Goal: Task Accomplishment & Management: Manage account settings

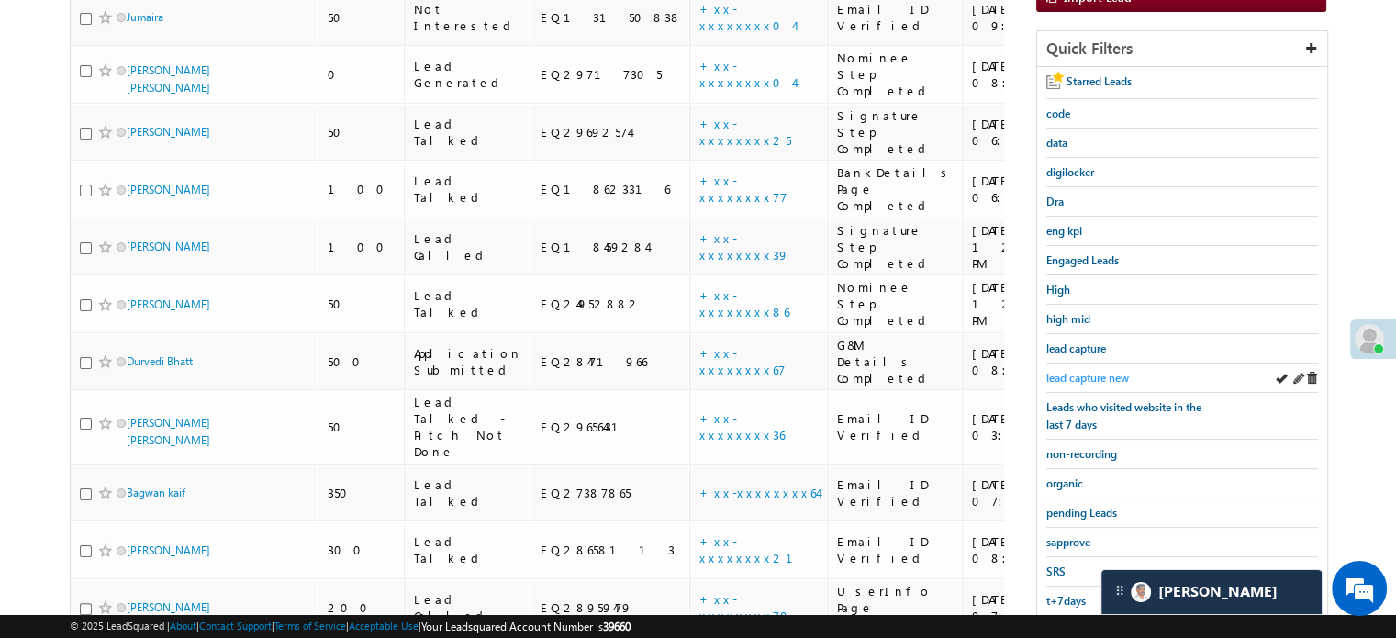
scroll to position [302, 0]
click at [1088, 371] on span "lead capture new" at bounding box center [1087, 378] width 83 height 14
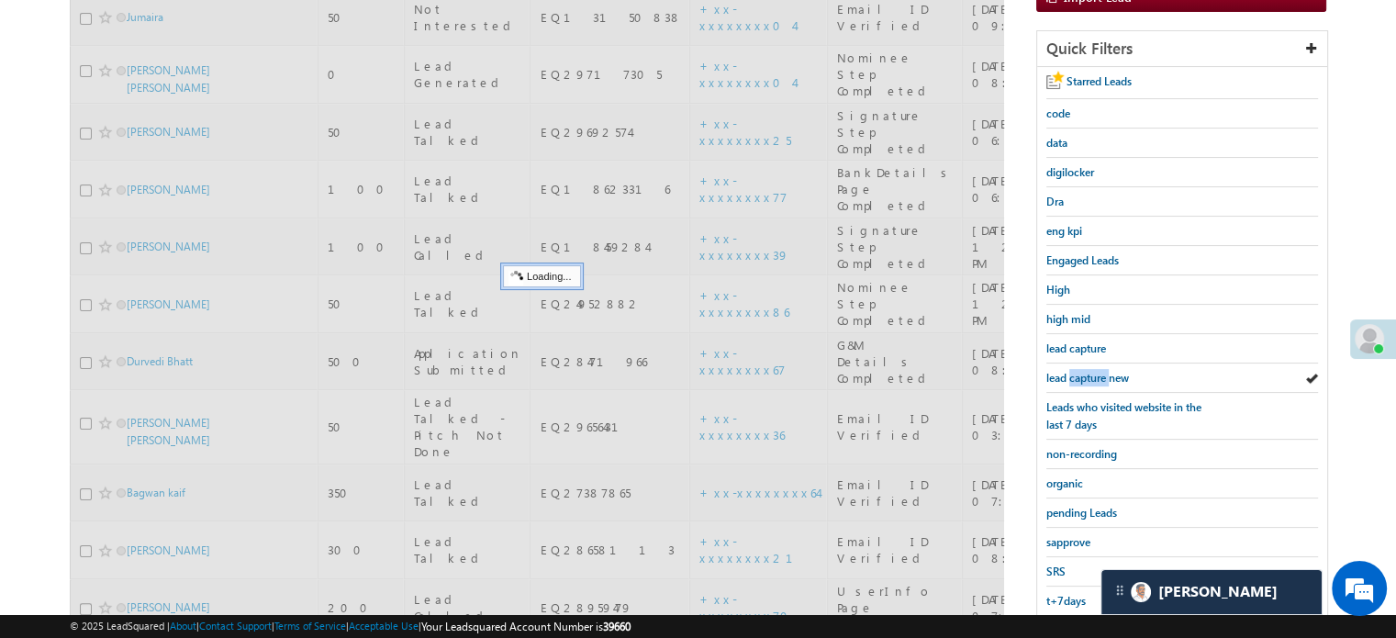
click at [1088, 371] on span "lead capture new" at bounding box center [1087, 378] width 83 height 14
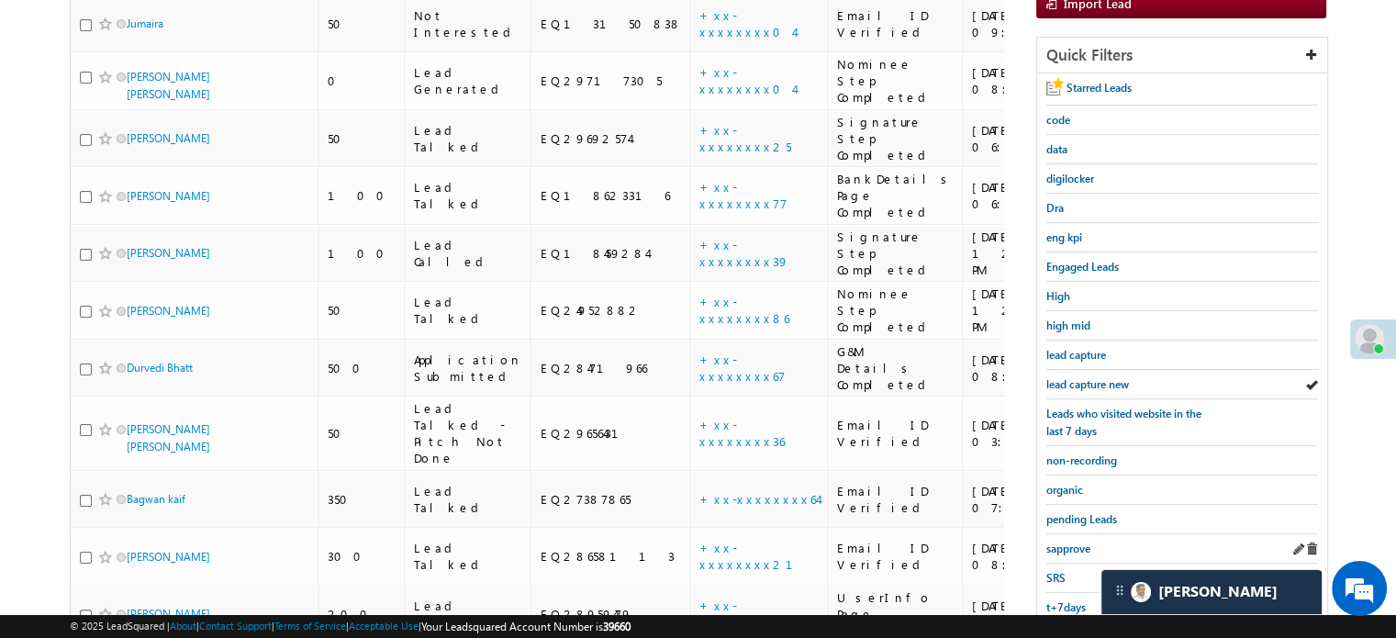
scroll to position [394, 0]
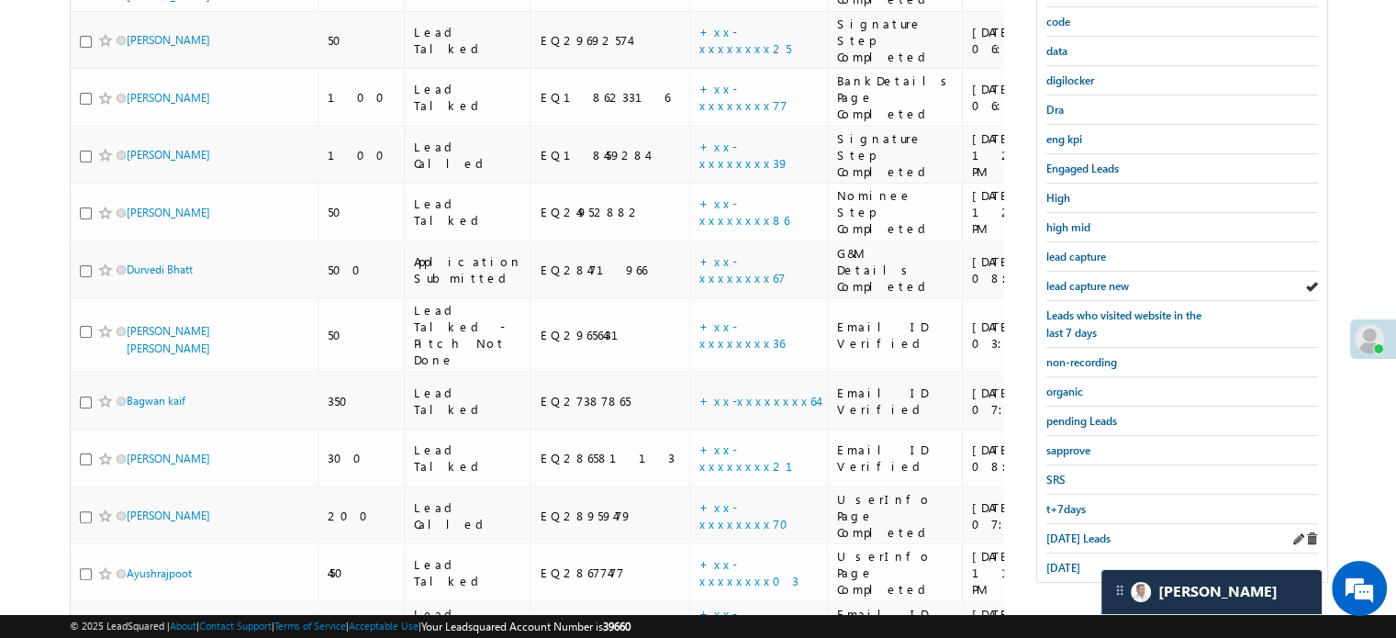
click at [1072, 541] on div "Today's Leads" at bounding box center [1182, 538] width 272 height 29
click at [1070, 536] on span "Today's Leads" at bounding box center [1078, 538] width 64 height 14
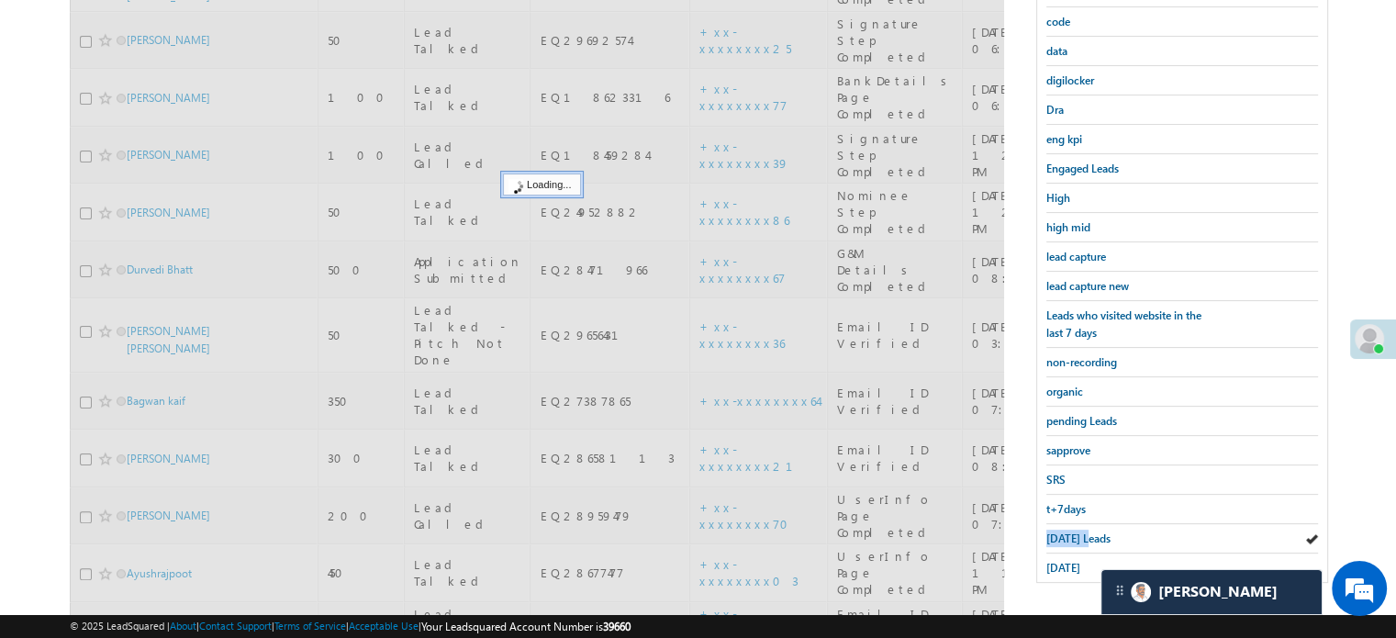
click at [1070, 536] on span "Today's Leads" at bounding box center [1078, 538] width 64 height 14
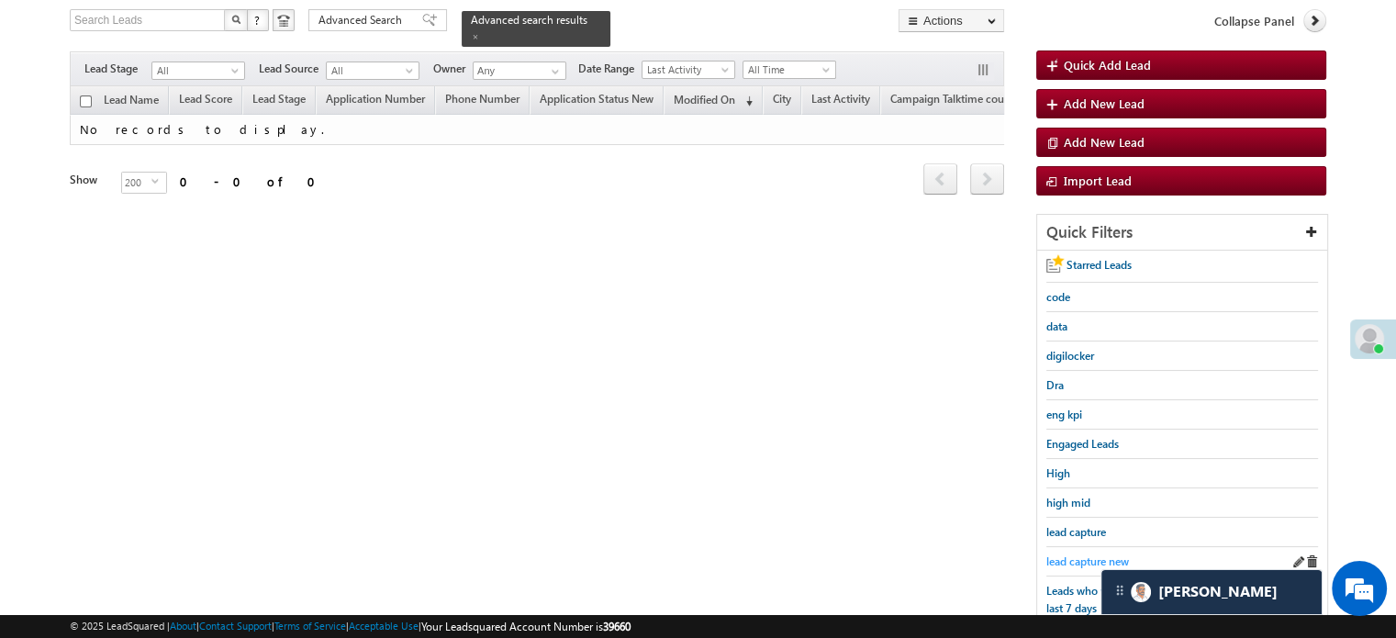
click at [1076, 554] on span "lead capture new" at bounding box center [1087, 561] width 83 height 14
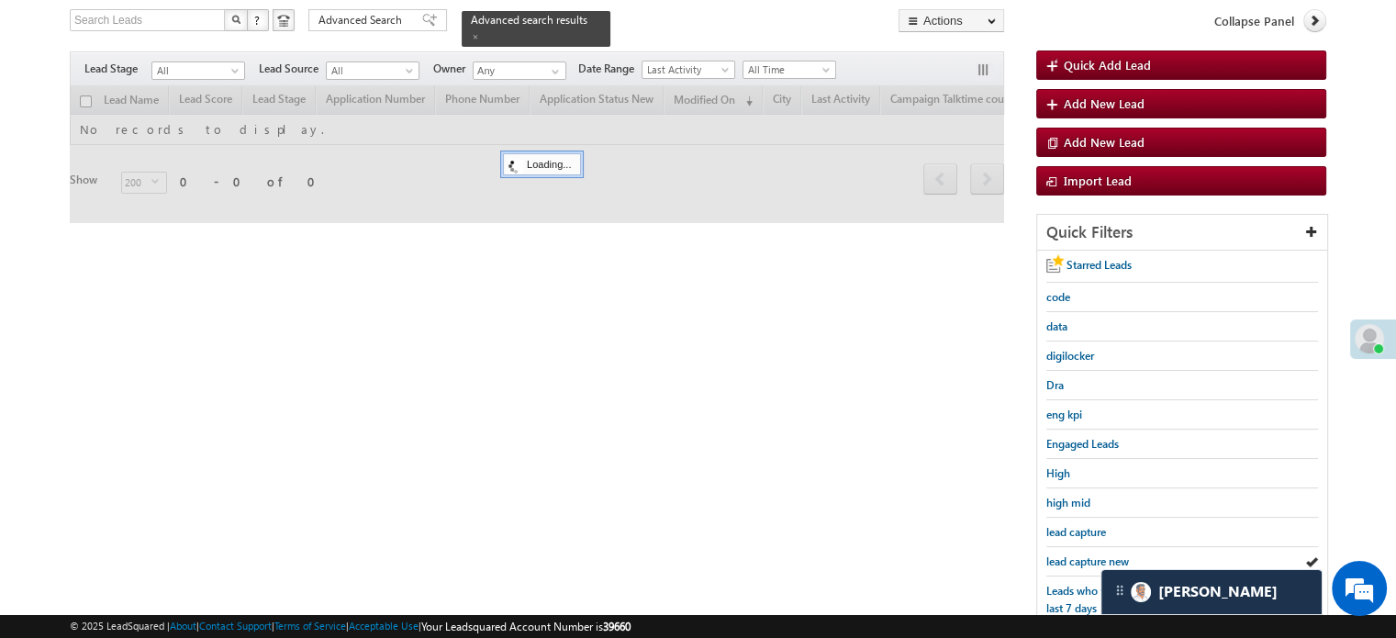
click at [1076, 554] on span "lead capture new" at bounding box center [1087, 561] width 83 height 14
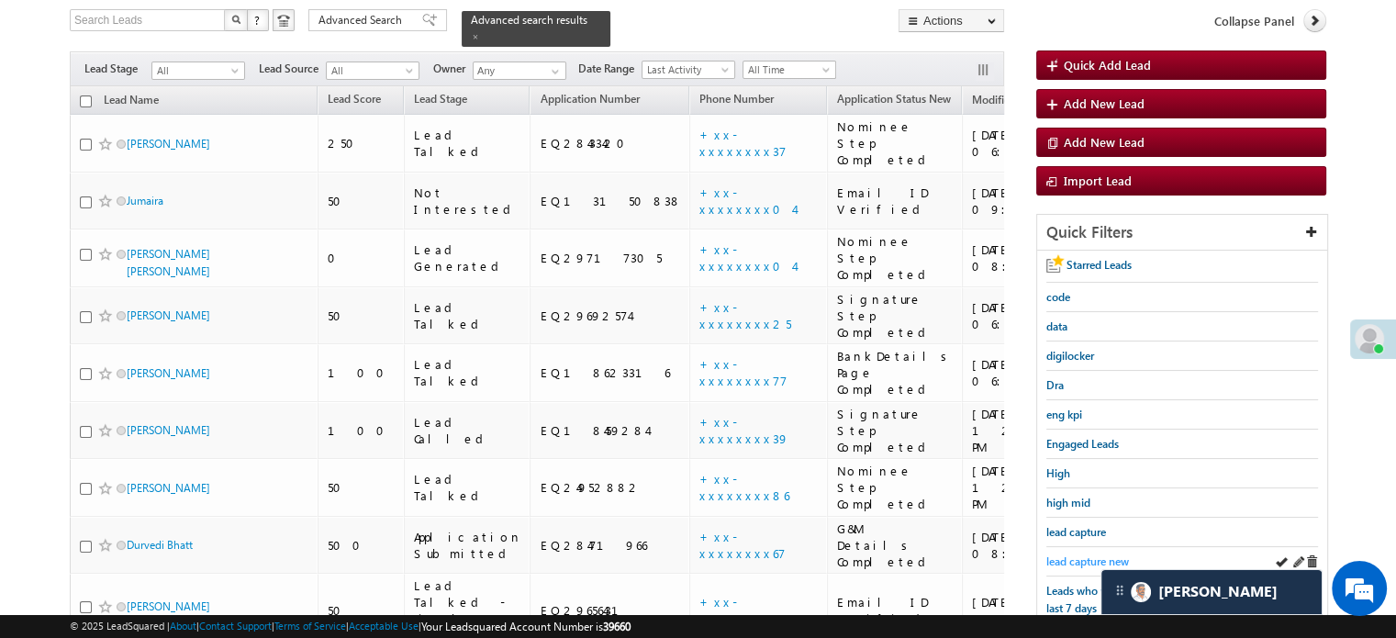
click at [1076, 554] on span "lead capture new" at bounding box center [1087, 561] width 83 height 14
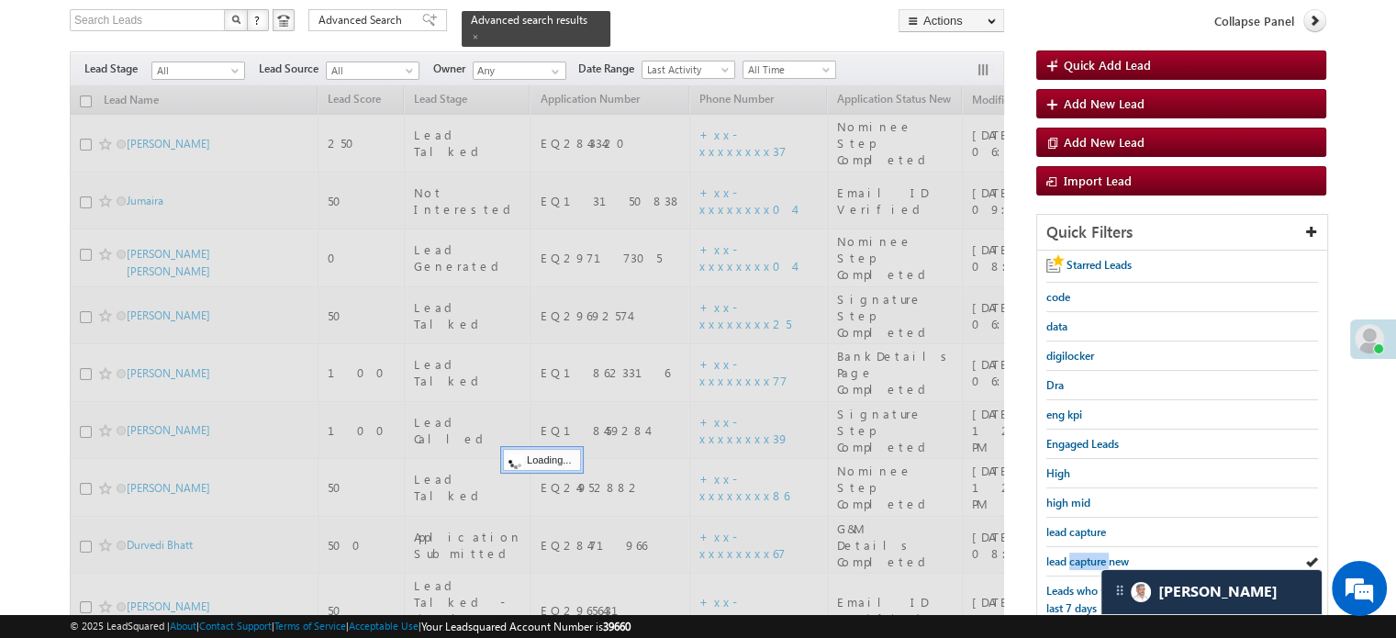
click at [1076, 554] on span "lead capture new" at bounding box center [1087, 561] width 83 height 14
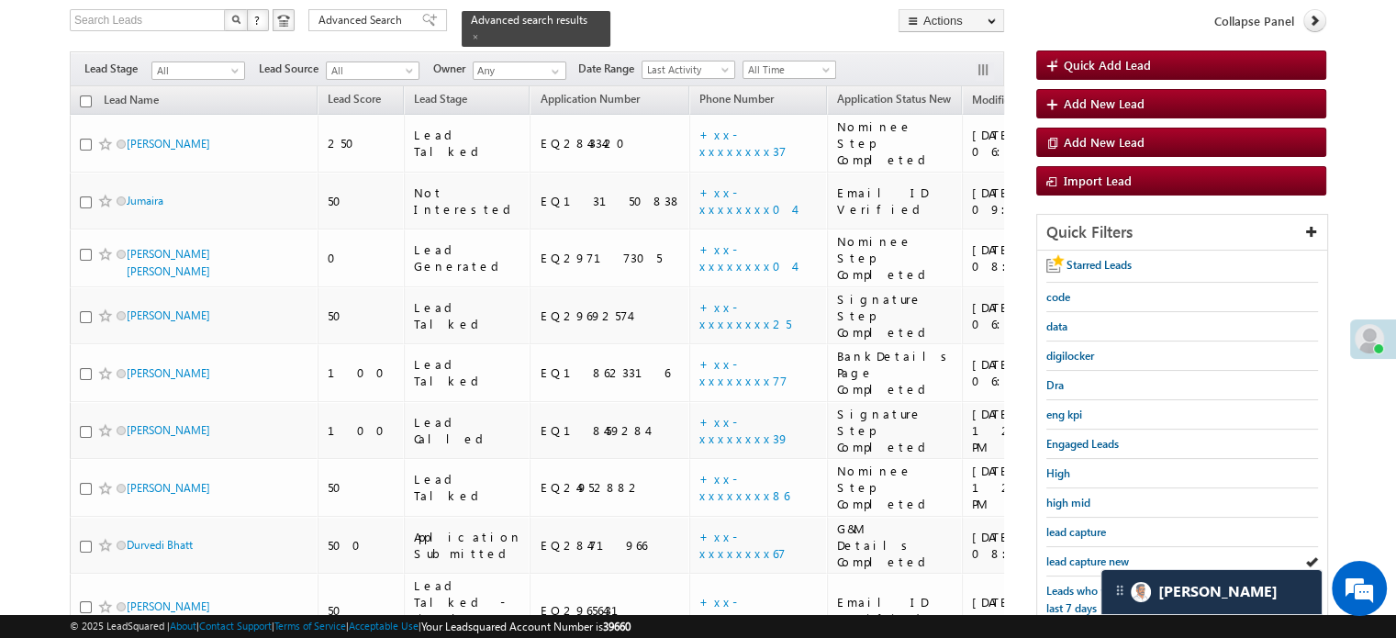
click at [1076, 554] on span "lead capture new" at bounding box center [1087, 561] width 83 height 14
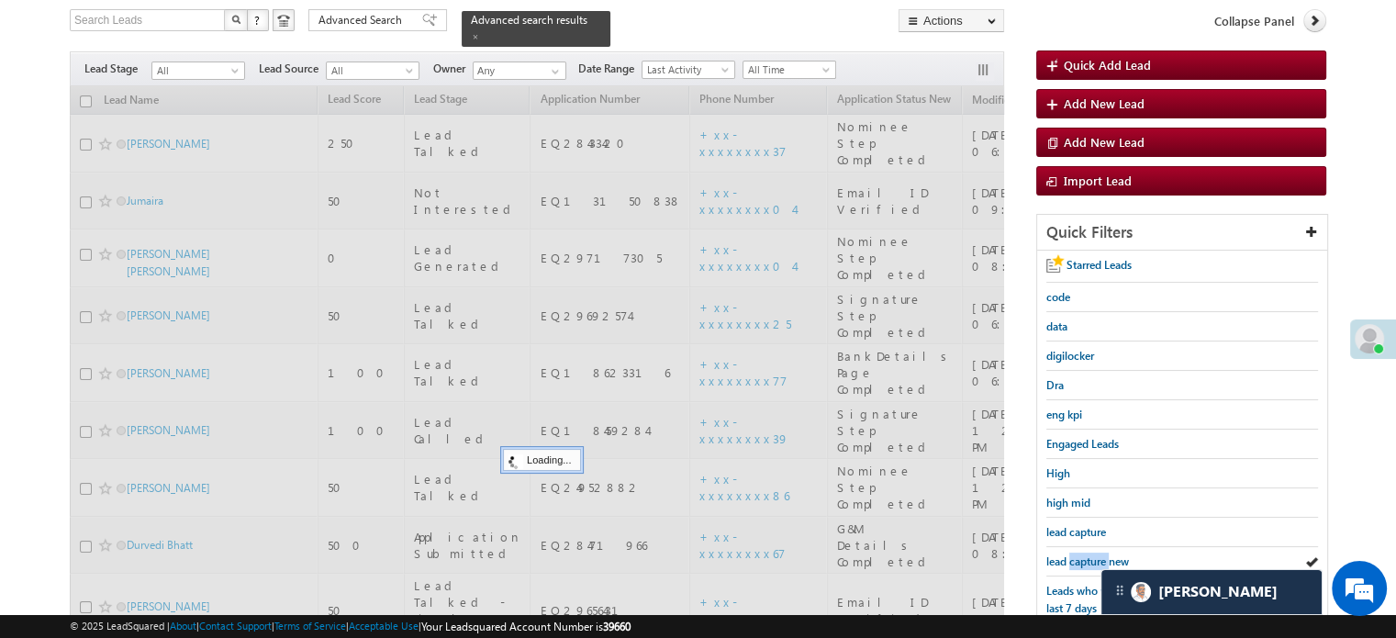
click at [1076, 554] on span "lead capture new" at bounding box center [1087, 561] width 83 height 14
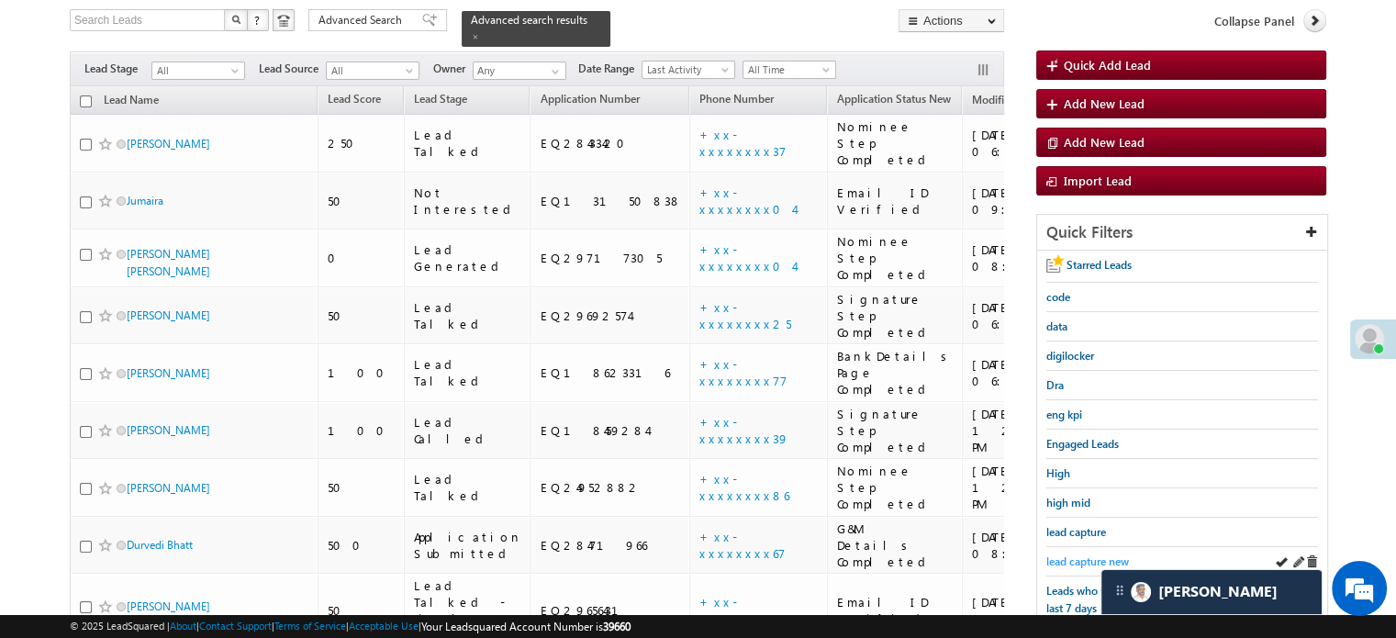
click at [1078, 554] on span "lead capture new" at bounding box center [1087, 561] width 83 height 14
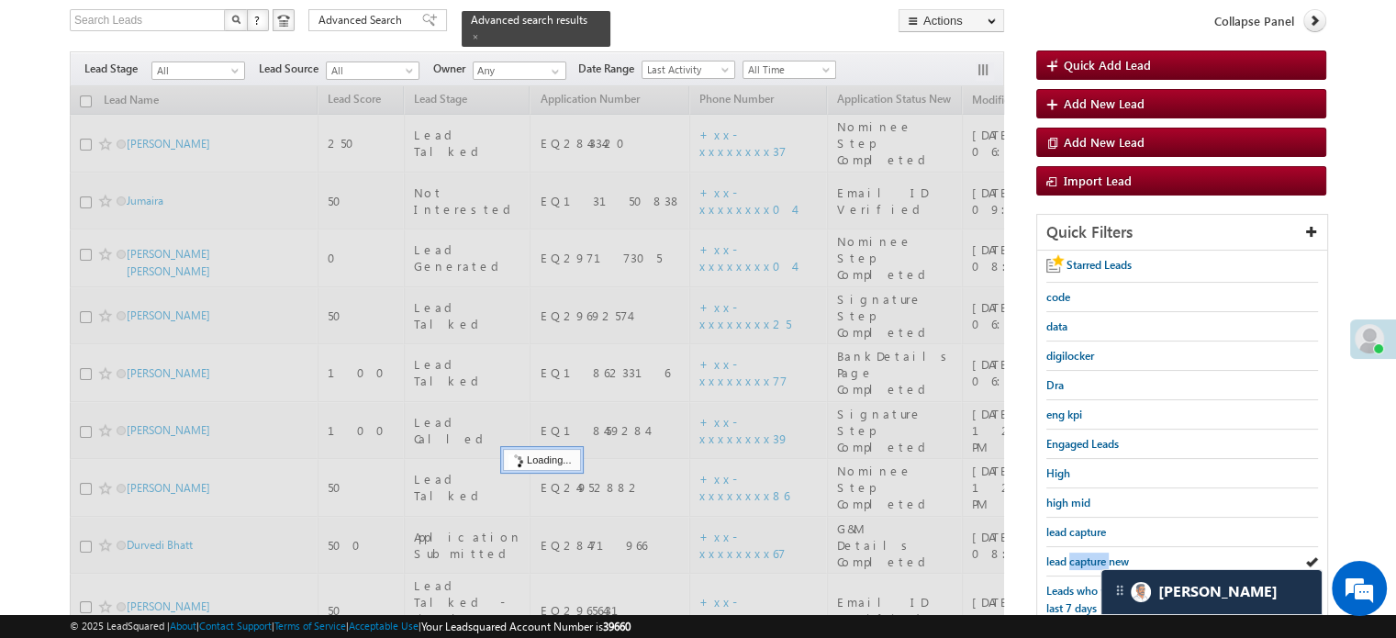
click at [1078, 554] on span "lead capture new" at bounding box center [1087, 561] width 83 height 14
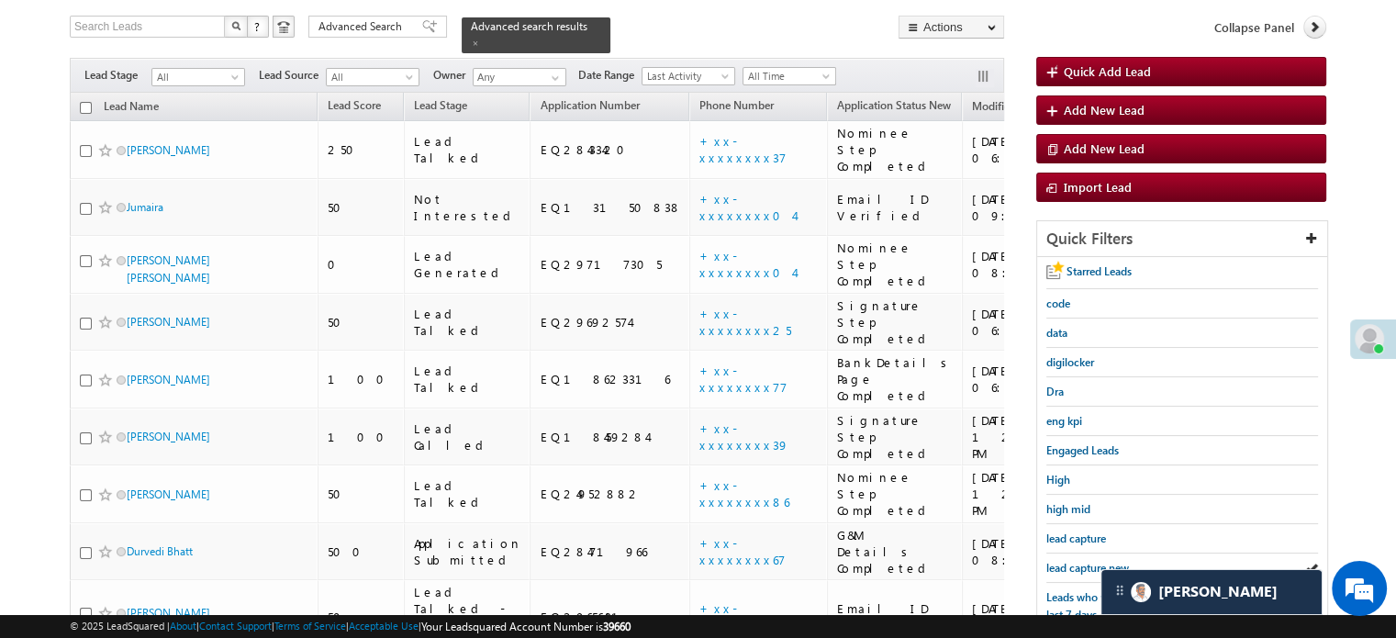
scroll to position [210, 0]
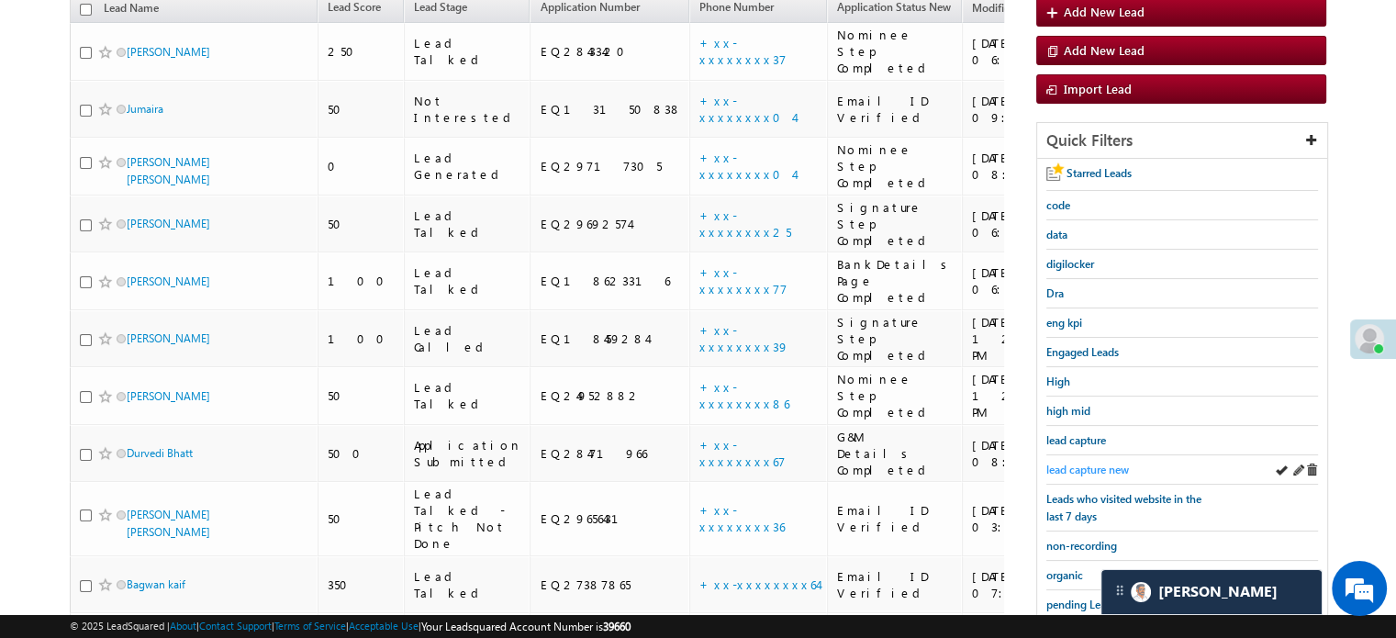
click at [1065, 461] on link "lead capture new" at bounding box center [1087, 469] width 83 height 17
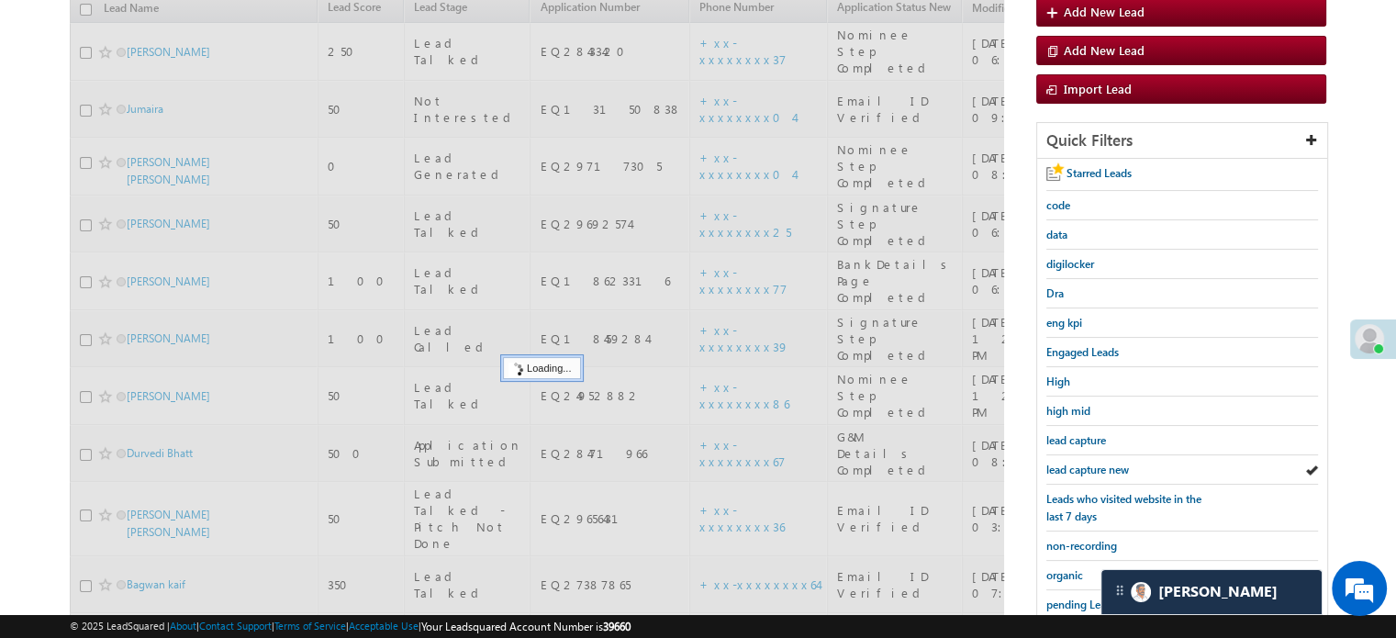
click at [1085, 463] on span "lead capture new" at bounding box center [1087, 470] width 83 height 14
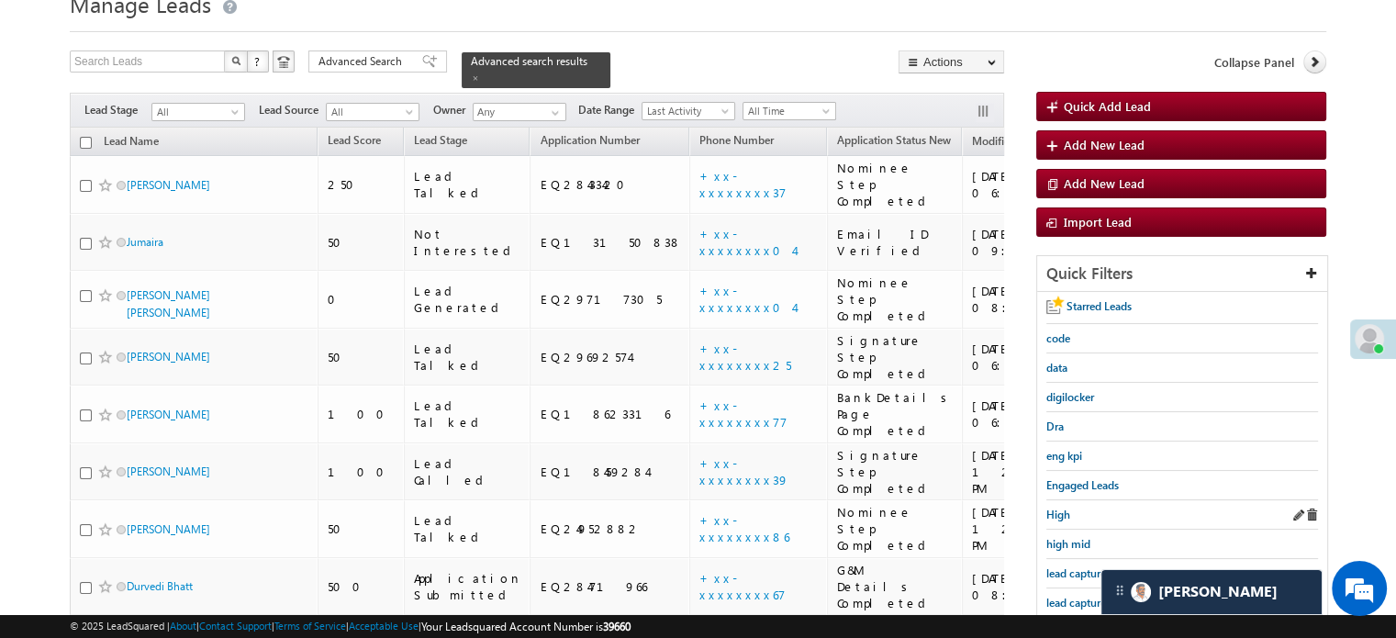
scroll to position [118, 0]
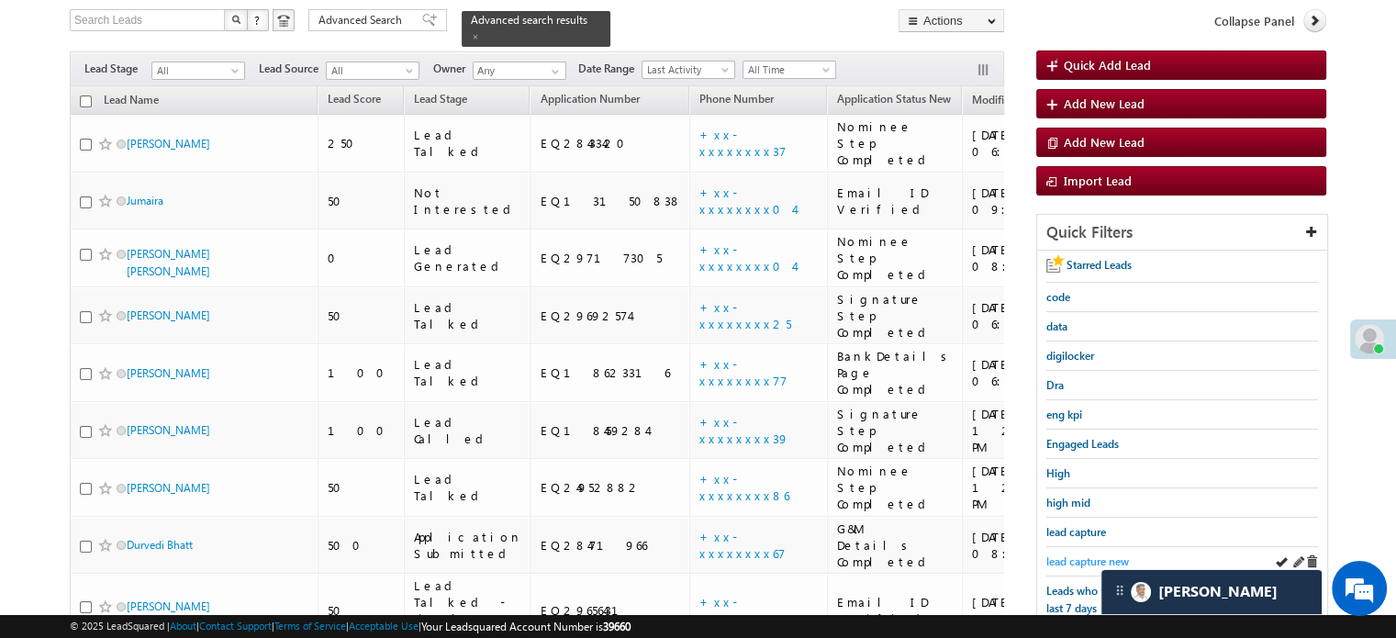
click at [1084, 554] on span "lead capture new" at bounding box center [1087, 561] width 83 height 14
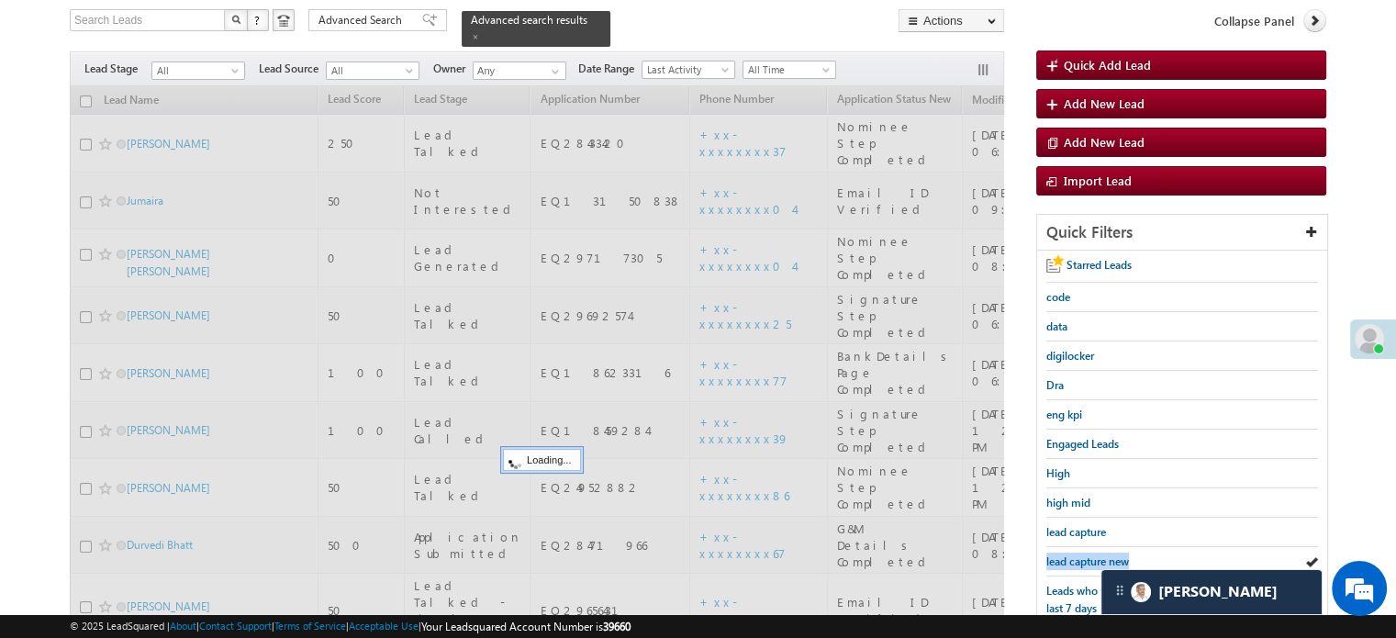
click at [1084, 554] on span "lead capture new" at bounding box center [1087, 561] width 83 height 14
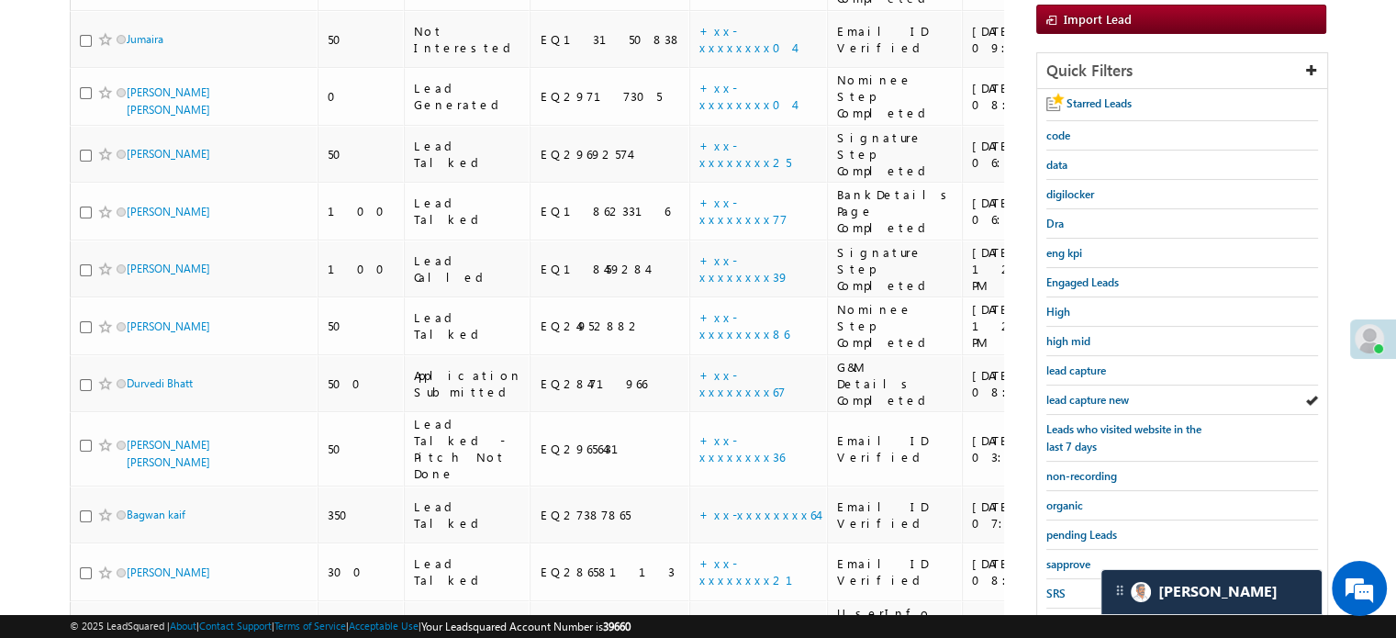
scroll to position [394, 0]
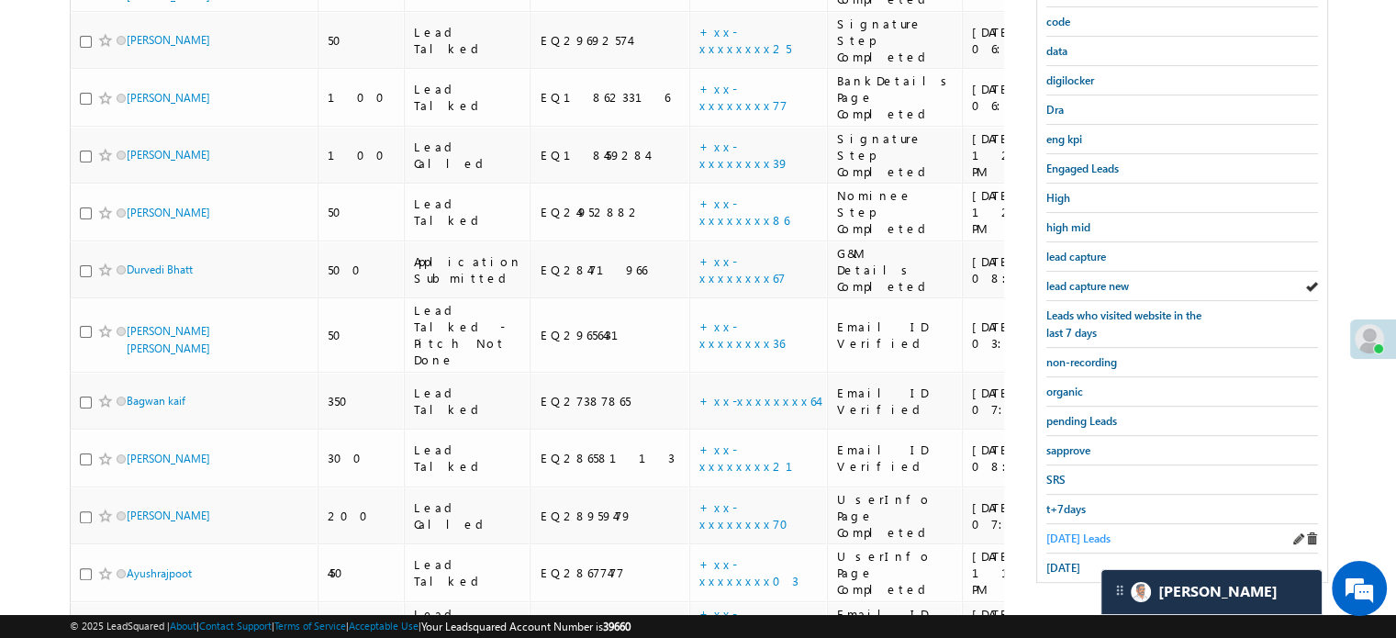
click at [1088, 531] on span "Today's Leads" at bounding box center [1078, 538] width 64 height 14
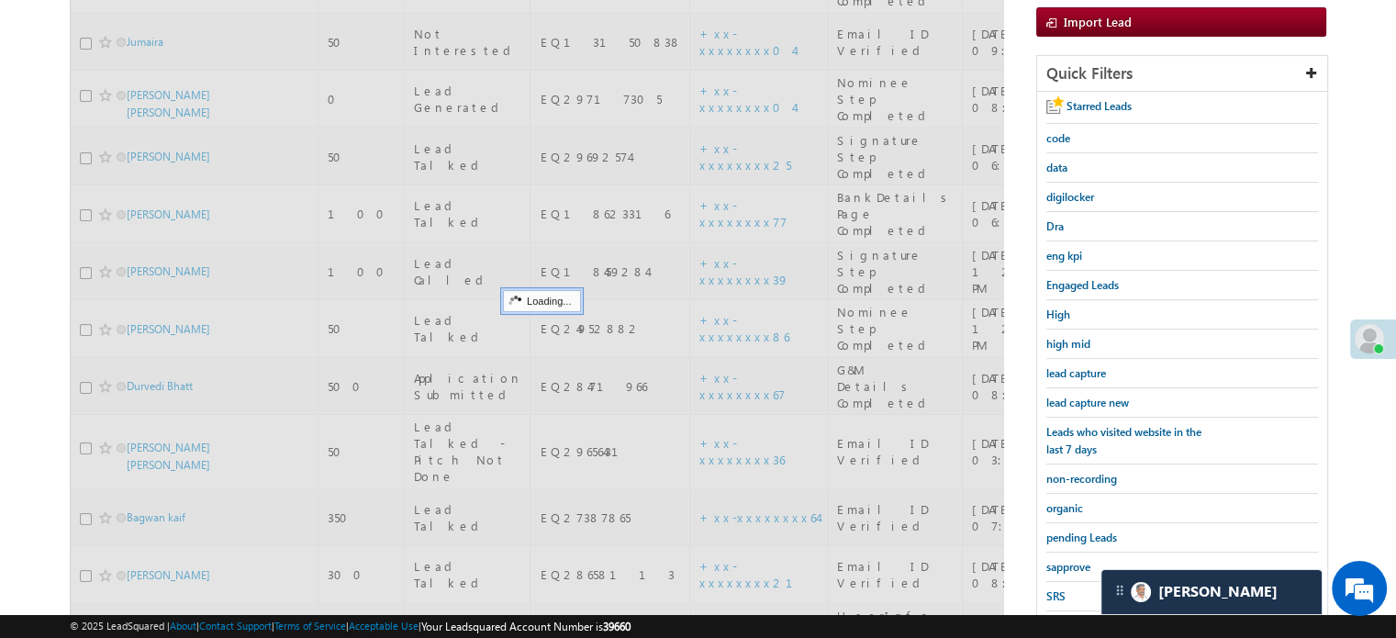
scroll to position [118, 0]
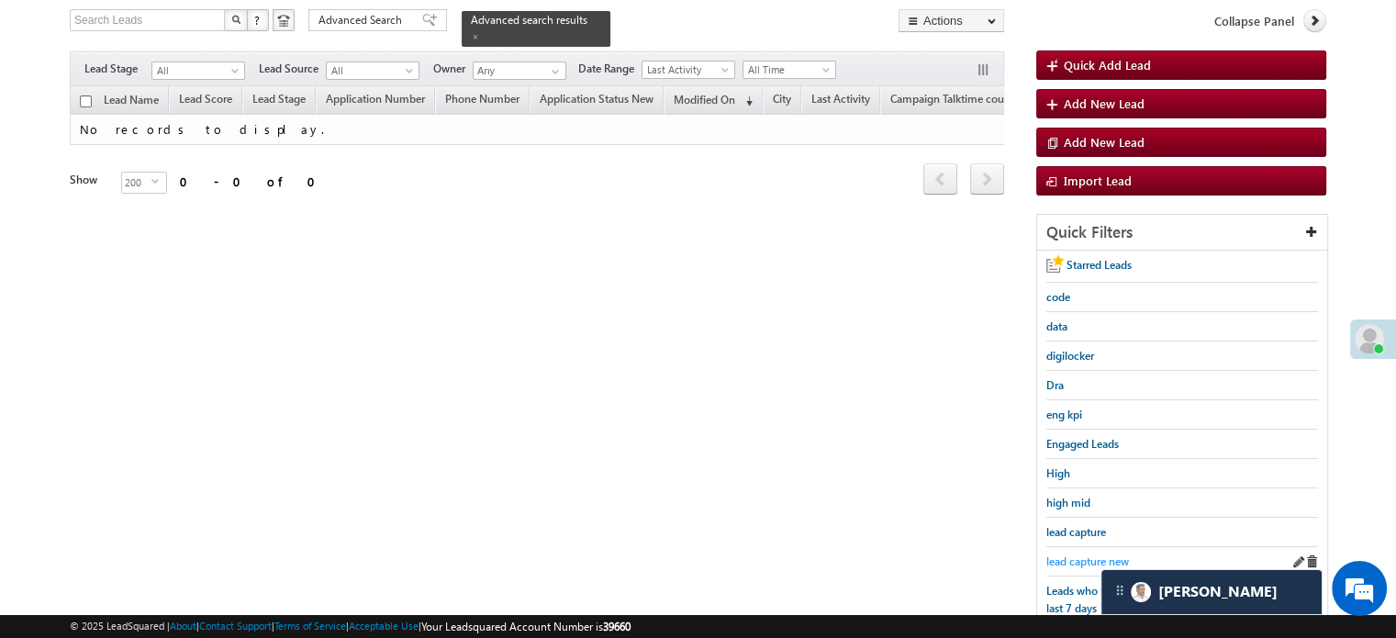
click at [1072, 554] on span "lead capture new" at bounding box center [1087, 561] width 83 height 14
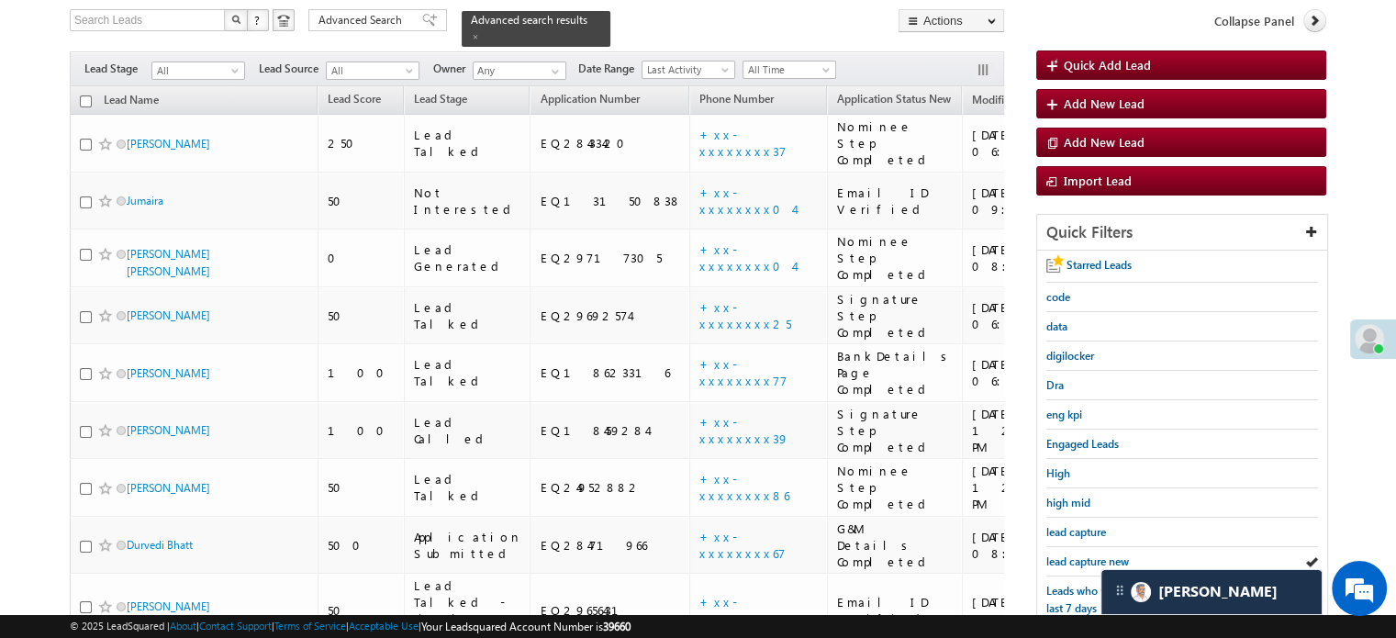
click at [1072, 554] on span "lead capture new" at bounding box center [1087, 561] width 83 height 14
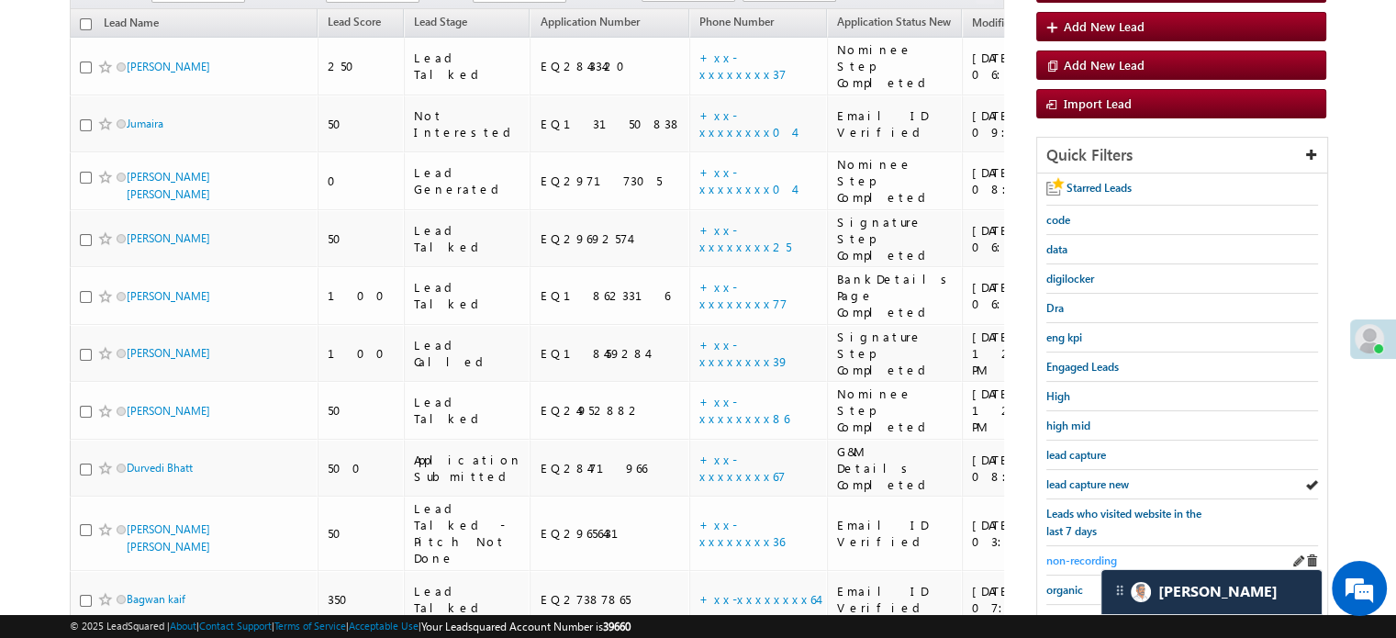
scroll to position [302, 0]
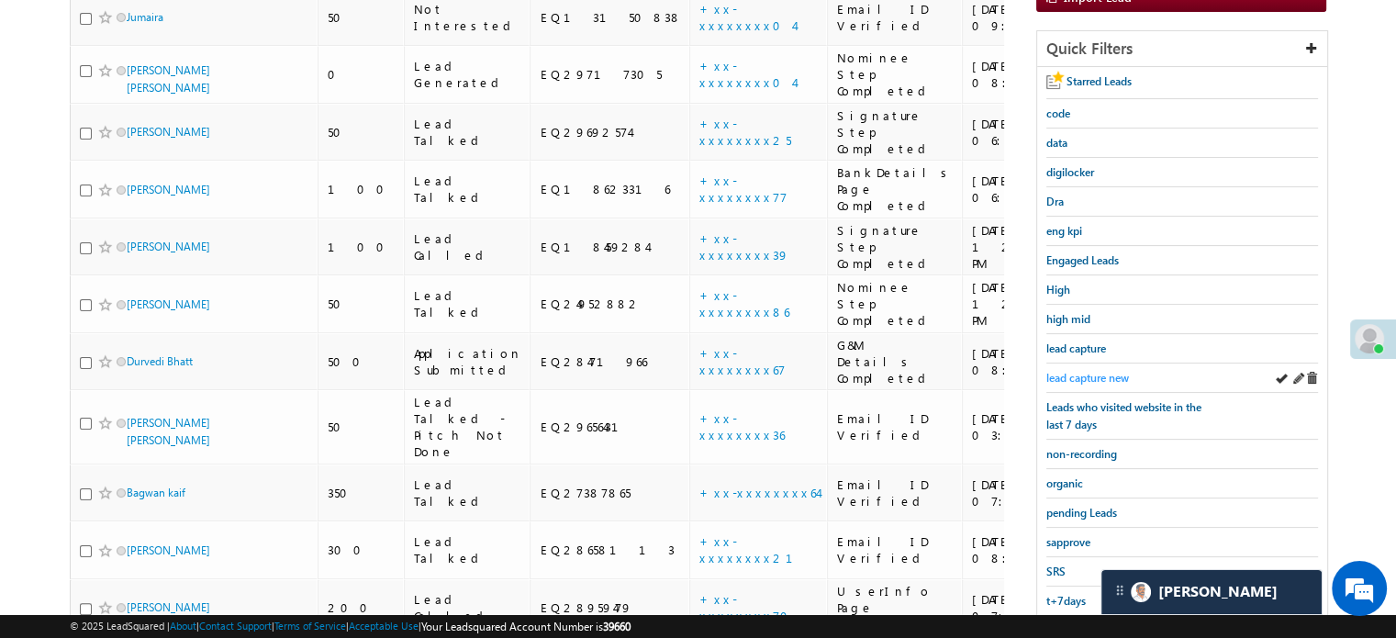
click at [1090, 371] on span "lead capture new" at bounding box center [1087, 378] width 83 height 14
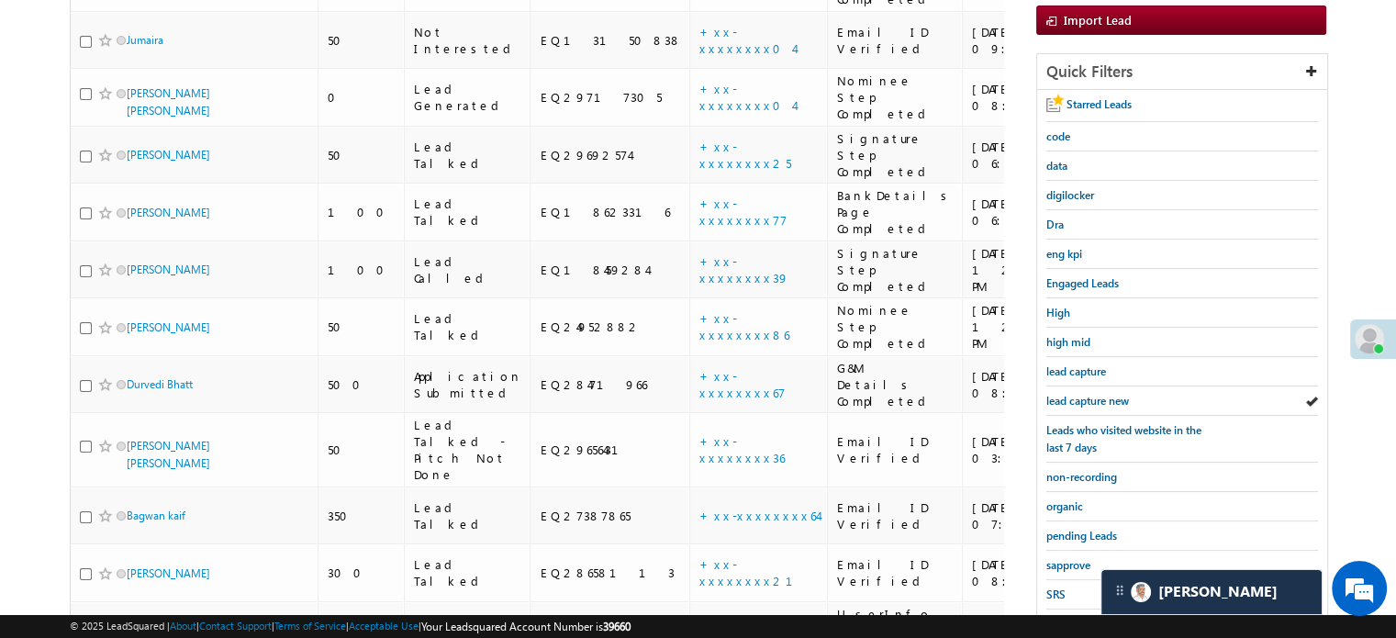
scroll to position [394, 0]
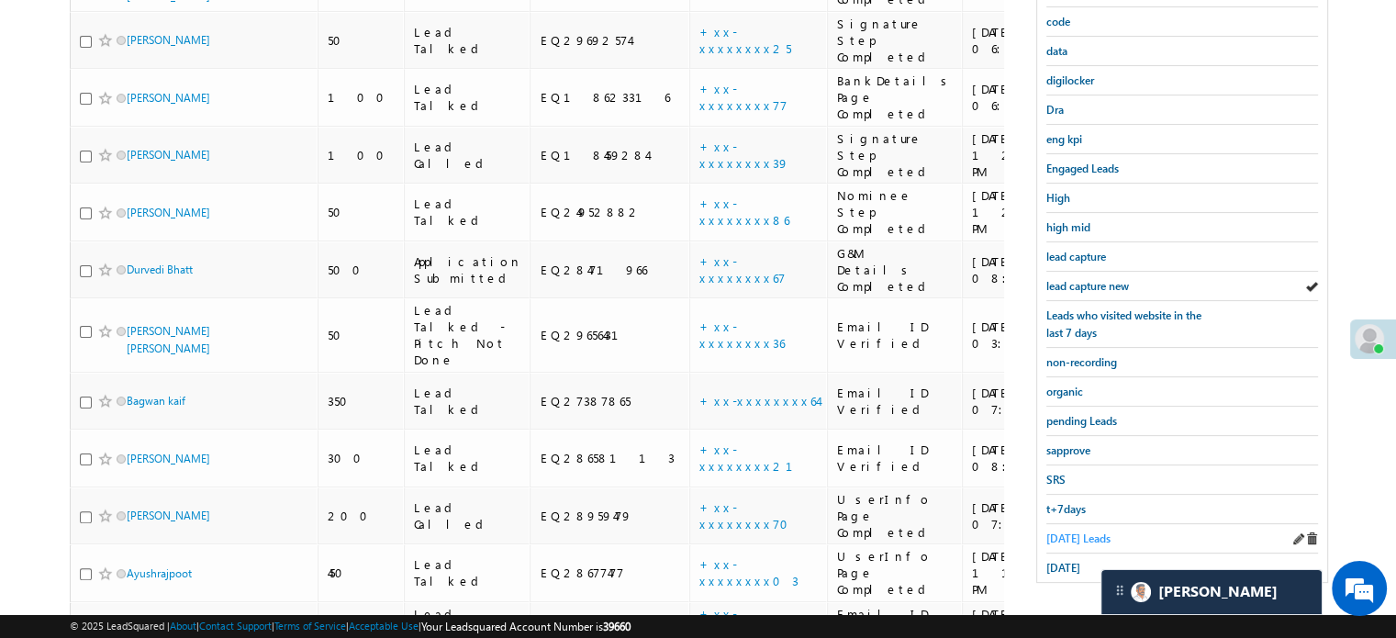
click at [1072, 531] on span "Today's Leads" at bounding box center [1078, 538] width 64 height 14
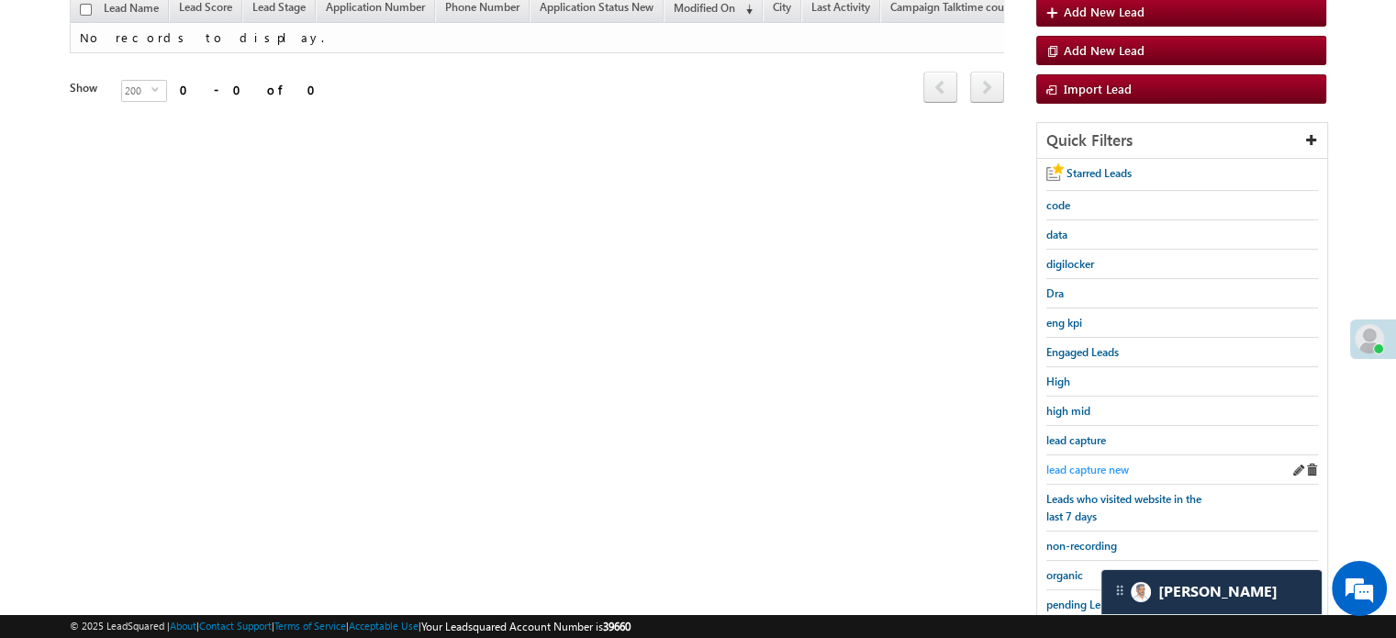
click at [1065, 463] on span "lead capture new" at bounding box center [1087, 470] width 83 height 14
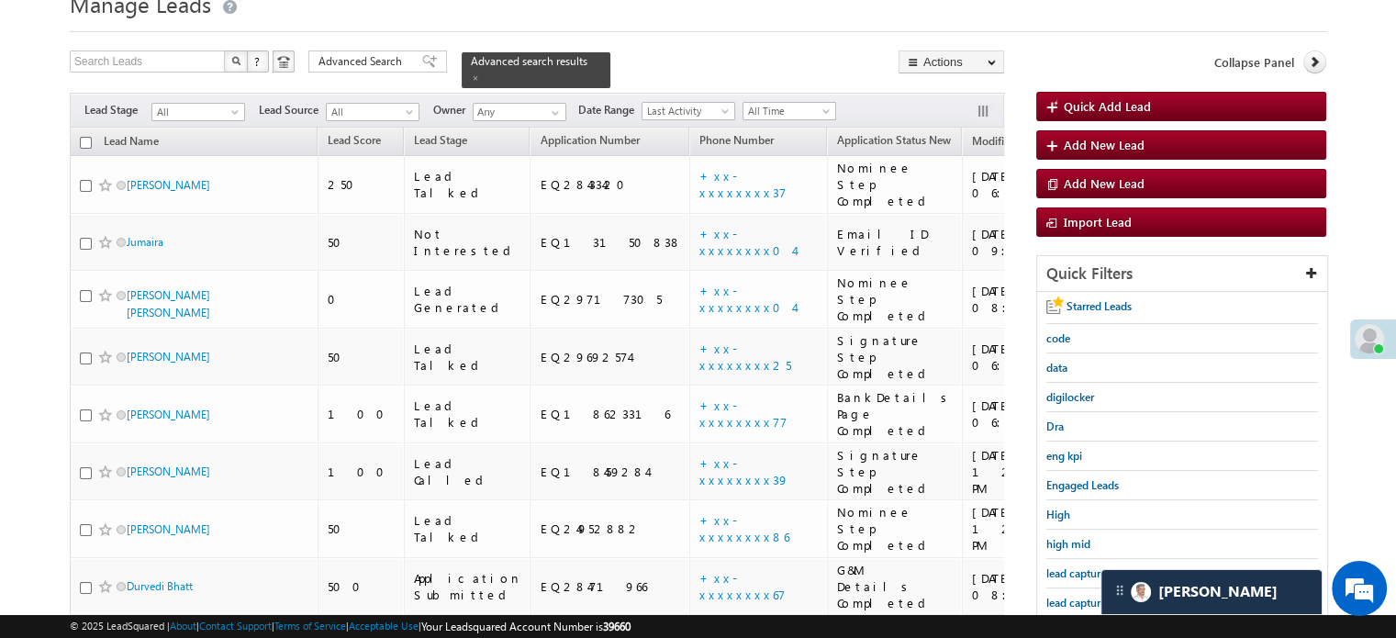
scroll to position [184, 0]
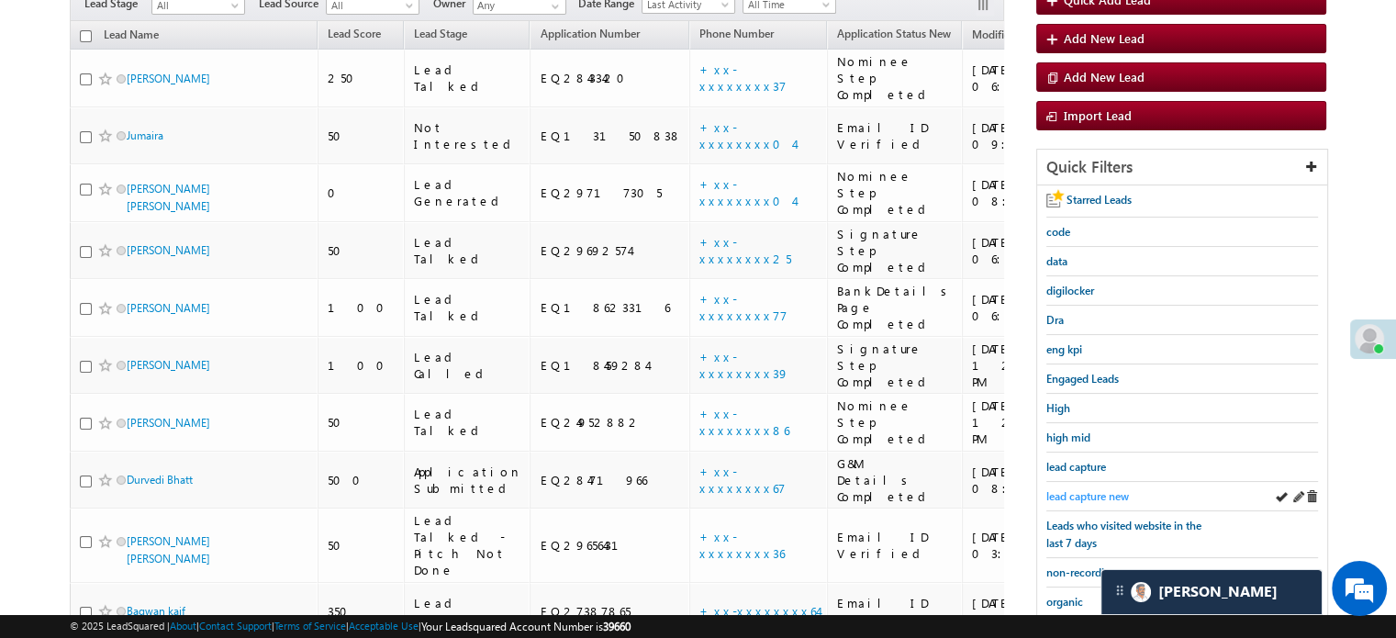
click at [1096, 491] on span "lead capture new" at bounding box center [1087, 496] width 83 height 14
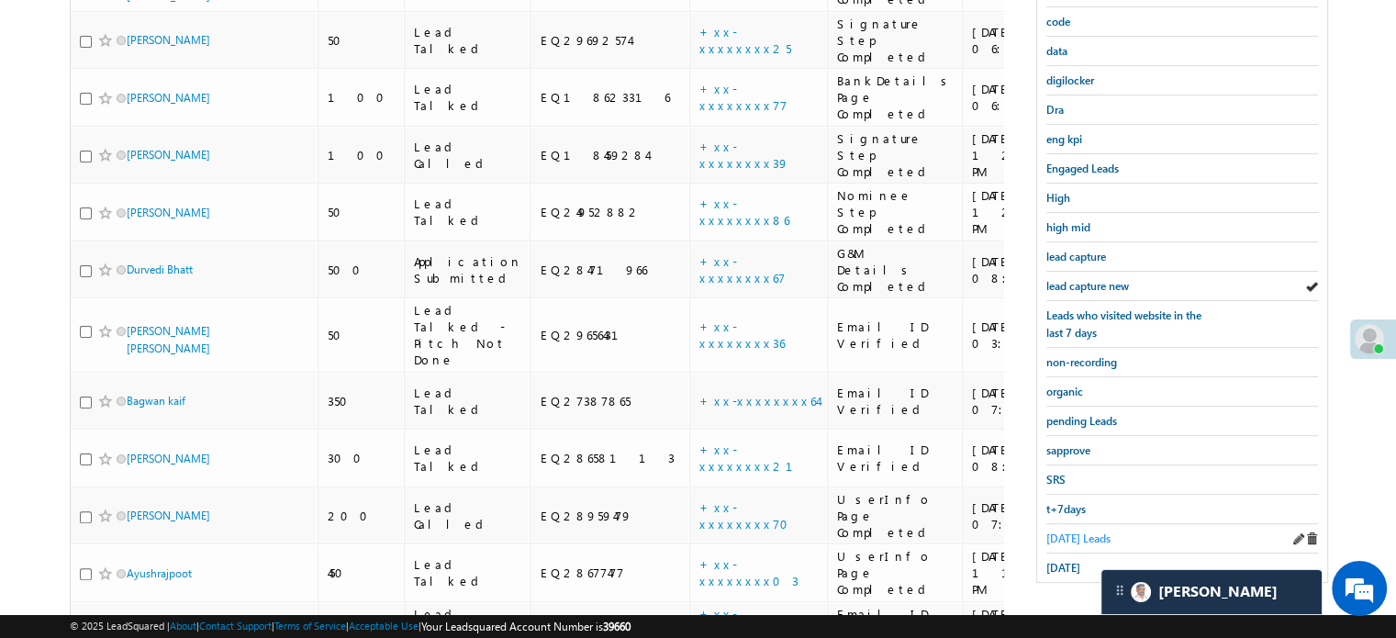
click at [1070, 532] on span "Today's Leads" at bounding box center [1078, 538] width 64 height 14
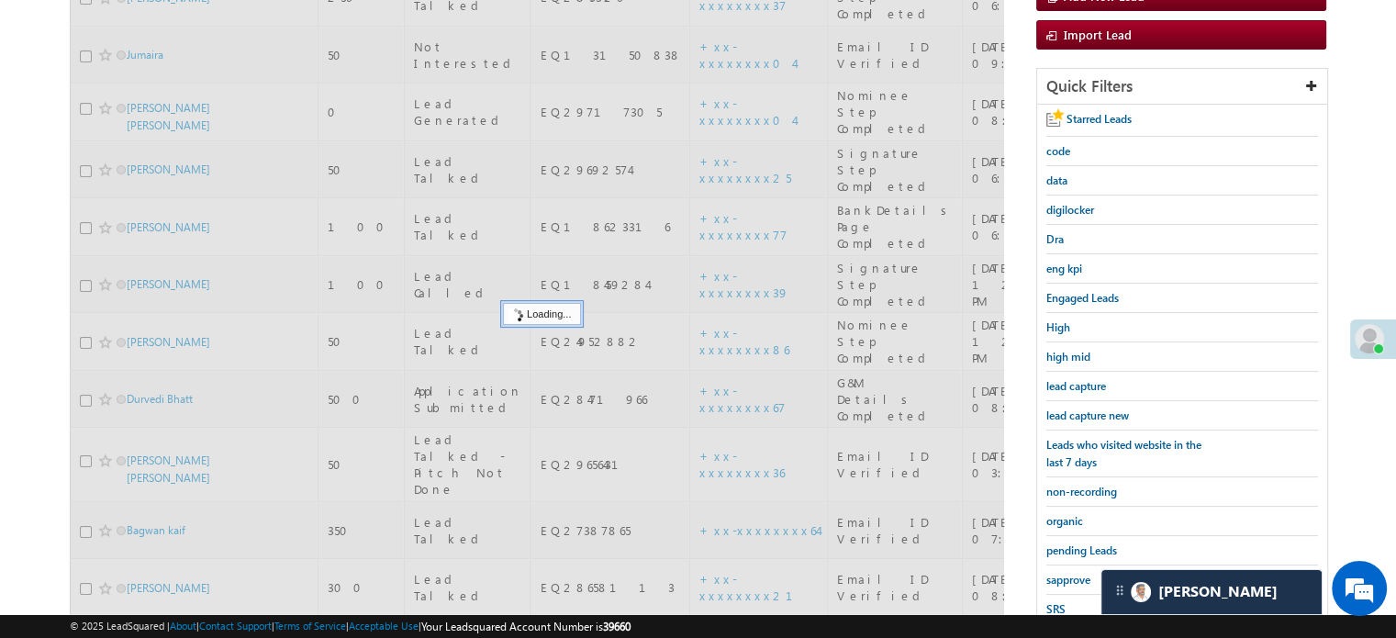
scroll to position [118, 0]
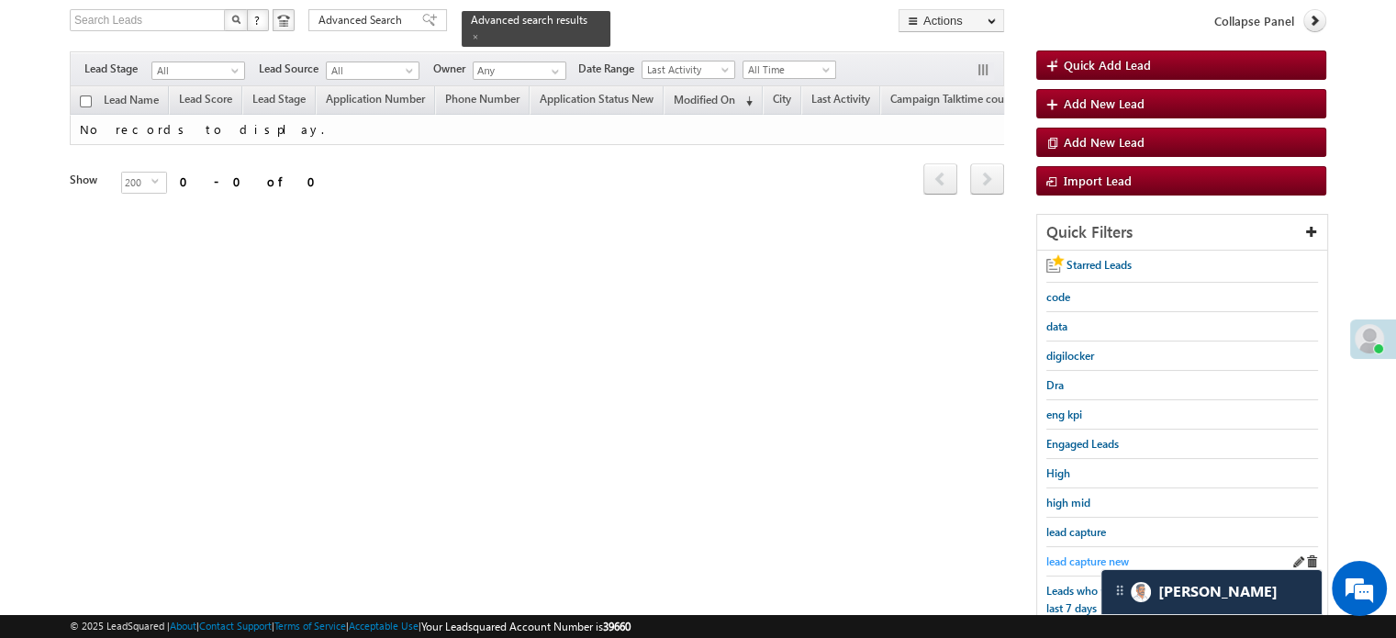
click at [1083, 561] on span "lead capture new" at bounding box center [1087, 561] width 83 height 14
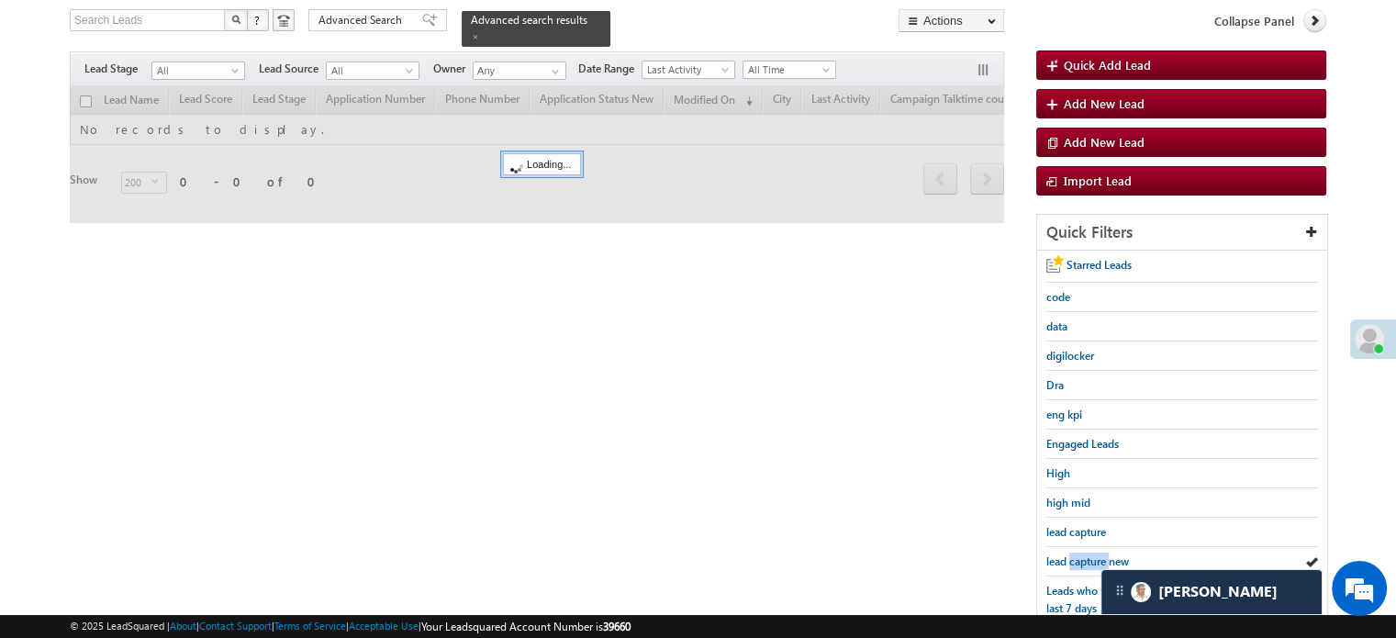
click at [1083, 561] on span "lead capture new" at bounding box center [1087, 561] width 83 height 14
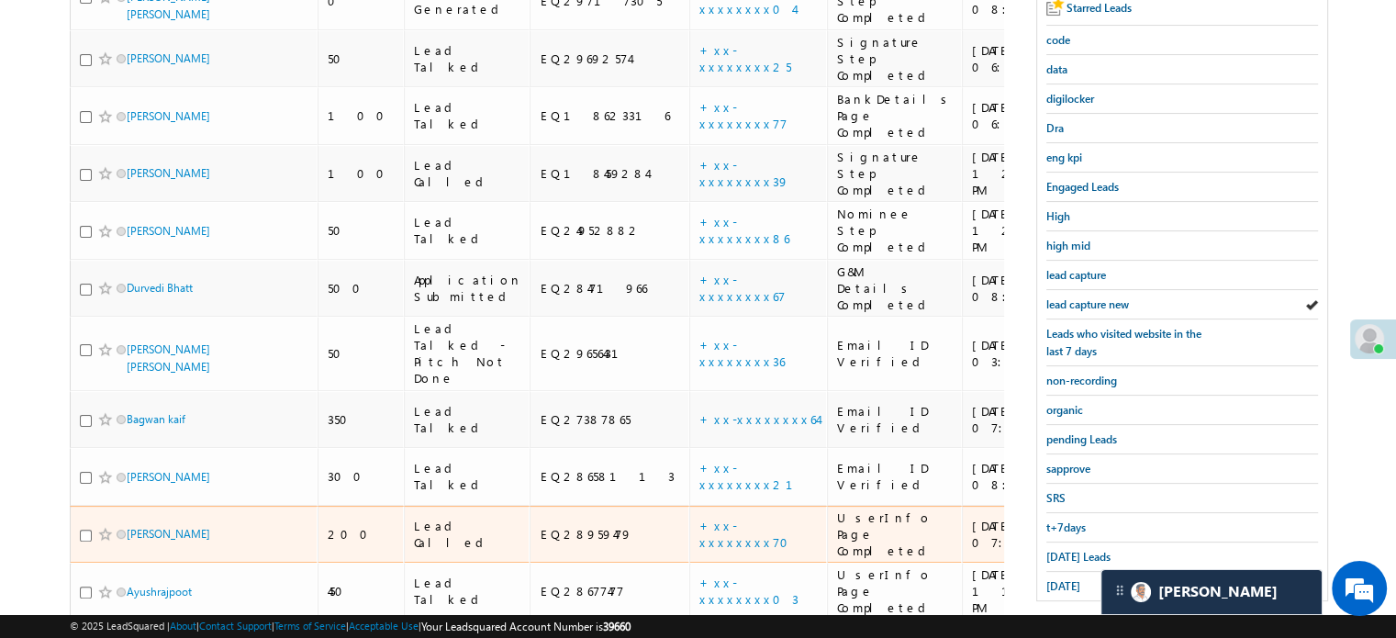
scroll to position [394, 0]
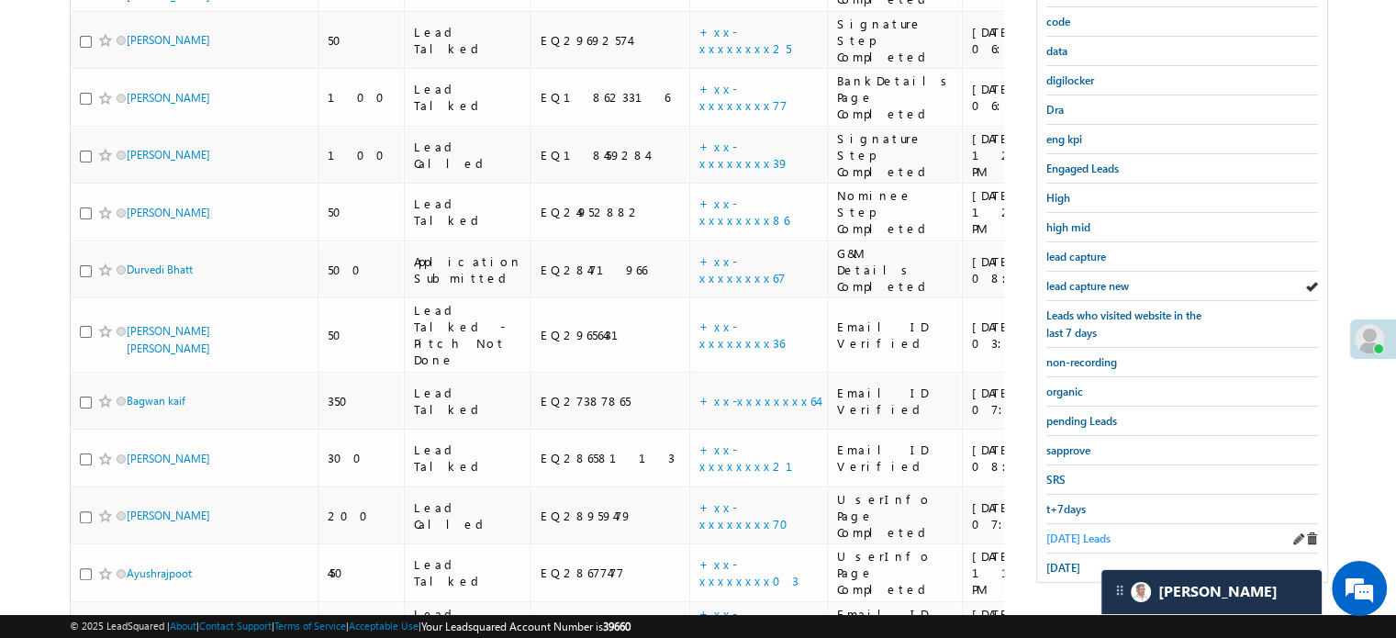
click at [1079, 531] on span "Today's Leads" at bounding box center [1078, 538] width 64 height 14
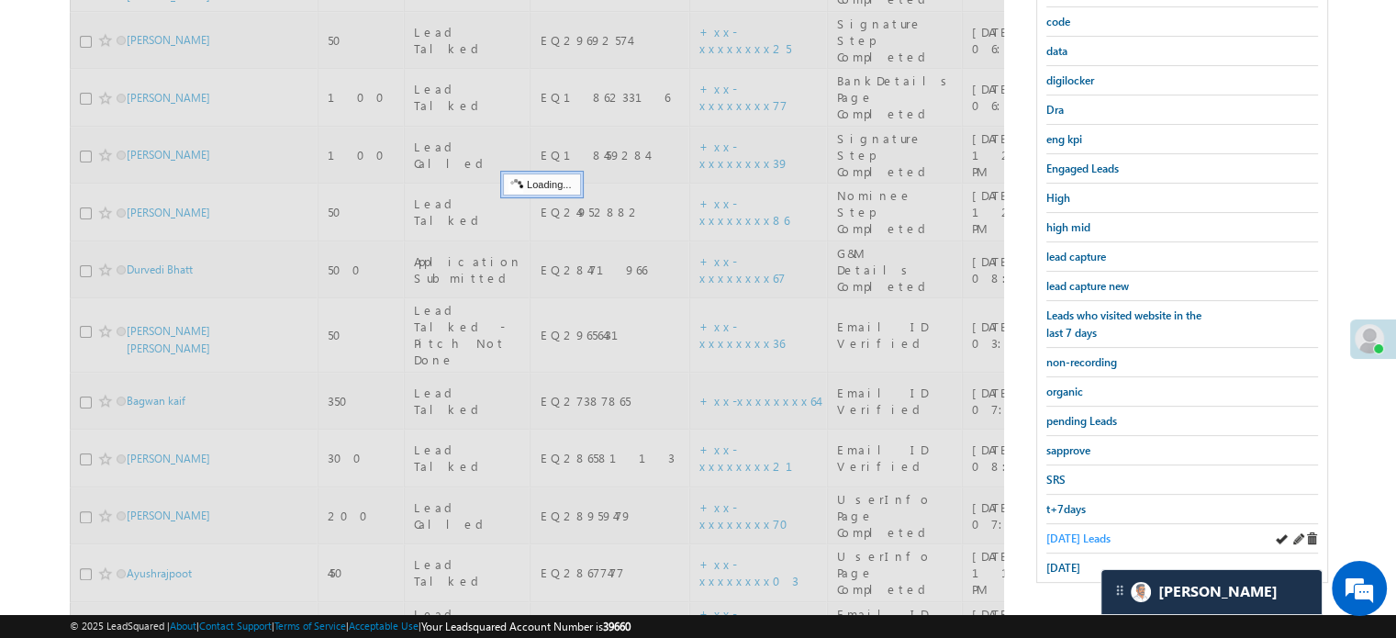
scroll to position [210, 0]
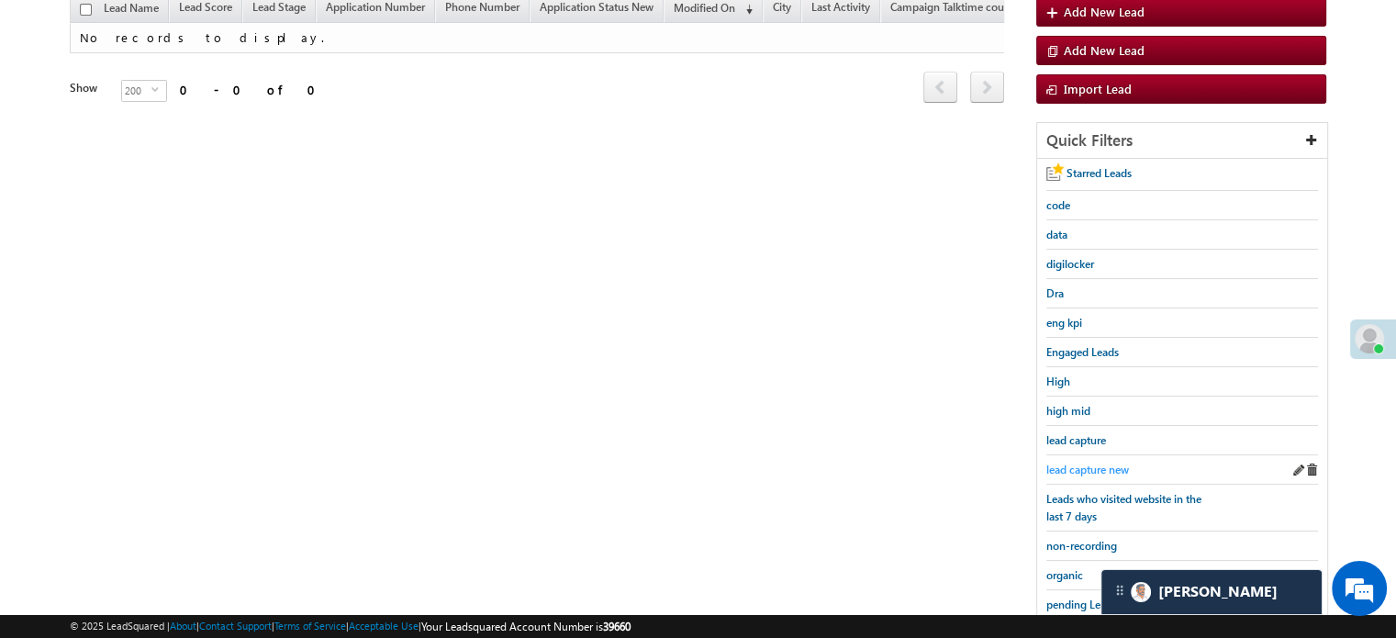
click at [1076, 455] on div "lead capture new" at bounding box center [1182, 469] width 272 height 29
click at [1074, 467] on span "lead capture new" at bounding box center [1087, 470] width 83 height 14
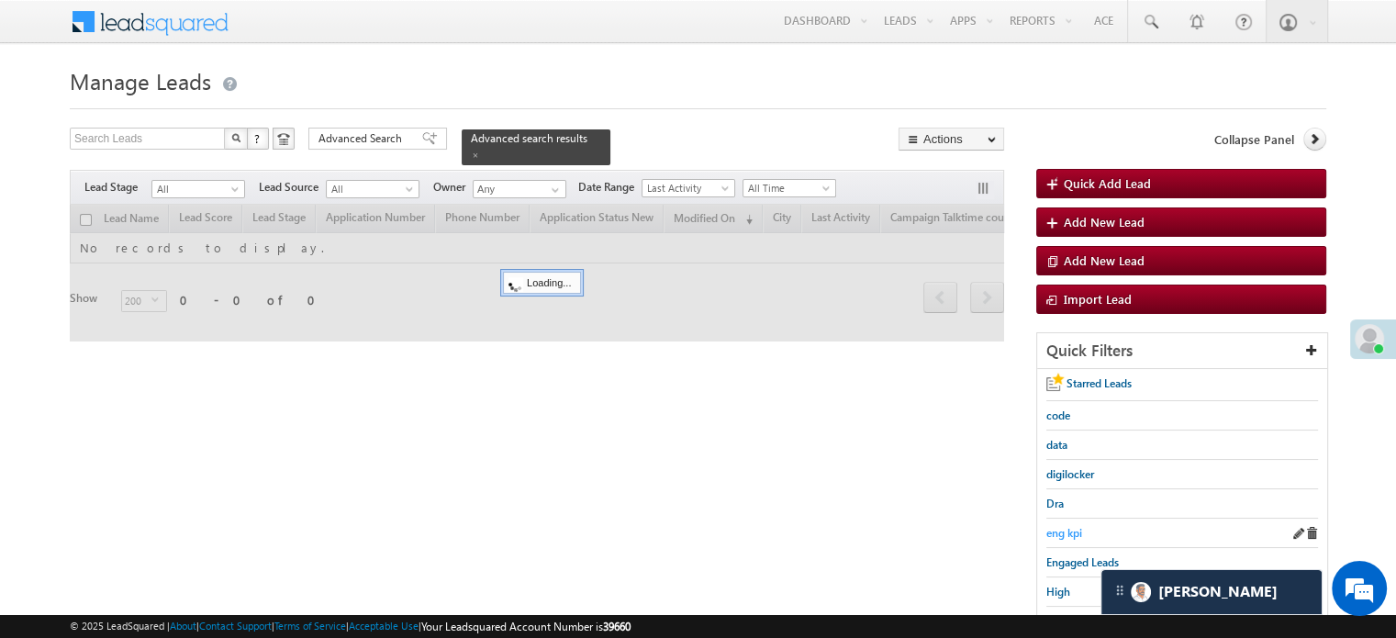
scroll to position [275, 0]
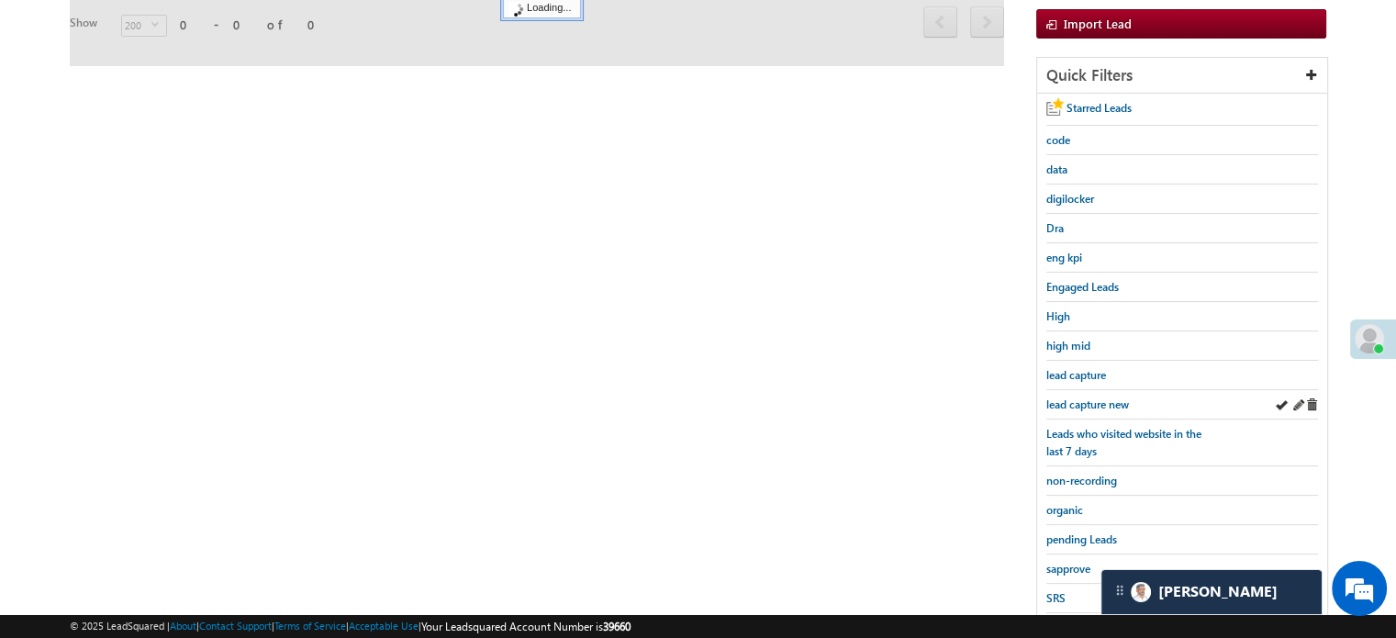
click at [1083, 390] on div "lead capture new" at bounding box center [1182, 404] width 272 height 29
click at [1080, 397] on span "lead capture new" at bounding box center [1087, 404] width 83 height 14
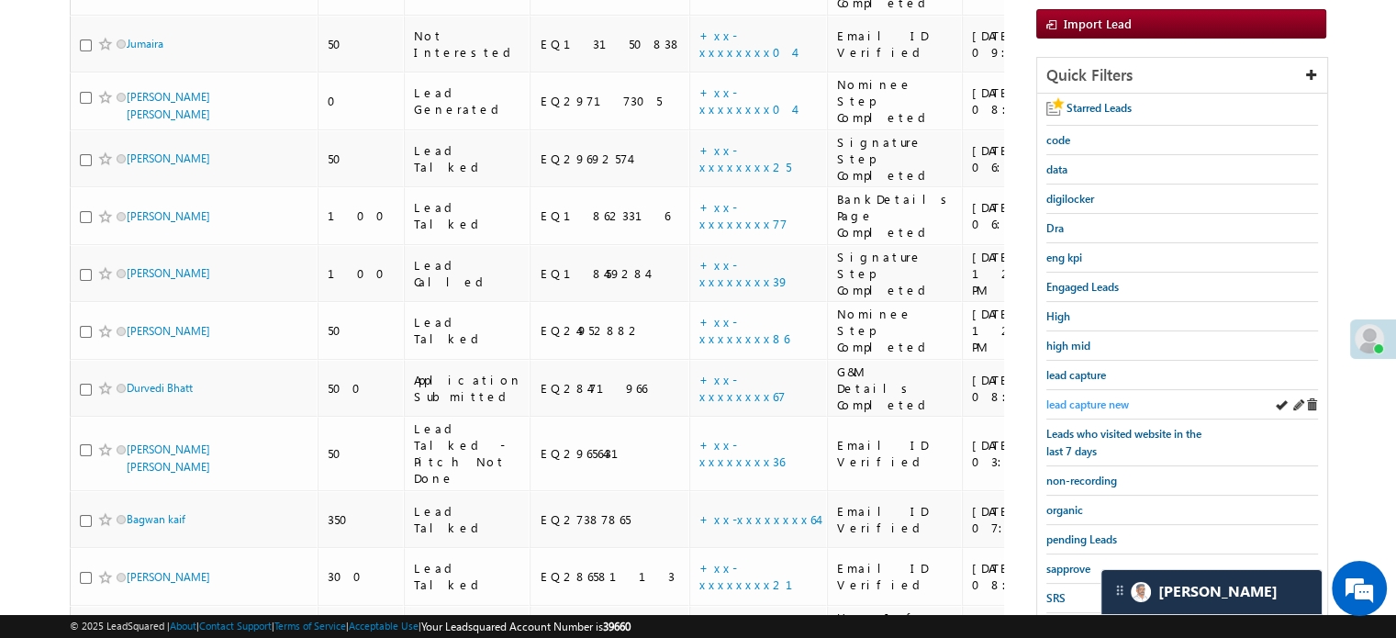
click at [1075, 404] on span "lead capture new" at bounding box center [1087, 404] width 83 height 14
click at [1076, 399] on span "lead capture new" at bounding box center [1087, 404] width 83 height 14
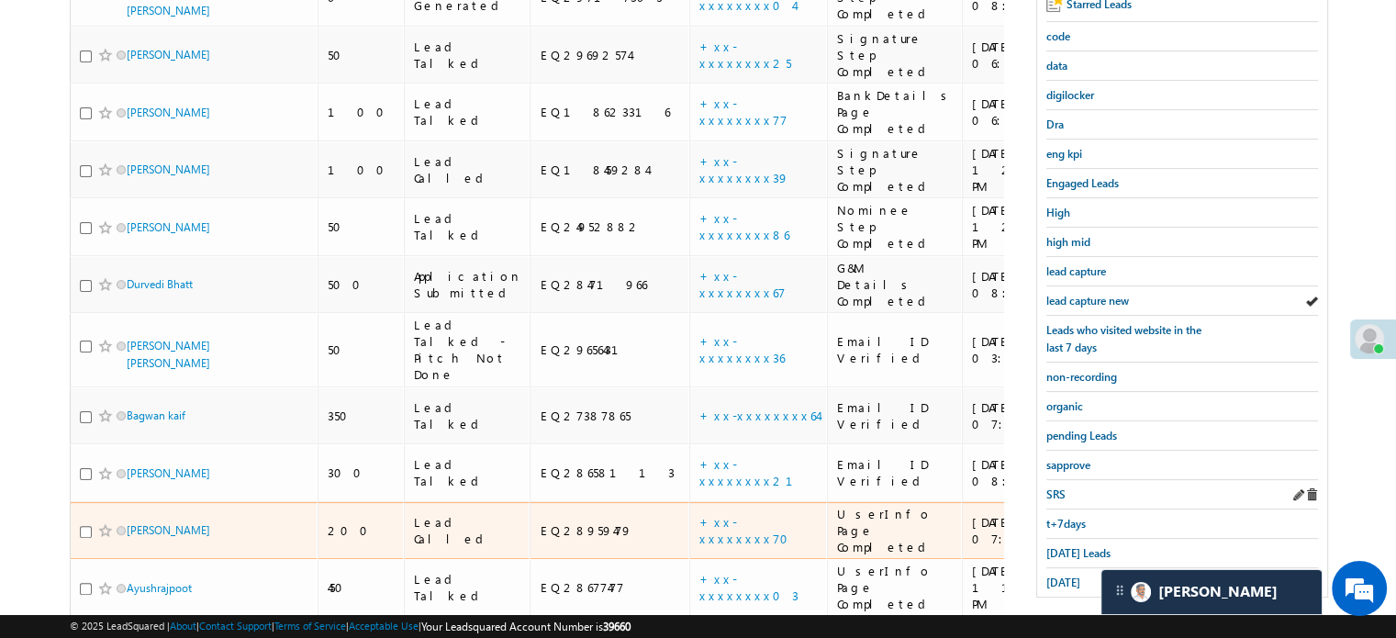
scroll to position [394, 0]
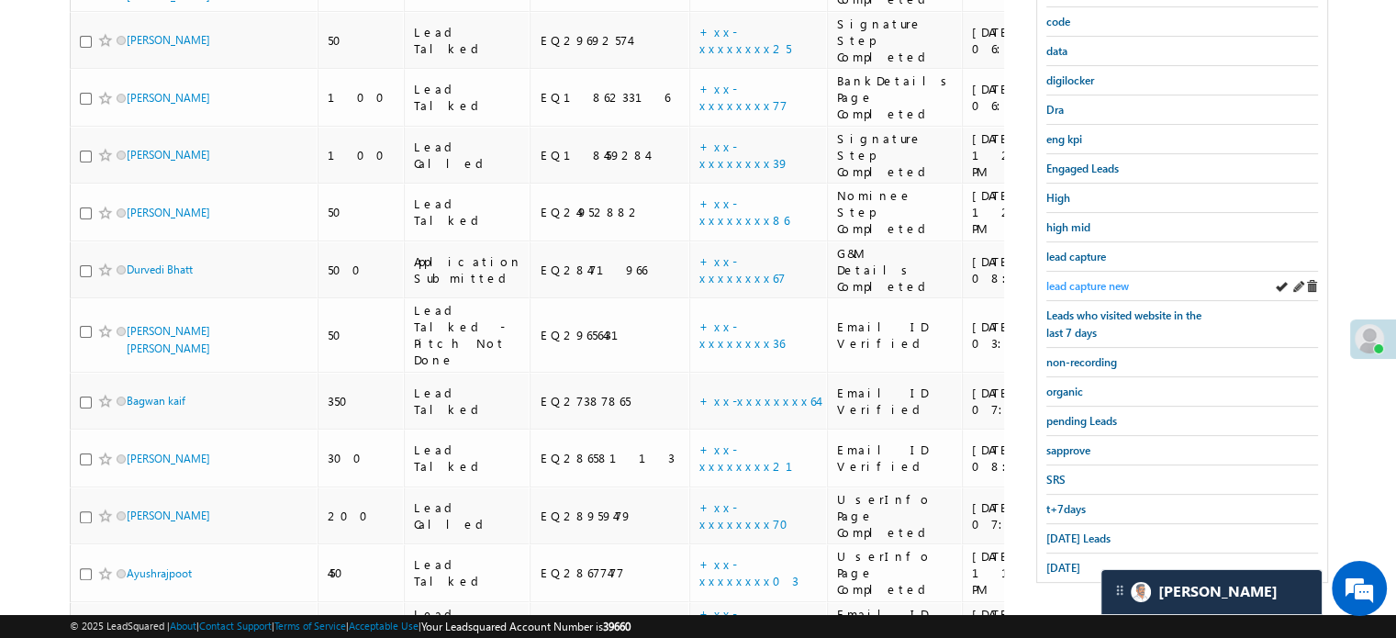
click at [1090, 277] on link "lead capture new" at bounding box center [1087, 285] width 83 height 17
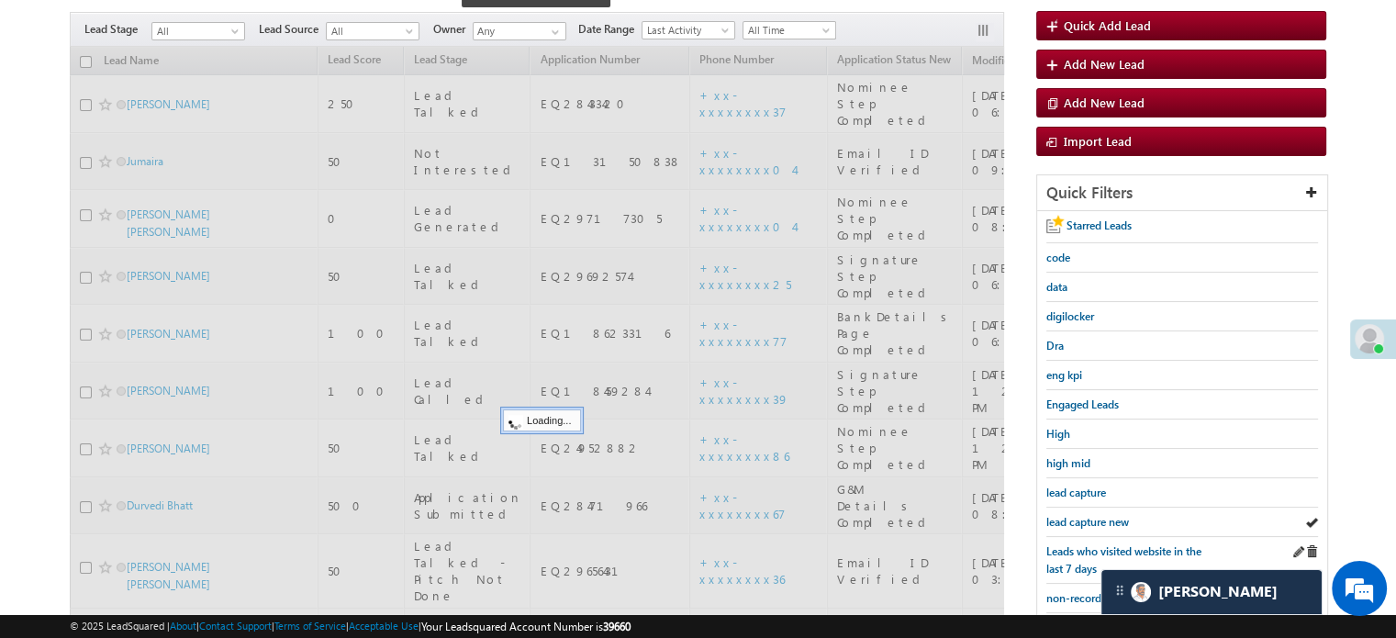
scroll to position [118, 0]
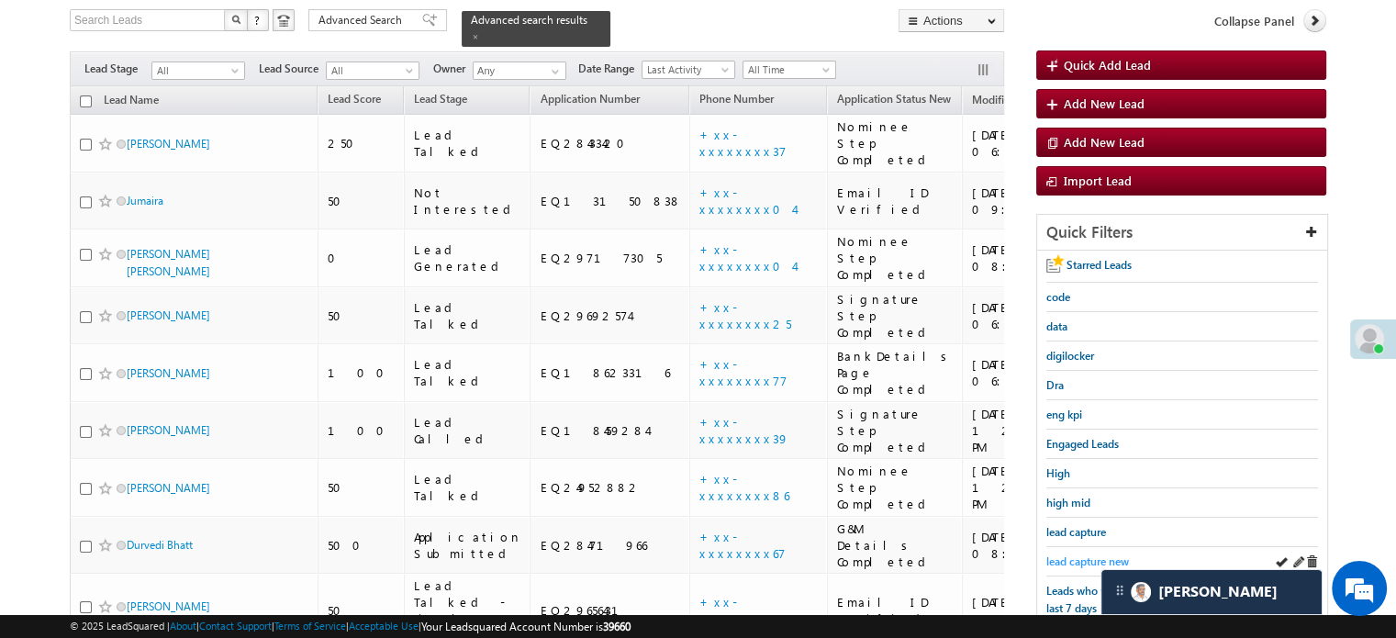
click at [1066, 554] on span "lead capture new" at bounding box center [1087, 561] width 83 height 14
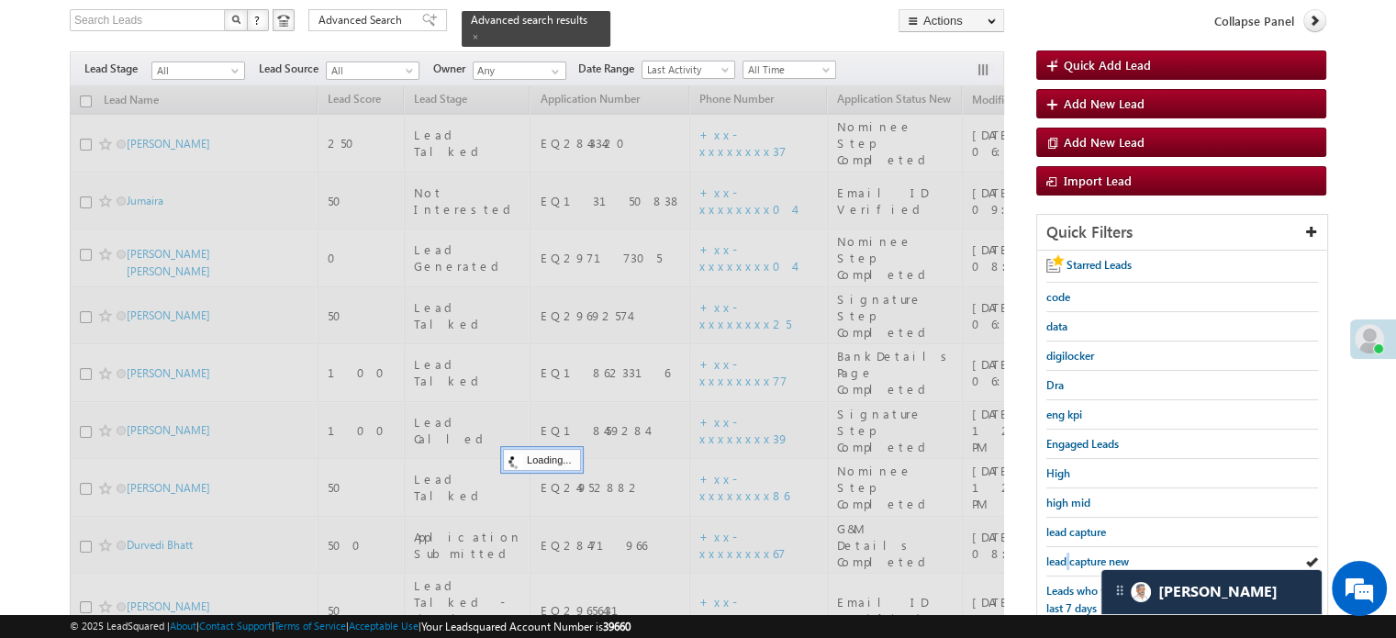
click at [1066, 554] on span "lead capture new" at bounding box center [1087, 561] width 83 height 14
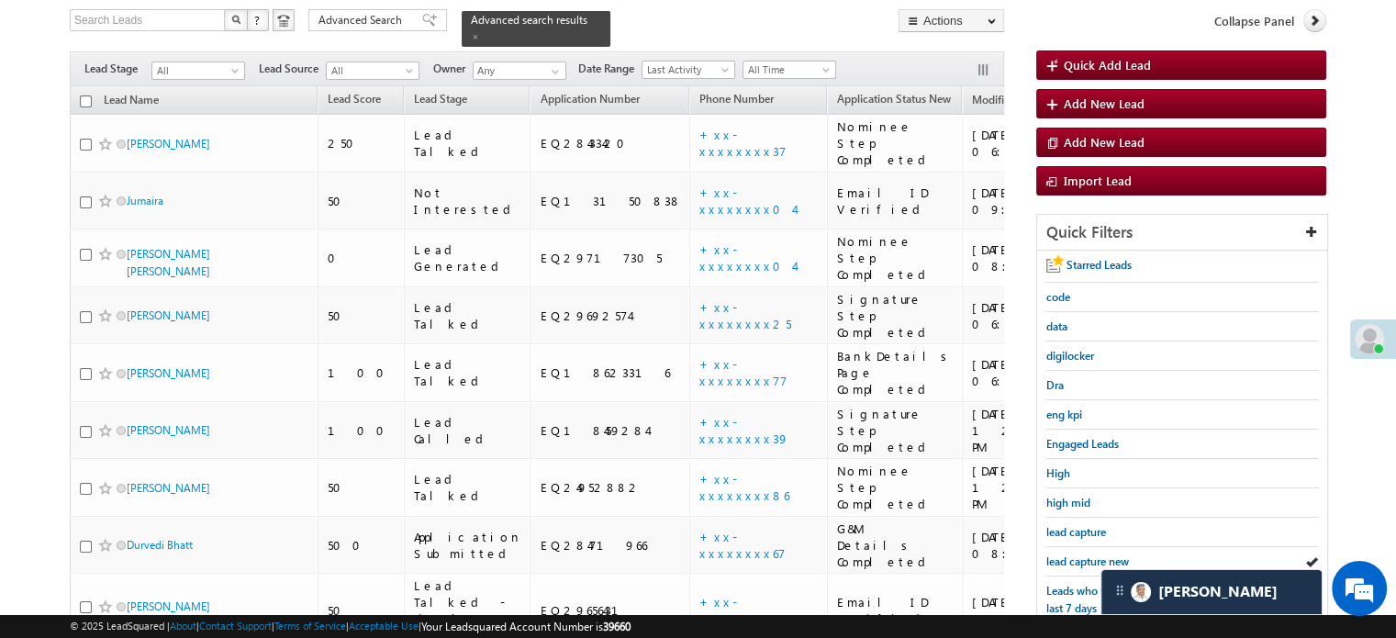
click at [1066, 554] on span "lead capture new" at bounding box center [1087, 561] width 83 height 14
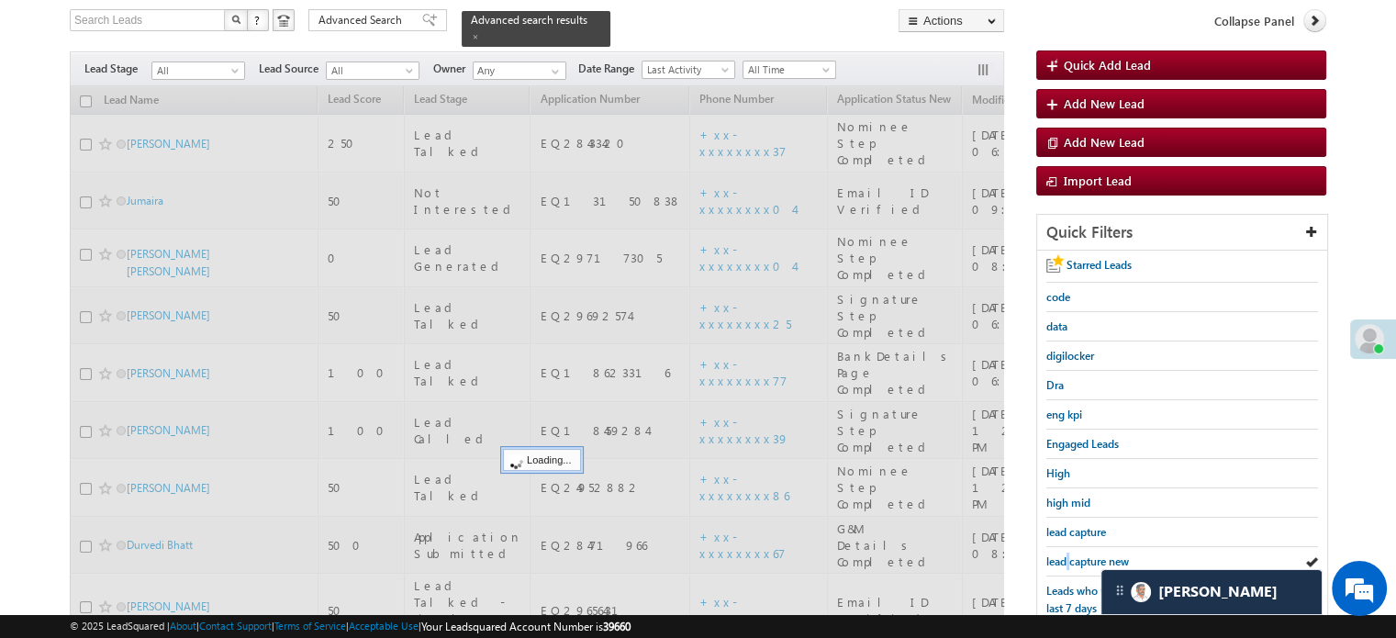
click at [1066, 554] on span "lead capture new" at bounding box center [1087, 561] width 83 height 14
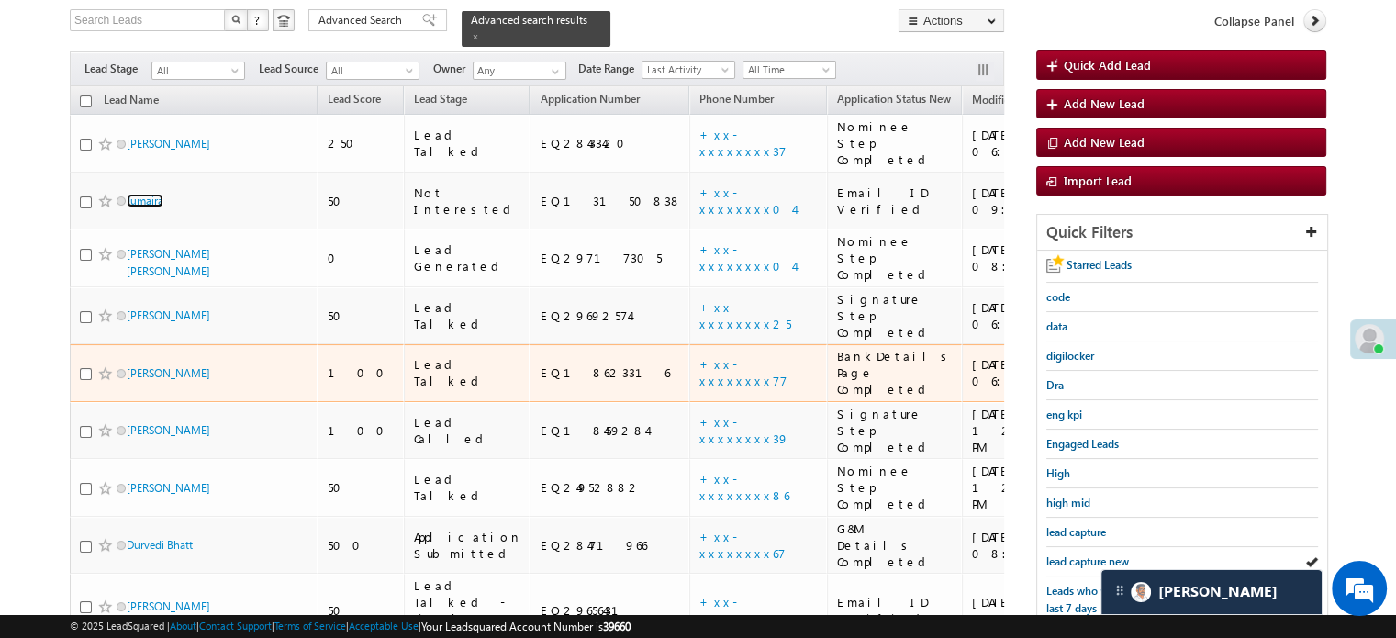
scroll to position [210, 0]
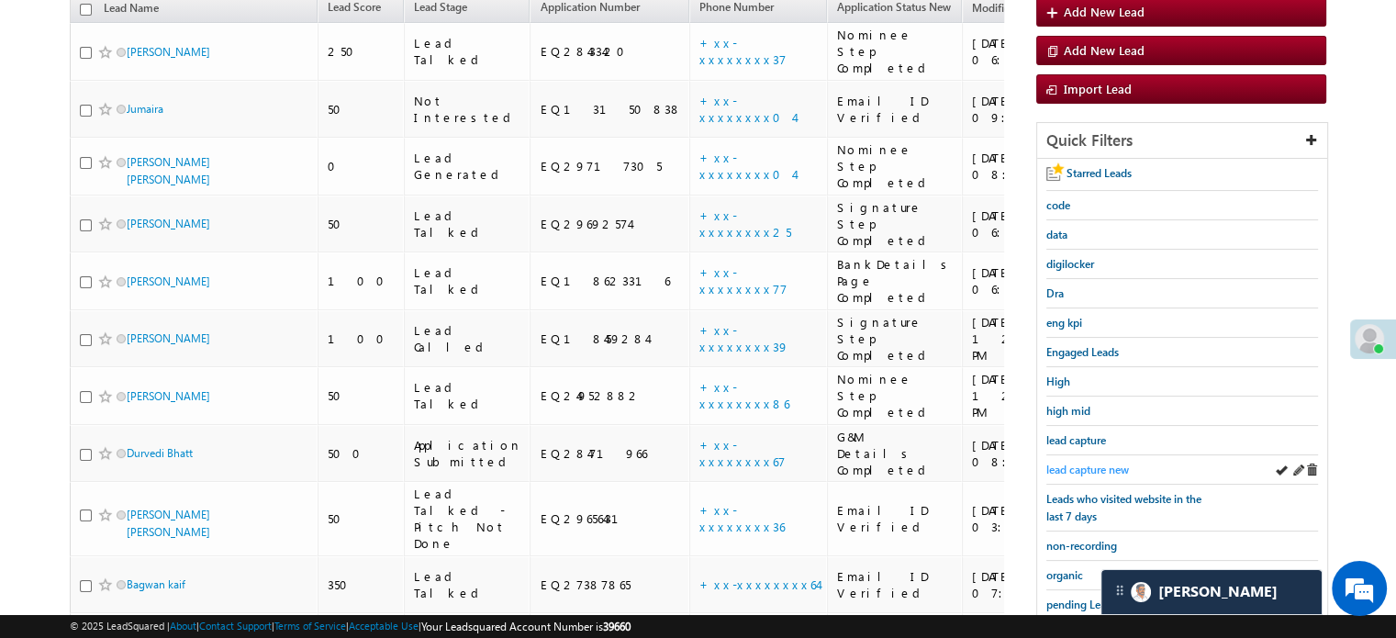
click at [1068, 463] on span "lead capture new" at bounding box center [1087, 470] width 83 height 14
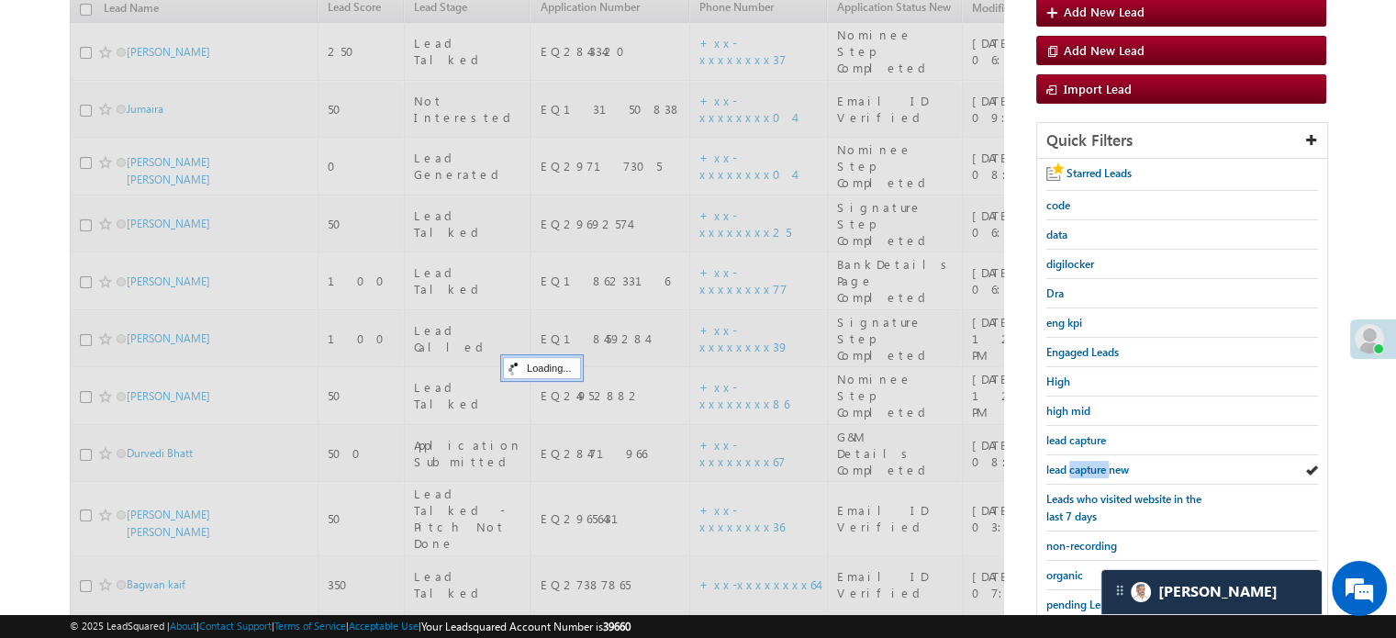
click at [1068, 463] on span "lead capture new" at bounding box center [1087, 470] width 83 height 14
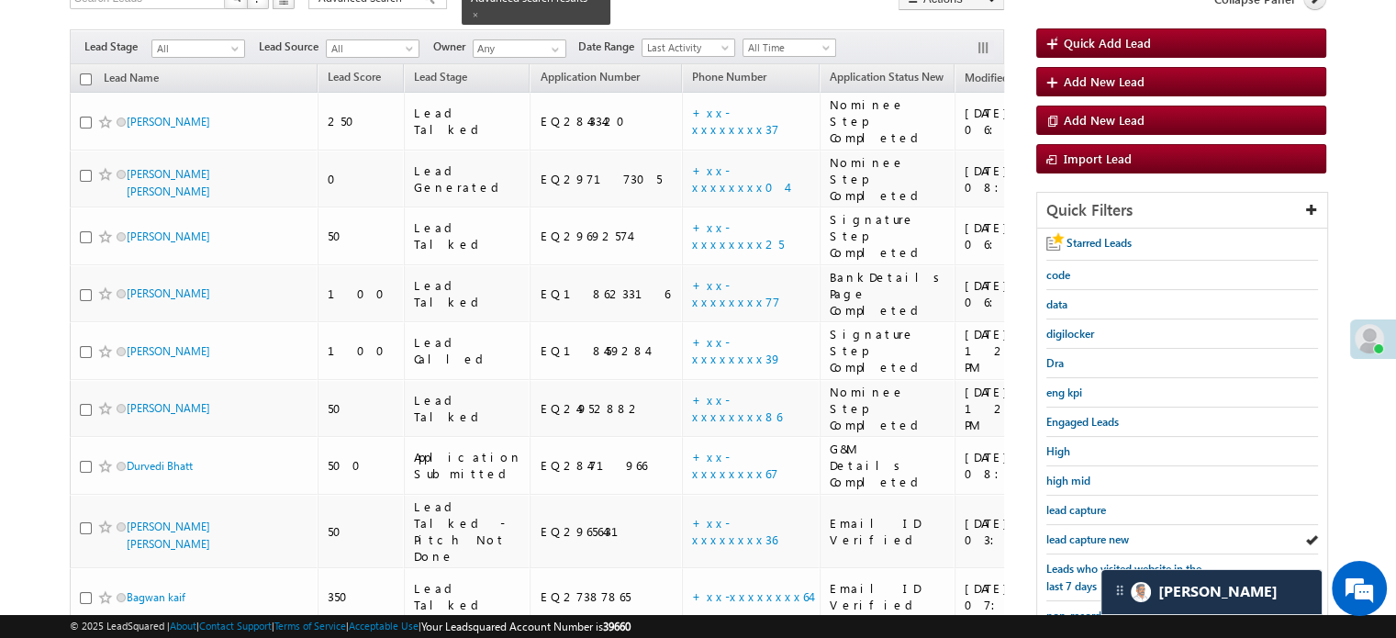
scroll to position [118, 0]
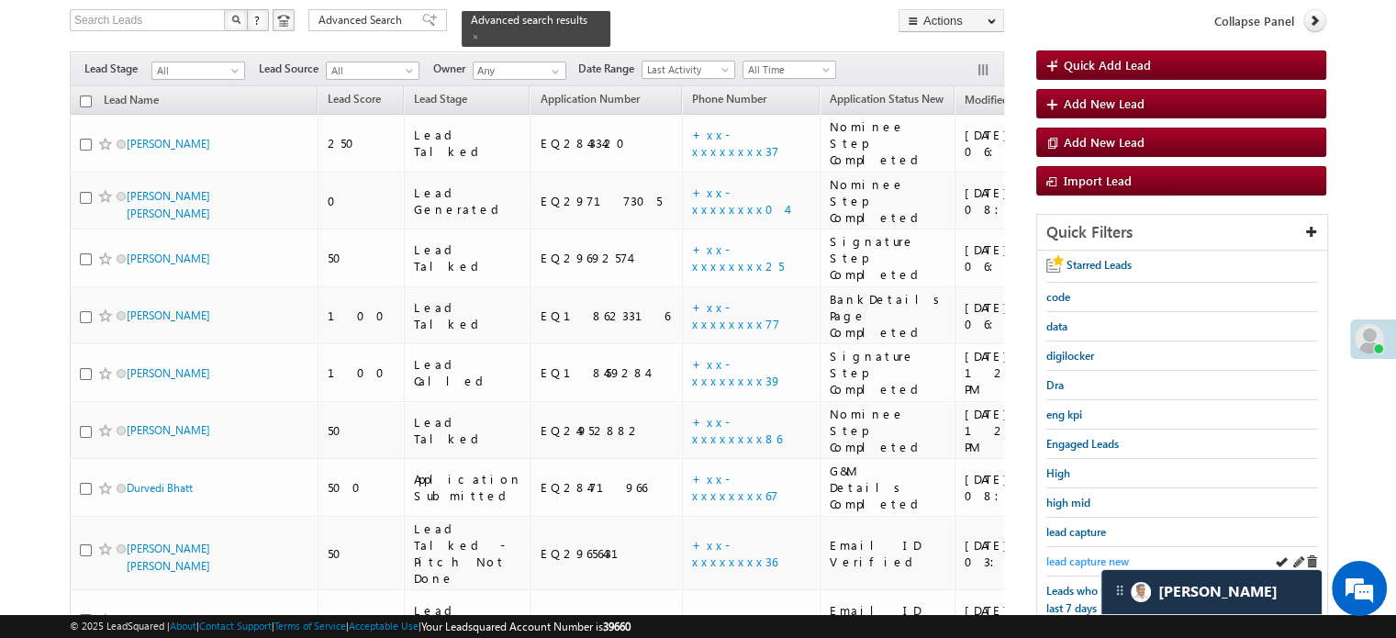
click at [1108, 554] on span "lead capture new" at bounding box center [1087, 561] width 83 height 14
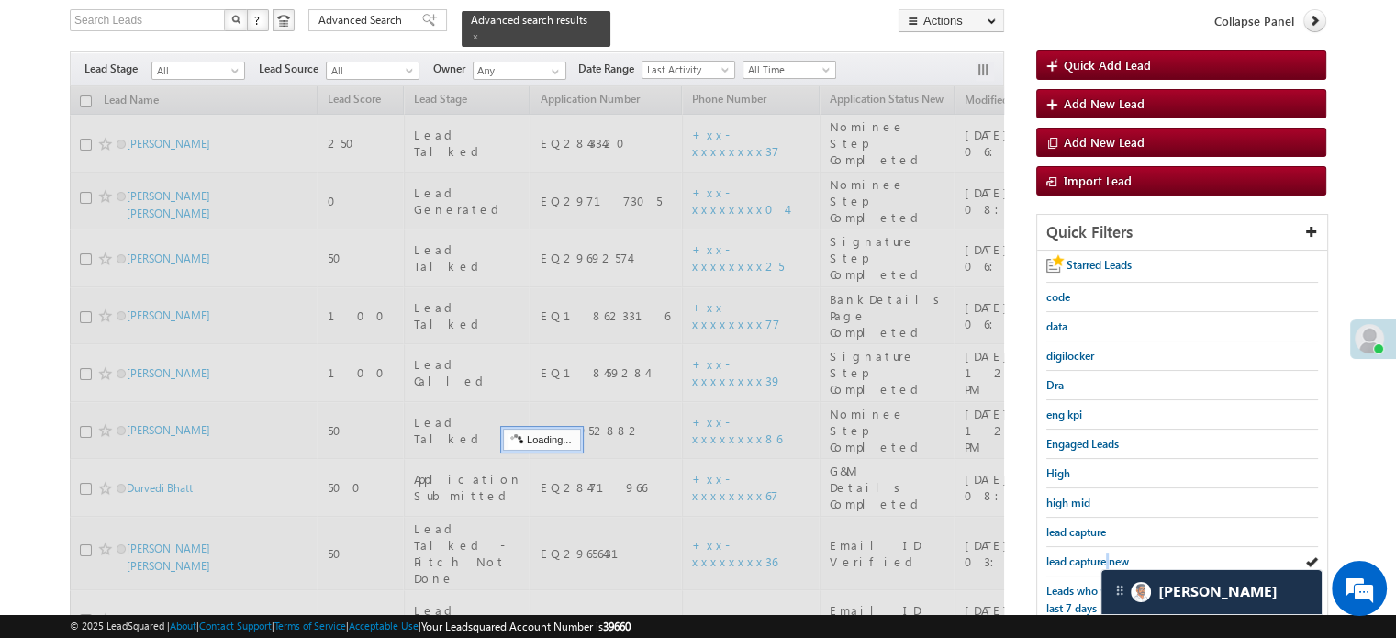
click at [1108, 554] on span "lead capture new" at bounding box center [1087, 561] width 83 height 14
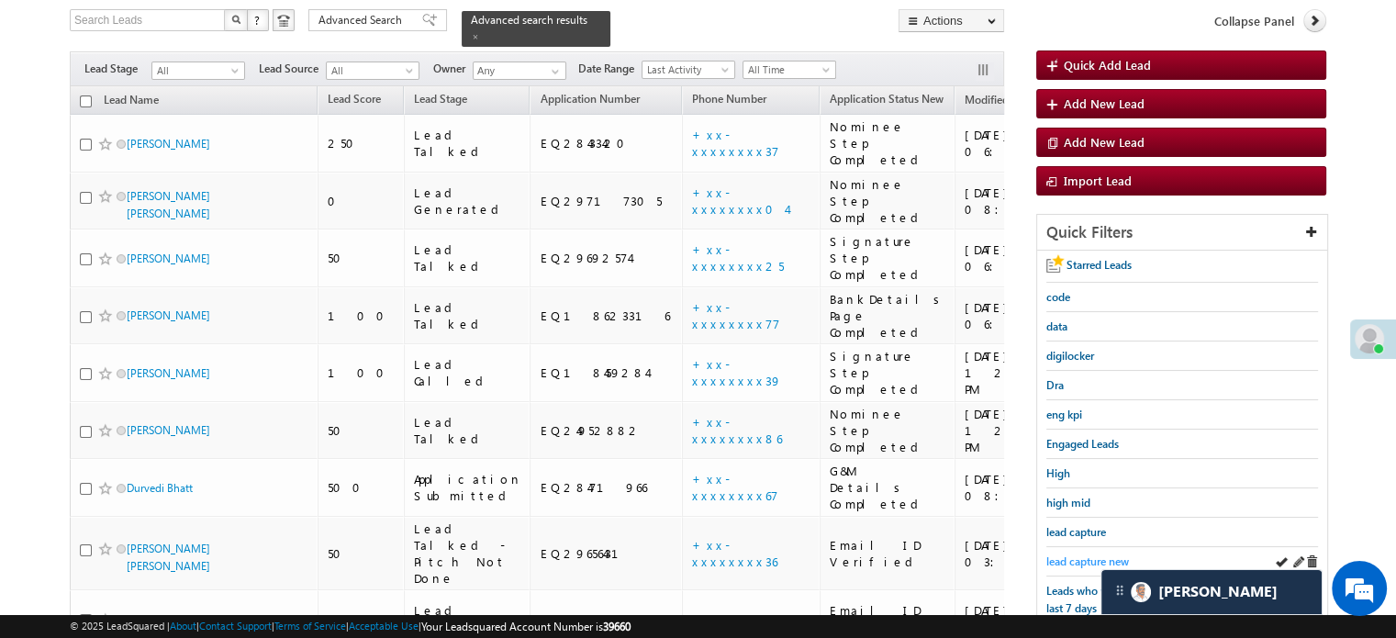
click at [1066, 560] on span "lead capture new" at bounding box center [1087, 561] width 83 height 14
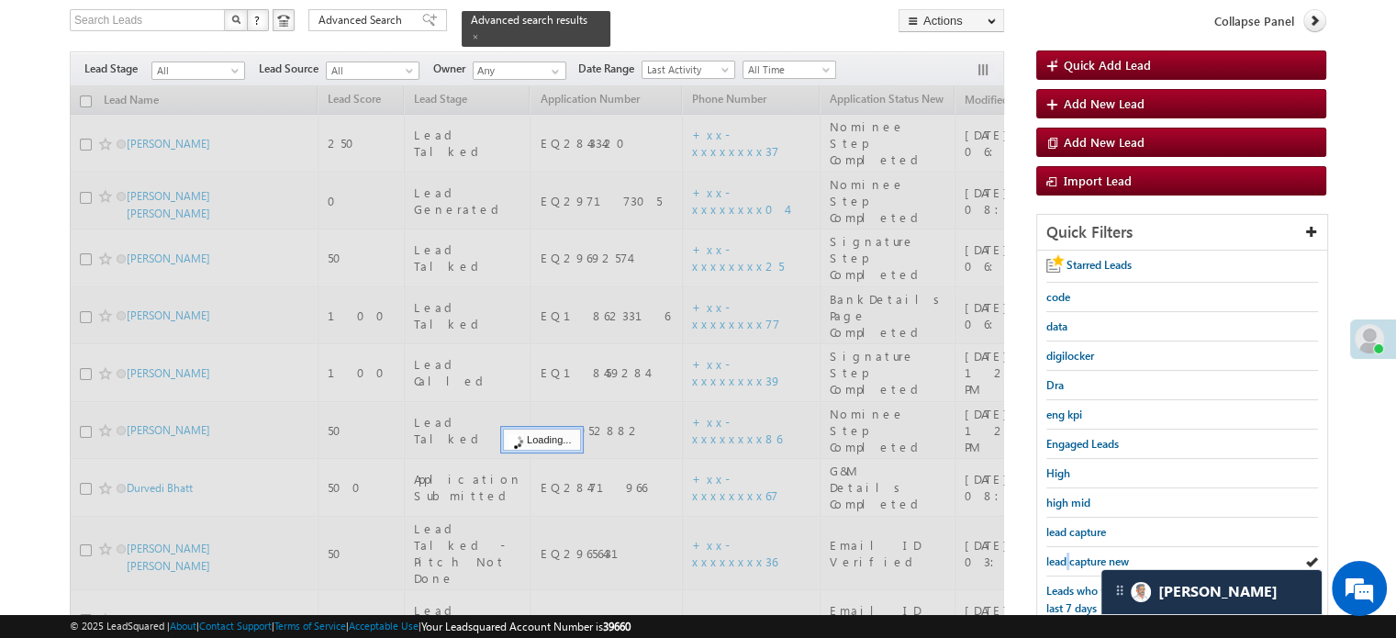
click at [1066, 560] on span "lead capture new" at bounding box center [1087, 561] width 83 height 14
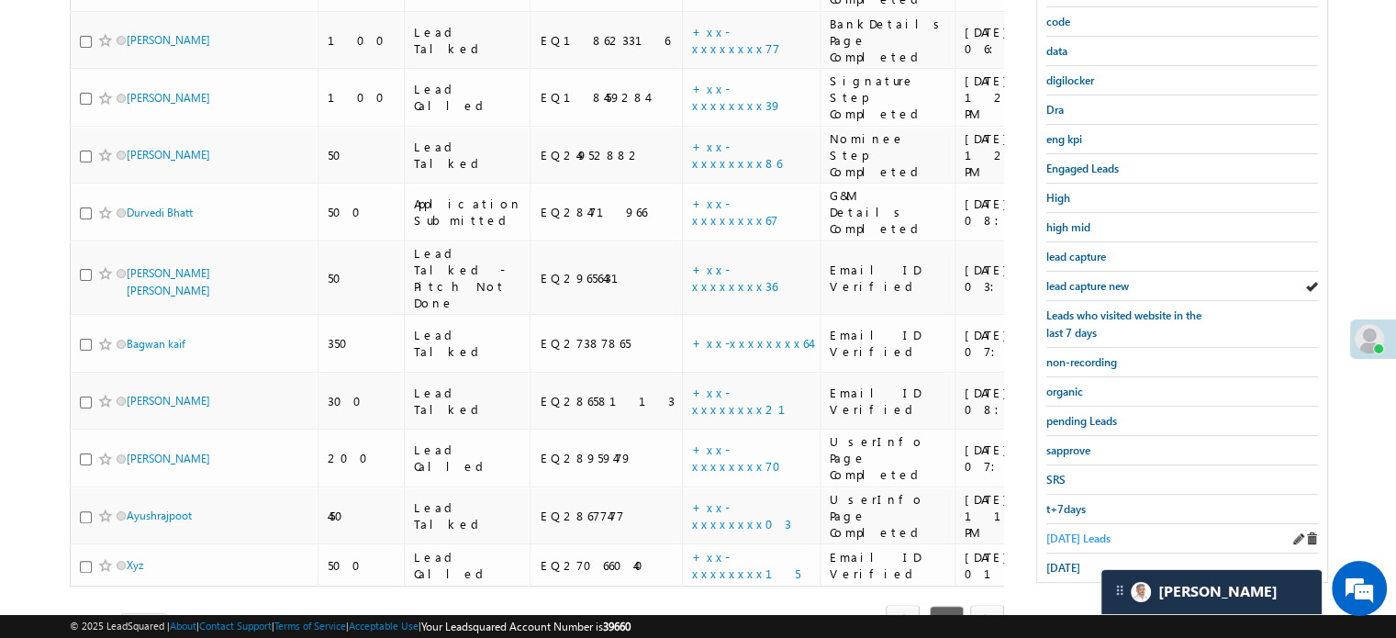
click at [1063, 531] on span "Today's Leads" at bounding box center [1078, 538] width 64 height 14
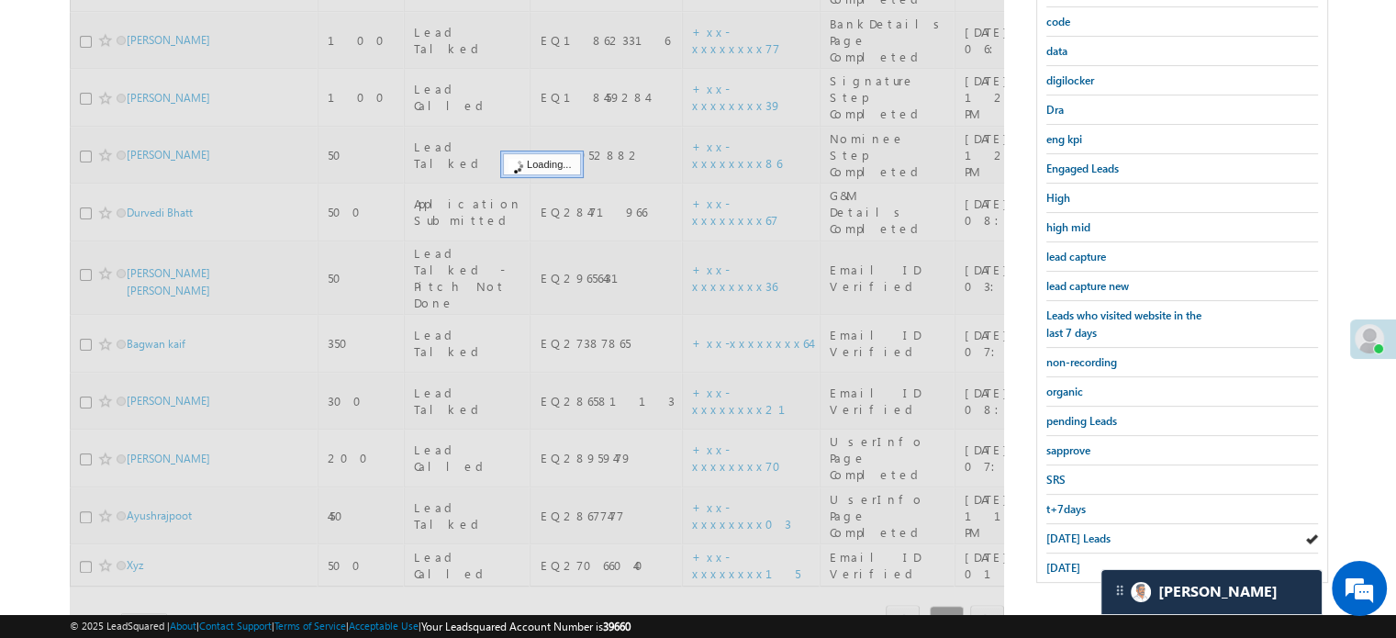
scroll to position [210, 0]
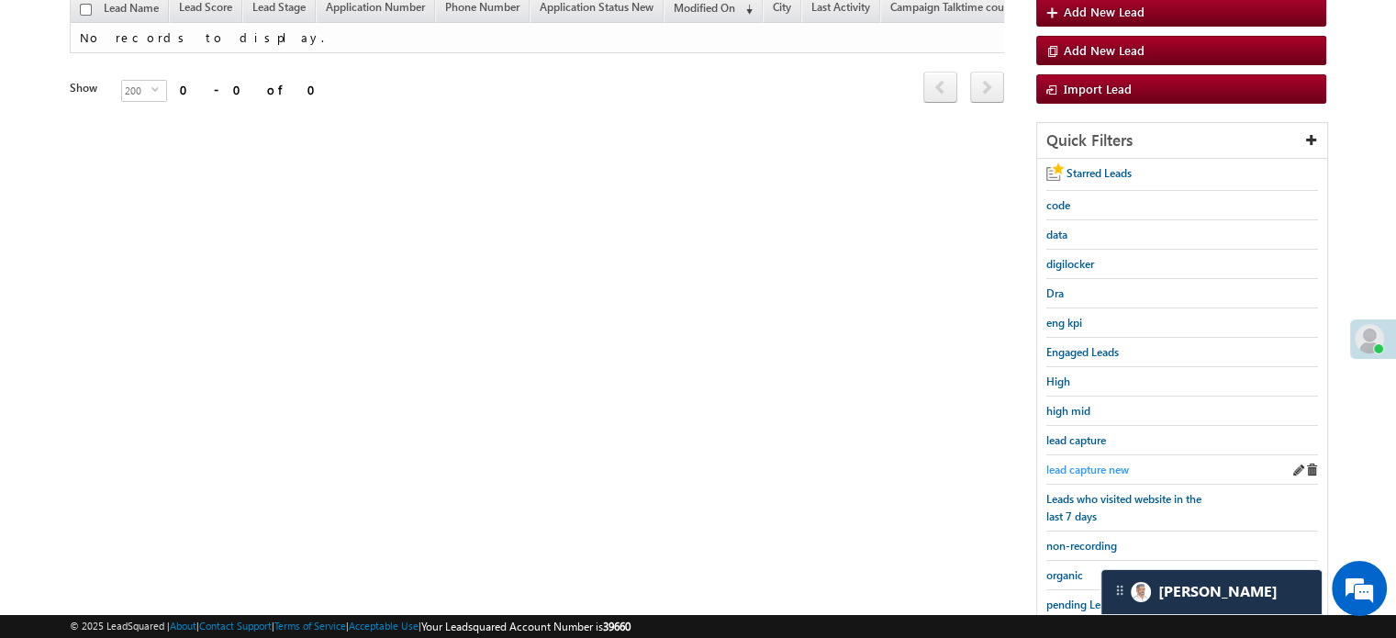
click at [1076, 463] on span "lead capture new" at bounding box center [1087, 470] width 83 height 14
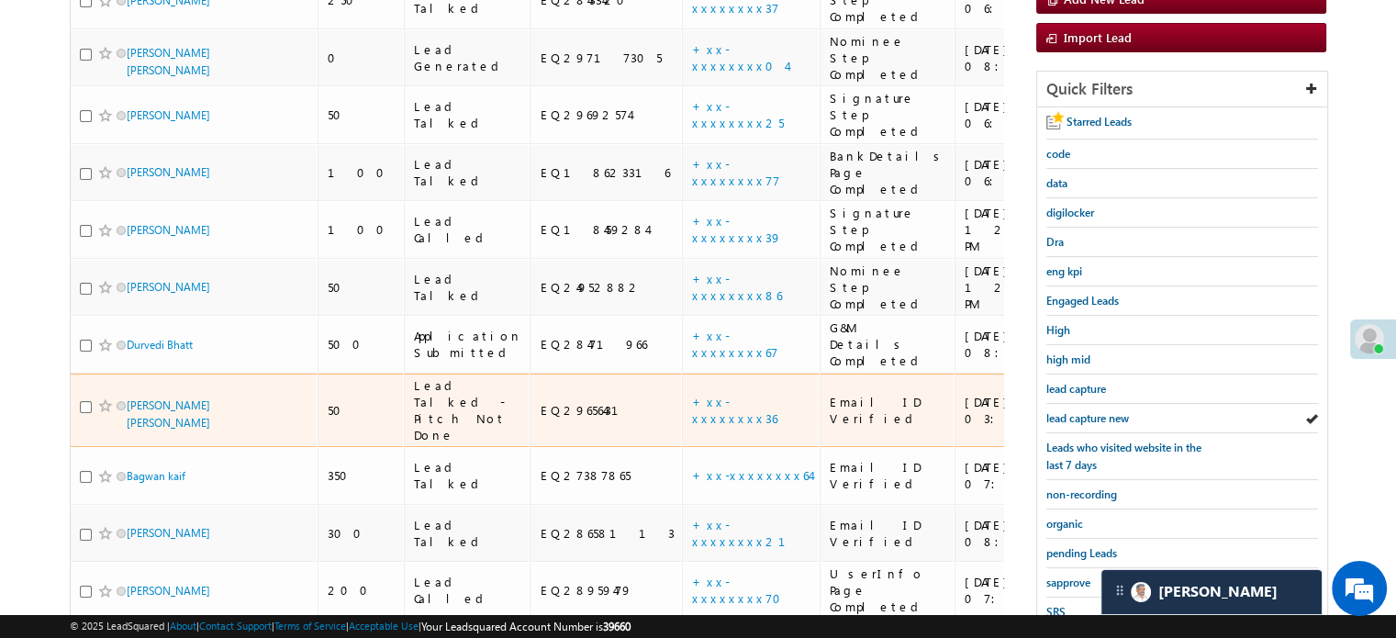
scroll to position [275, 0]
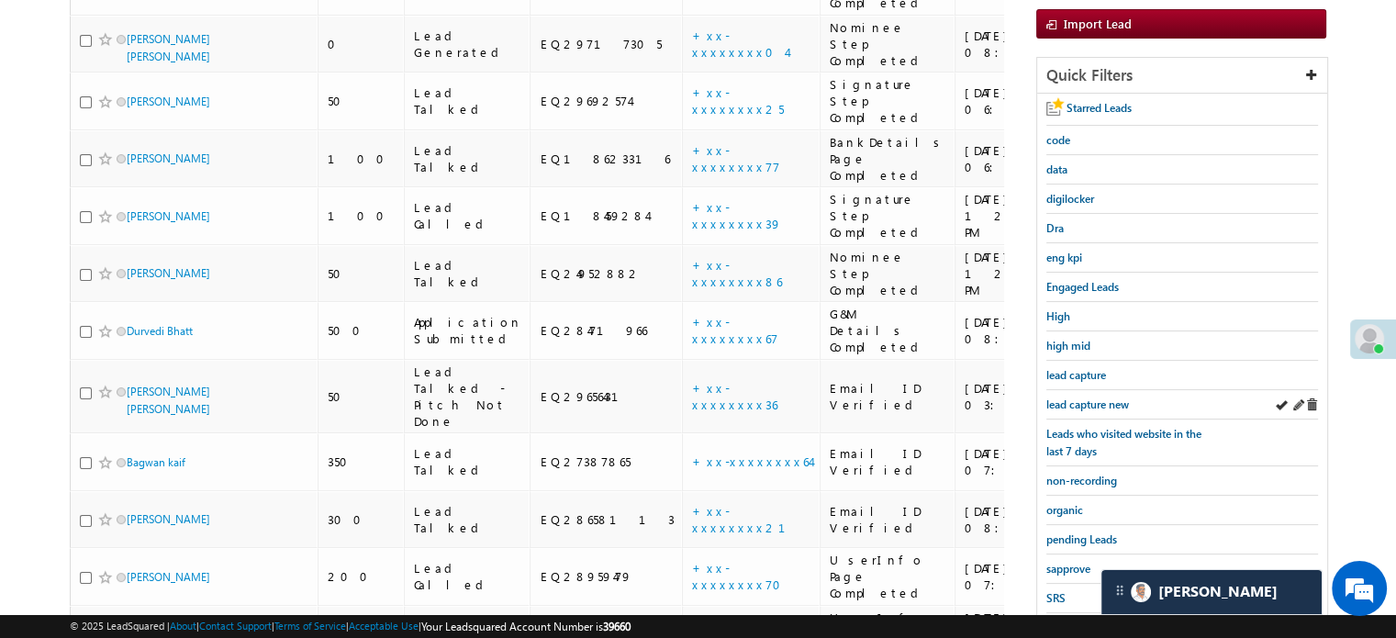
click at [1059, 390] on div "lead capture new" at bounding box center [1182, 404] width 272 height 29
click at [1062, 397] on span "lead capture new" at bounding box center [1087, 404] width 83 height 14
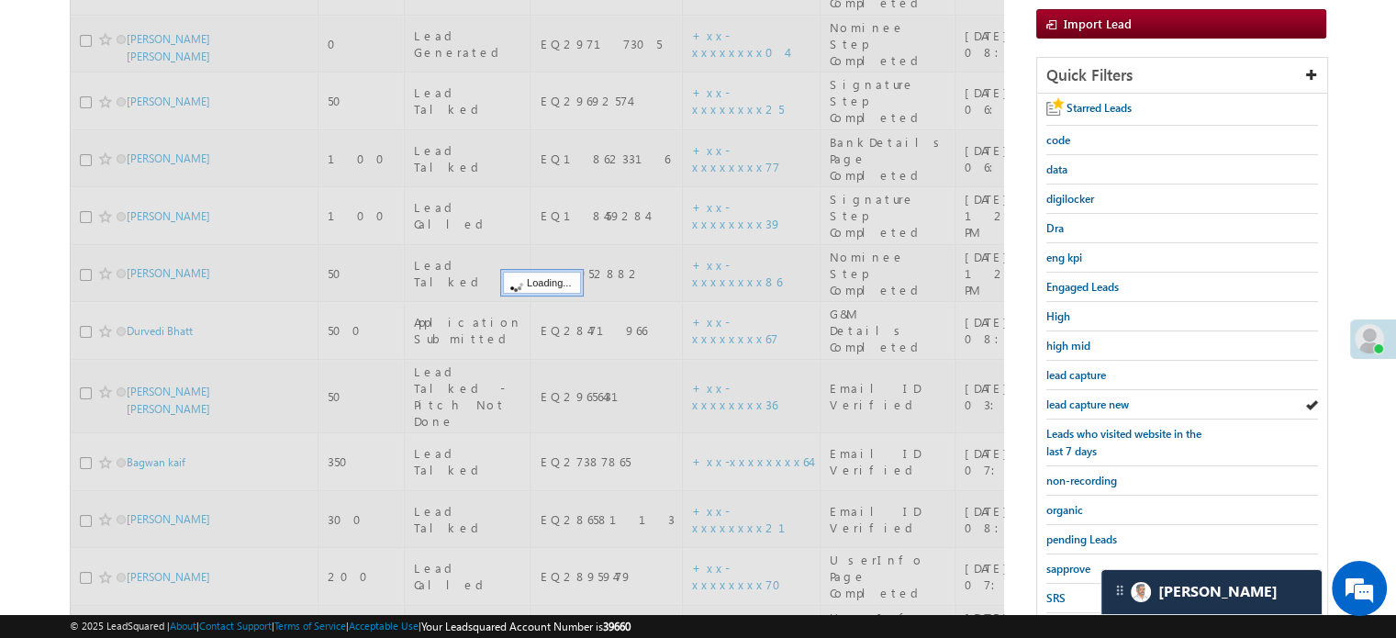
click at [1062, 397] on span "lead capture new" at bounding box center [1087, 404] width 83 height 14
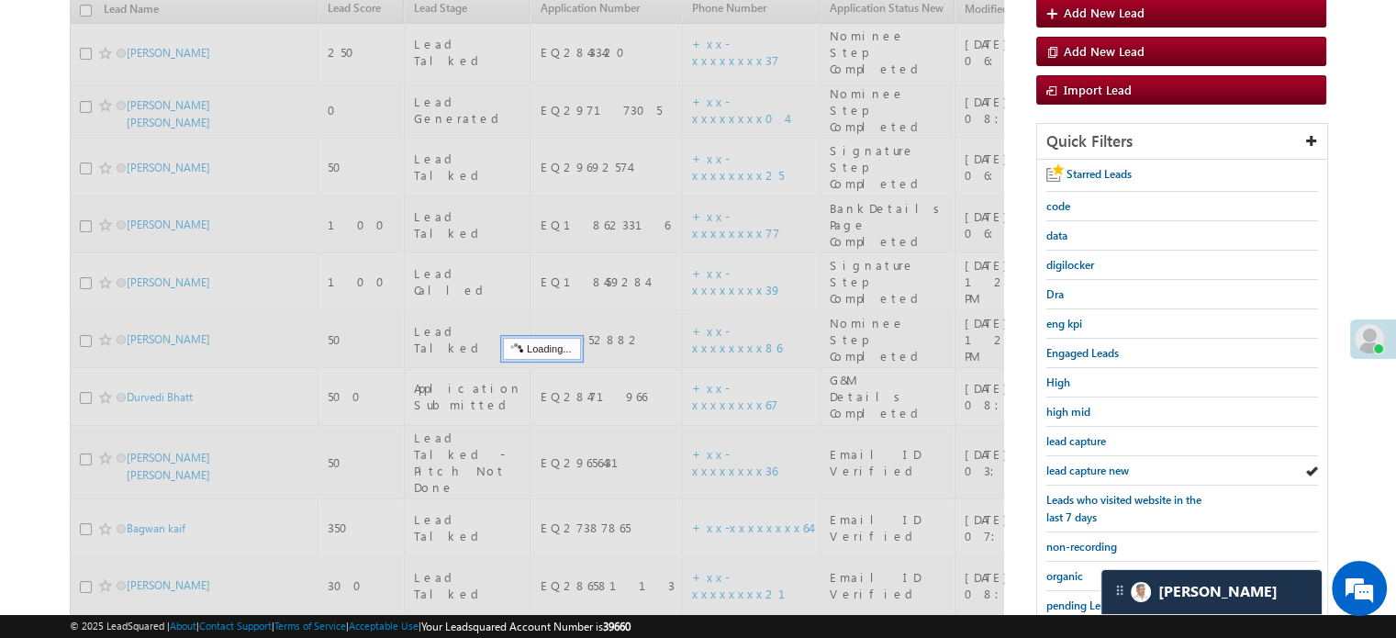
scroll to position [92, 0]
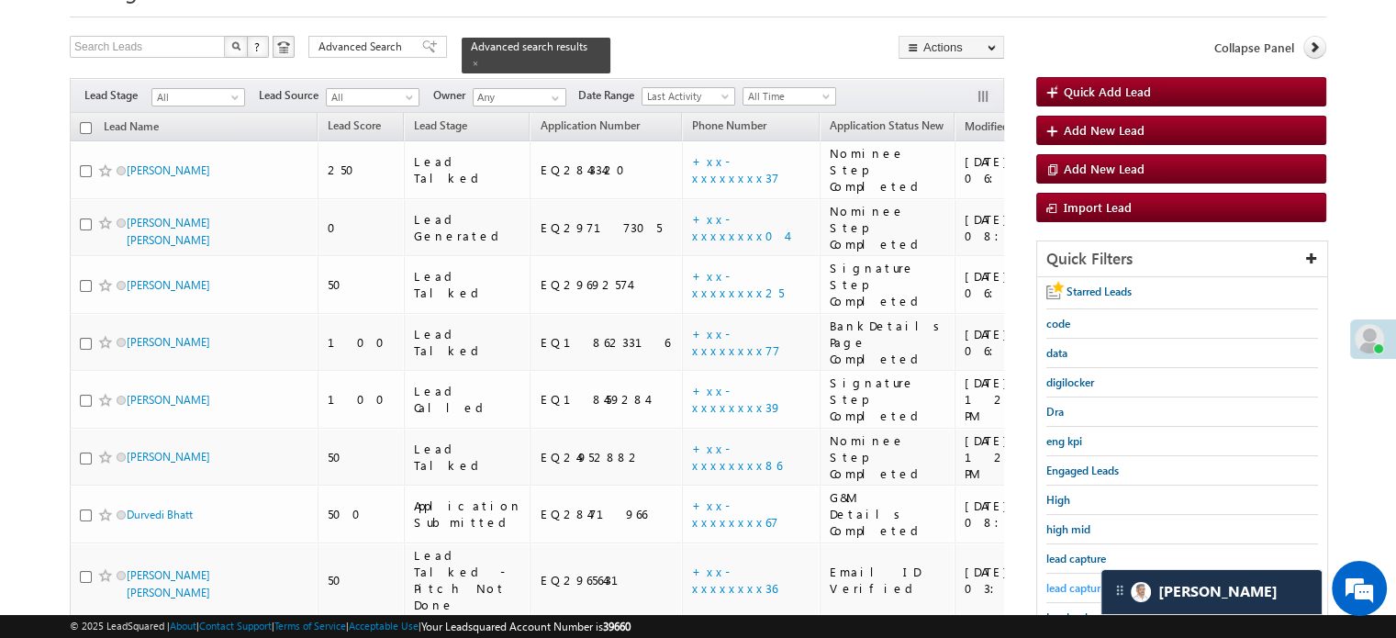
click at [1050, 579] on link "lead capture new" at bounding box center [1087, 587] width 83 height 17
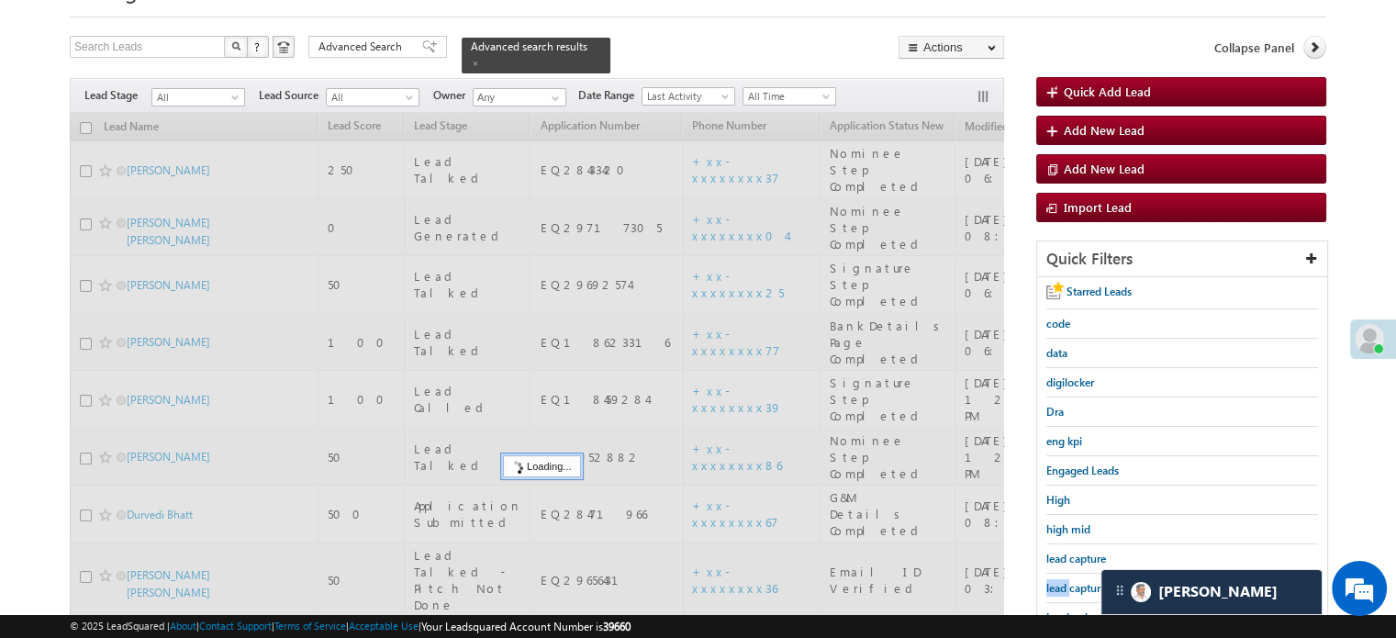
click at [1050, 579] on link "lead capture new" at bounding box center [1087, 587] width 83 height 17
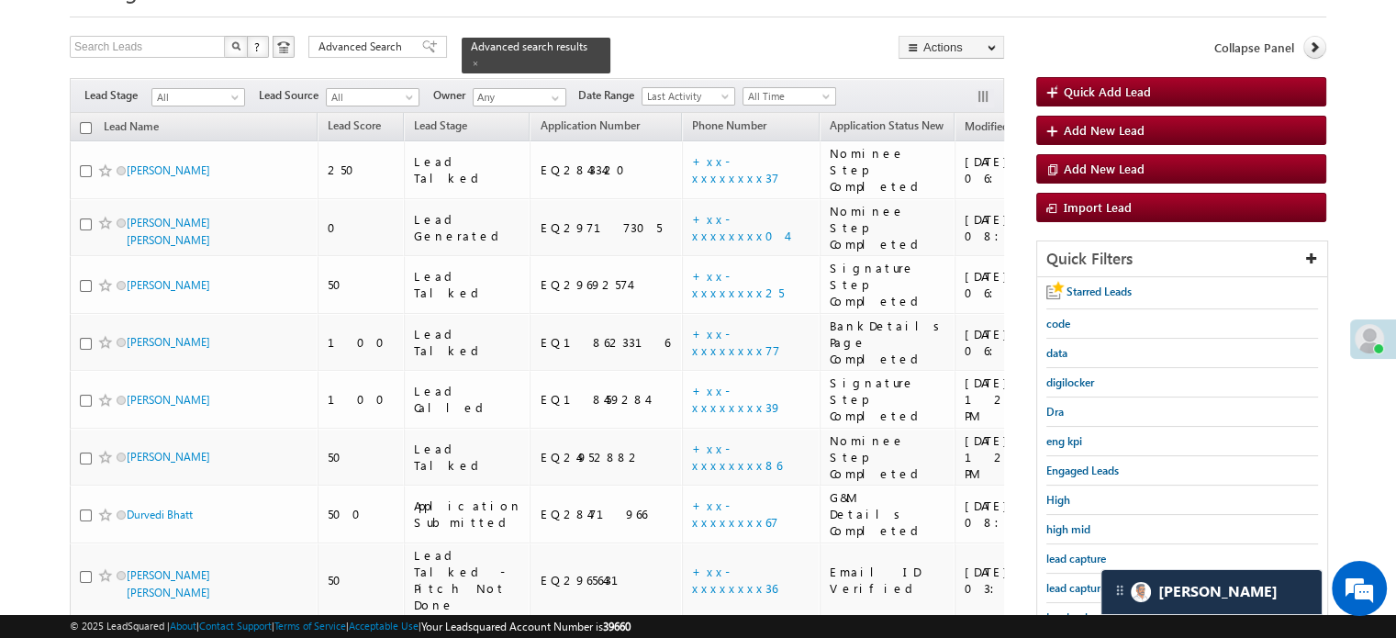
click at [1050, 579] on link "lead capture new" at bounding box center [1087, 587] width 83 height 17
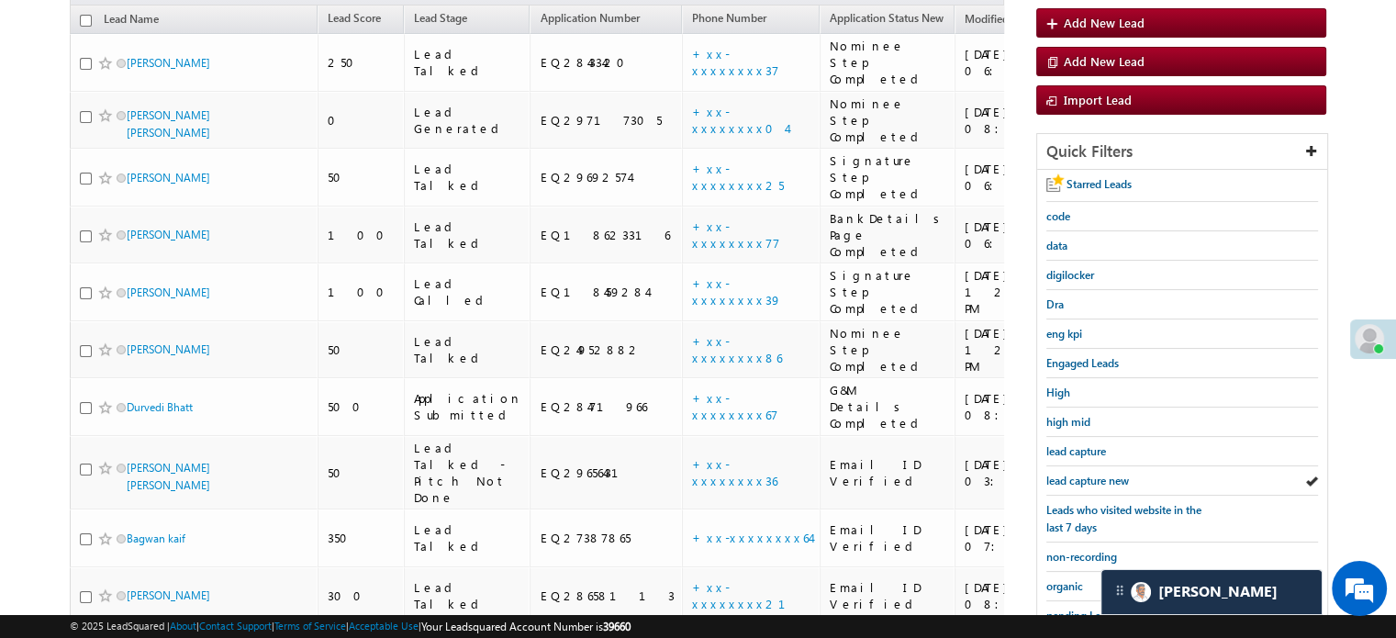
scroll to position [367, 0]
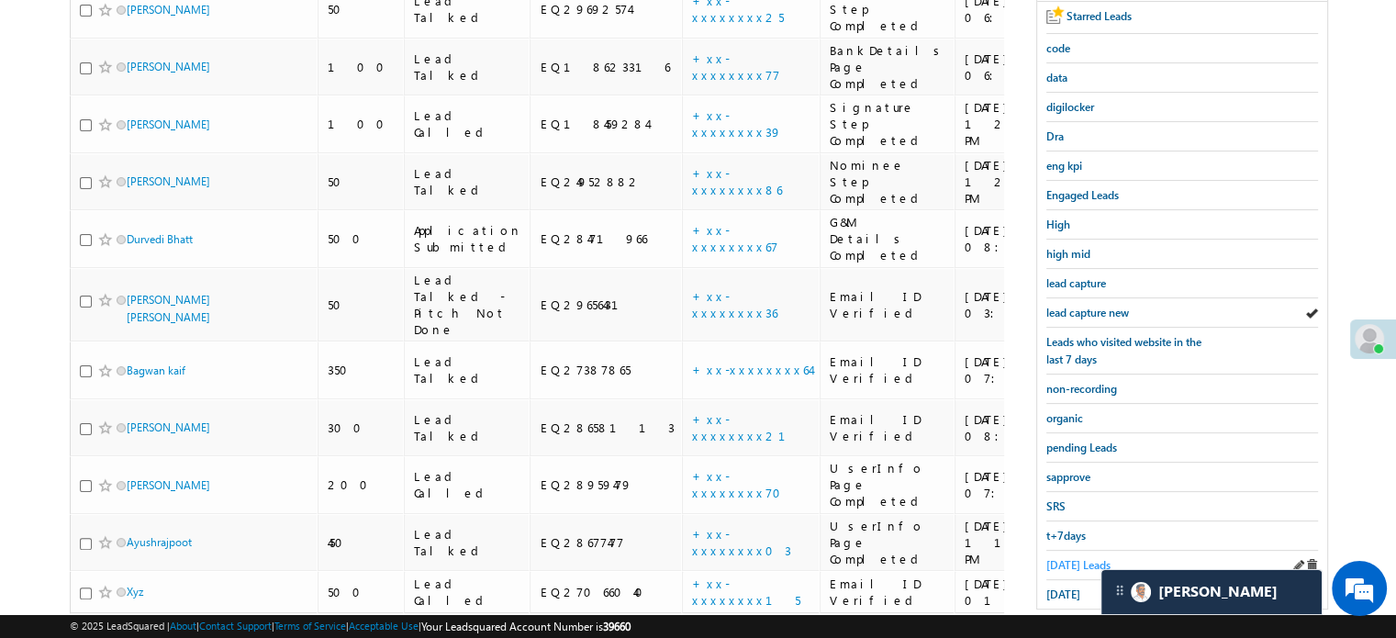
click at [1053, 564] on link "Today's Leads" at bounding box center [1078, 564] width 64 height 17
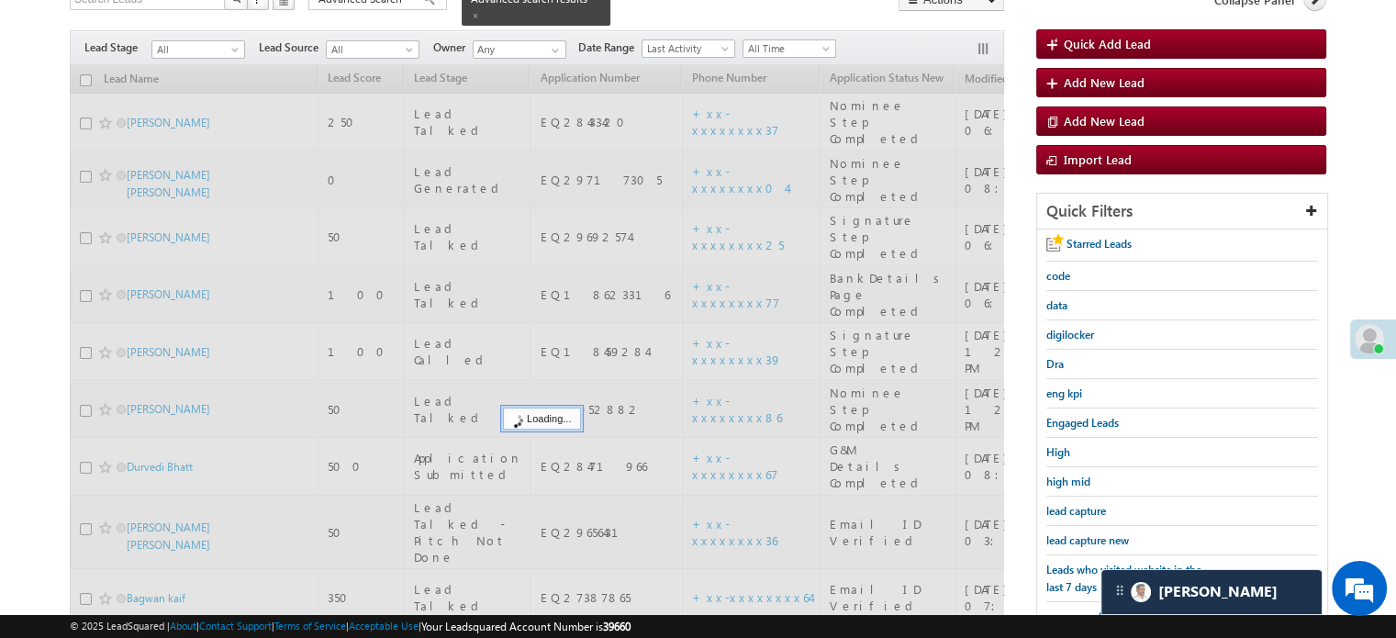
scroll to position [92, 0]
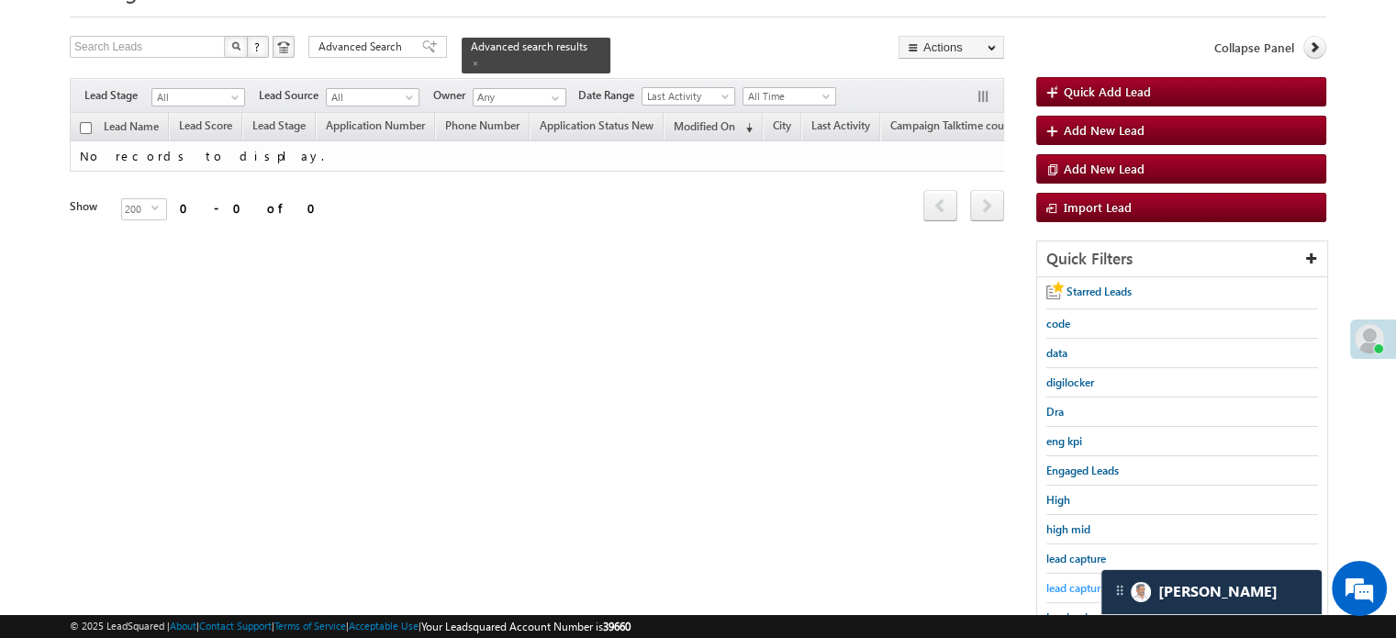
click at [1058, 581] on span "lead capture new" at bounding box center [1087, 588] width 83 height 14
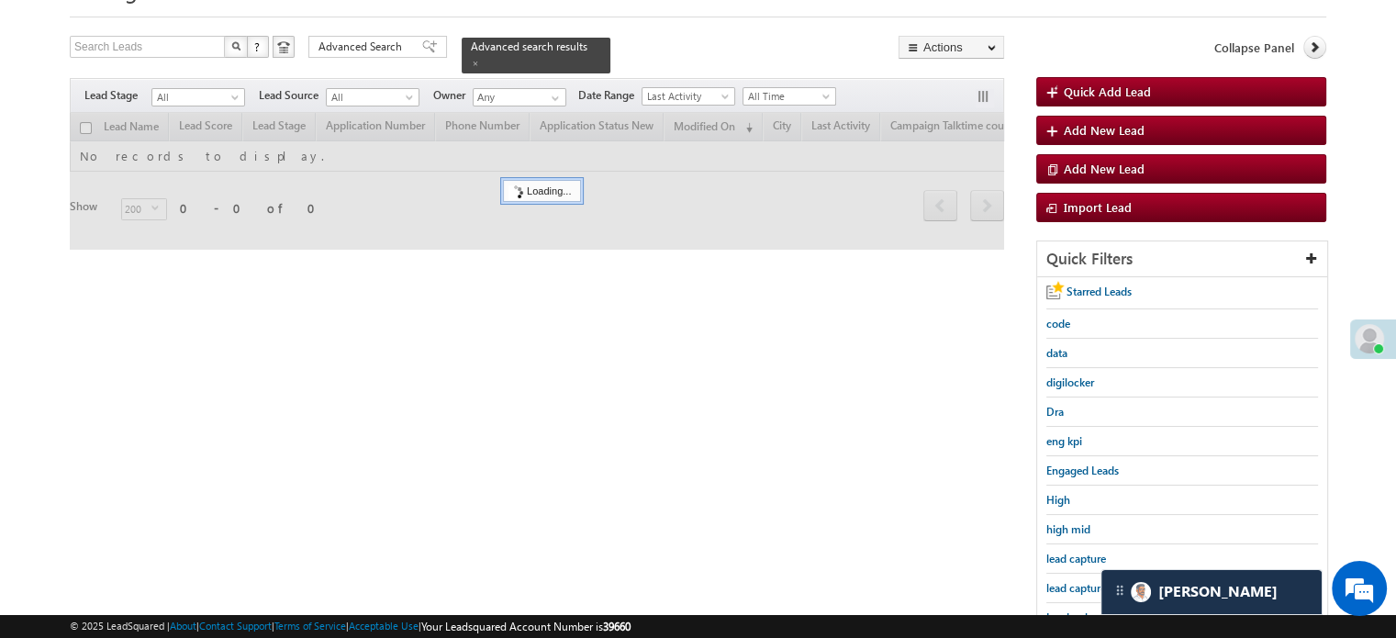
click at [1059, 581] on span "lead capture new" at bounding box center [1087, 588] width 83 height 14
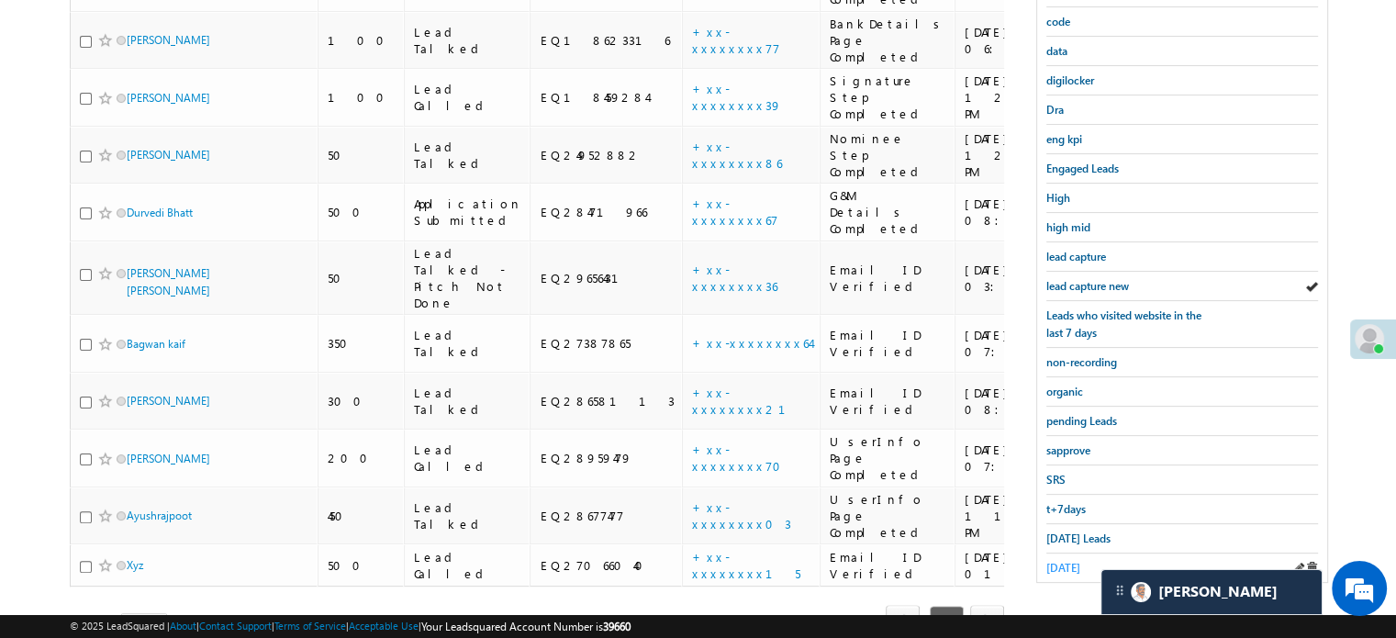
click at [1068, 561] on span "yesterday" at bounding box center [1063, 568] width 34 height 14
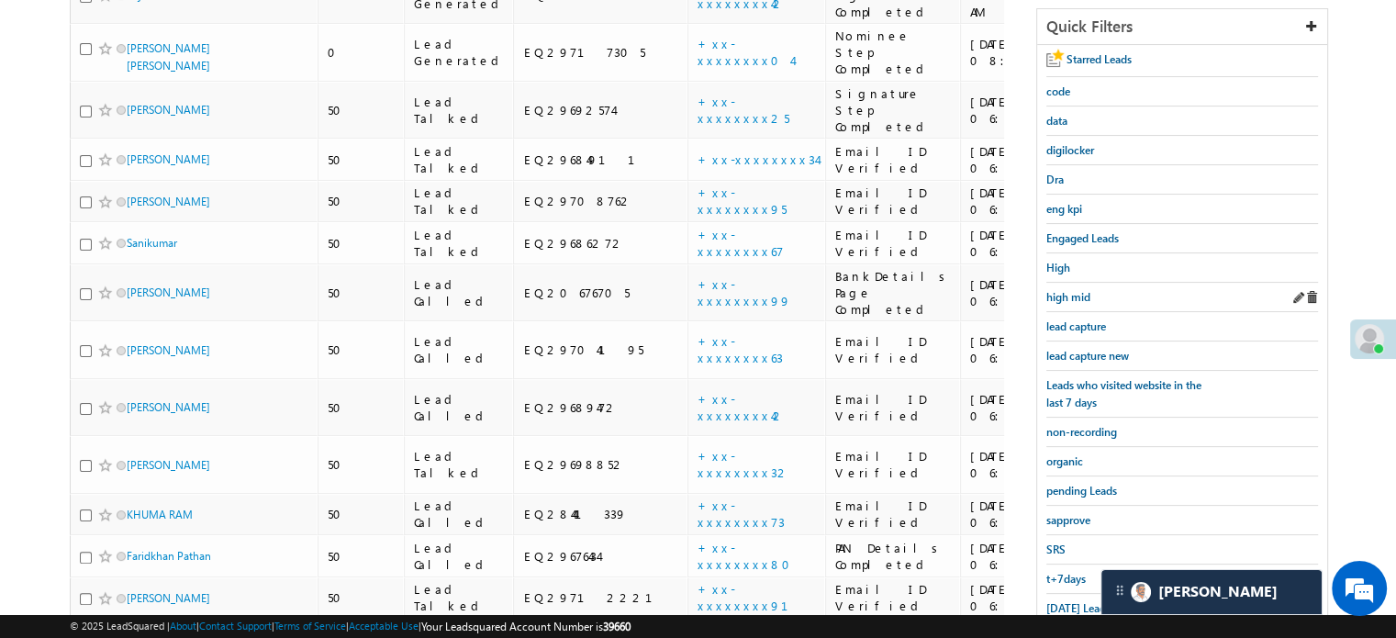
scroll to position [232, 0]
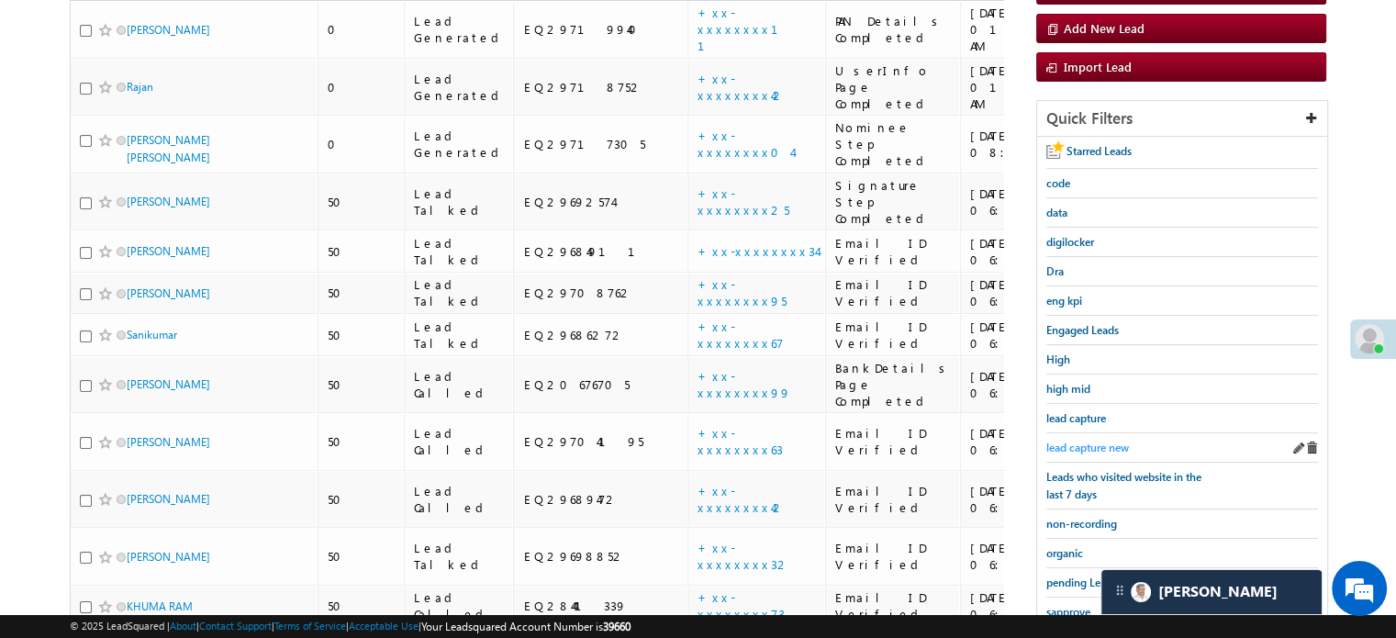
click at [1076, 447] on span "lead capture new" at bounding box center [1087, 448] width 83 height 14
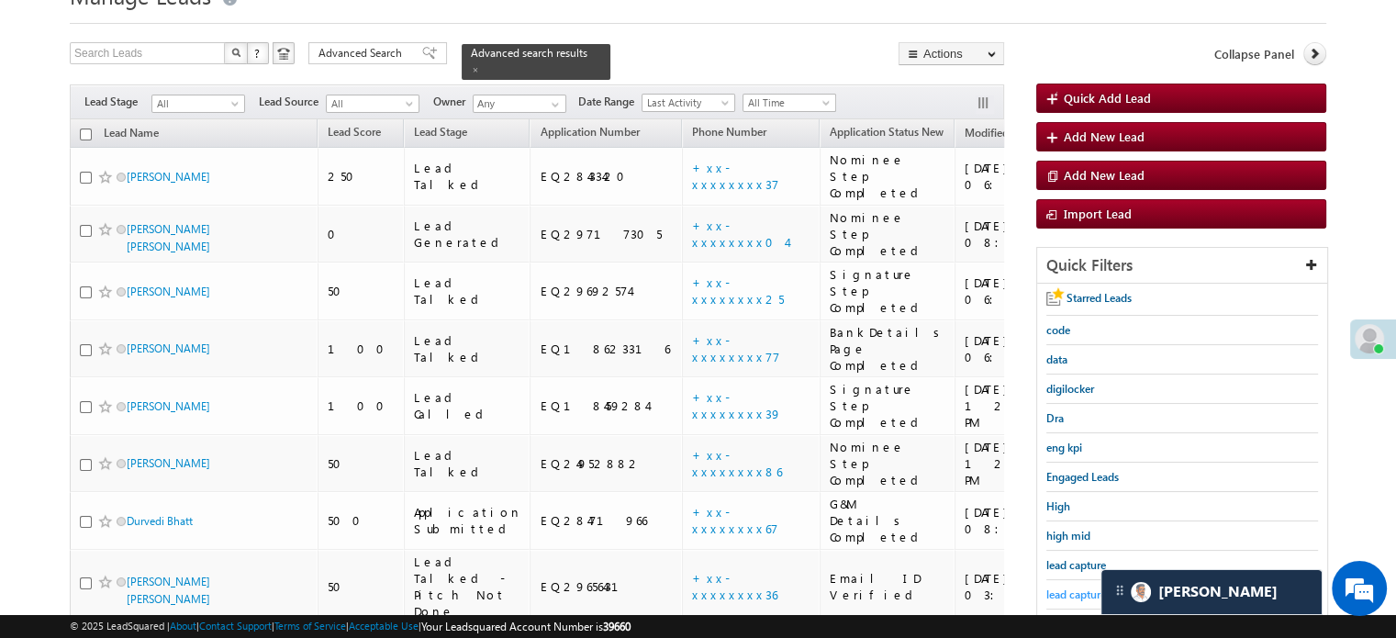
scroll to position [140, 0]
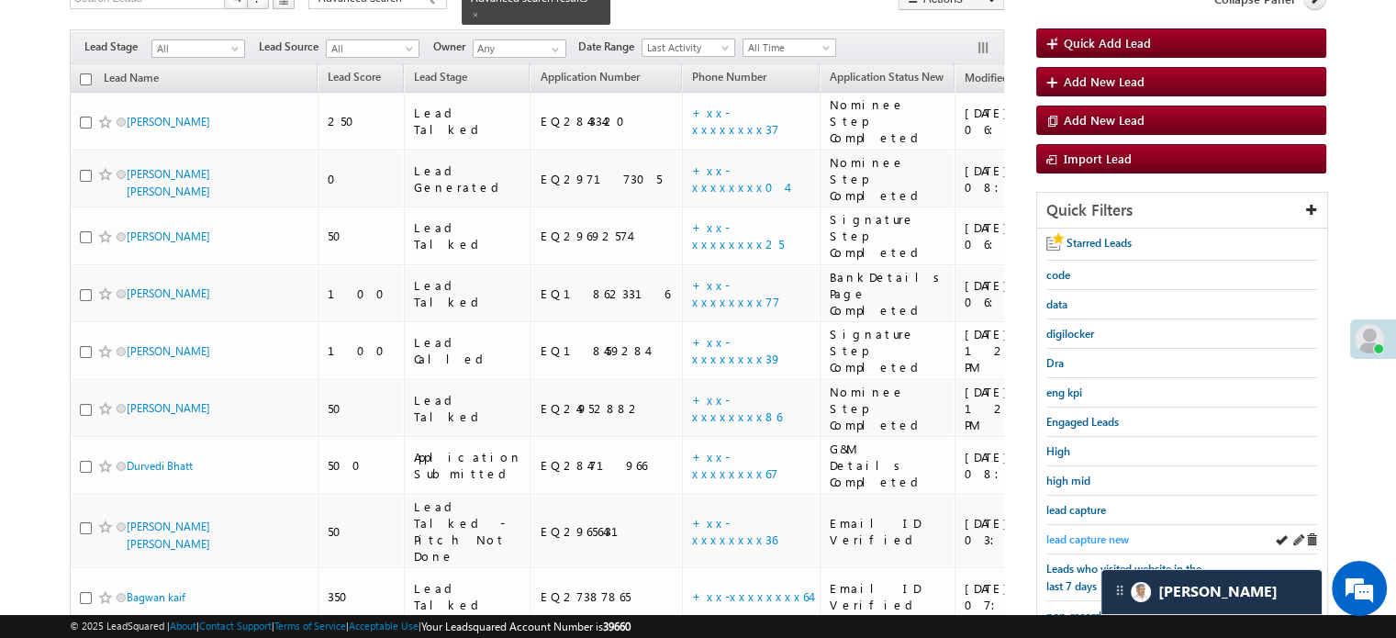
click at [1076, 536] on span "lead capture new" at bounding box center [1087, 539] width 83 height 14
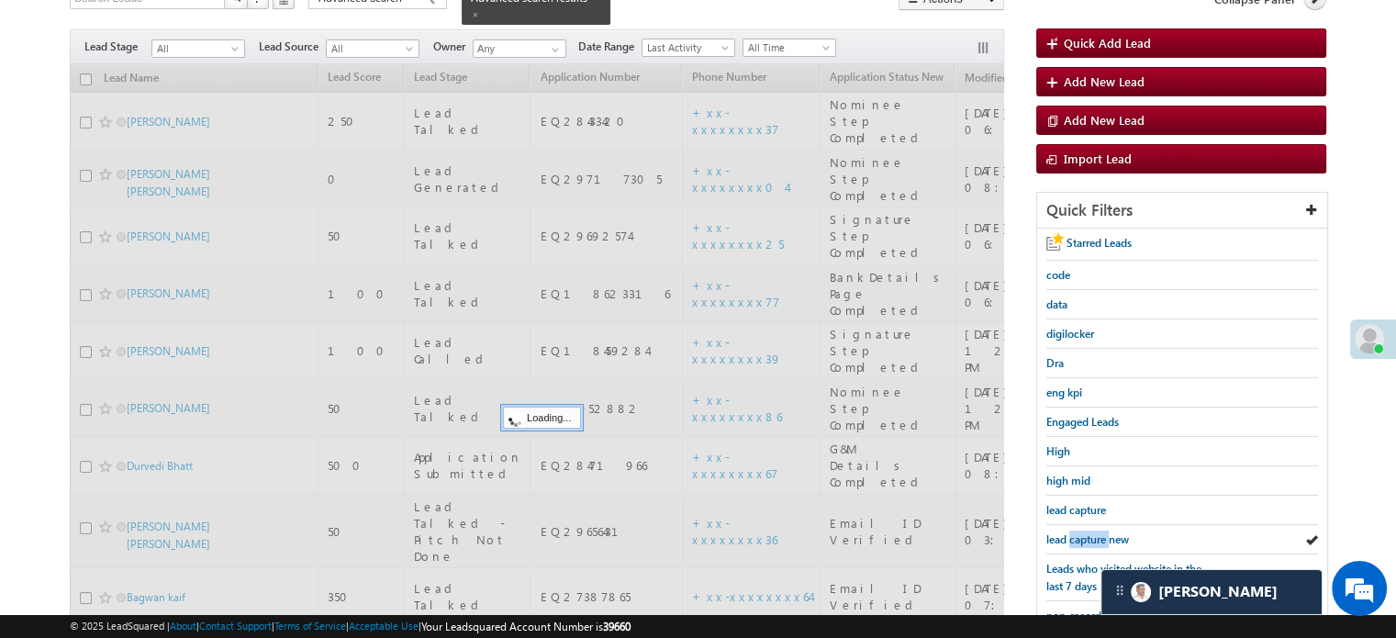
click at [1076, 536] on span "lead capture new" at bounding box center [1087, 539] width 83 height 14
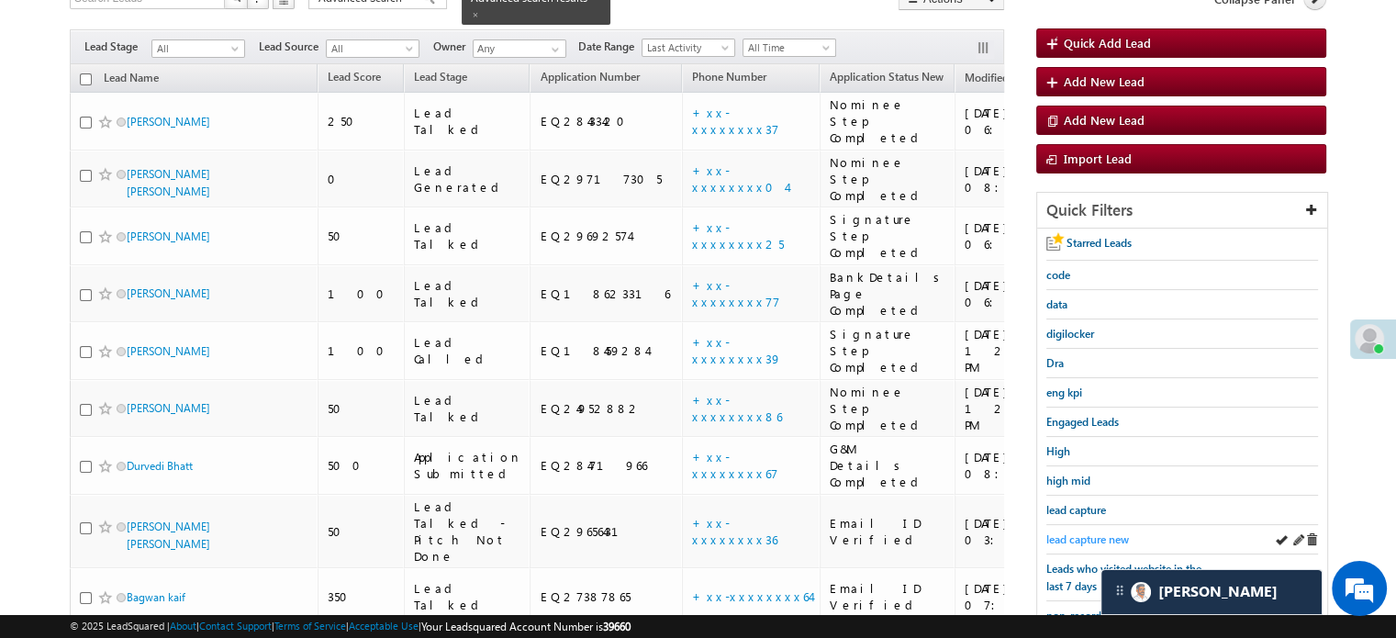
click at [1076, 538] on span "lead capture new" at bounding box center [1087, 539] width 83 height 14
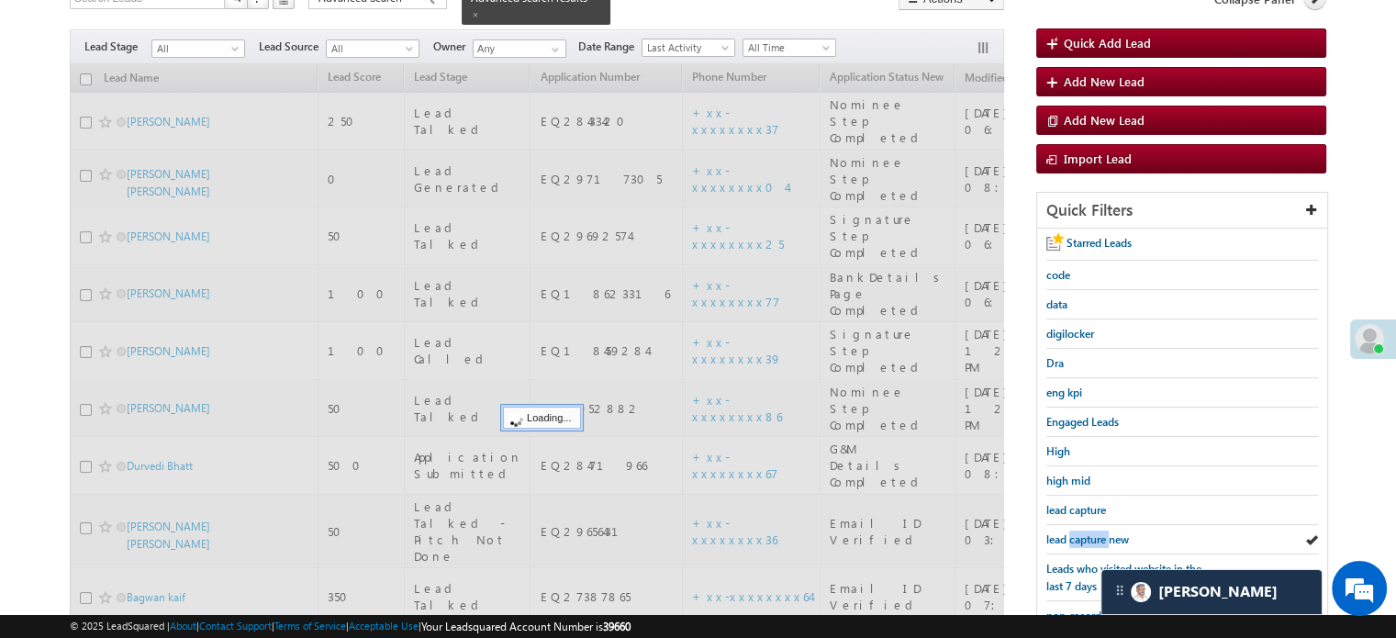
click at [1076, 538] on span "lead capture new" at bounding box center [1087, 539] width 83 height 14
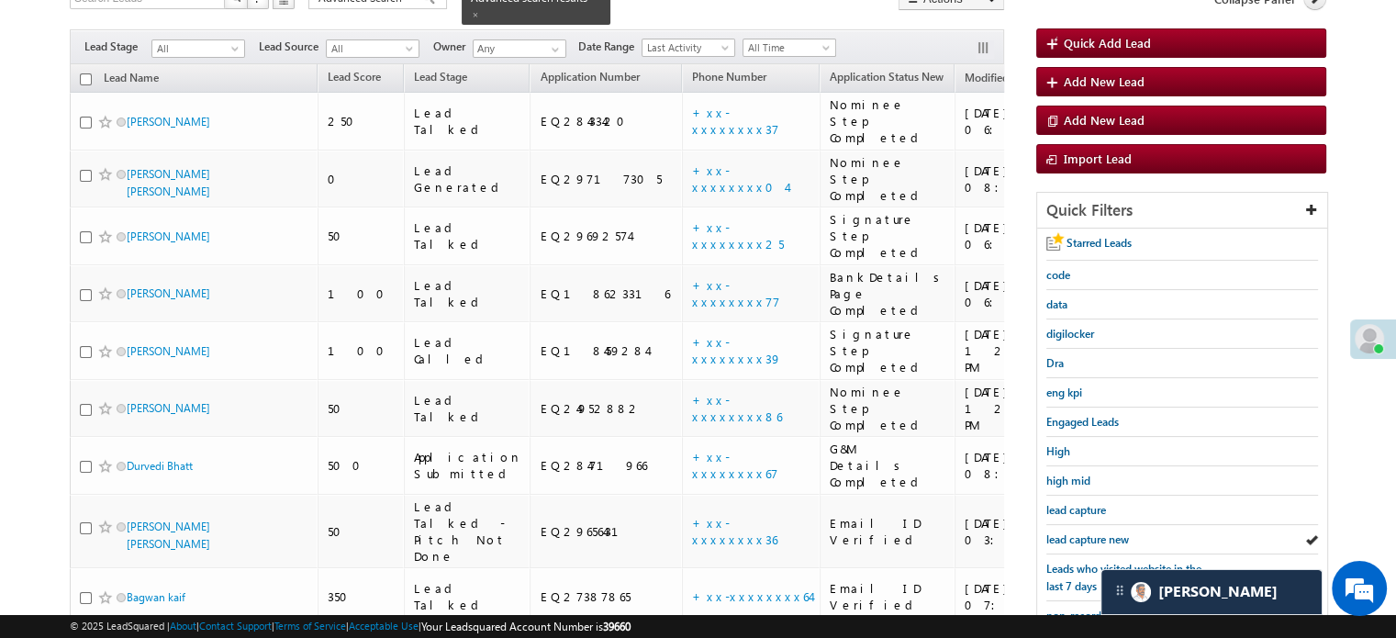
click at [1076, 538] on span "lead capture new" at bounding box center [1087, 539] width 83 height 14
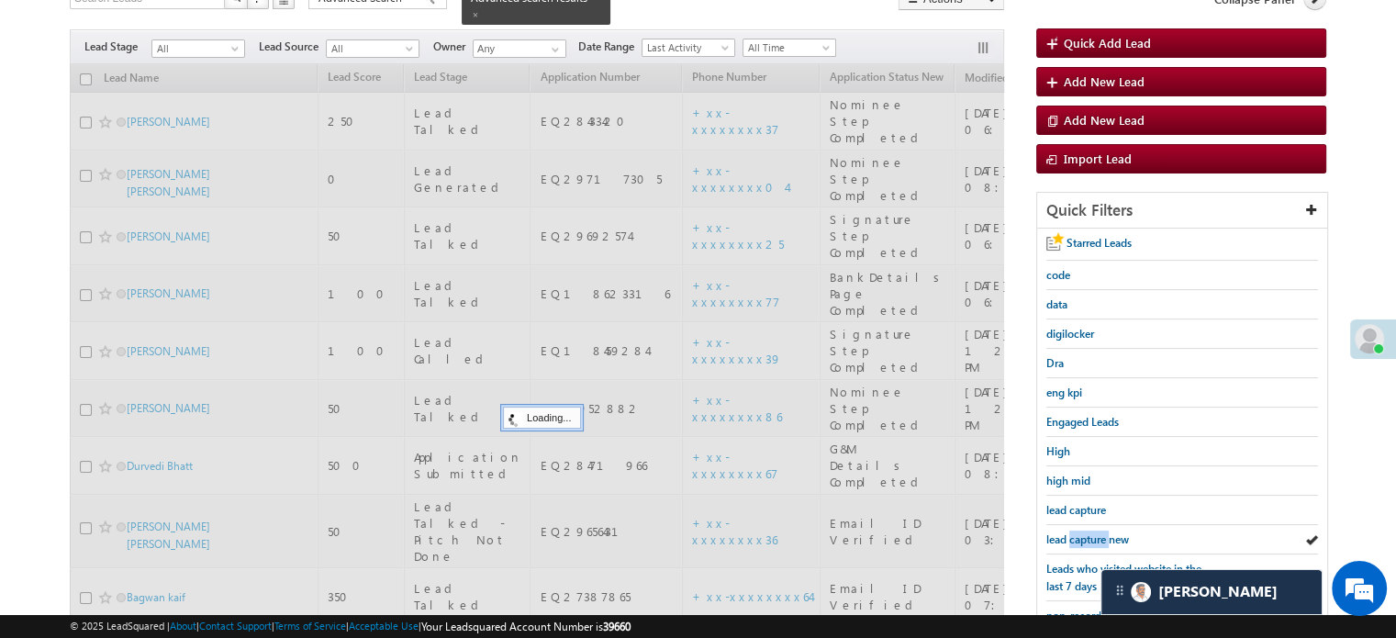
click at [1076, 538] on span "lead capture new" at bounding box center [1087, 539] width 83 height 14
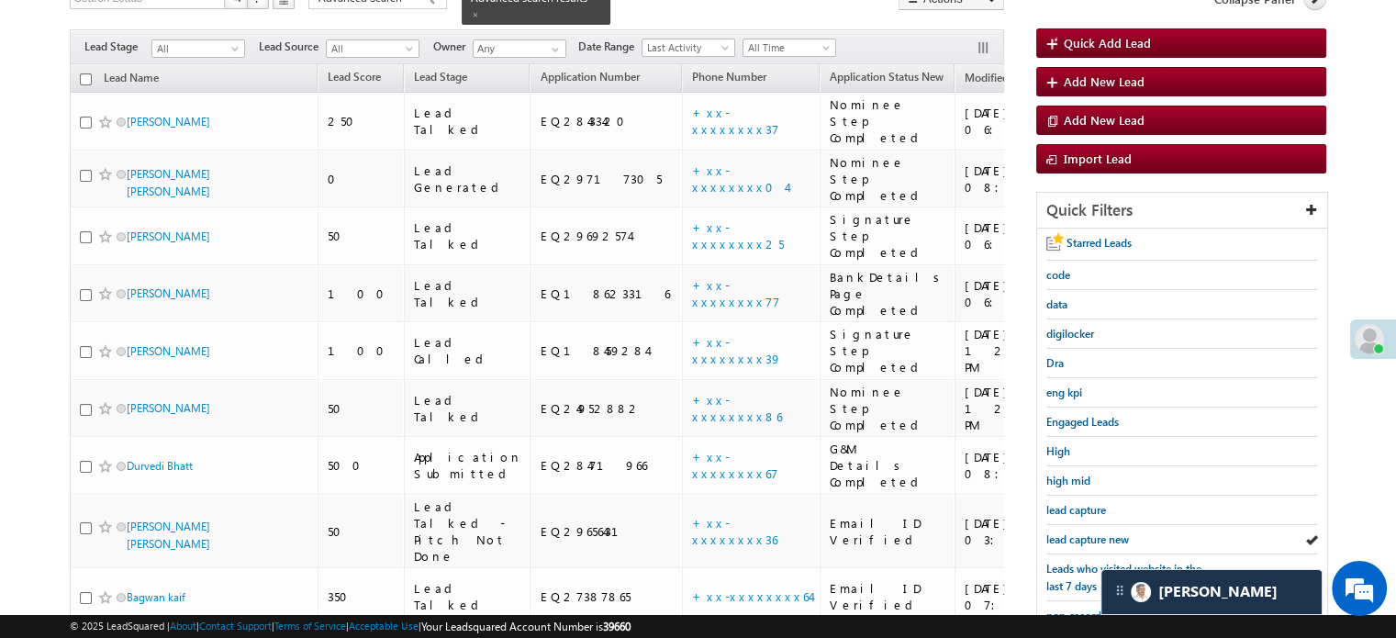
click at [1076, 538] on span "lead capture new" at bounding box center [1087, 539] width 83 height 14
click at [1077, 535] on span "lead capture new" at bounding box center [1087, 539] width 83 height 14
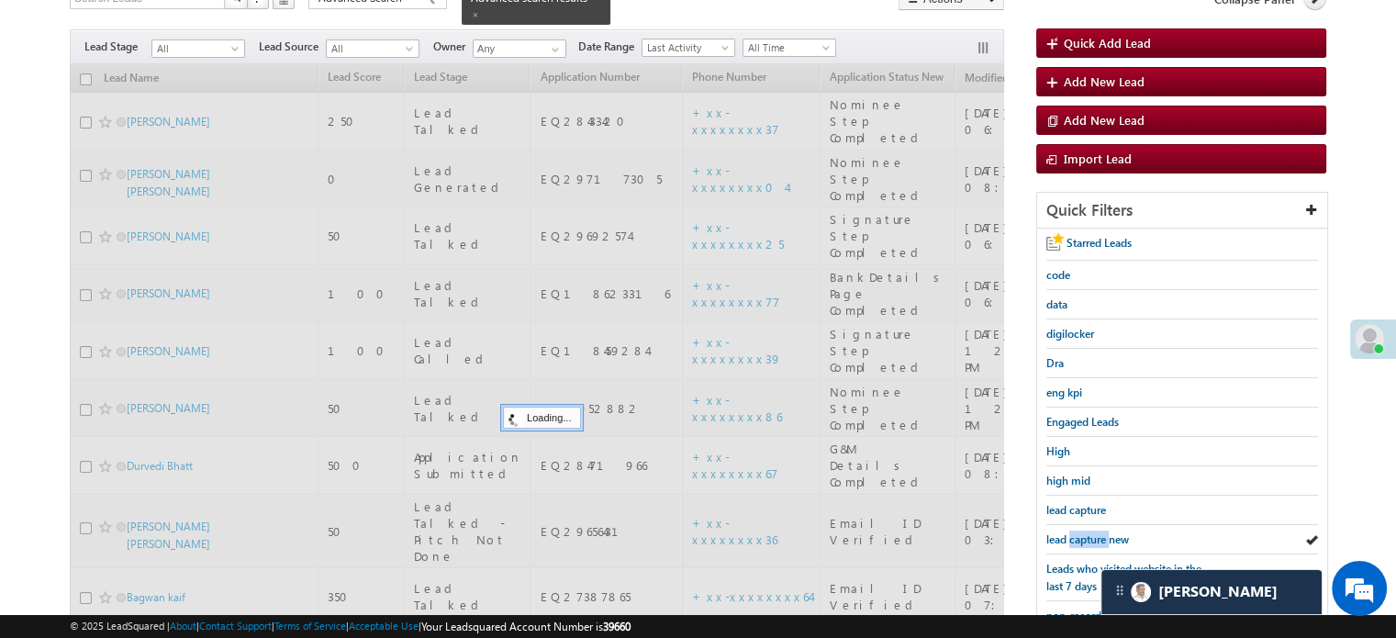
click at [1077, 535] on span "lead capture new" at bounding box center [1087, 539] width 83 height 14
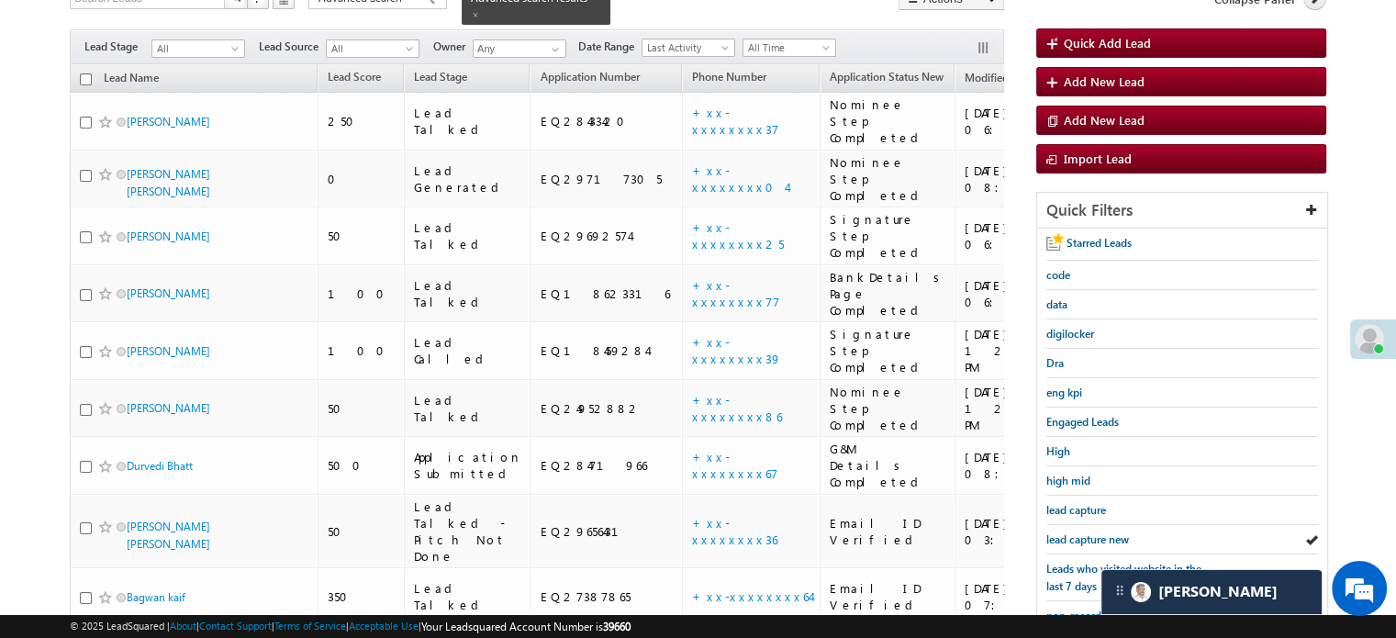
click at [1077, 535] on span "lead capture new" at bounding box center [1087, 539] width 83 height 14
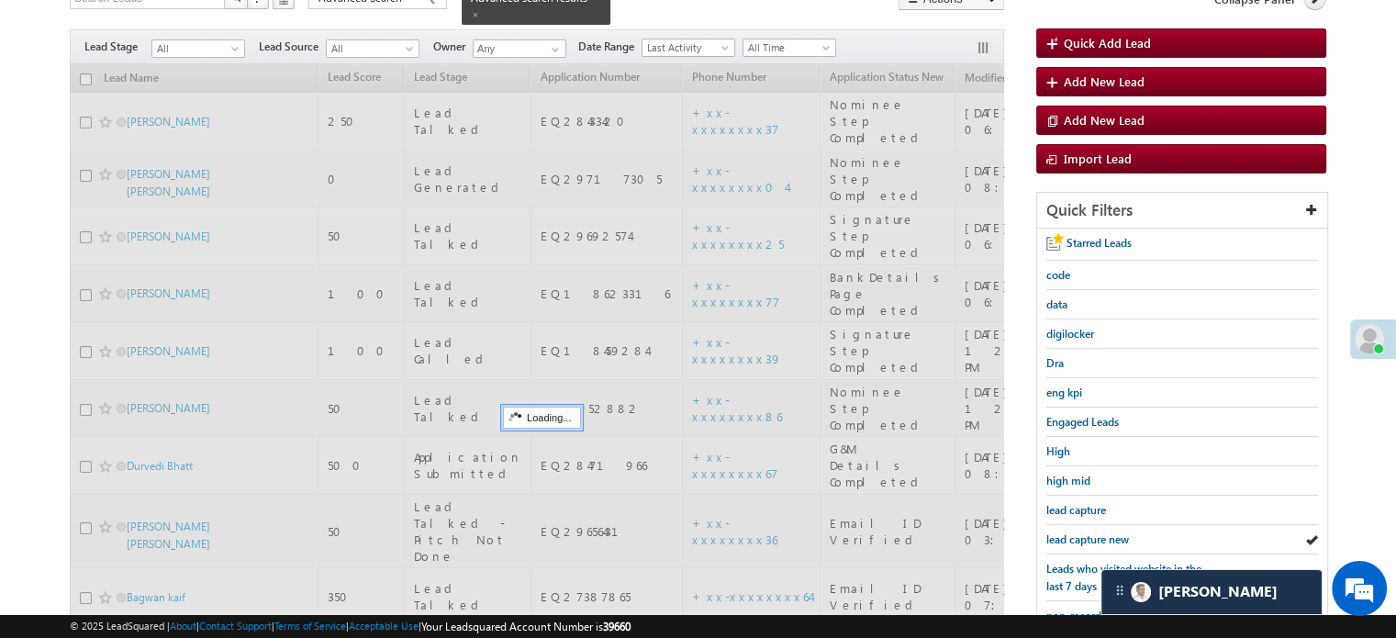
click at [1077, 535] on span "lead capture new" at bounding box center [1087, 539] width 83 height 14
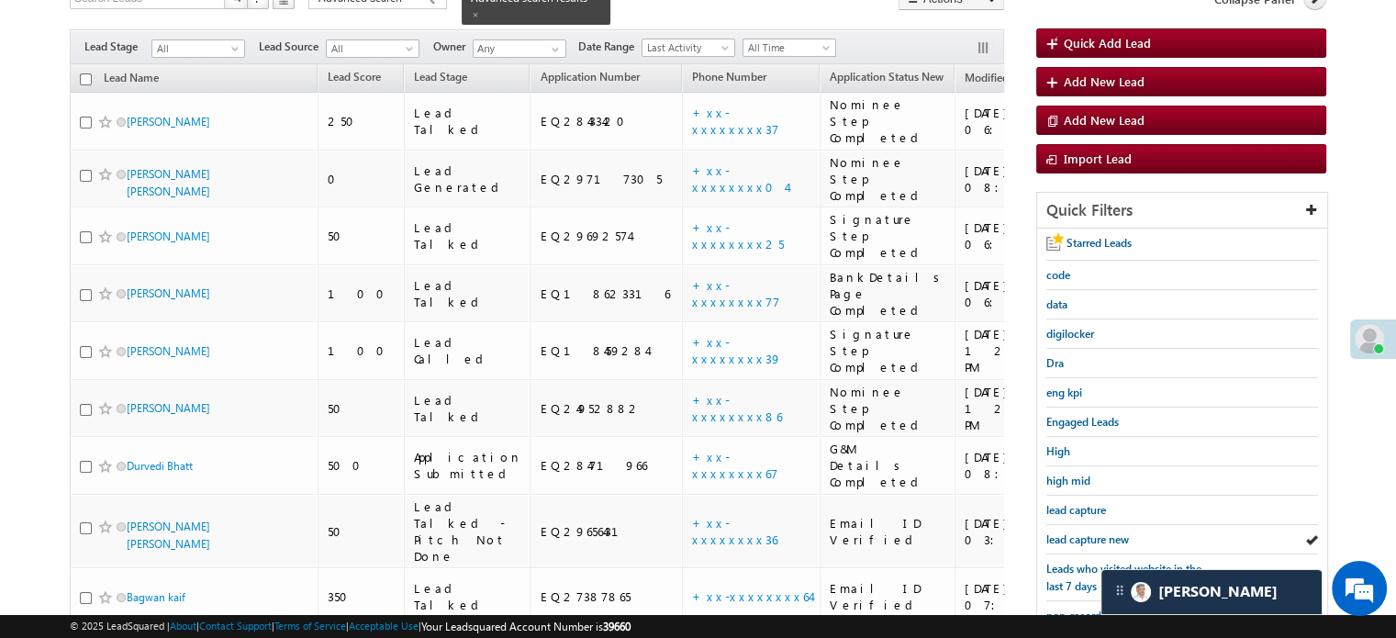
click at [1077, 535] on span "lead capture new" at bounding box center [1087, 539] width 83 height 14
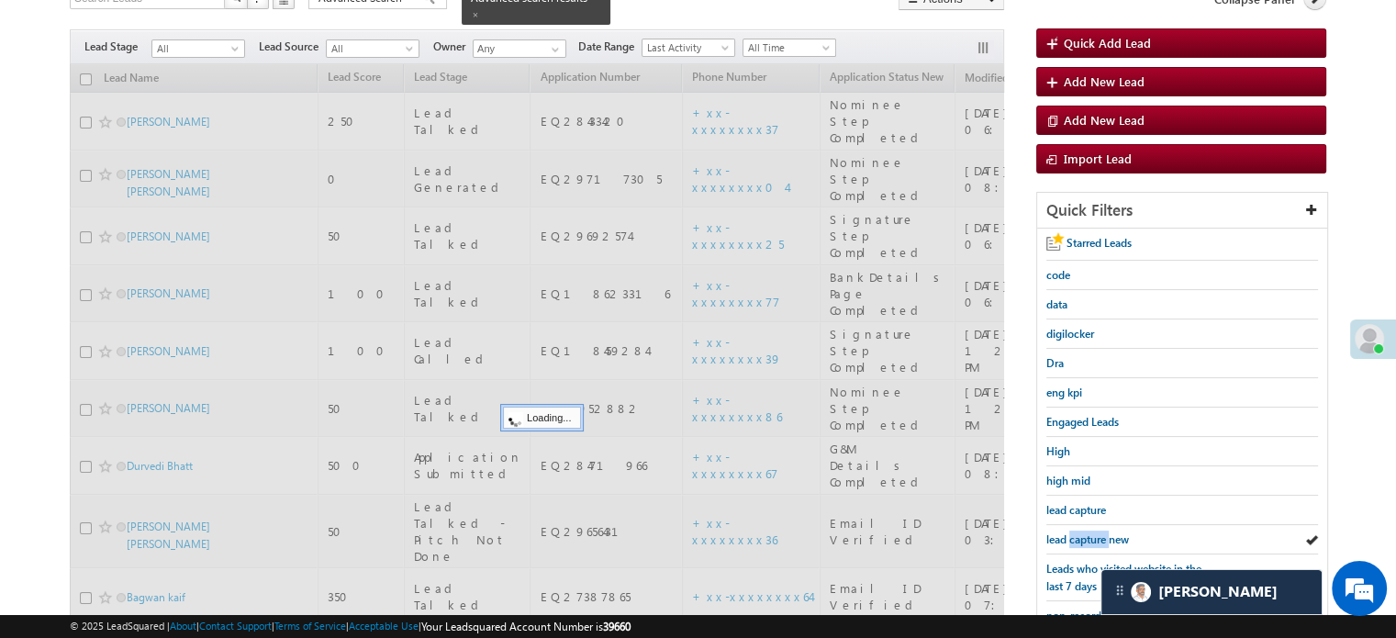
click at [1077, 535] on span "lead capture new" at bounding box center [1087, 539] width 83 height 14
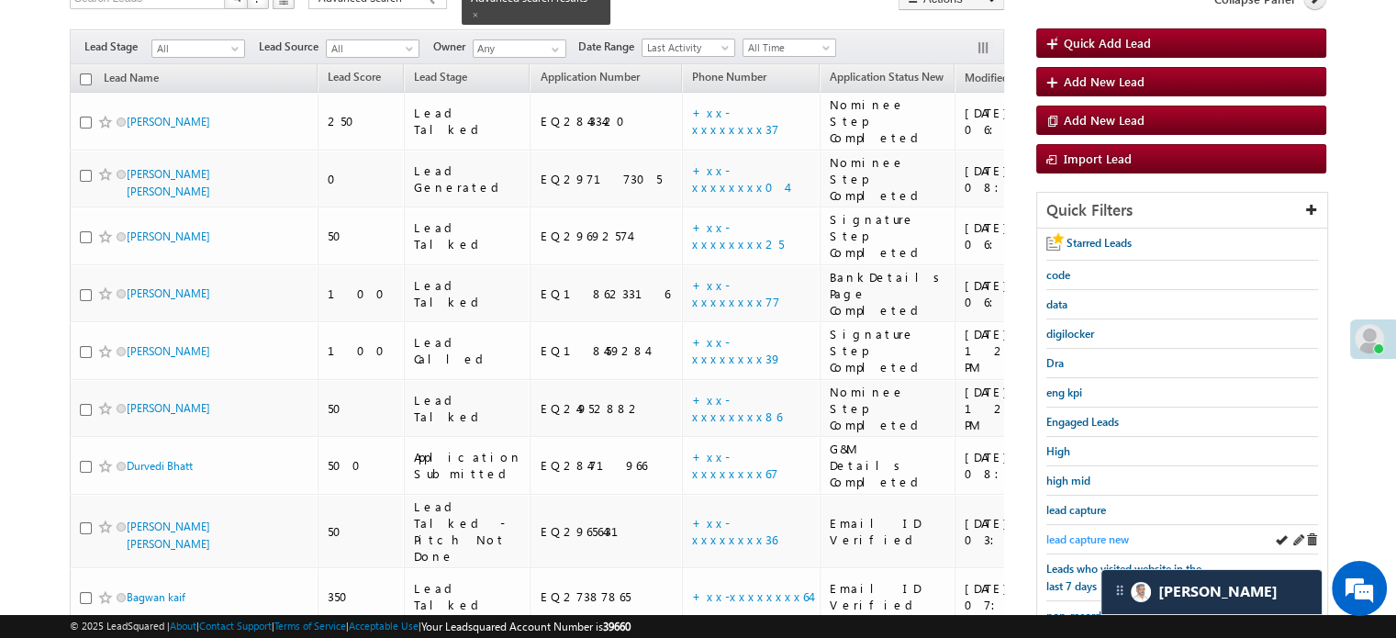
click at [1081, 532] on span "lead capture new" at bounding box center [1087, 539] width 83 height 14
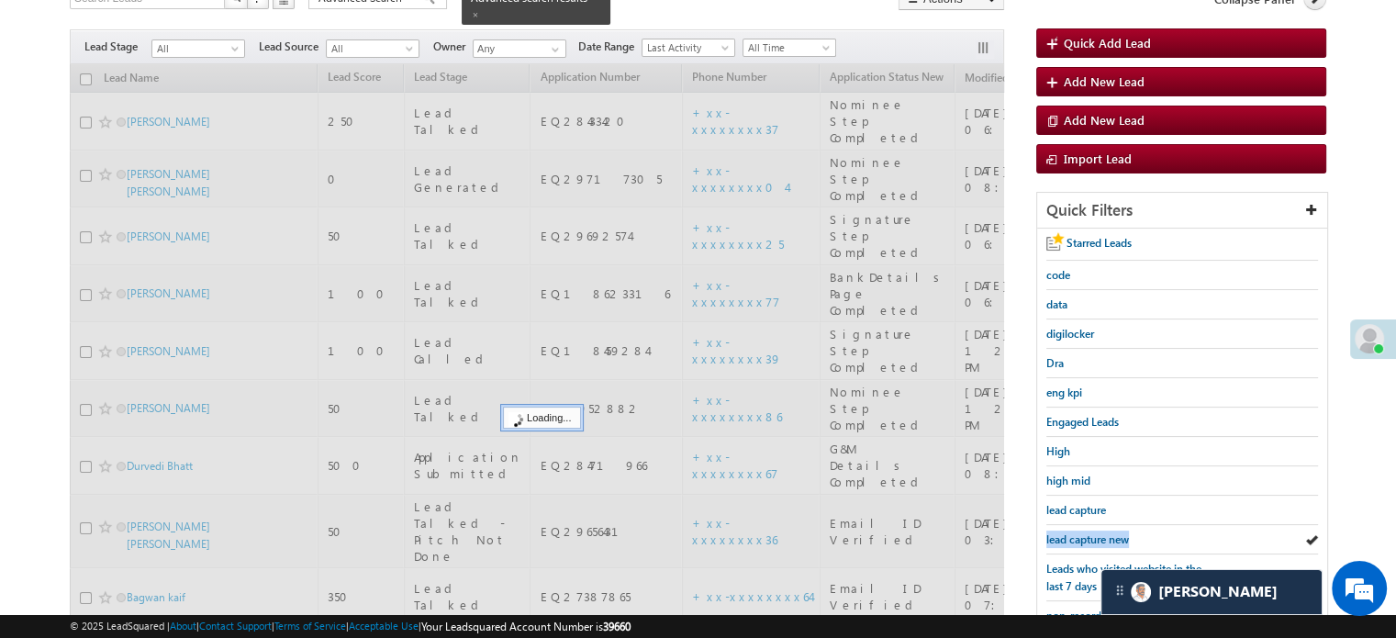
click at [1081, 532] on span "lead capture new" at bounding box center [1087, 539] width 83 height 14
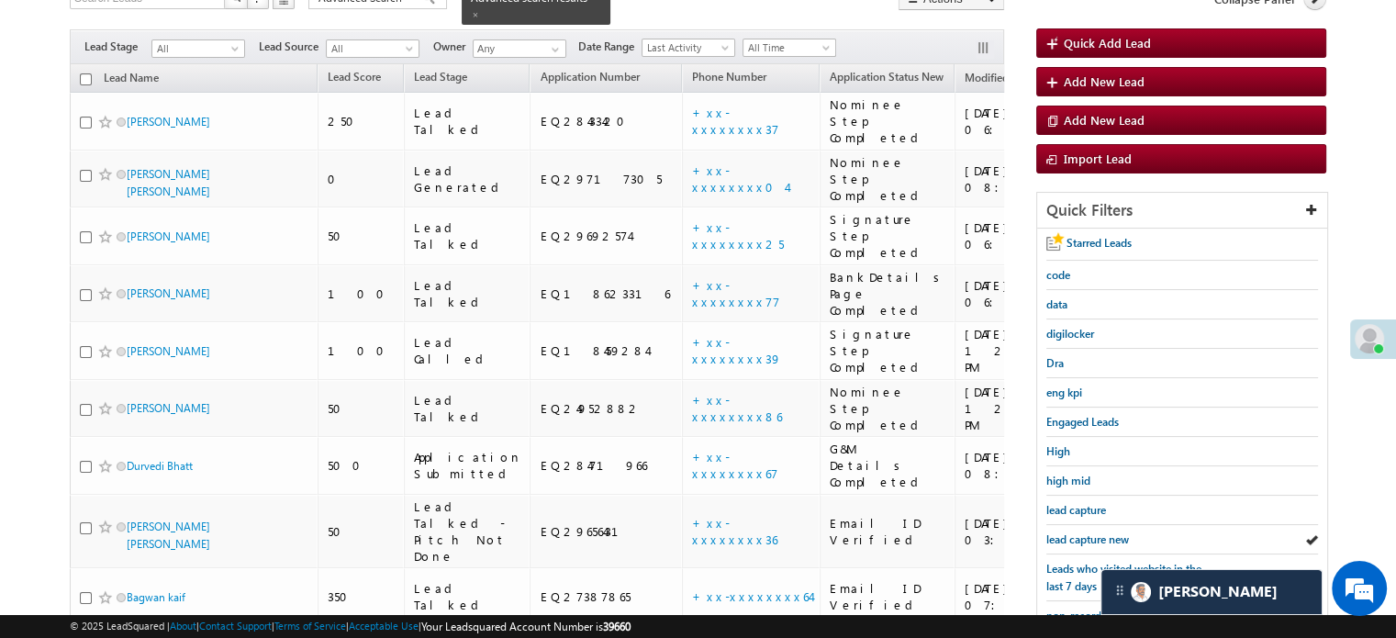
click at [1081, 532] on span "lead capture new" at bounding box center [1087, 539] width 83 height 14
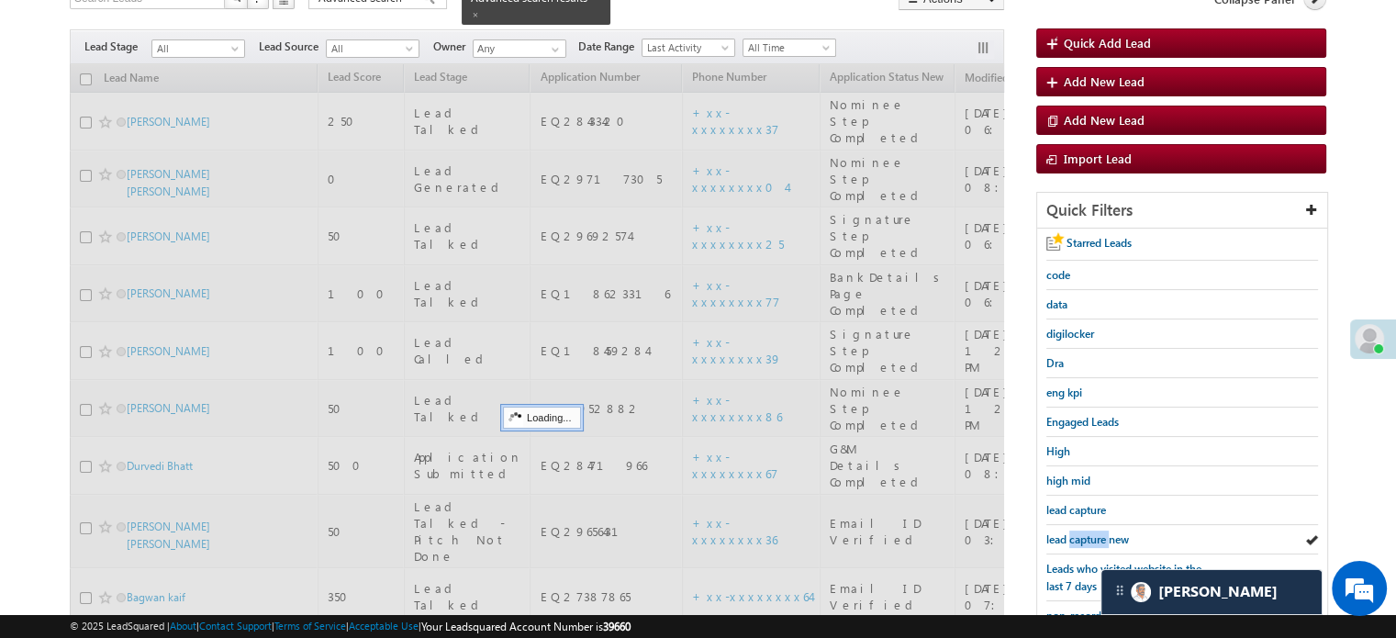
click at [1081, 532] on span "lead capture new" at bounding box center [1087, 539] width 83 height 14
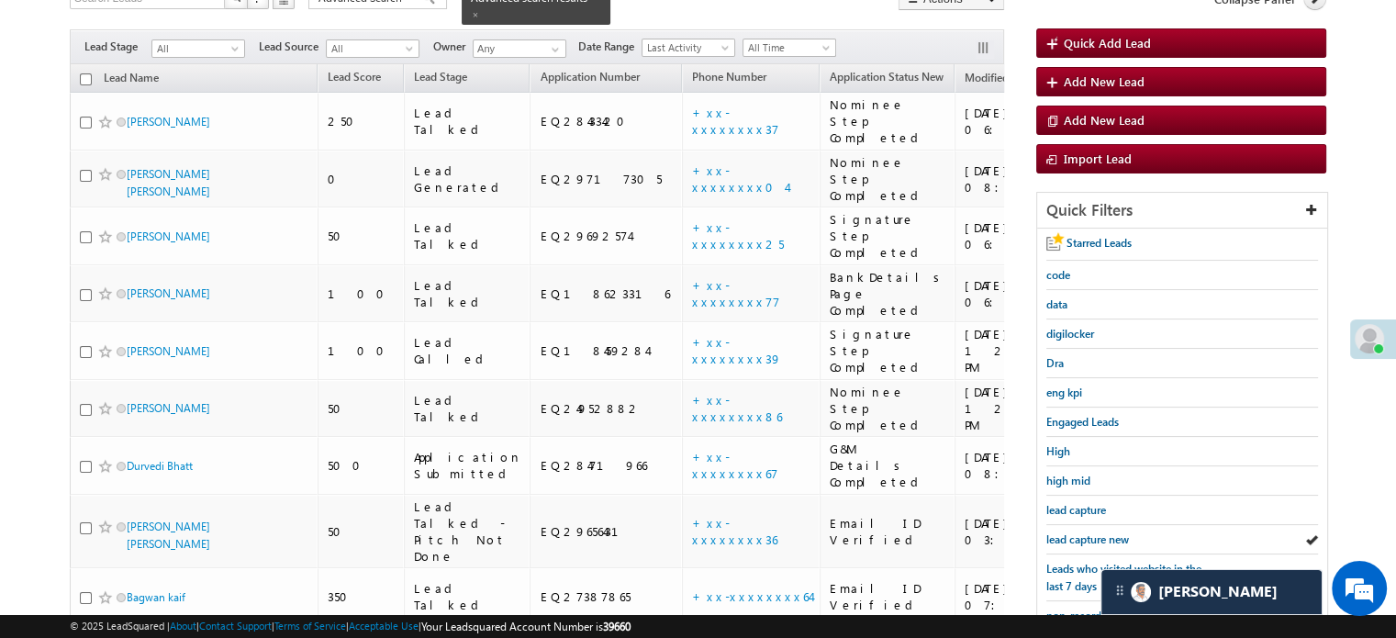
click at [1081, 532] on span "lead capture new" at bounding box center [1087, 539] width 83 height 14
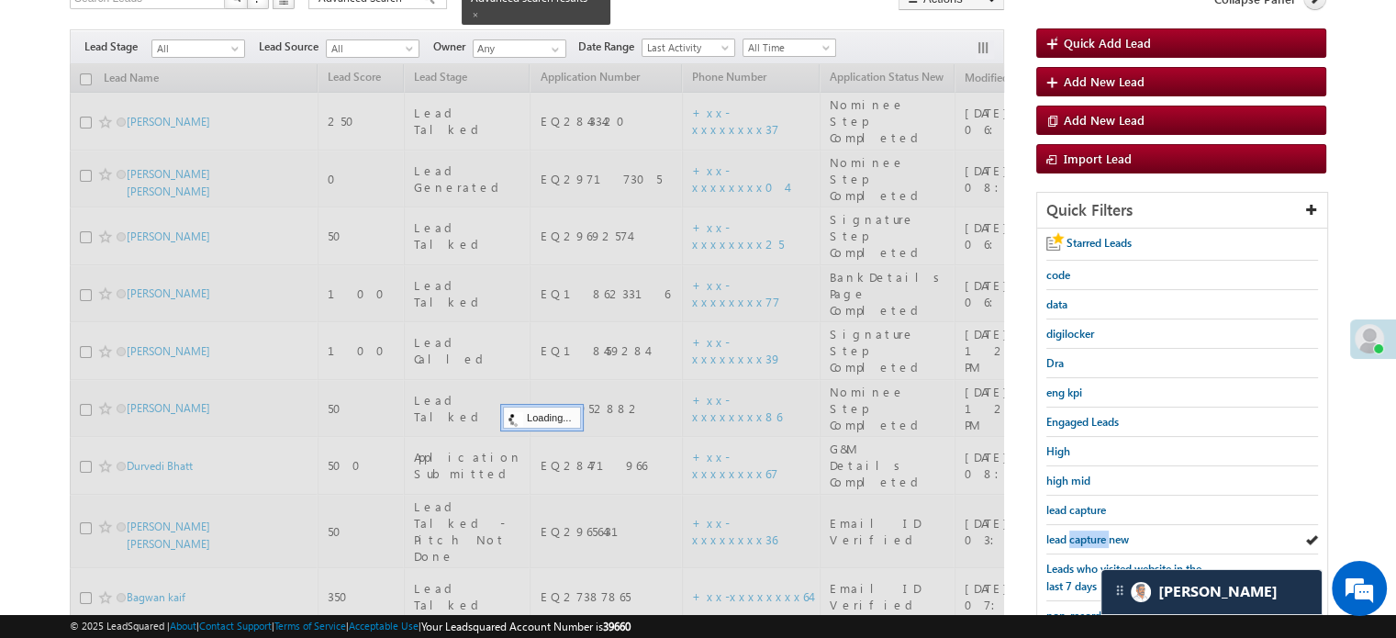
click at [1081, 532] on span "lead capture new" at bounding box center [1087, 539] width 83 height 14
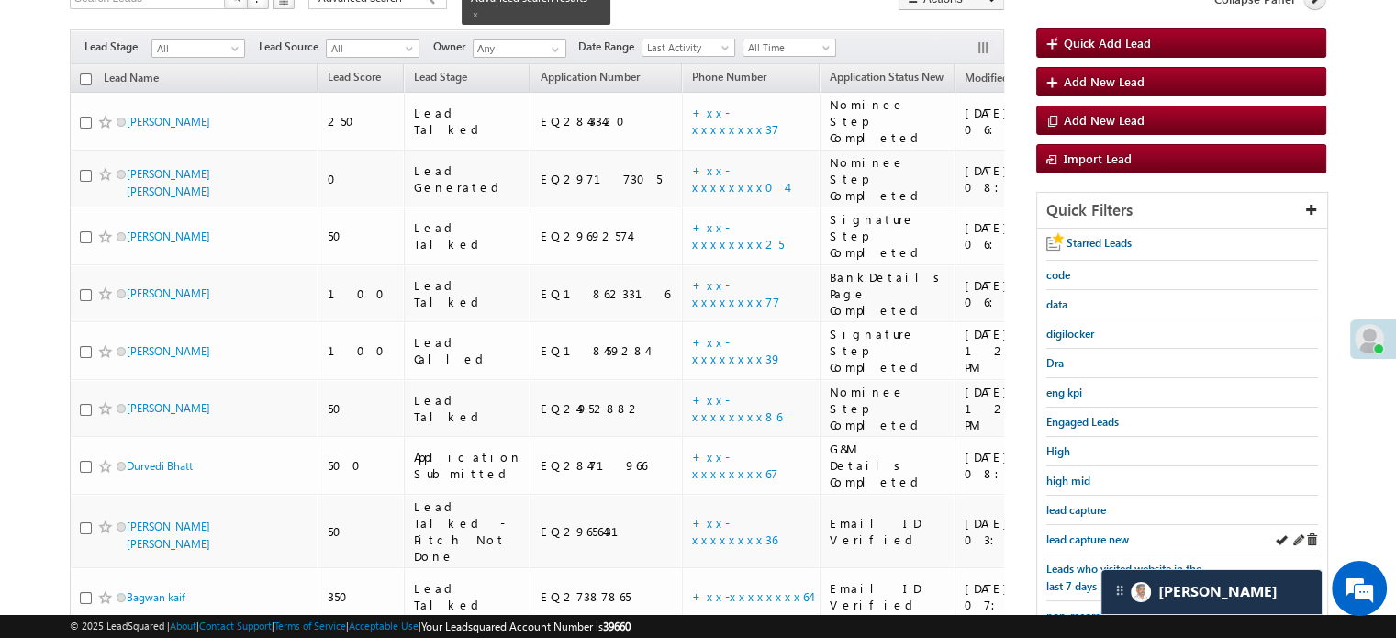
click at [1062, 525] on div "lead capture new" at bounding box center [1182, 539] width 272 height 29
click at [1072, 536] on span "lead capture new" at bounding box center [1087, 539] width 83 height 14
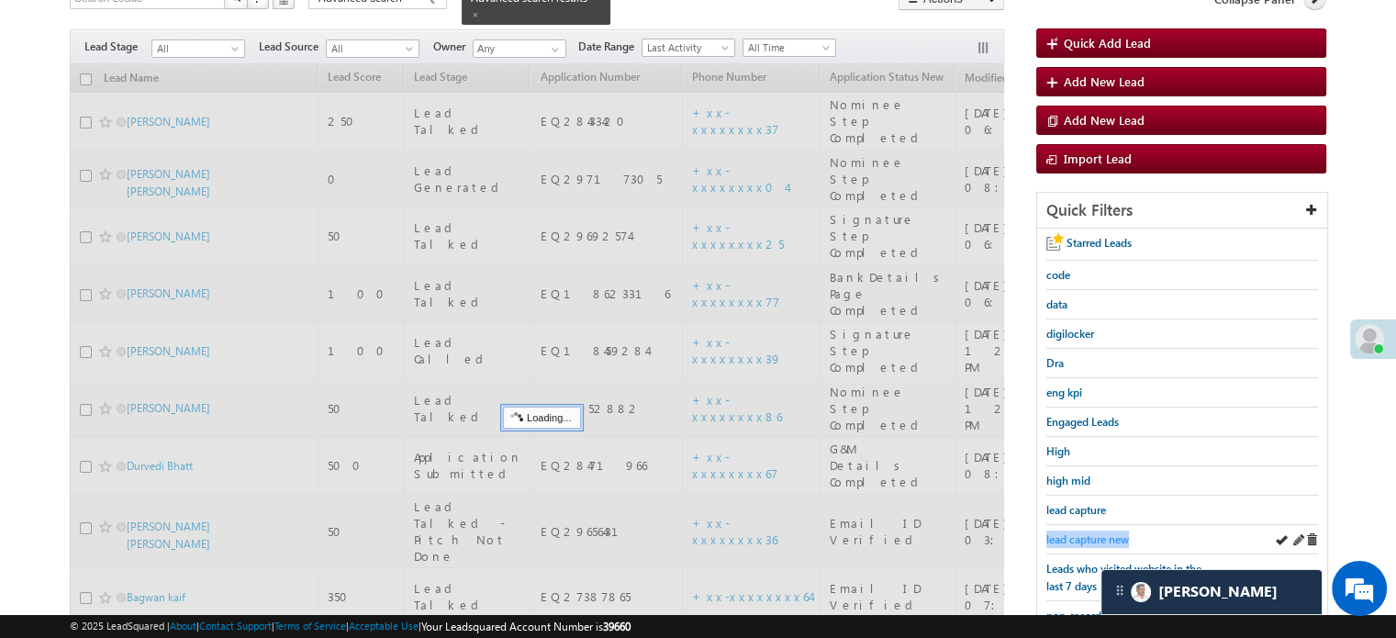
click at [1072, 537] on span "lead capture new" at bounding box center [1087, 539] width 83 height 14
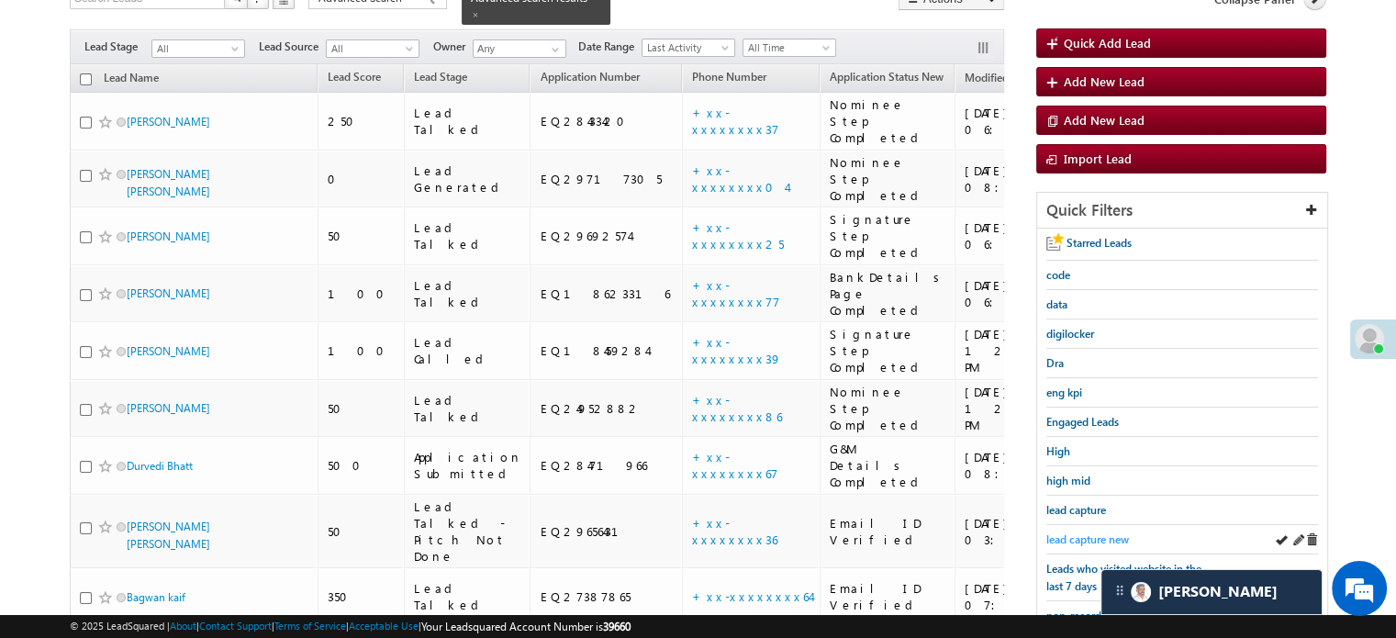
click at [1069, 532] on span "lead capture new" at bounding box center [1087, 539] width 83 height 14
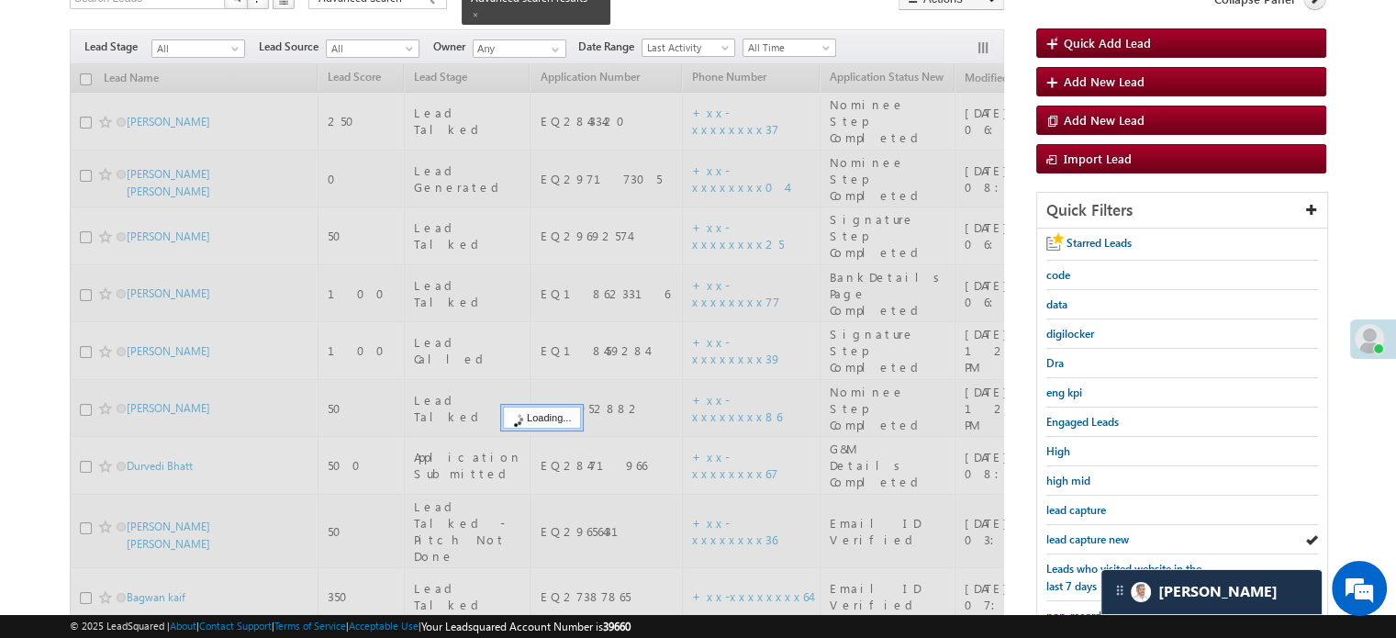
click at [1069, 532] on span "lead capture new" at bounding box center [1087, 539] width 83 height 14
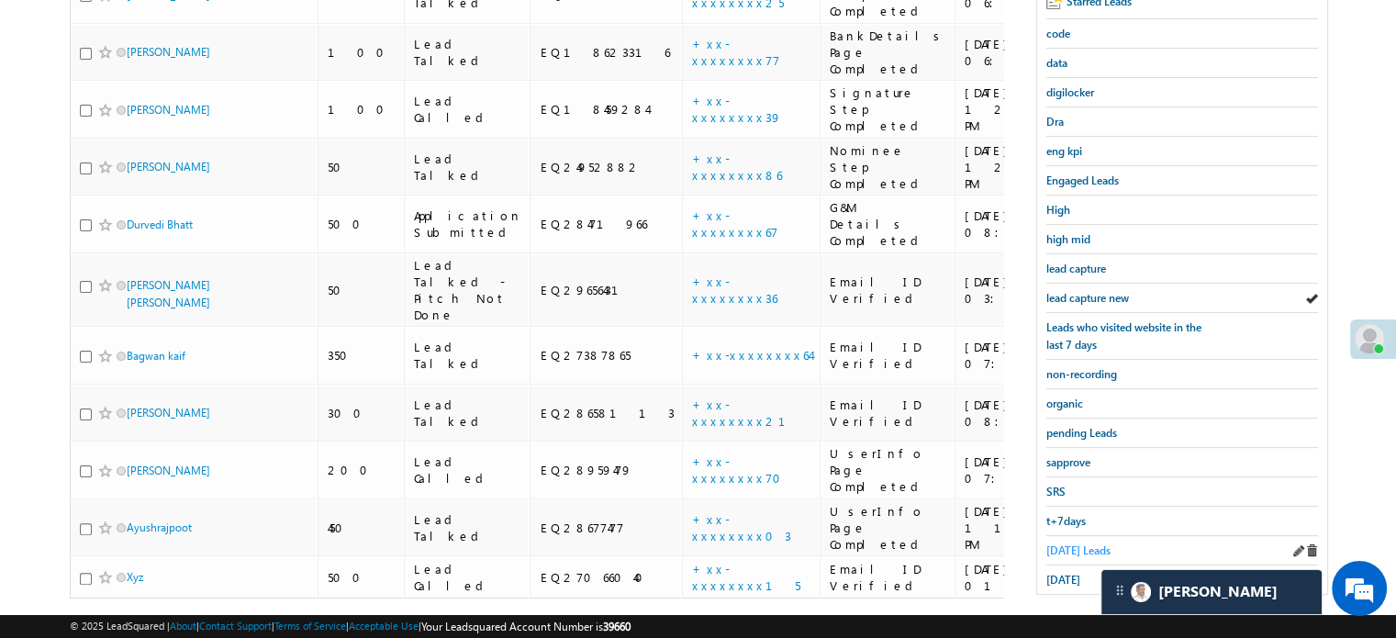
scroll to position [394, 0]
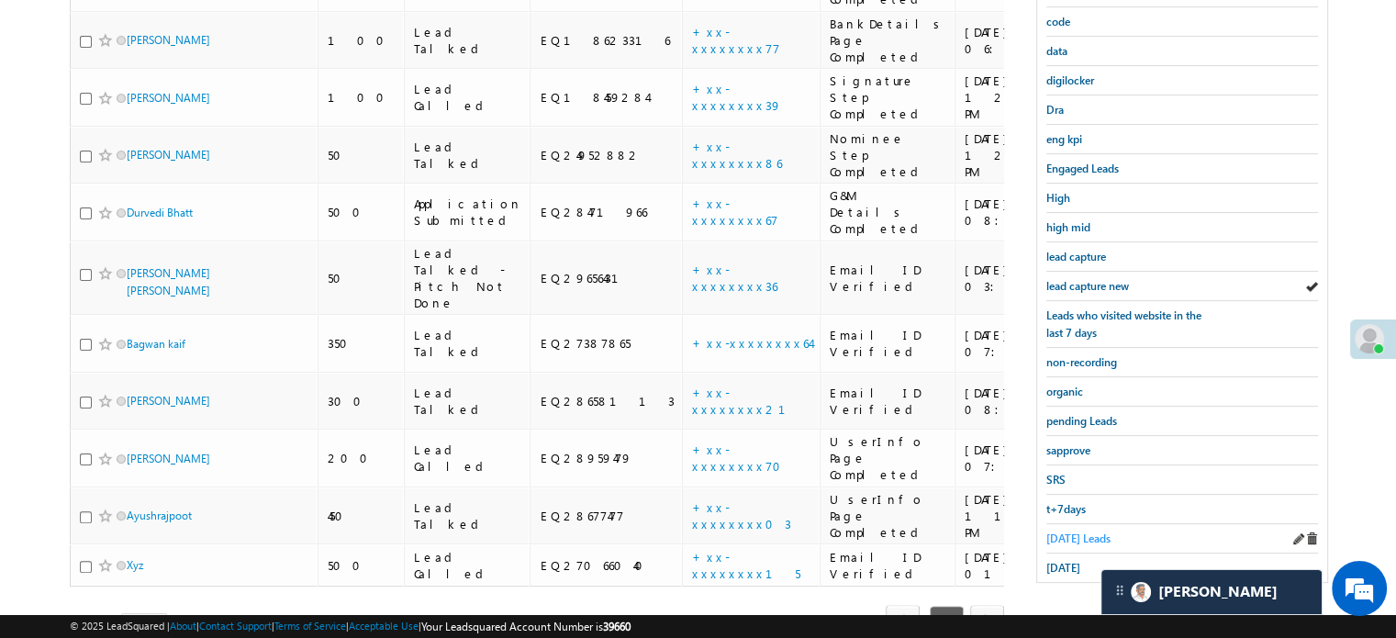
click at [1075, 531] on span "Today's Leads" at bounding box center [1078, 538] width 64 height 14
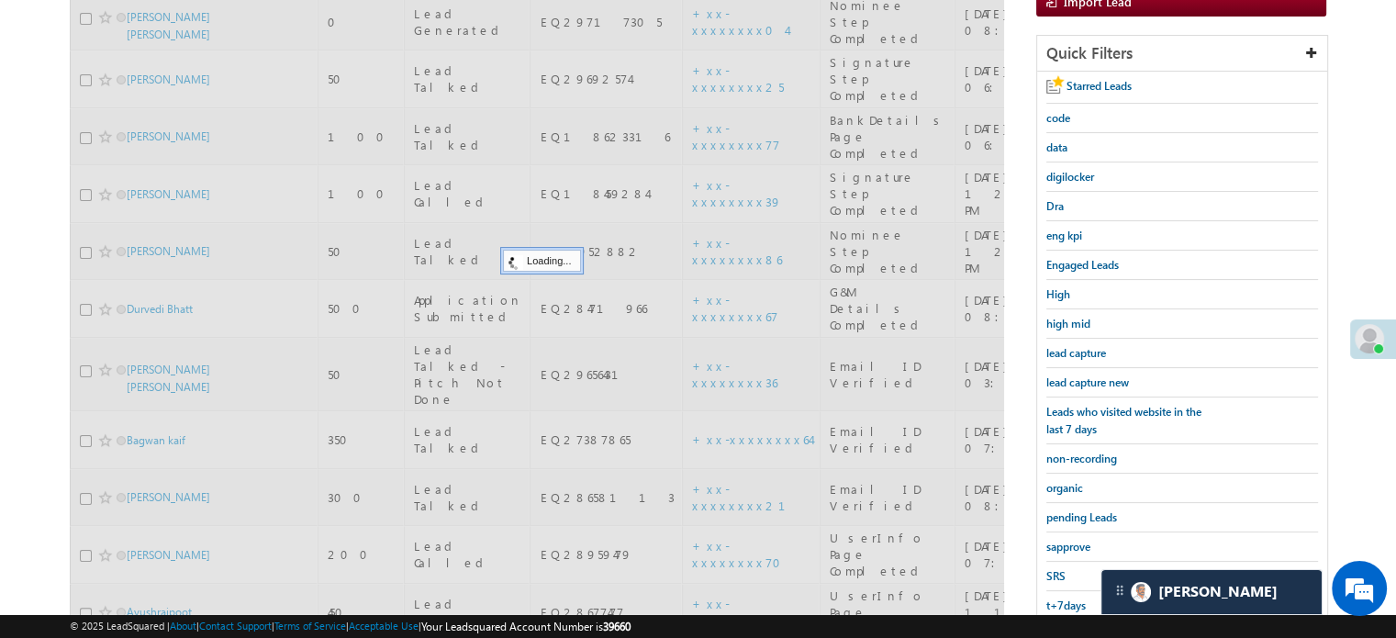
scroll to position [210, 0]
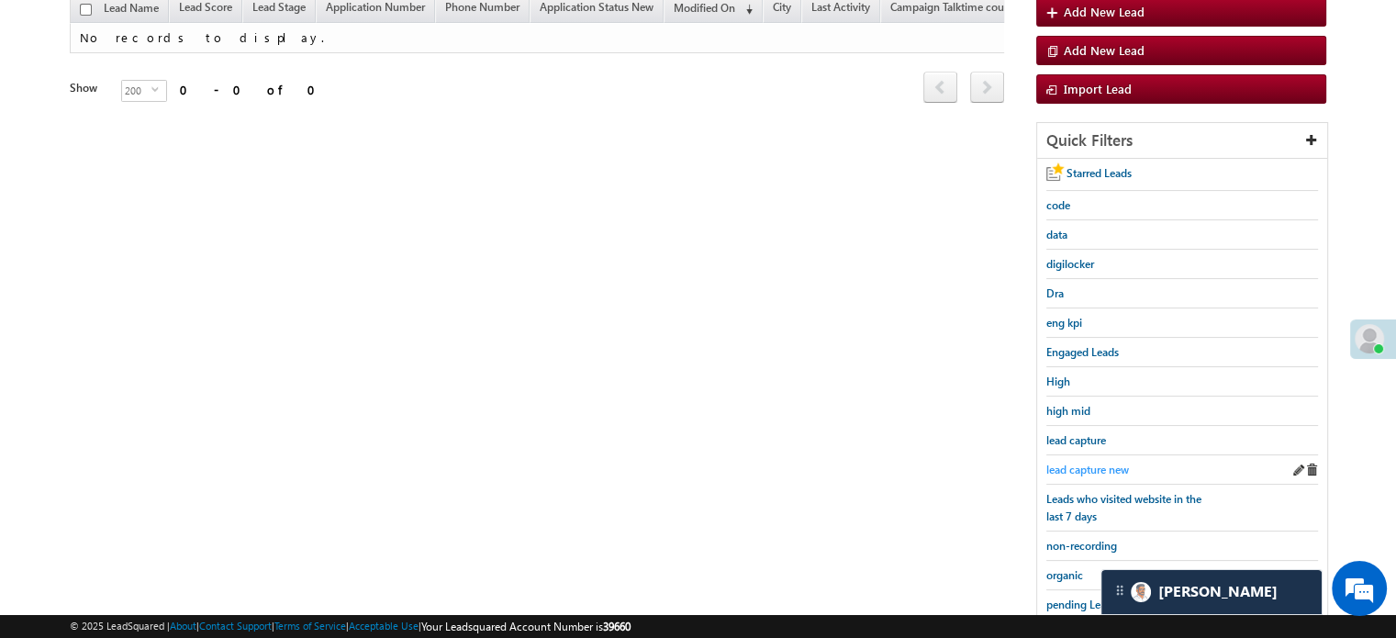
click at [1063, 465] on span "lead capture new" at bounding box center [1087, 470] width 83 height 14
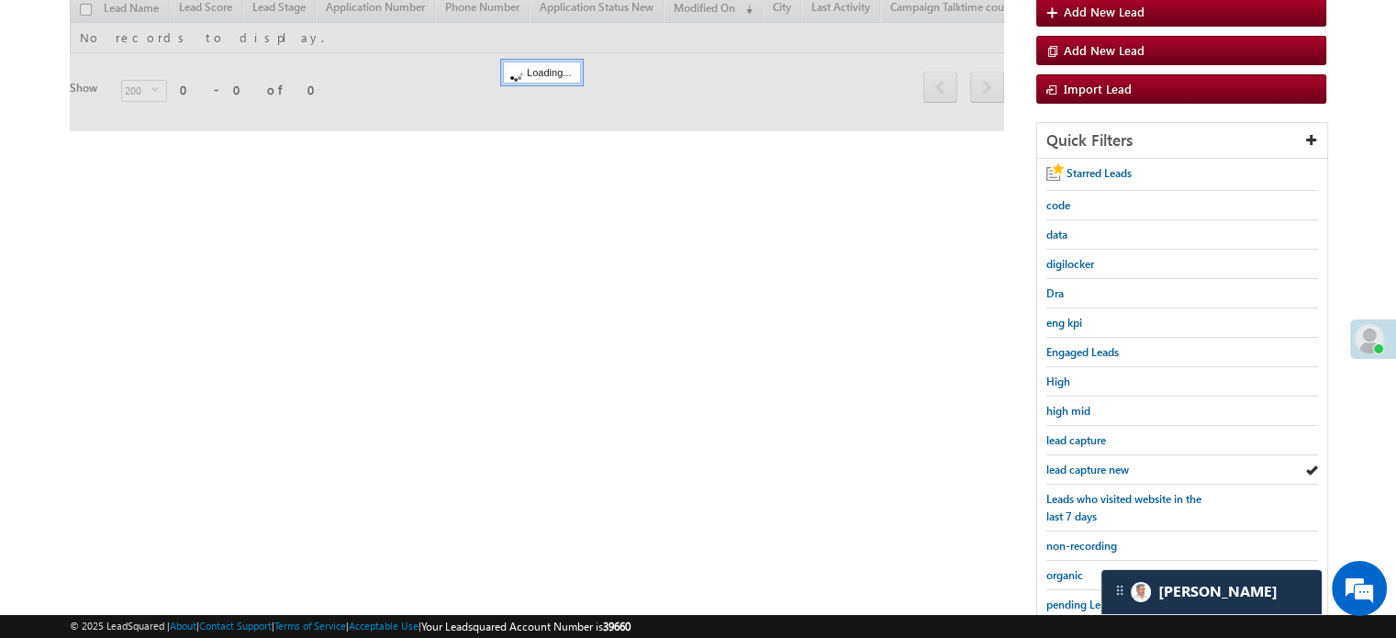
click at [1063, 465] on span "lead capture new" at bounding box center [1087, 470] width 83 height 14
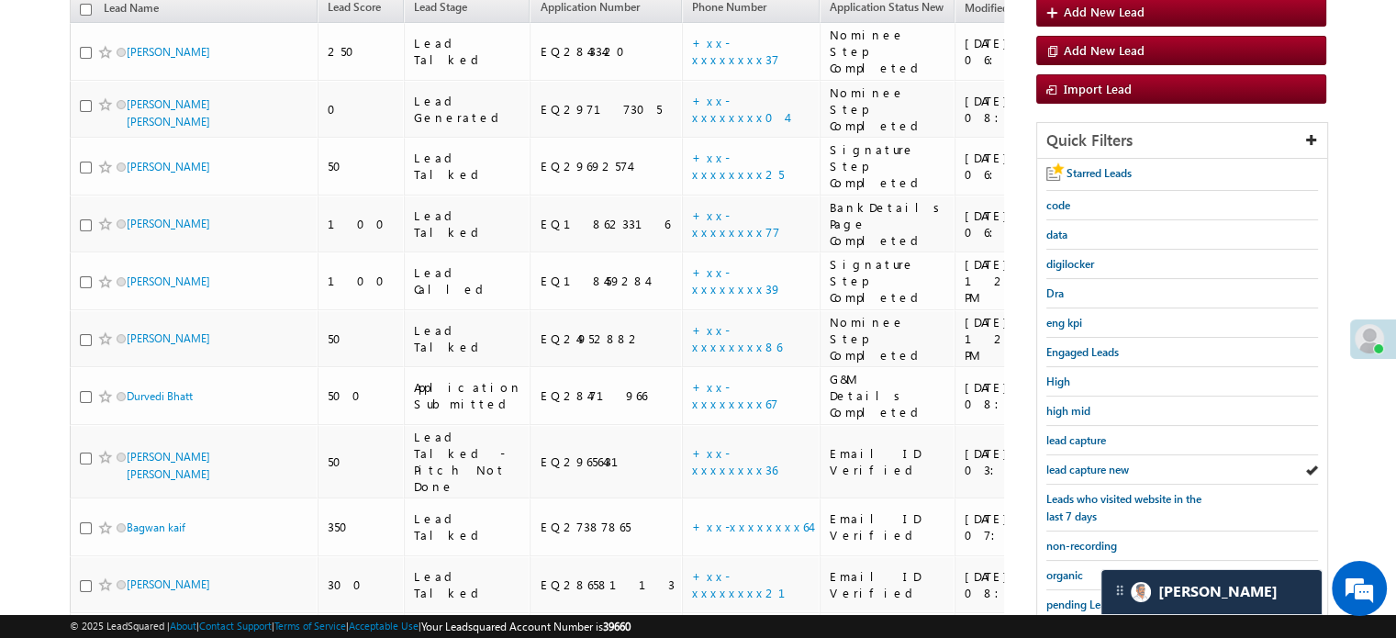
click at [1063, 465] on span "lead capture new" at bounding box center [1087, 470] width 83 height 14
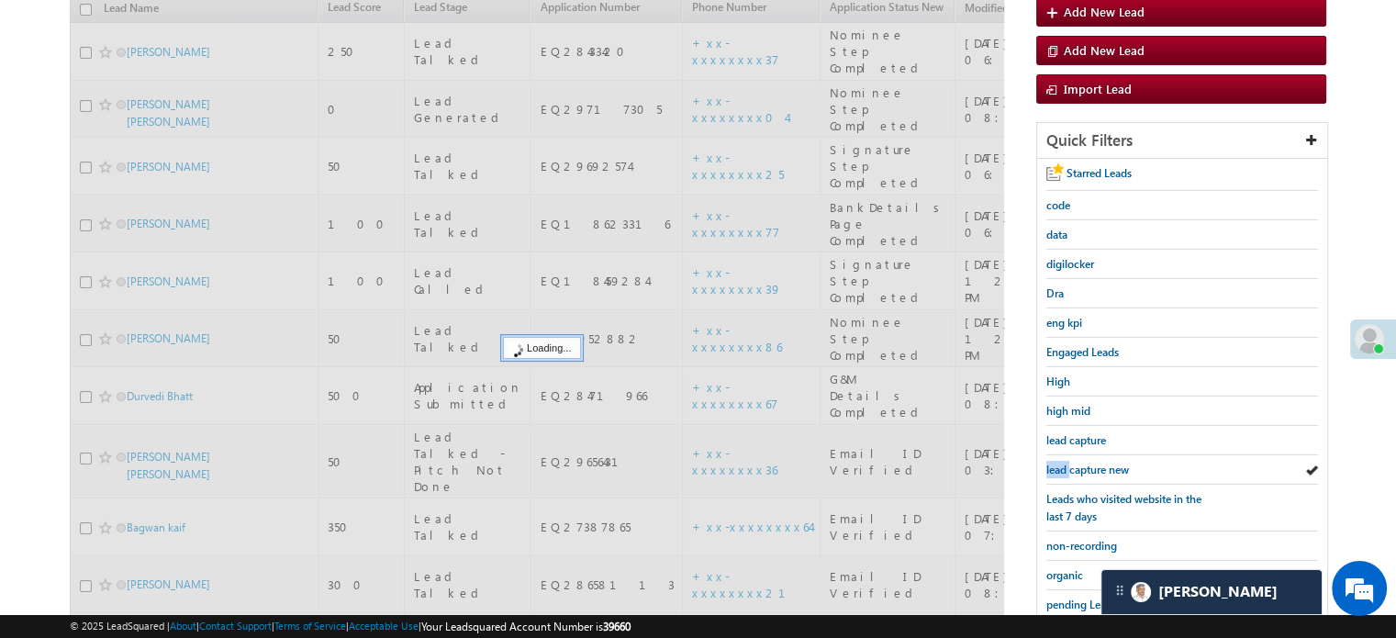
click at [1063, 465] on span "lead capture new" at bounding box center [1087, 470] width 83 height 14
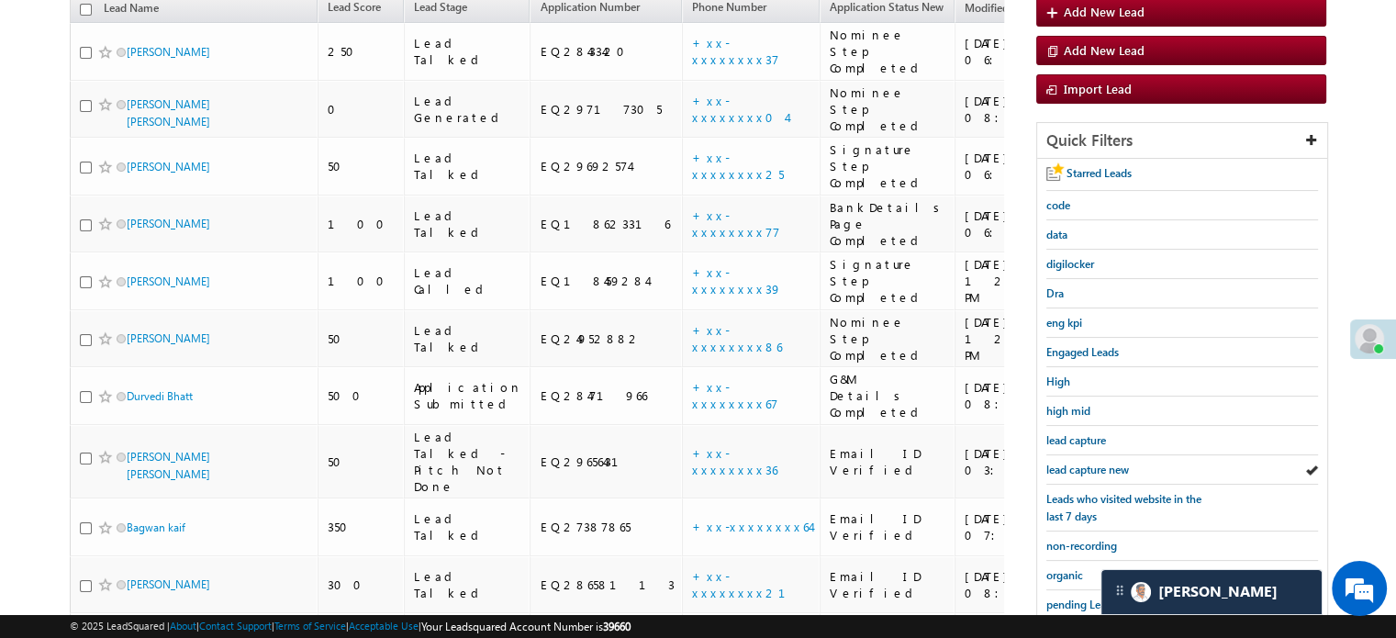
click at [1063, 465] on span "lead capture new" at bounding box center [1087, 470] width 83 height 14
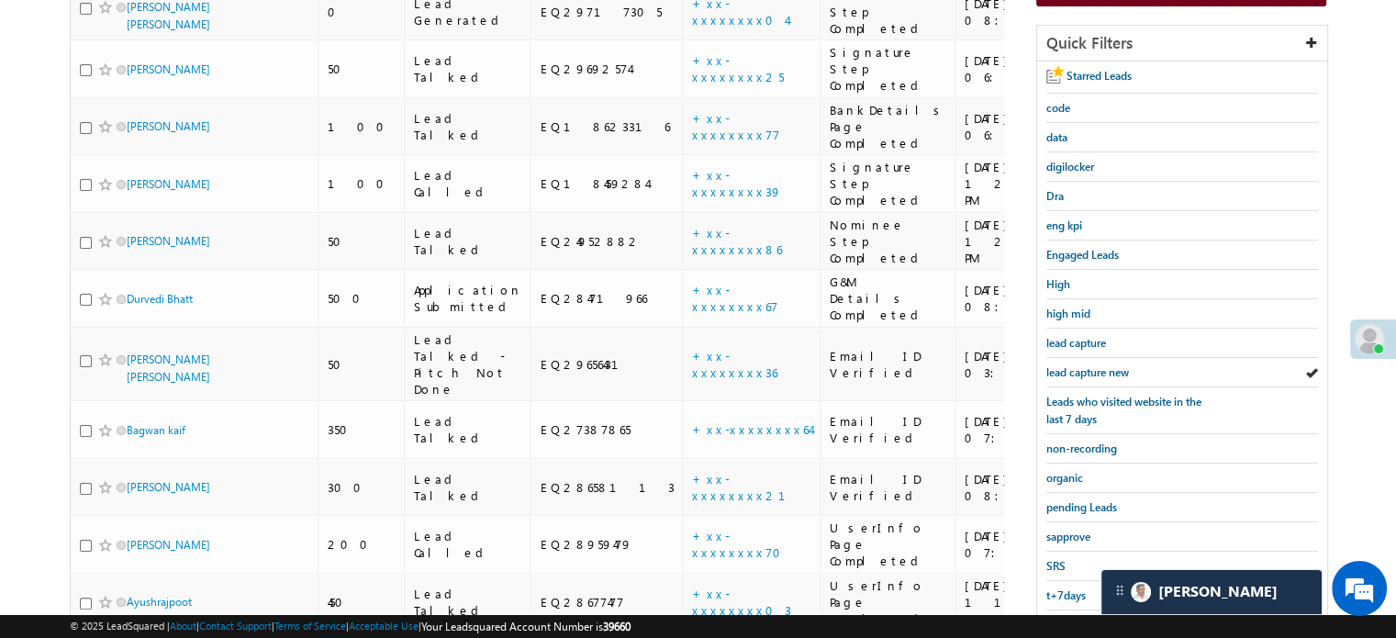
scroll to position [394, 0]
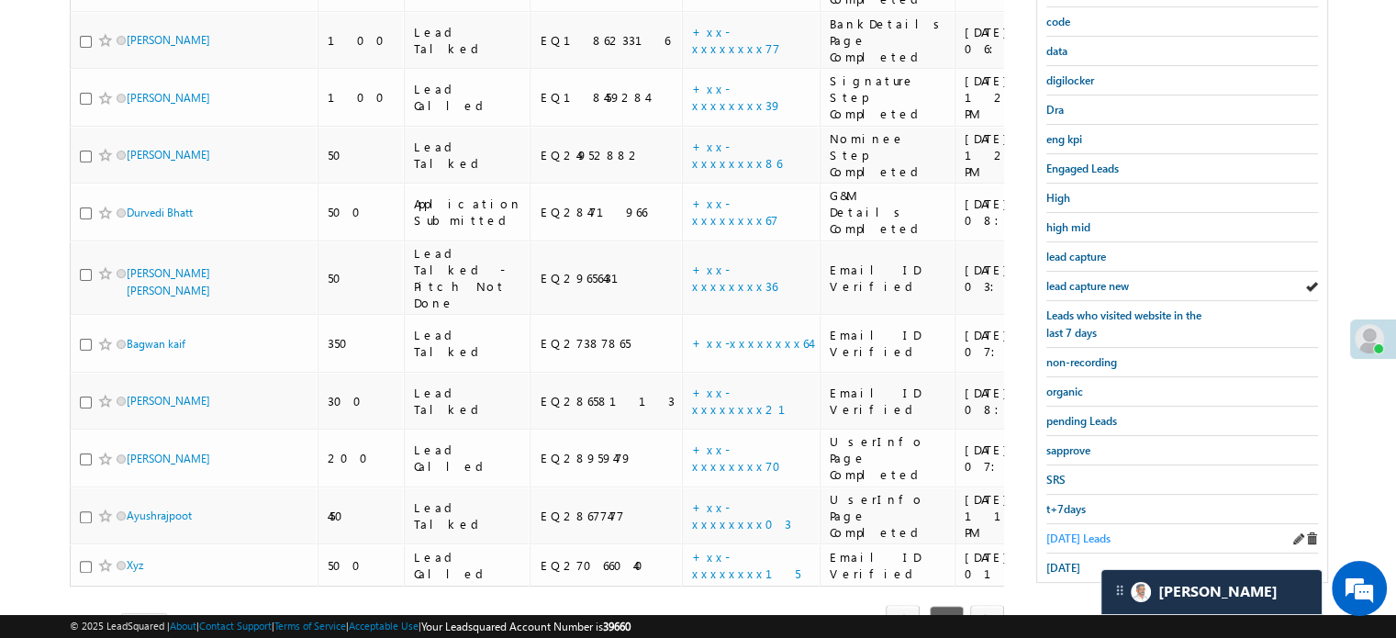
click at [1064, 531] on span "Today's Leads" at bounding box center [1078, 538] width 64 height 14
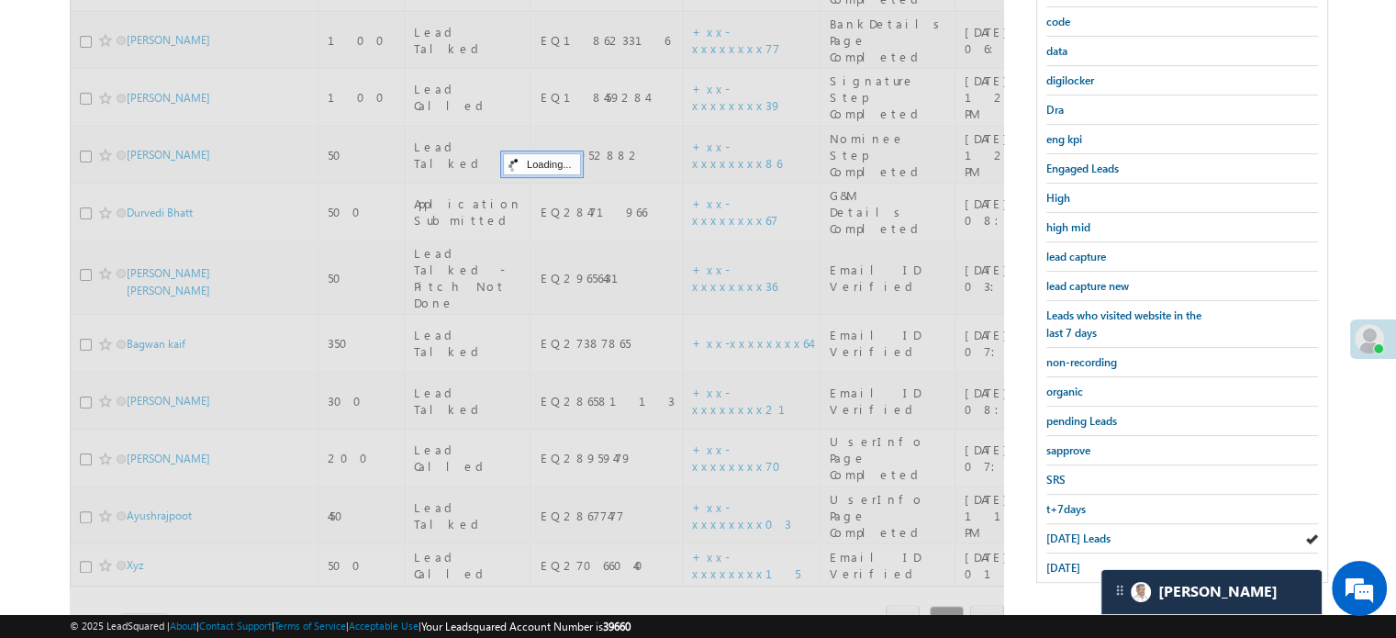
click at [1064, 531] on span "Today's Leads" at bounding box center [1078, 538] width 64 height 14
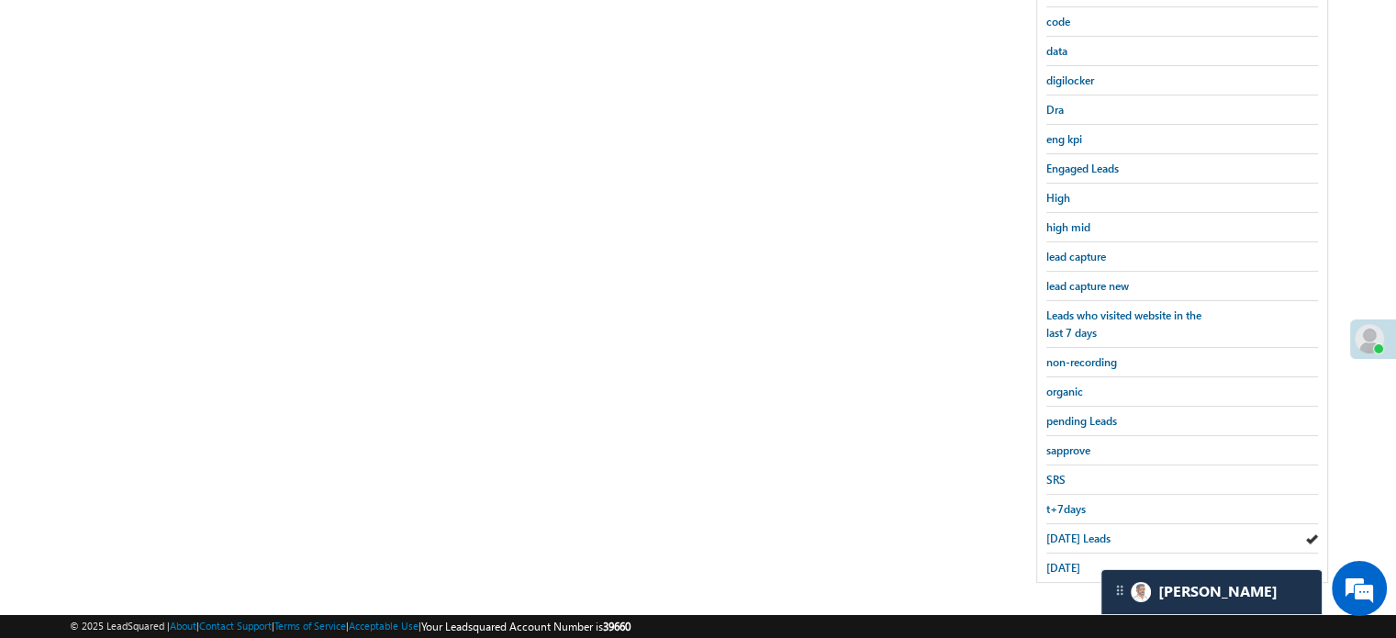
scroll to position [210, 0]
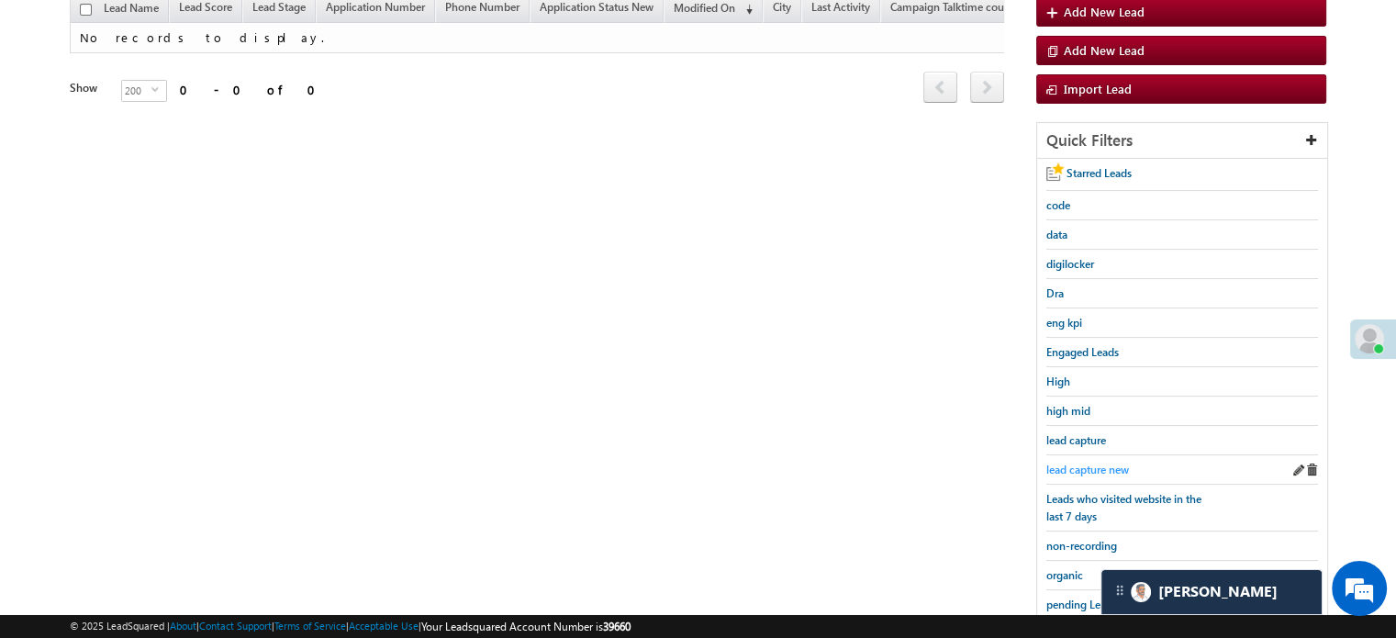
click at [1071, 471] on span "lead capture new" at bounding box center [1087, 470] width 83 height 14
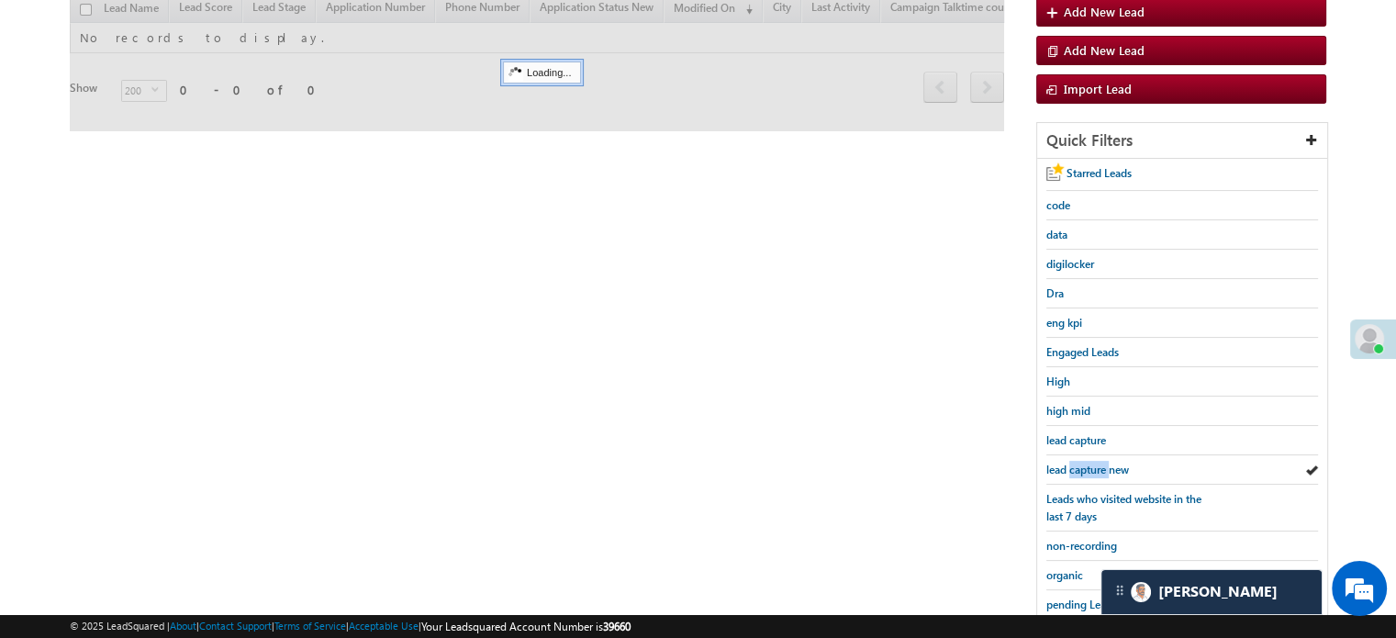
click at [1071, 471] on span "lead capture new" at bounding box center [1087, 470] width 83 height 14
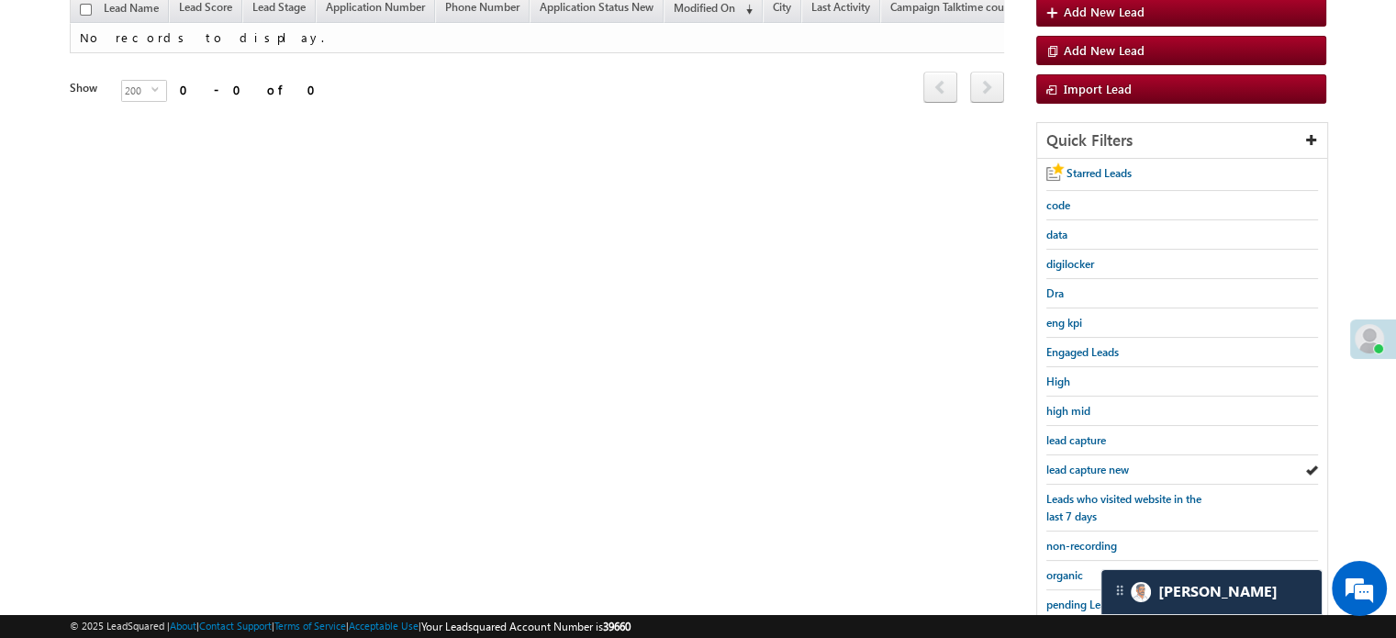
click at [1071, 471] on span "lead capture new" at bounding box center [1087, 470] width 83 height 14
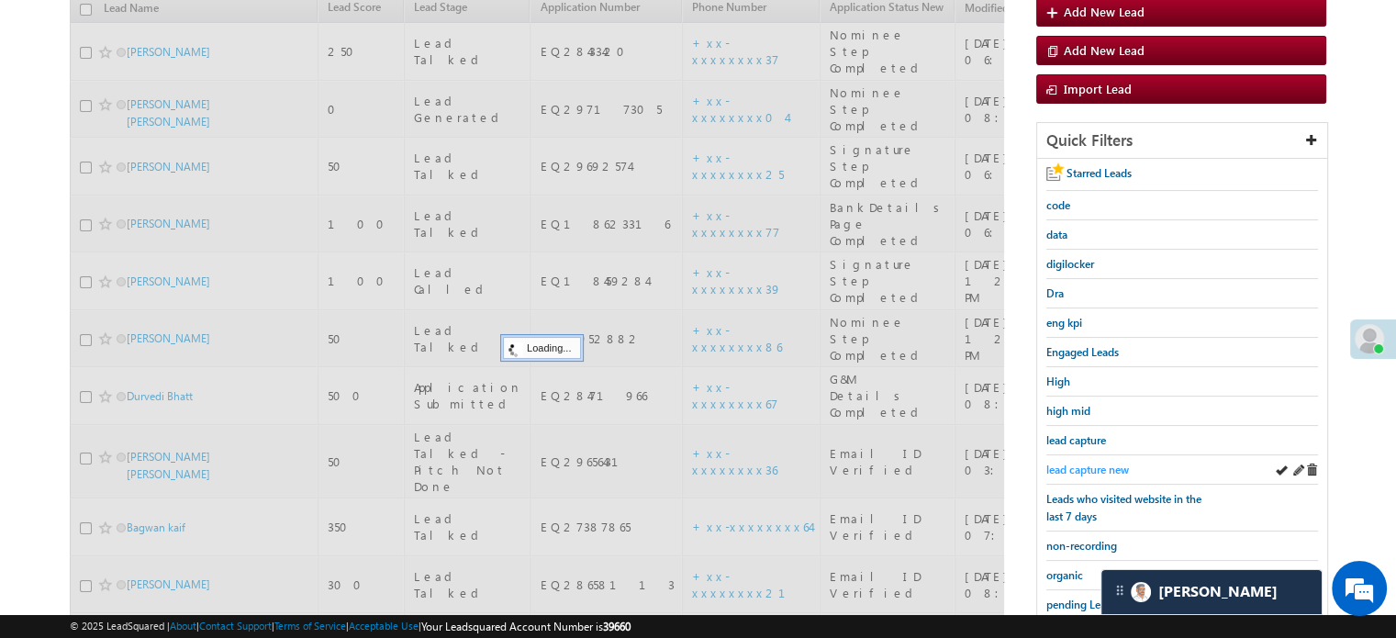
click at [1069, 466] on span "lead capture new" at bounding box center [1087, 470] width 83 height 14
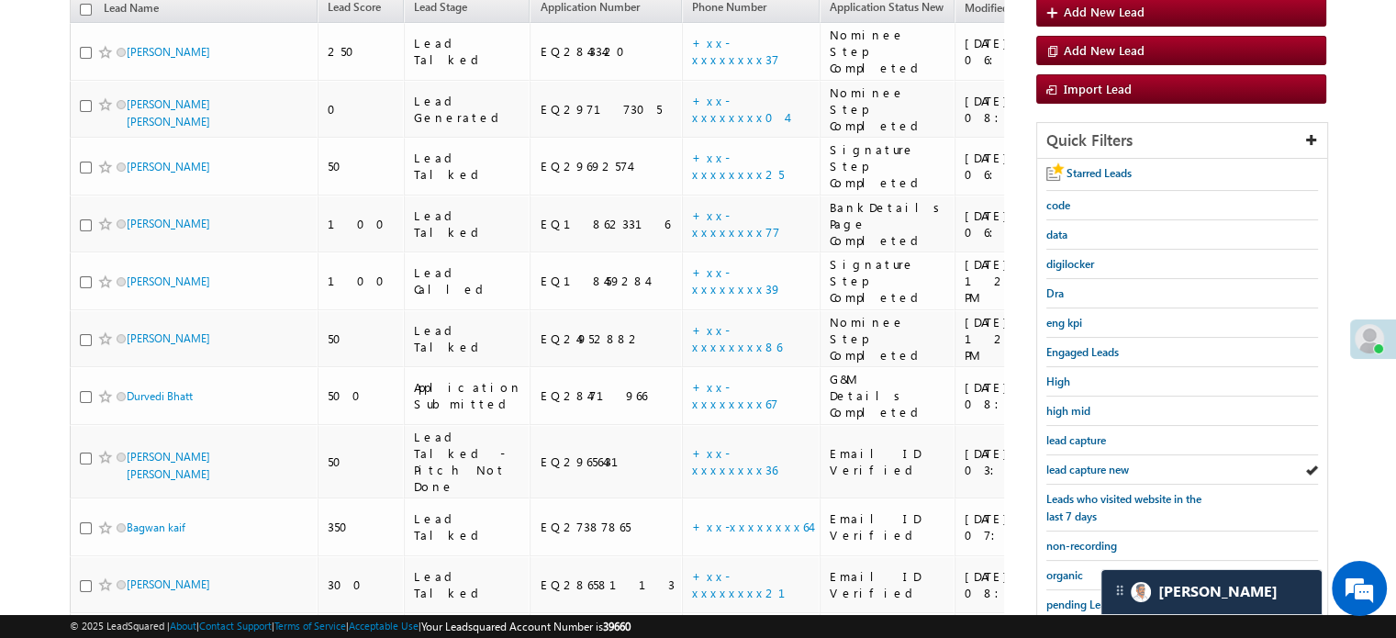
click at [1069, 466] on span "lead capture new" at bounding box center [1087, 470] width 83 height 14
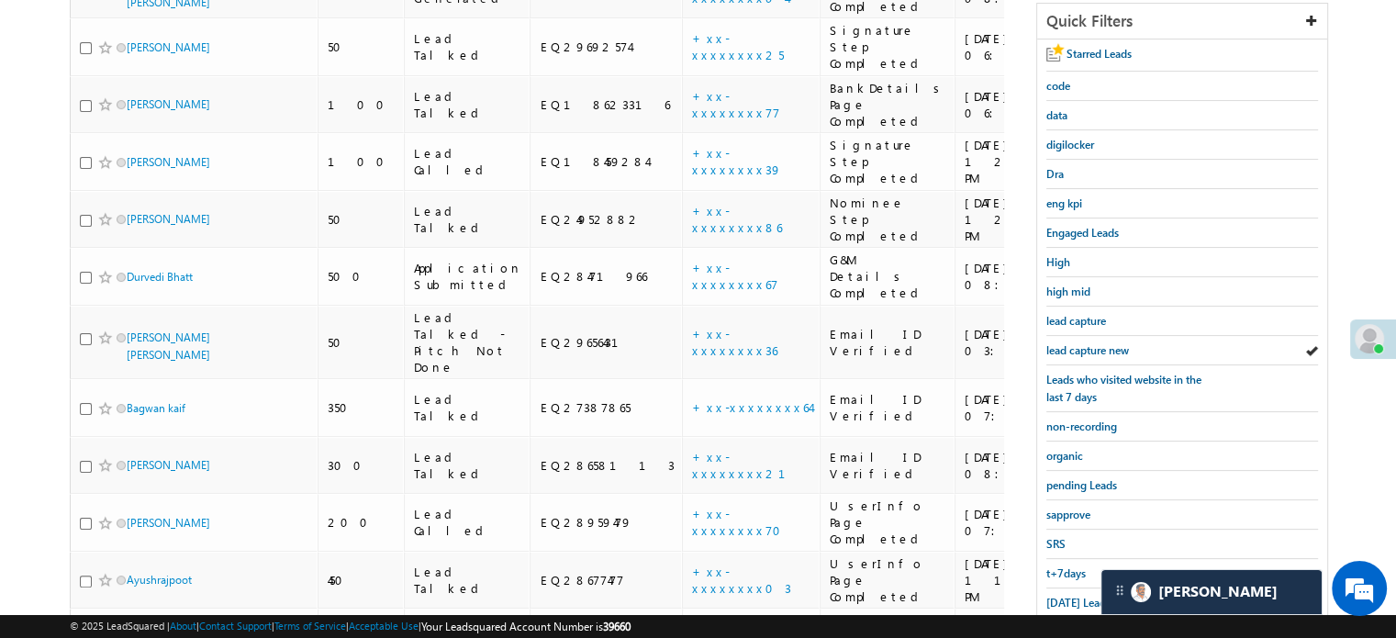
scroll to position [394, 0]
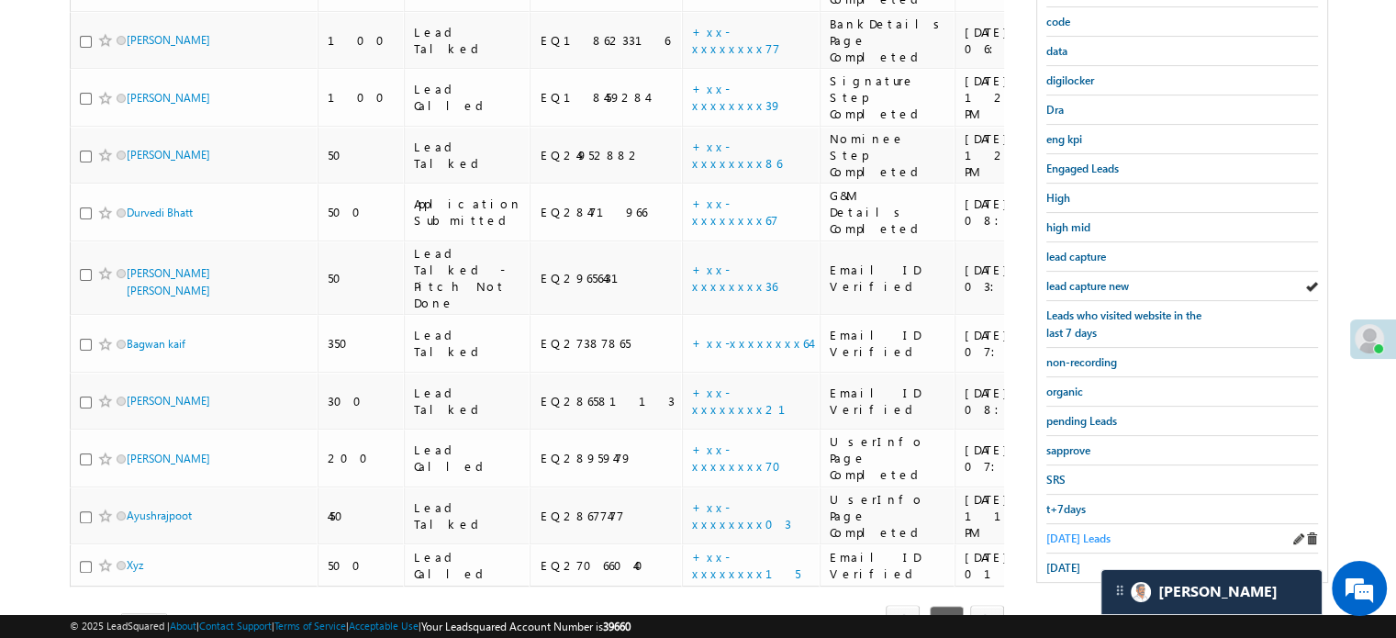
click at [1065, 531] on span "Today's Leads" at bounding box center [1078, 538] width 64 height 14
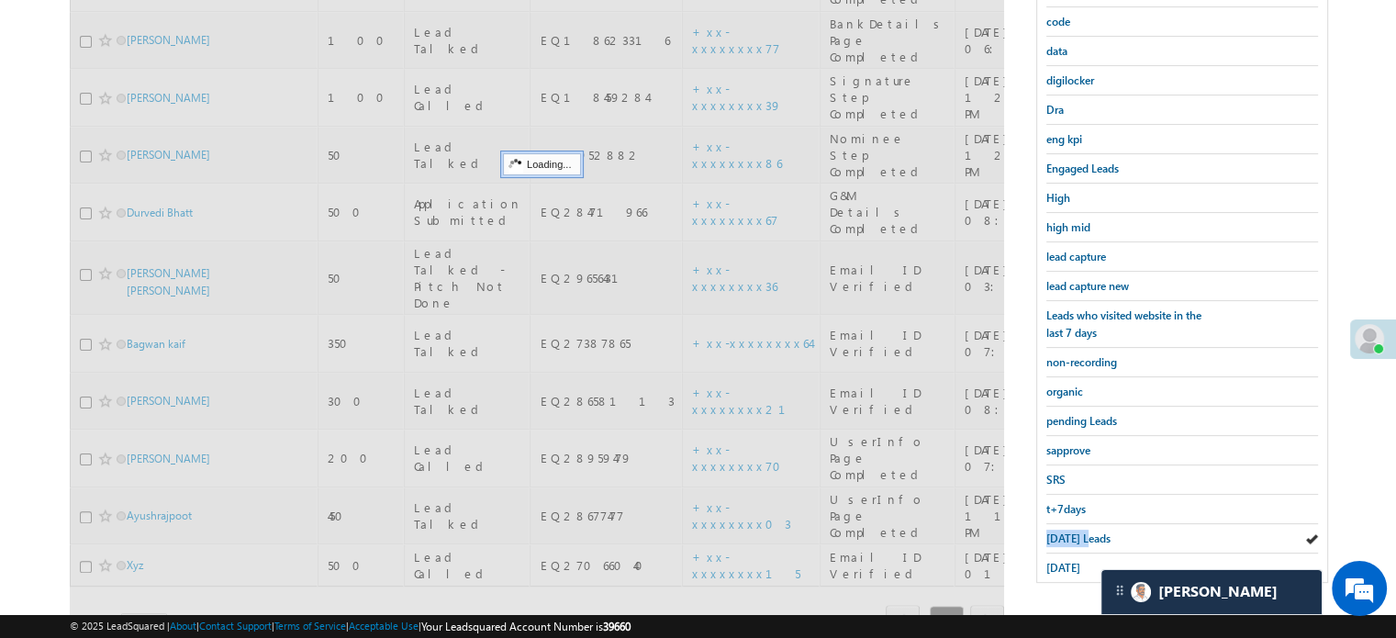
click at [1065, 531] on span "Today's Leads" at bounding box center [1078, 538] width 64 height 14
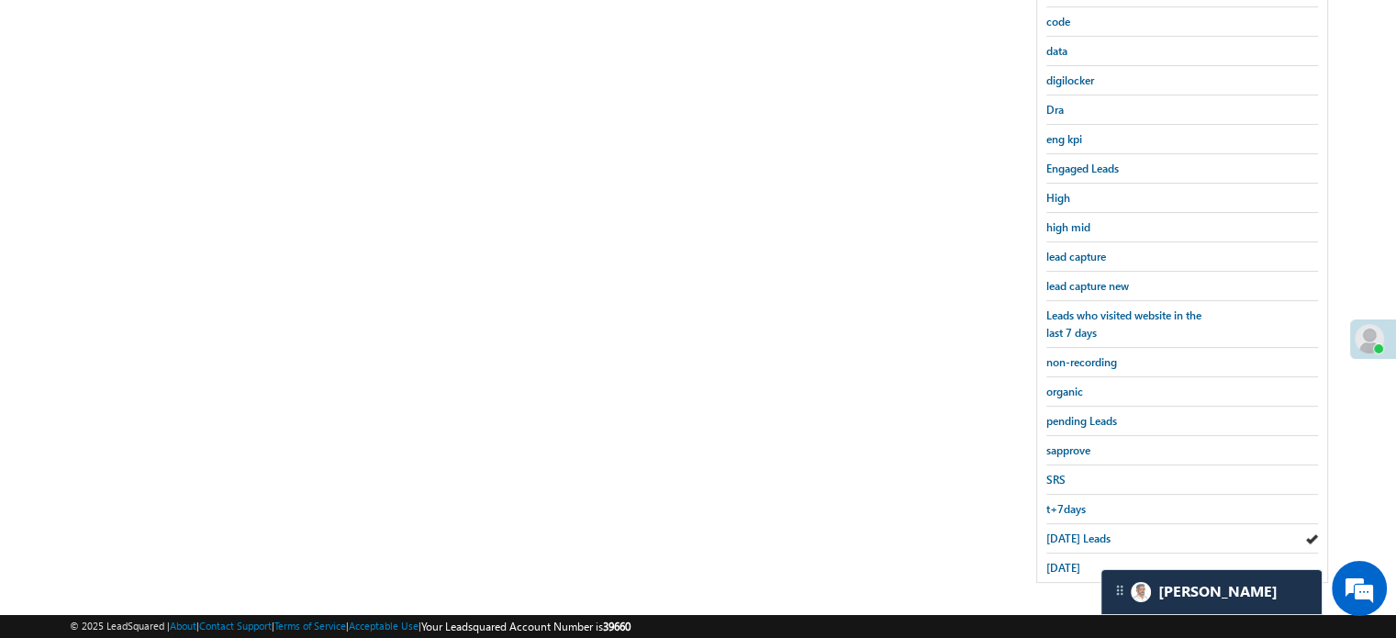
scroll to position [118, 0]
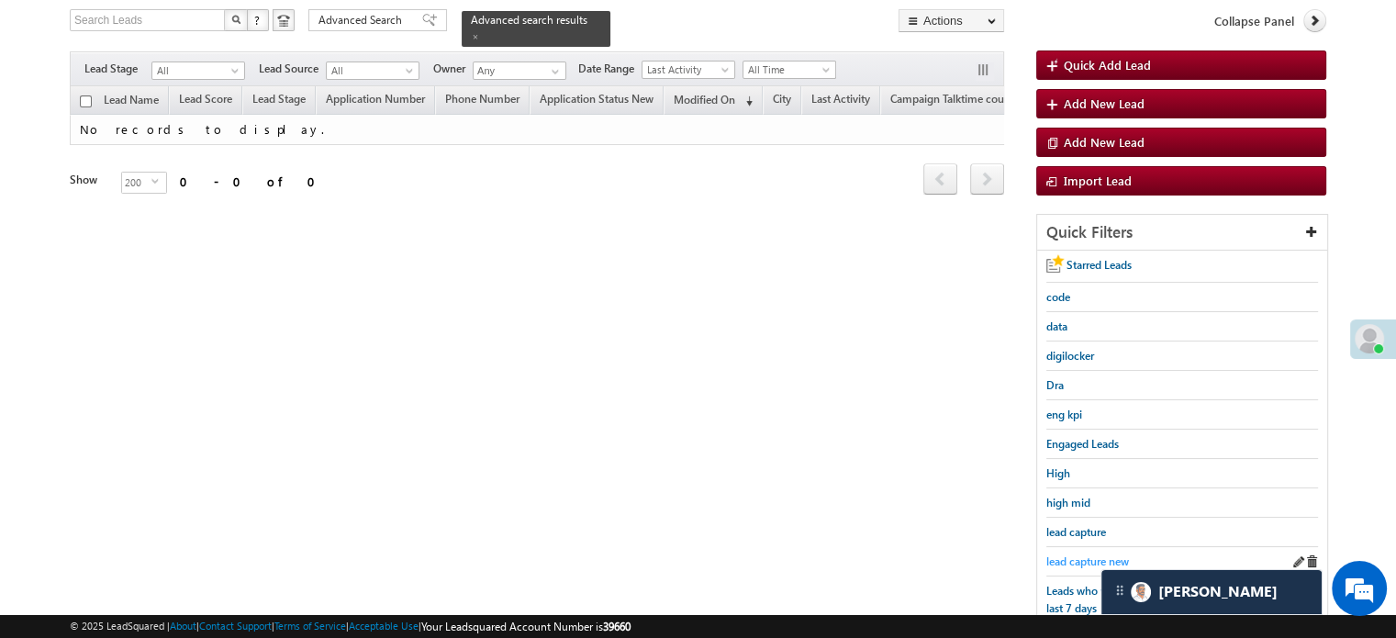
click at [1070, 554] on span "lead capture new" at bounding box center [1087, 561] width 83 height 14
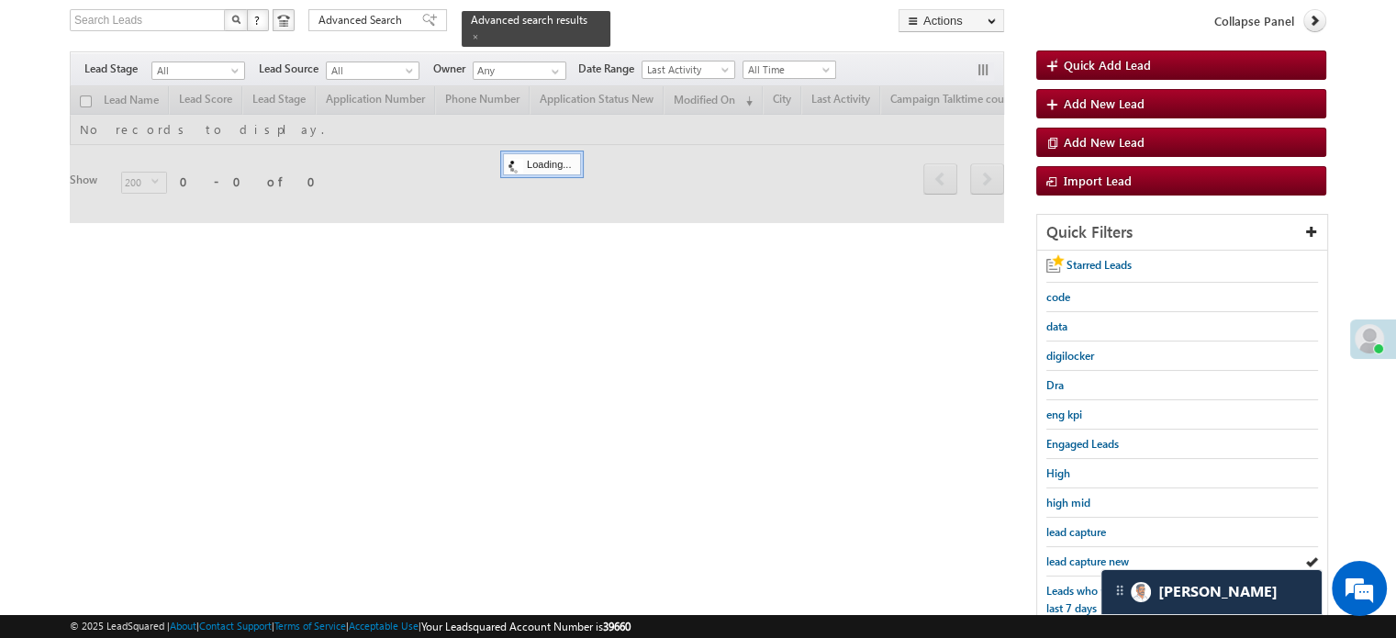
click at [1070, 554] on span "lead capture new" at bounding box center [1087, 561] width 83 height 14
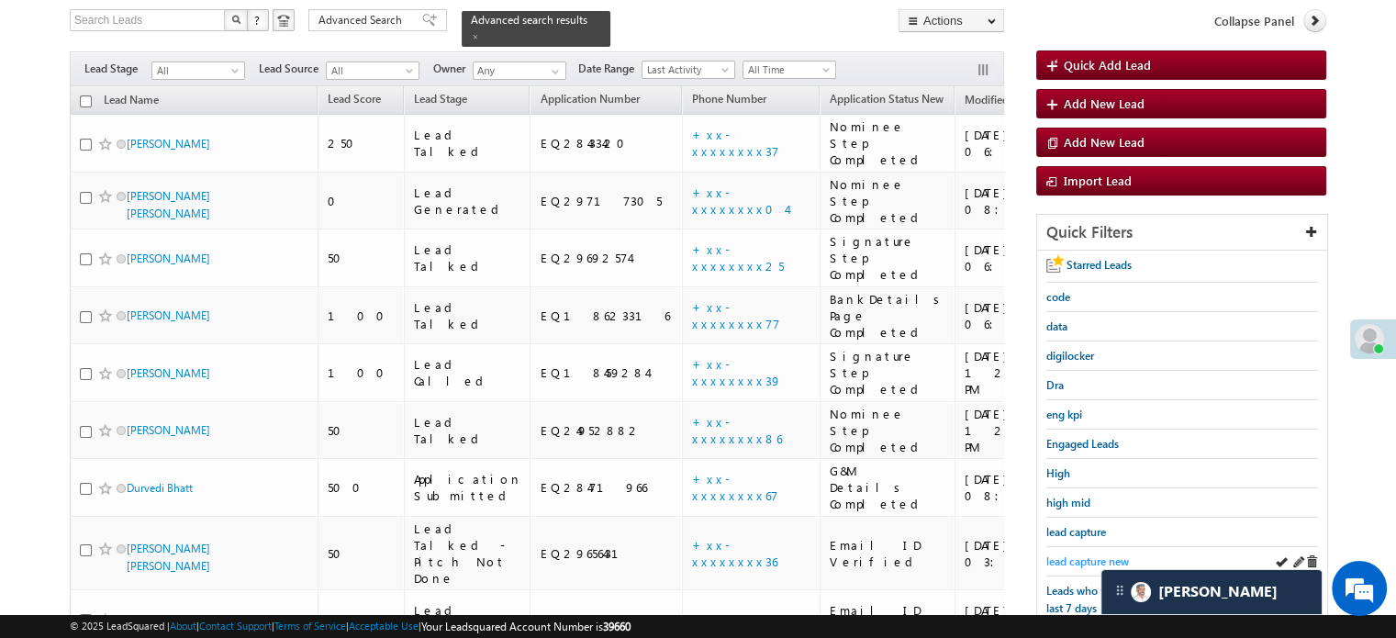
click at [1068, 554] on span "lead capture new" at bounding box center [1087, 561] width 83 height 14
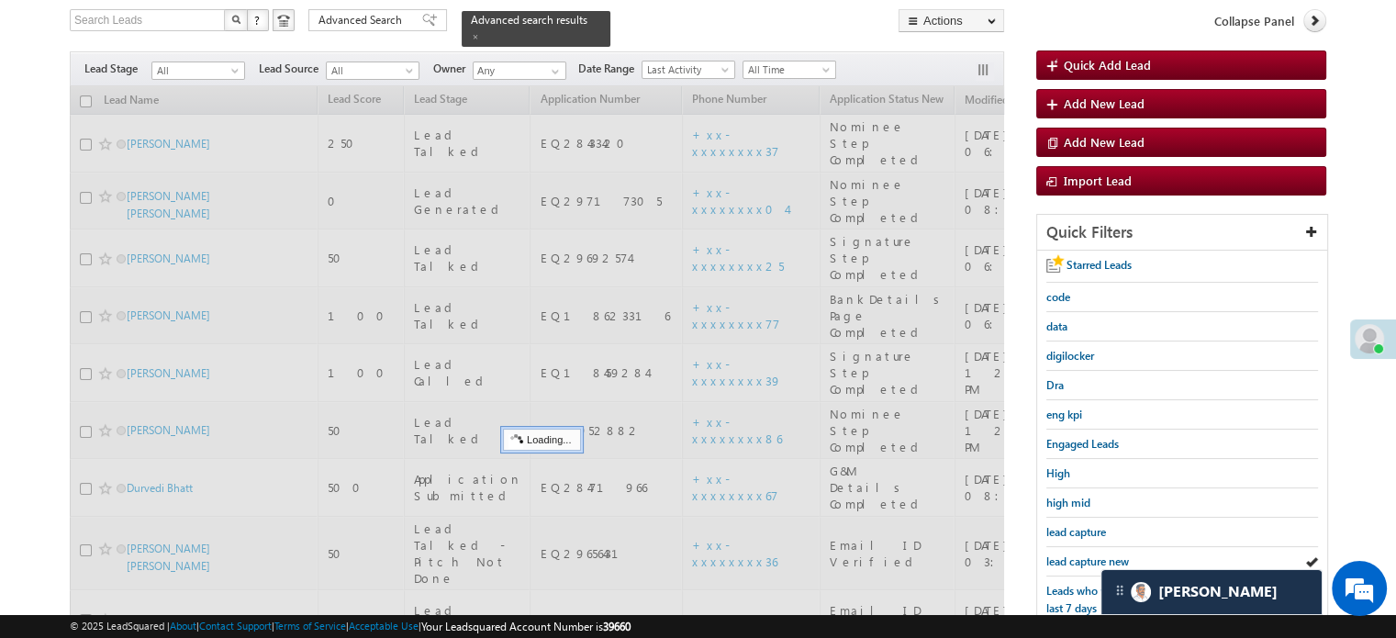
click at [1068, 554] on span "lead capture new" at bounding box center [1087, 561] width 83 height 14
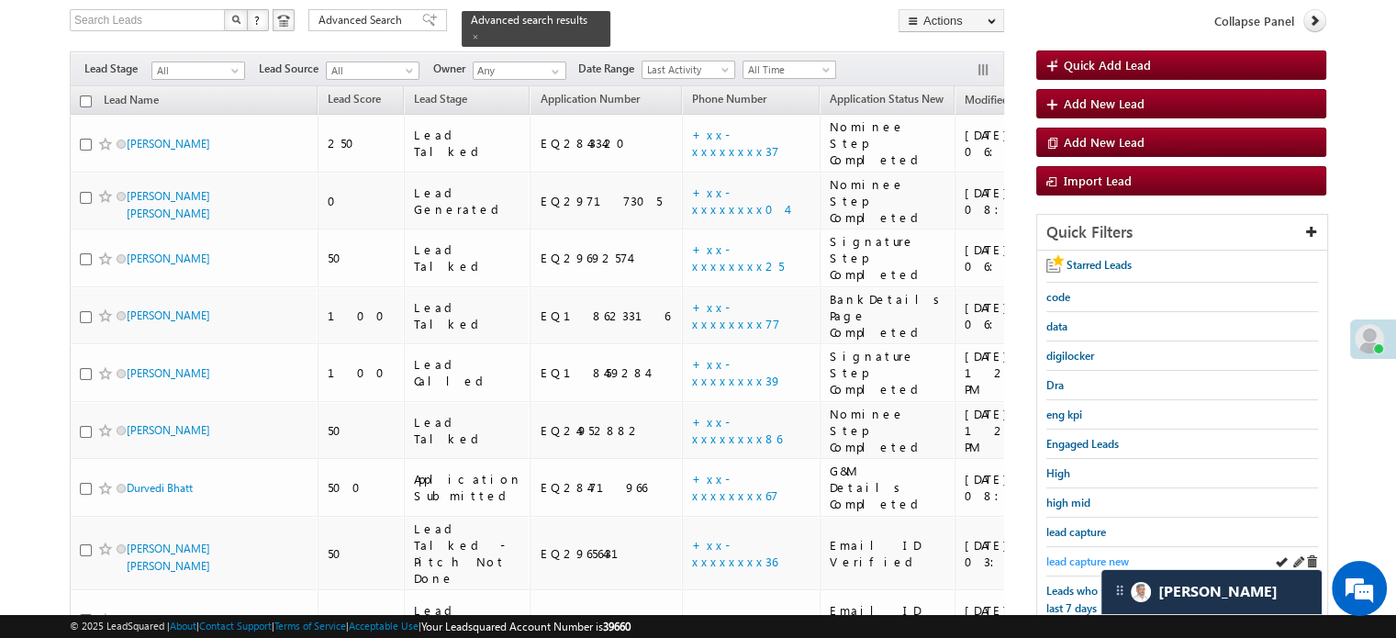
click at [1074, 554] on span "lead capture new" at bounding box center [1087, 561] width 83 height 14
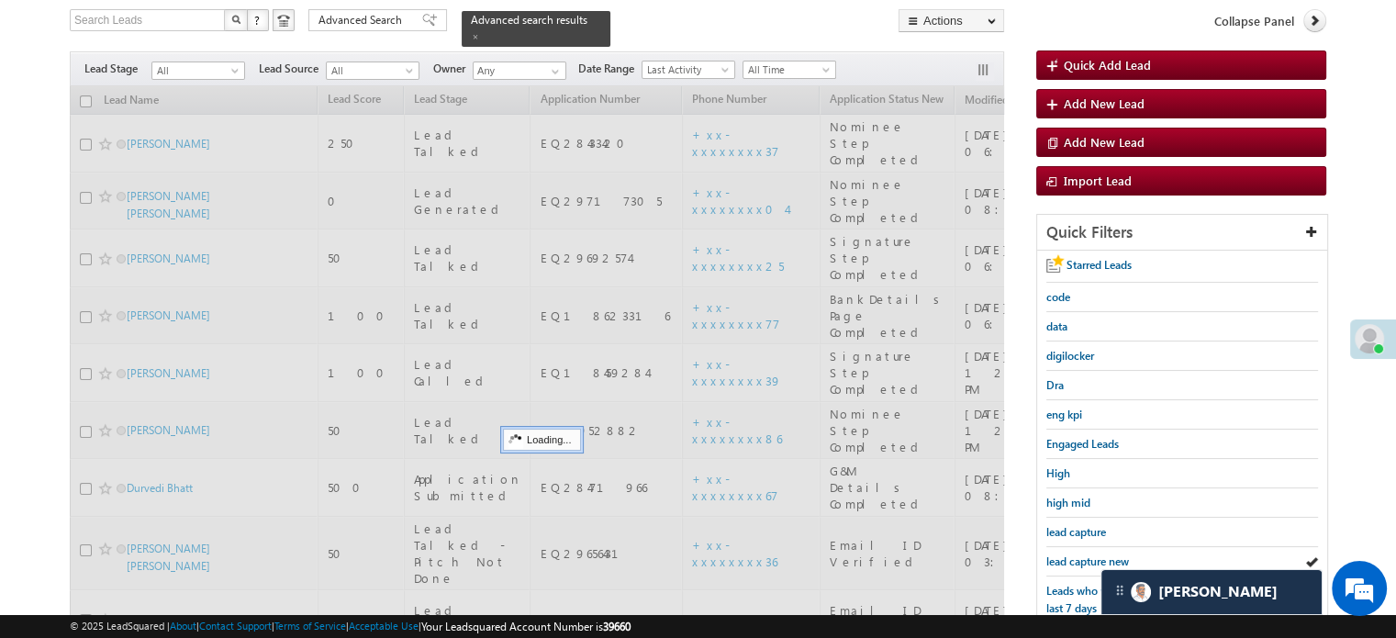
click at [1074, 554] on span "lead capture new" at bounding box center [1087, 561] width 83 height 14
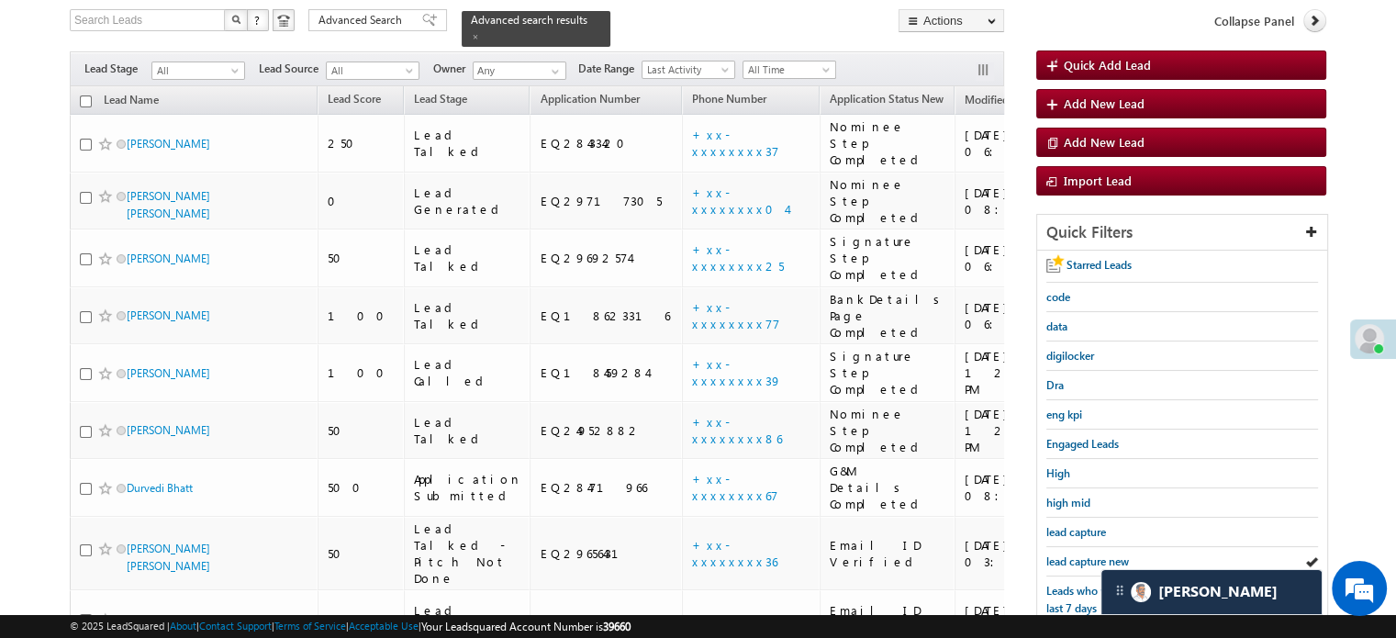
click at [1074, 554] on span "lead capture new" at bounding box center [1087, 561] width 83 height 14
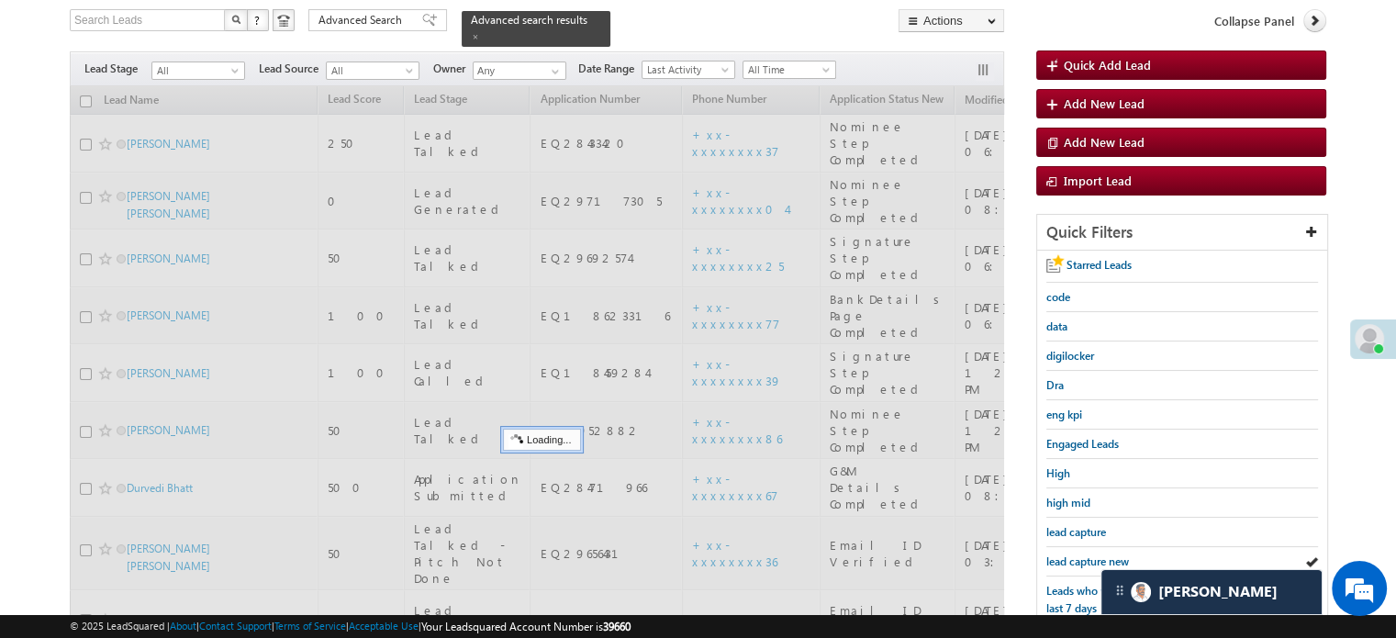
click at [1074, 554] on span "lead capture new" at bounding box center [1087, 561] width 83 height 14
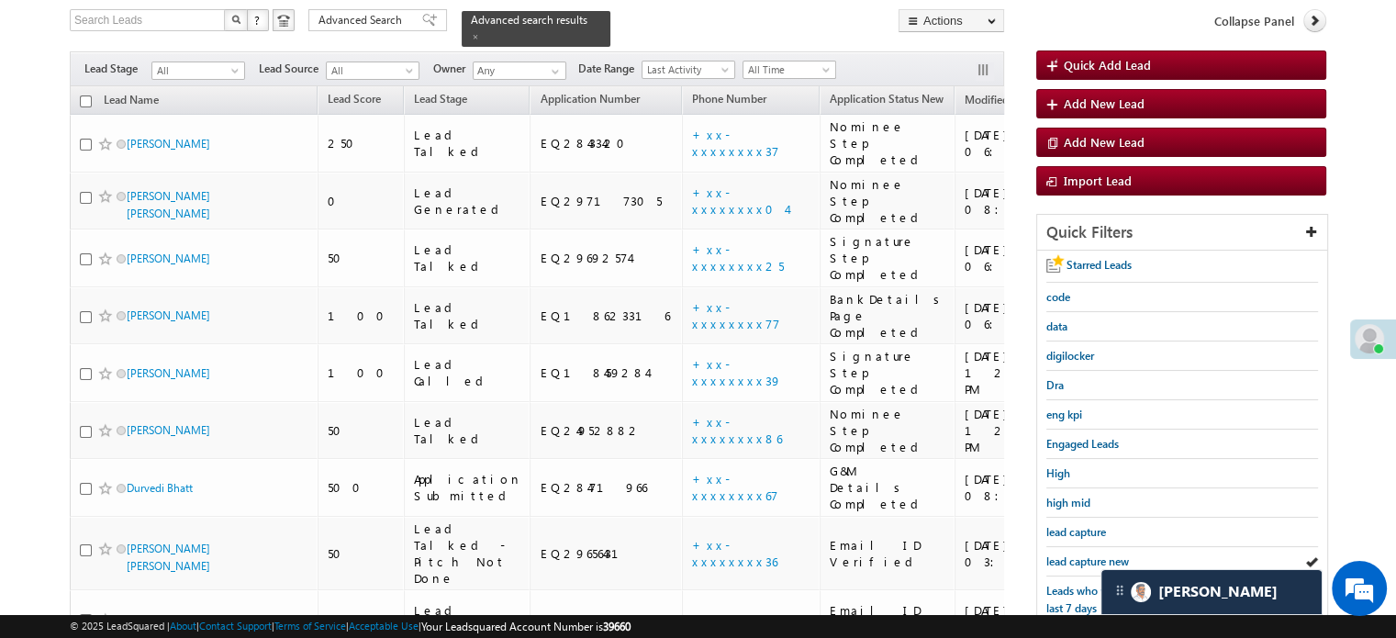
click at [1074, 554] on span "lead capture new" at bounding box center [1087, 561] width 83 height 14
click at [1061, 554] on span "lead capture new" at bounding box center [1087, 561] width 83 height 14
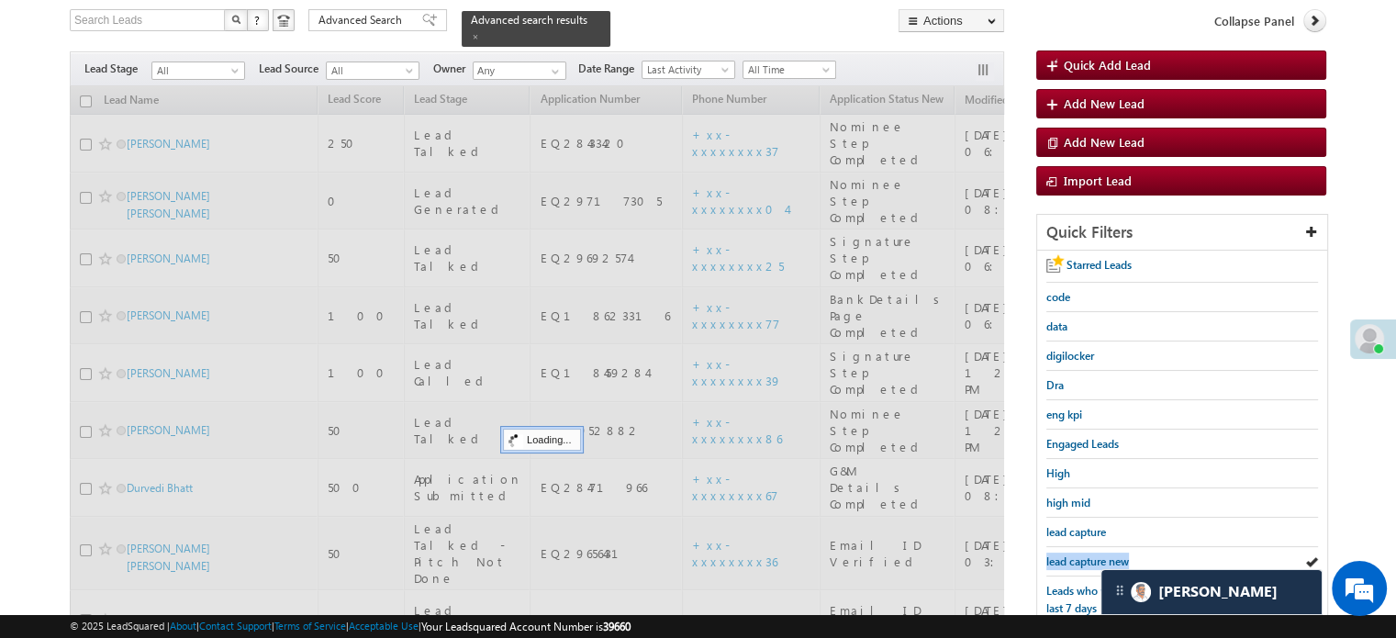
click at [1061, 554] on span "lead capture new" at bounding box center [1087, 561] width 83 height 14
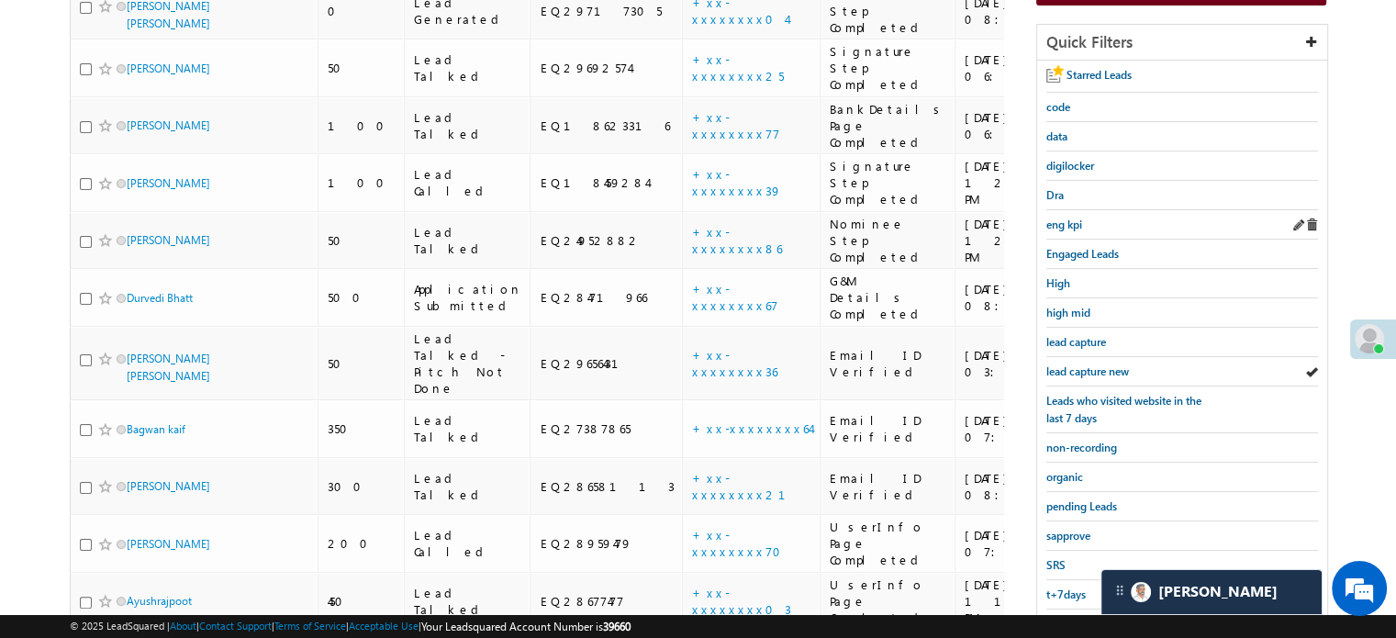
scroll to position [394, 0]
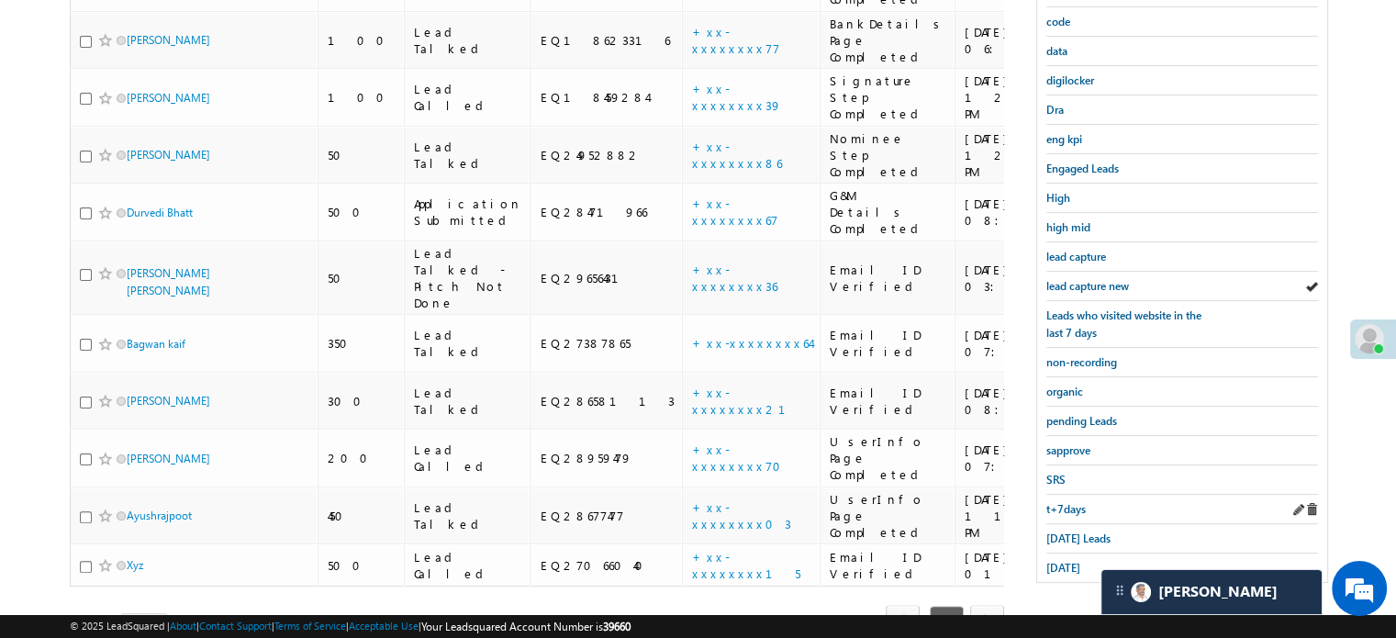
click at [1070, 512] on div "t+7days" at bounding box center [1182, 509] width 272 height 29
click at [1070, 531] on span "Today's Leads" at bounding box center [1078, 538] width 64 height 14
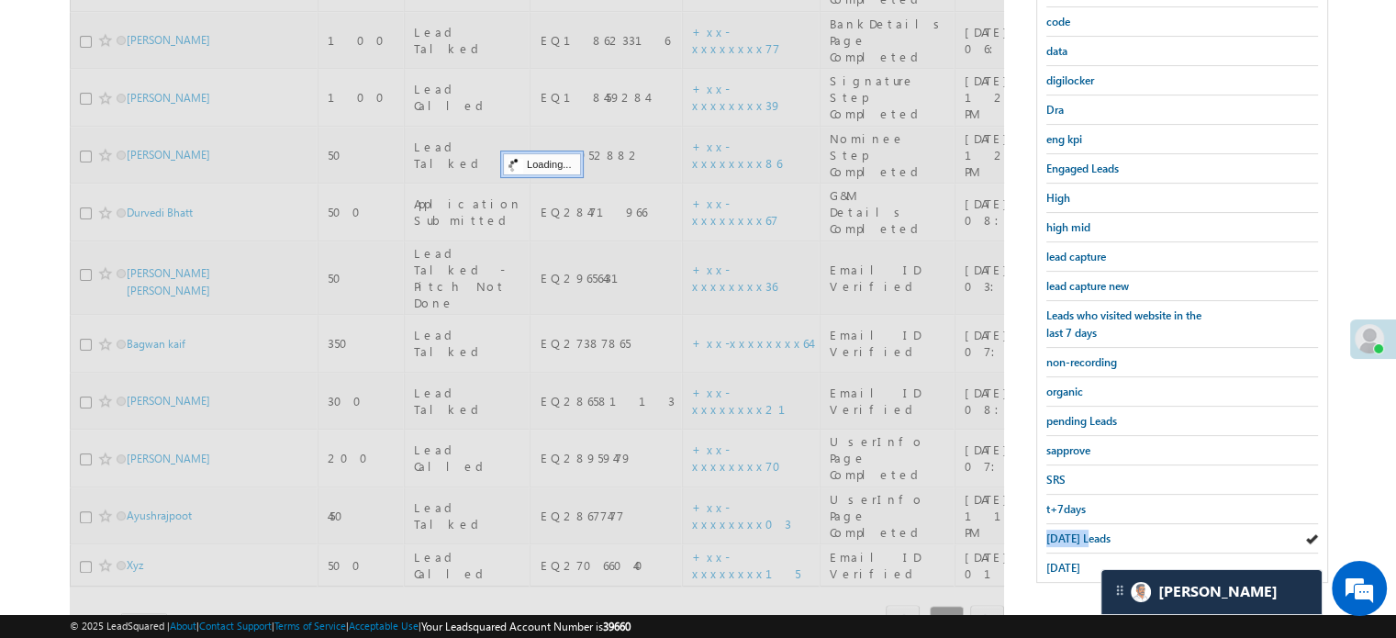
click at [1070, 531] on span "Today's Leads" at bounding box center [1078, 538] width 64 height 14
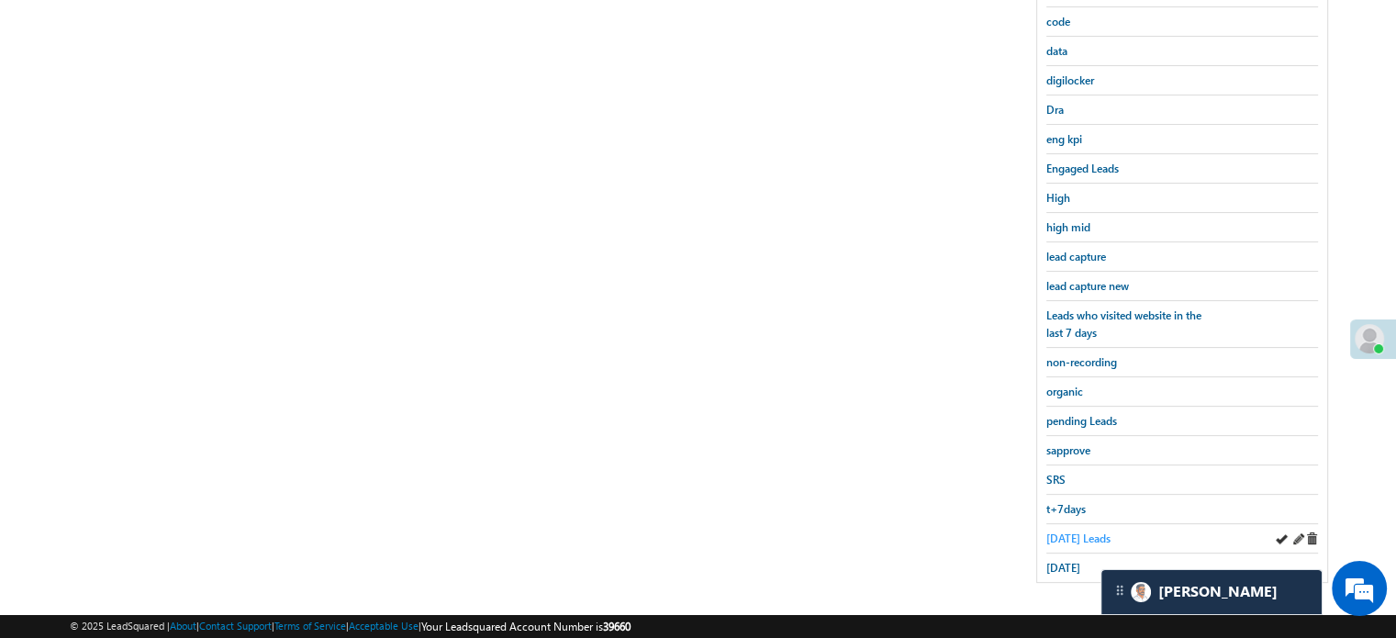
scroll to position [210, 0]
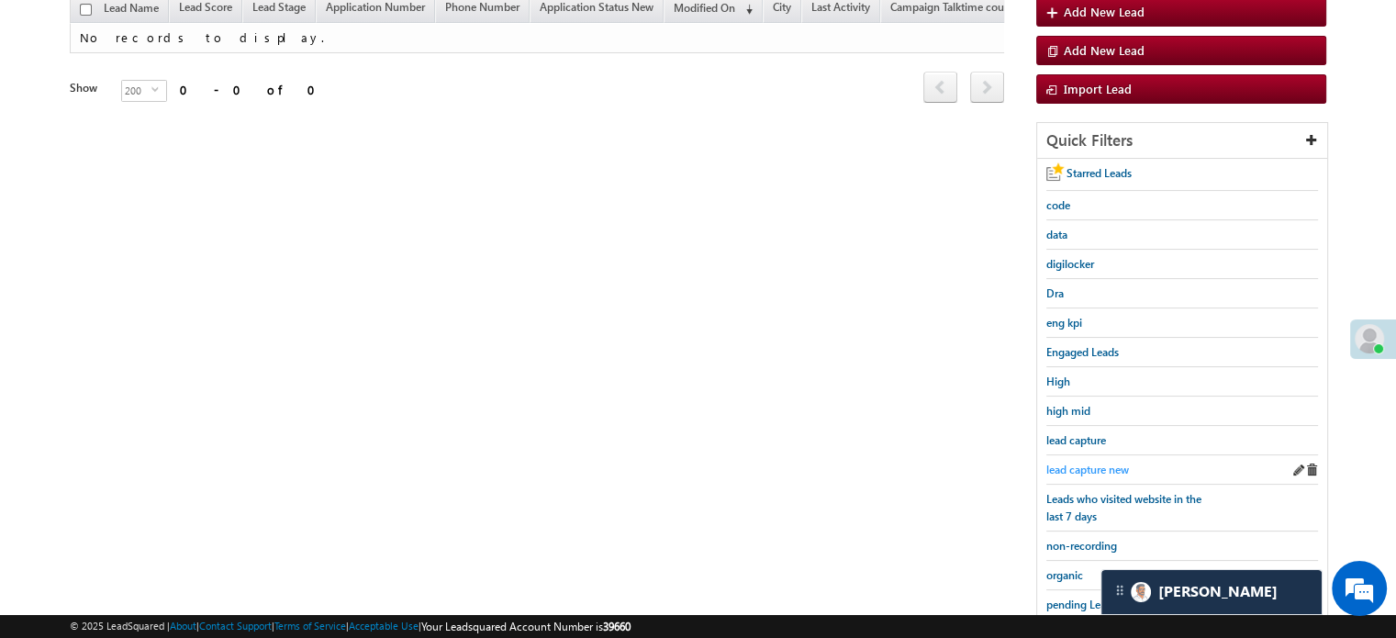
click at [1068, 467] on span "lead capture new" at bounding box center [1087, 470] width 83 height 14
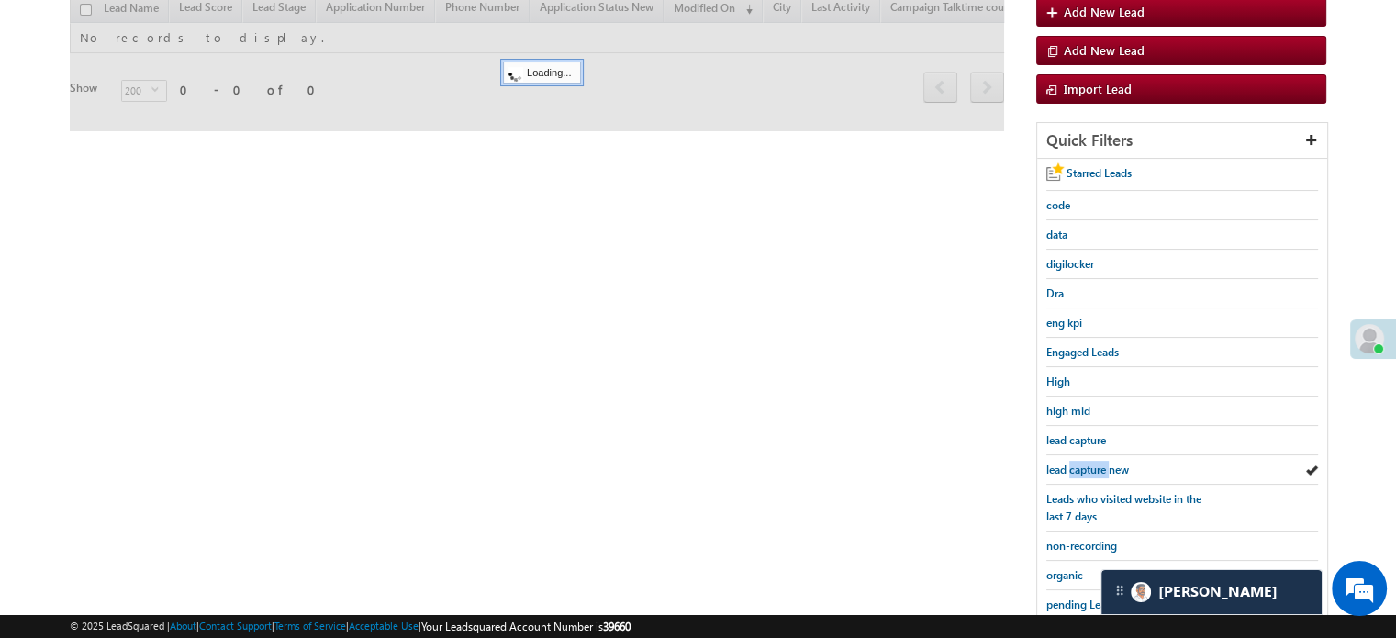
click at [1068, 465] on span "lead capture new" at bounding box center [1087, 470] width 83 height 14
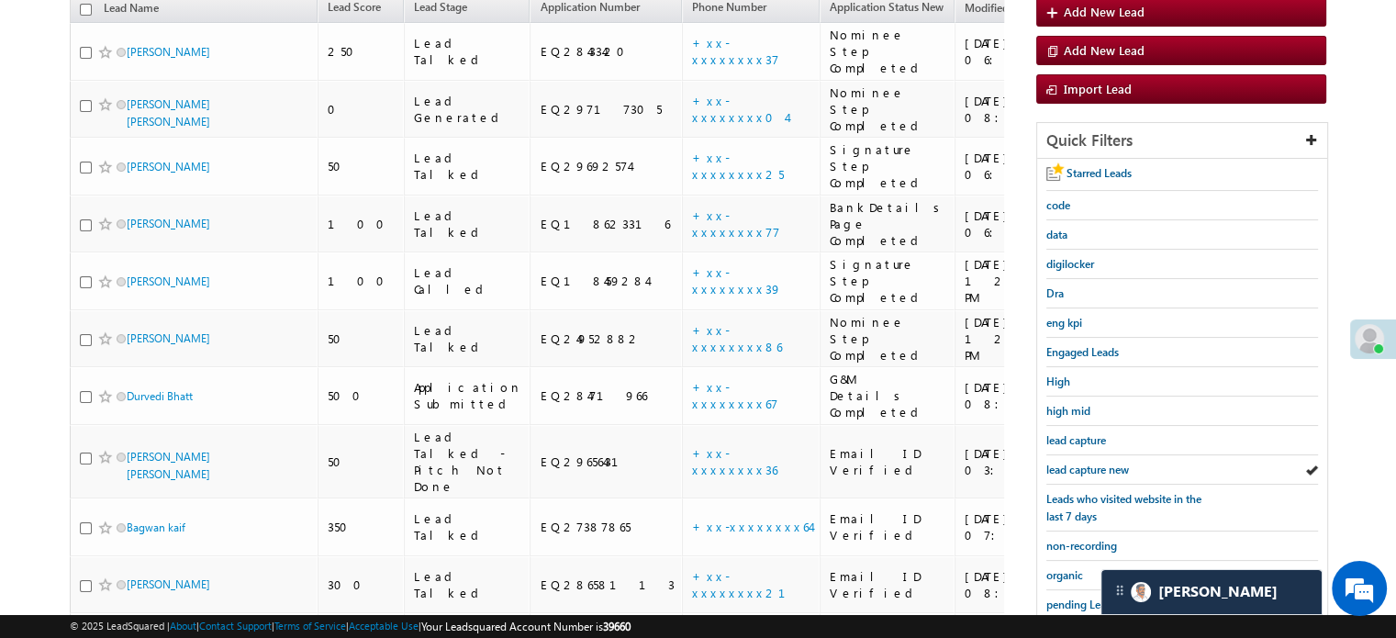
click at [1068, 465] on span "lead capture new" at bounding box center [1087, 470] width 83 height 14
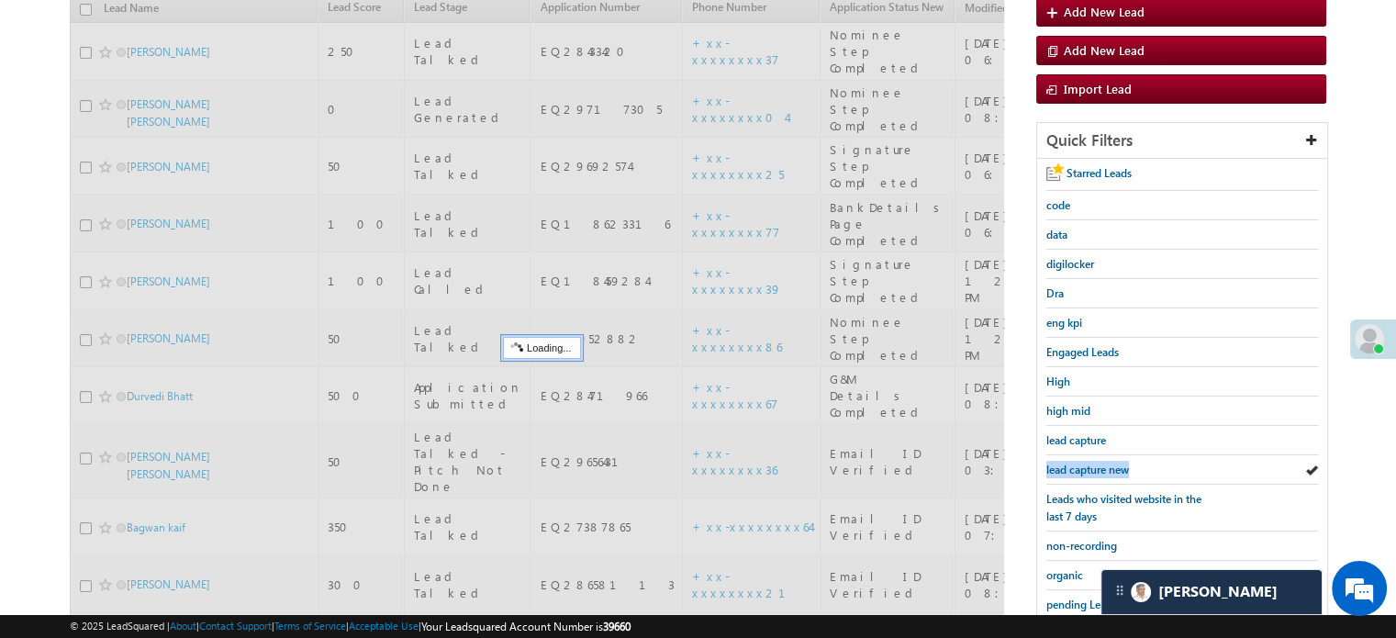
click at [1068, 465] on span "lead capture new" at bounding box center [1087, 470] width 83 height 14
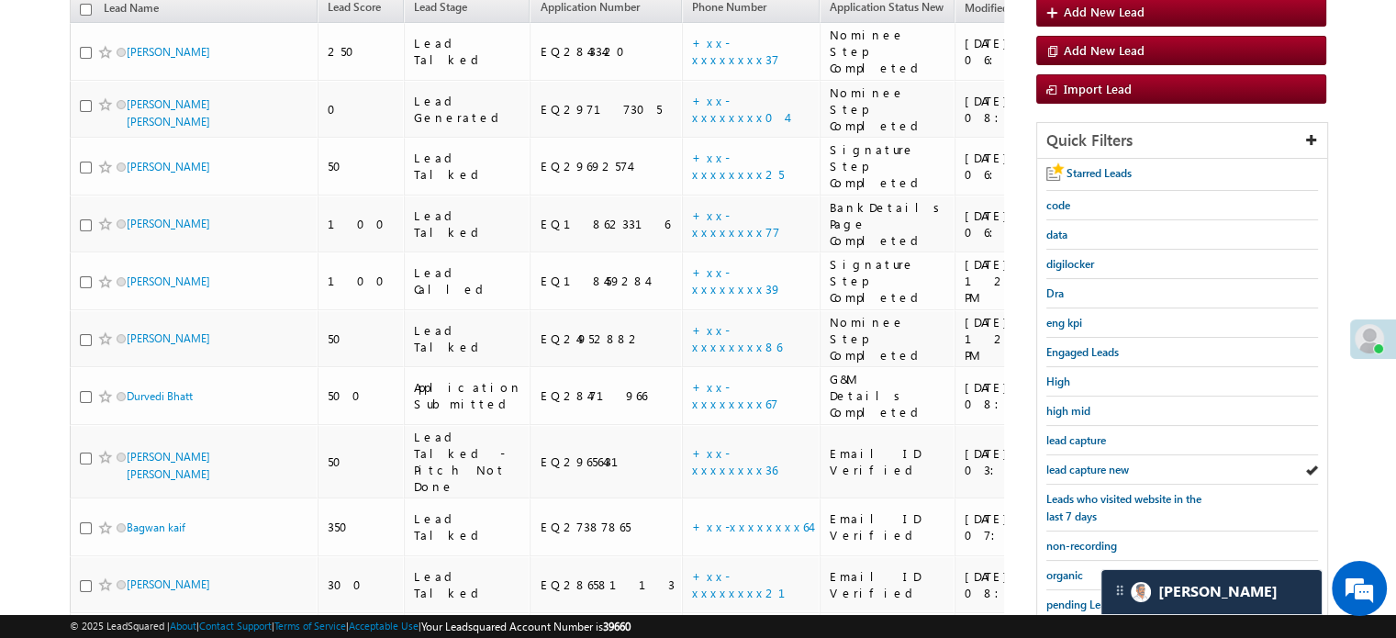
click at [1068, 465] on span "lead capture new" at bounding box center [1087, 470] width 83 height 14
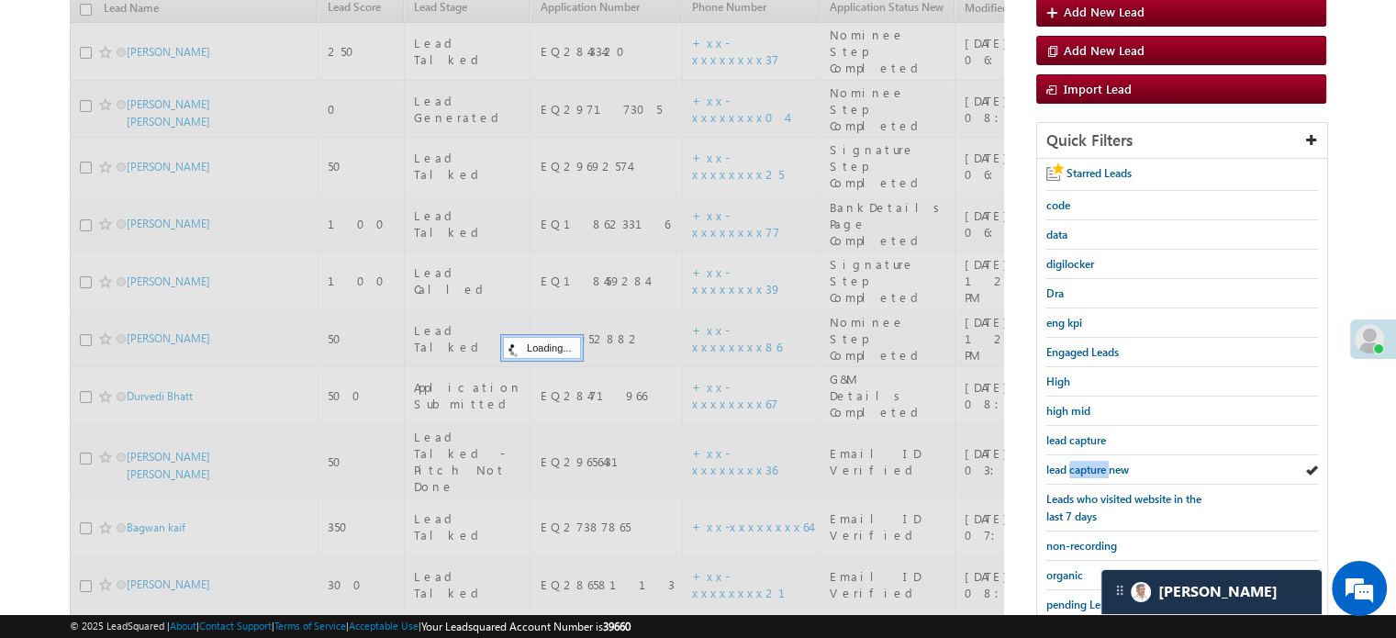
click at [1068, 465] on span "lead capture new" at bounding box center [1087, 470] width 83 height 14
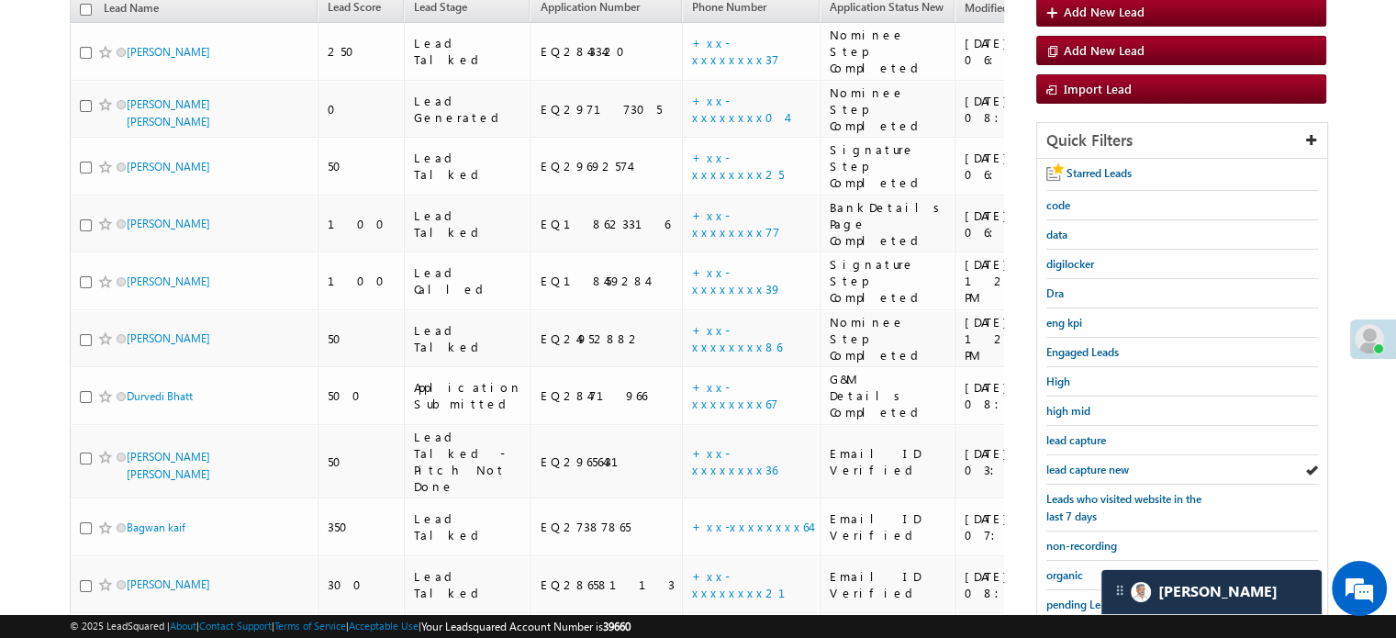
click at [1068, 465] on span "lead capture new" at bounding box center [1087, 470] width 83 height 14
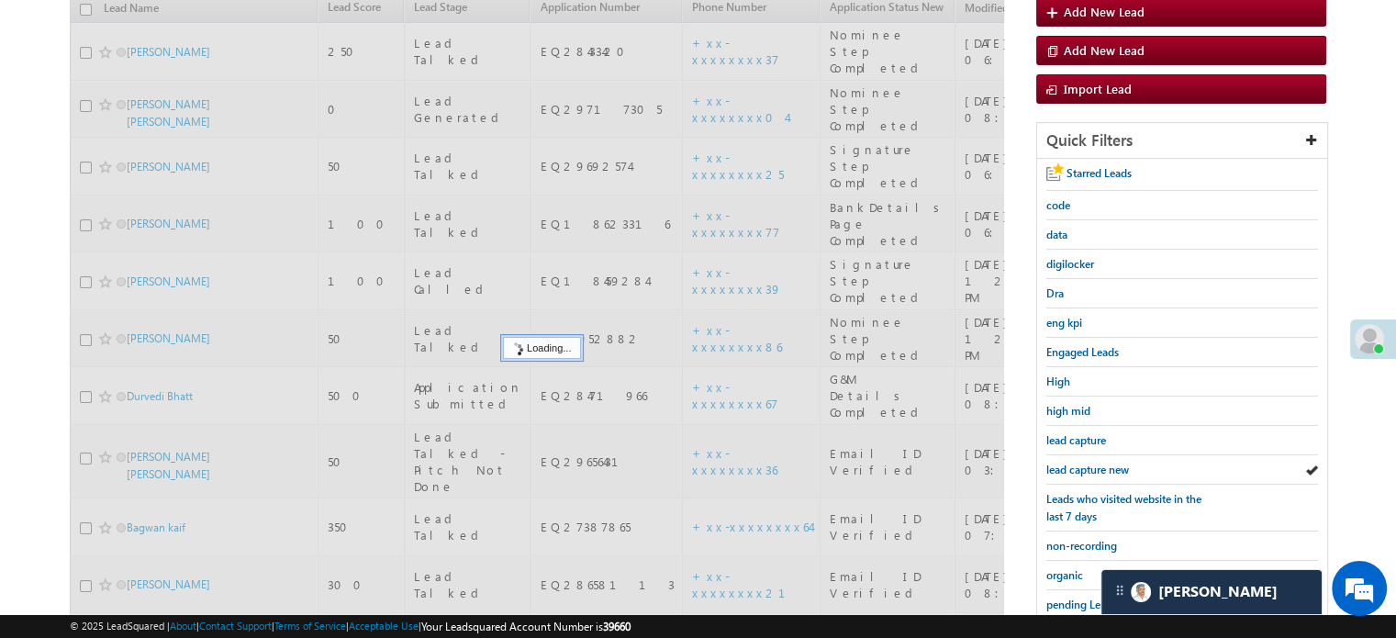
click at [1068, 465] on span "lead capture new" at bounding box center [1087, 470] width 83 height 14
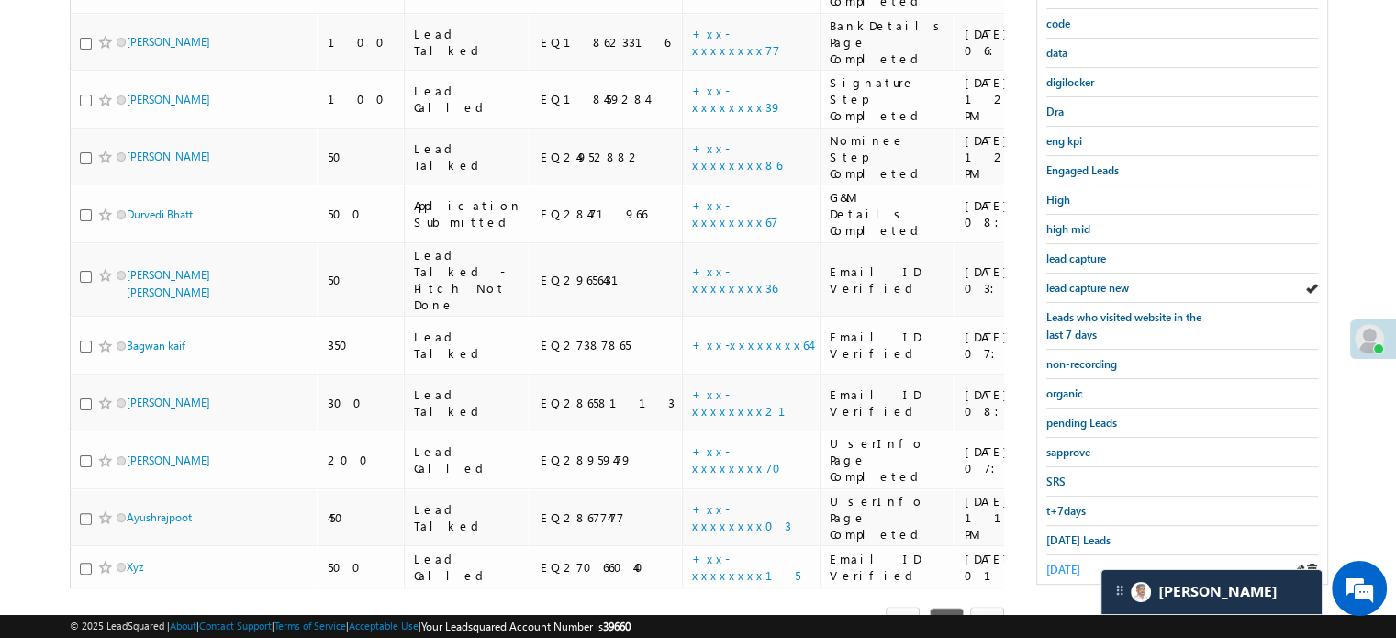
scroll to position [394, 0]
click at [1057, 539] on div "Today's Leads" at bounding box center [1182, 538] width 272 height 29
click at [1057, 537] on span "Today's Leads" at bounding box center [1078, 538] width 64 height 14
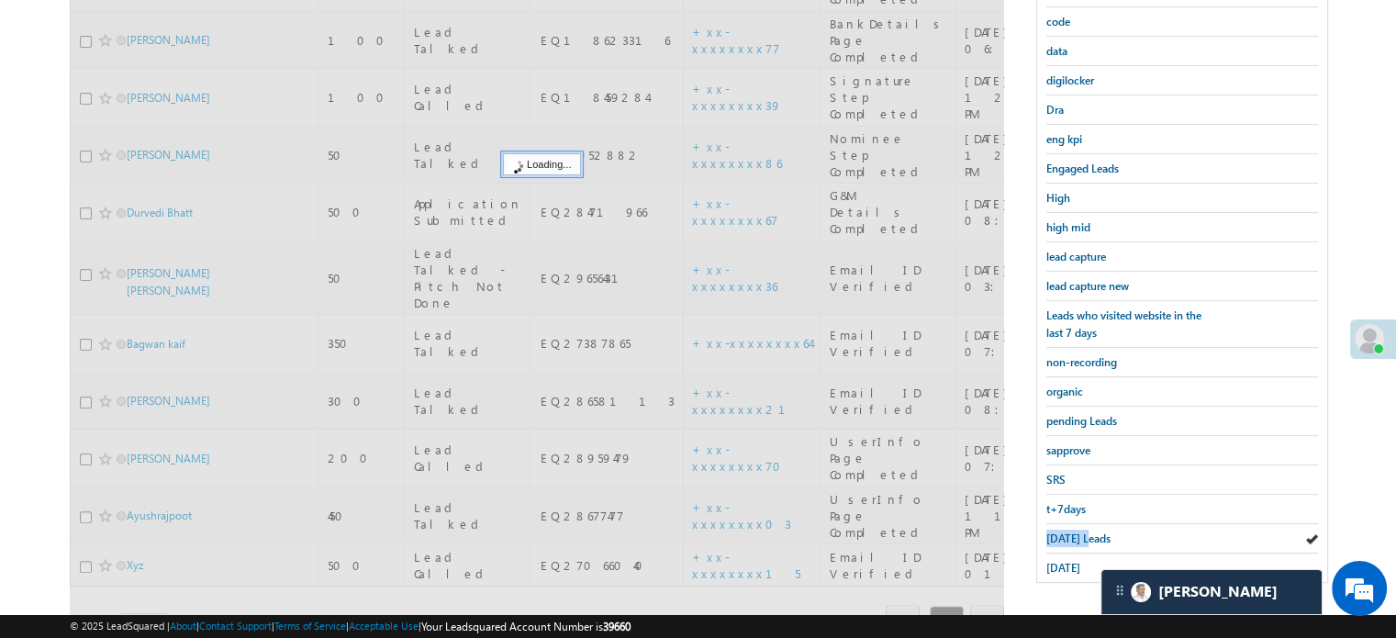
click at [1057, 537] on span "Today's Leads" at bounding box center [1078, 538] width 64 height 14
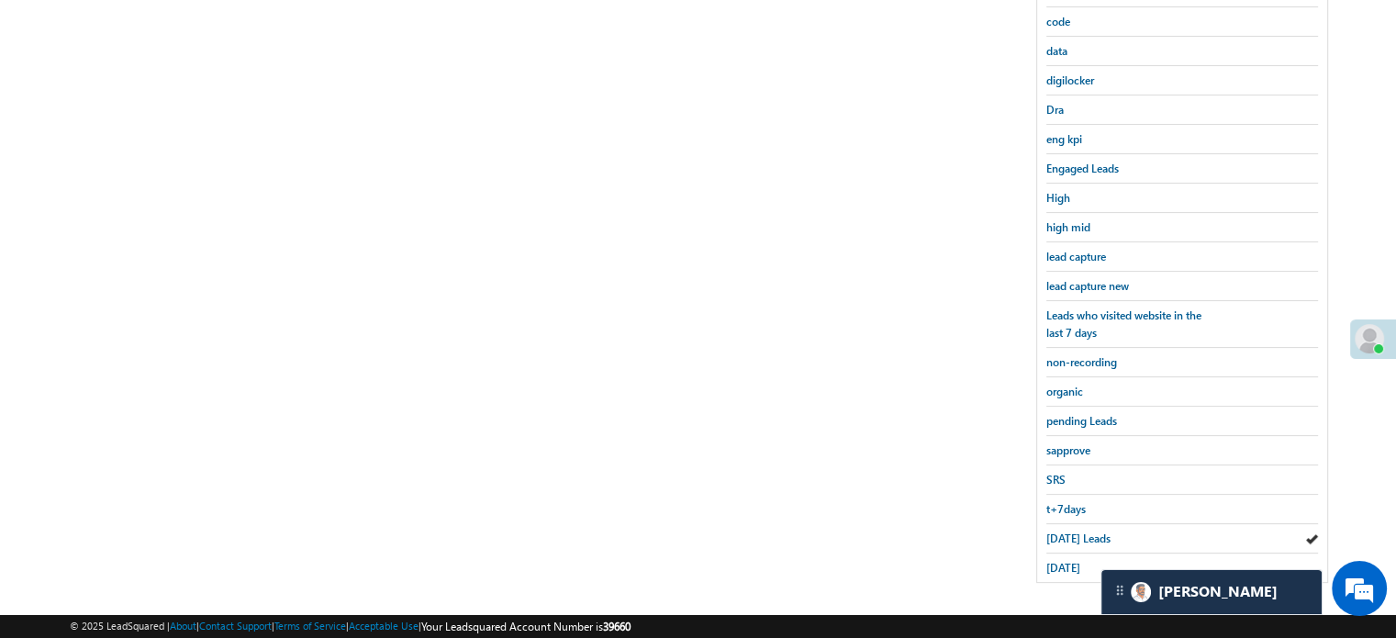
scroll to position [210, 0]
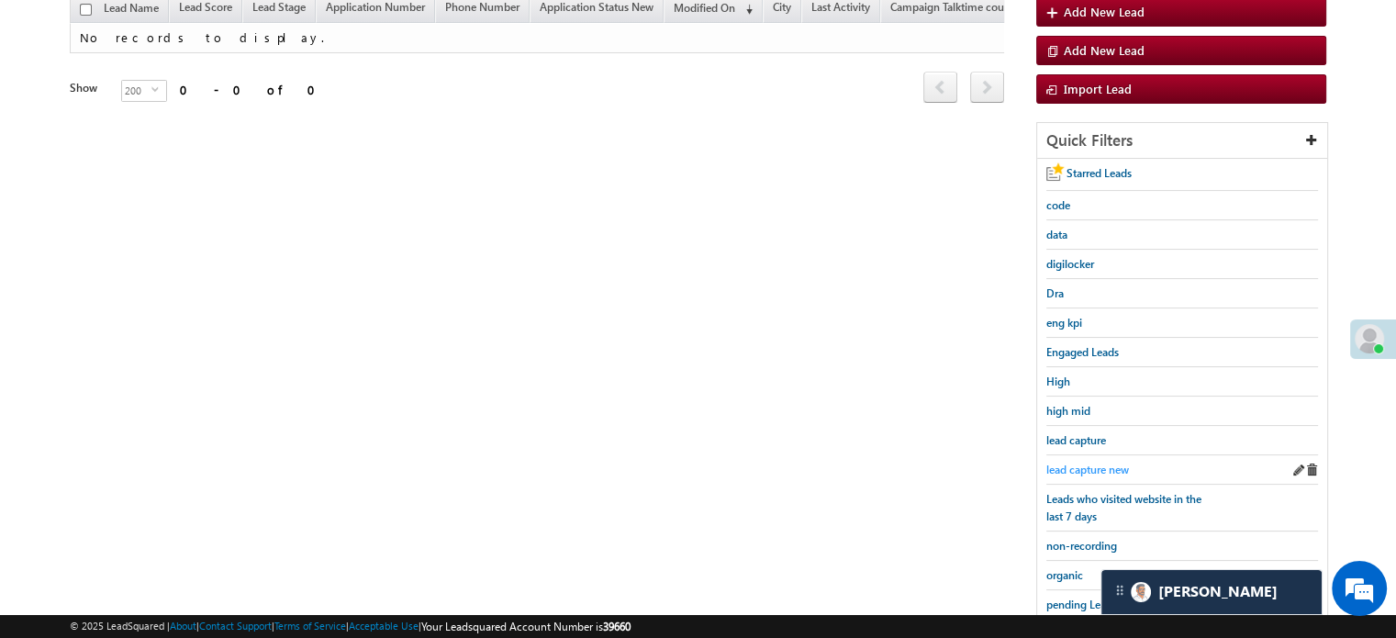
click at [1108, 472] on link "lead capture new" at bounding box center [1087, 469] width 83 height 17
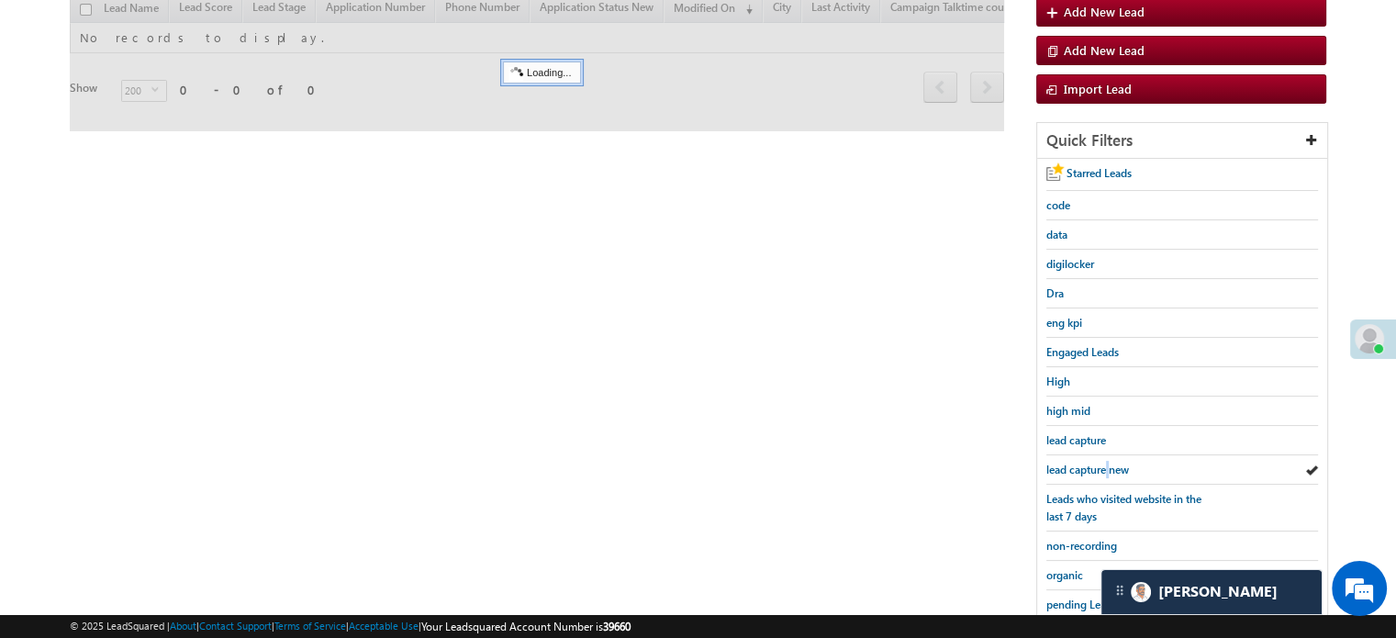
click at [1108, 472] on link "lead capture new" at bounding box center [1087, 469] width 83 height 17
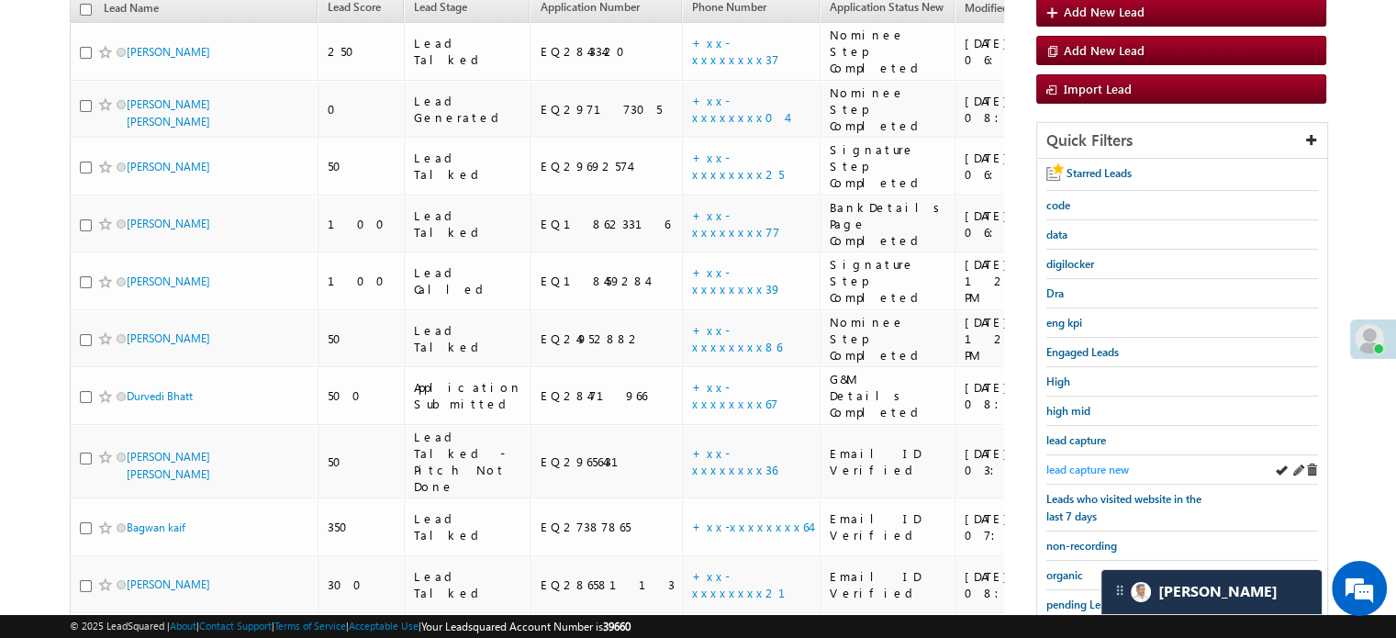
click at [1076, 467] on span "lead capture new" at bounding box center [1087, 470] width 83 height 14
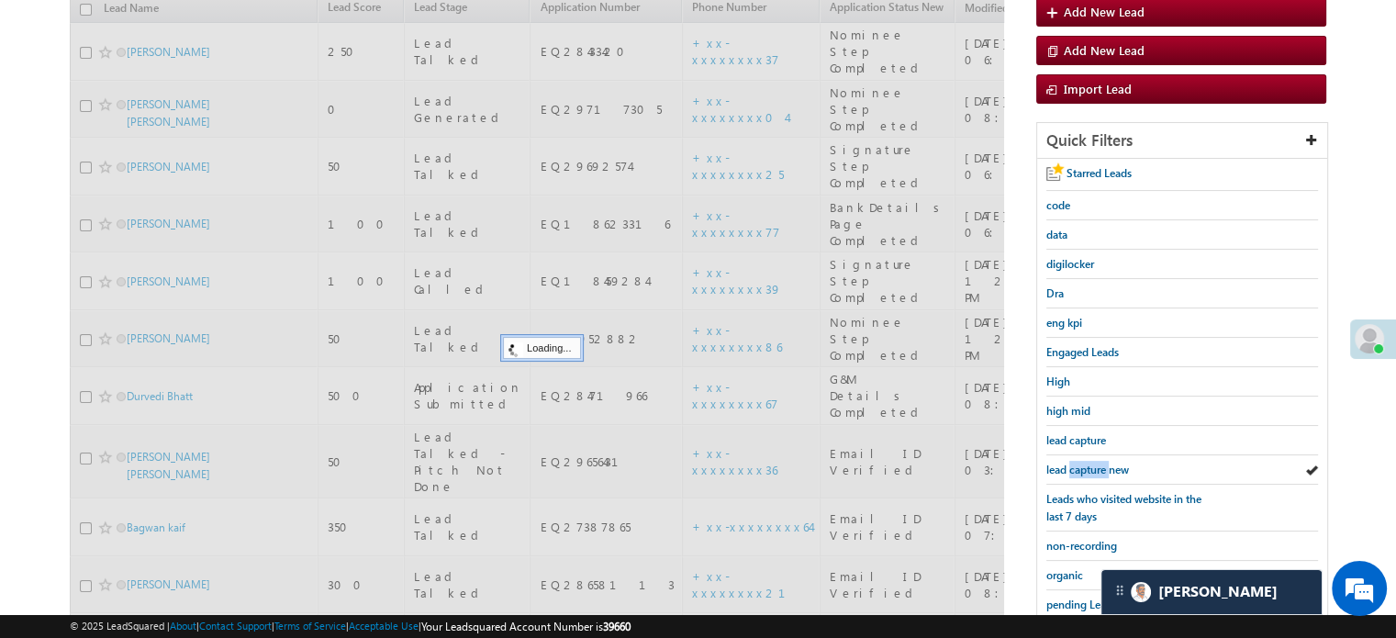
click at [1076, 467] on span "lead capture new" at bounding box center [1087, 470] width 83 height 14
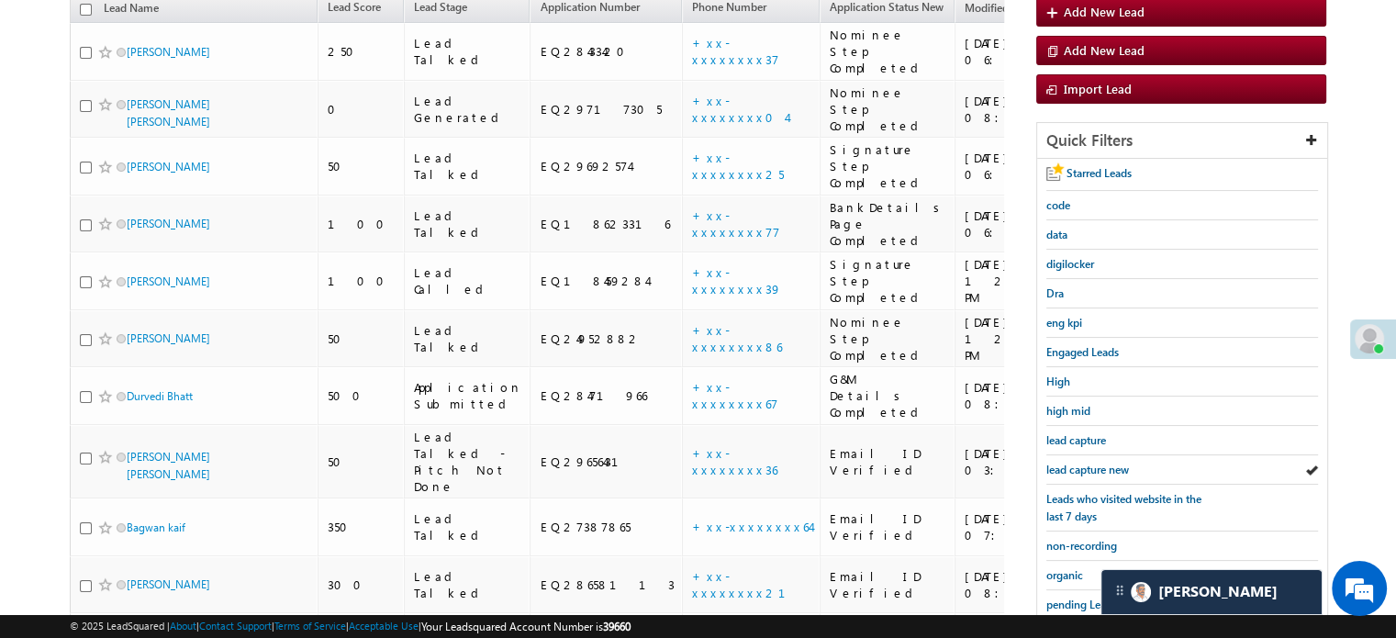
click at [1076, 467] on span "lead capture new" at bounding box center [1087, 470] width 83 height 14
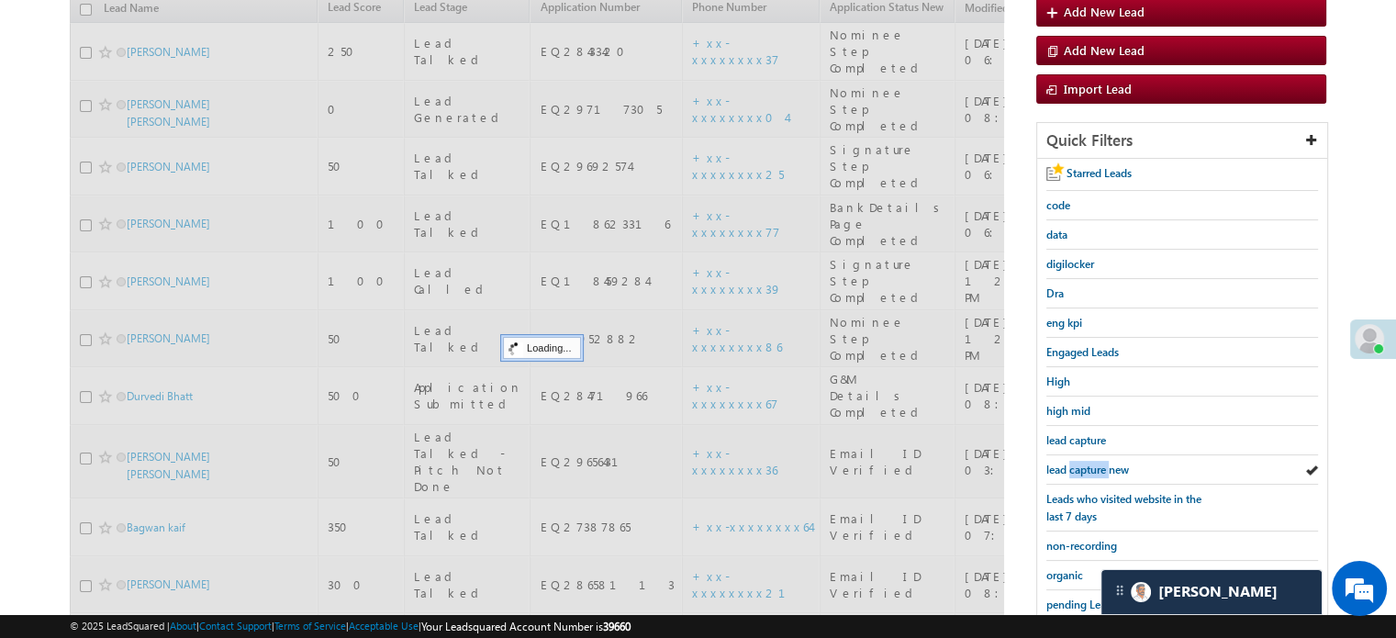
click at [1076, 467] on span "lead capture new" at bounding box center [1087, 470] width 83 height 14
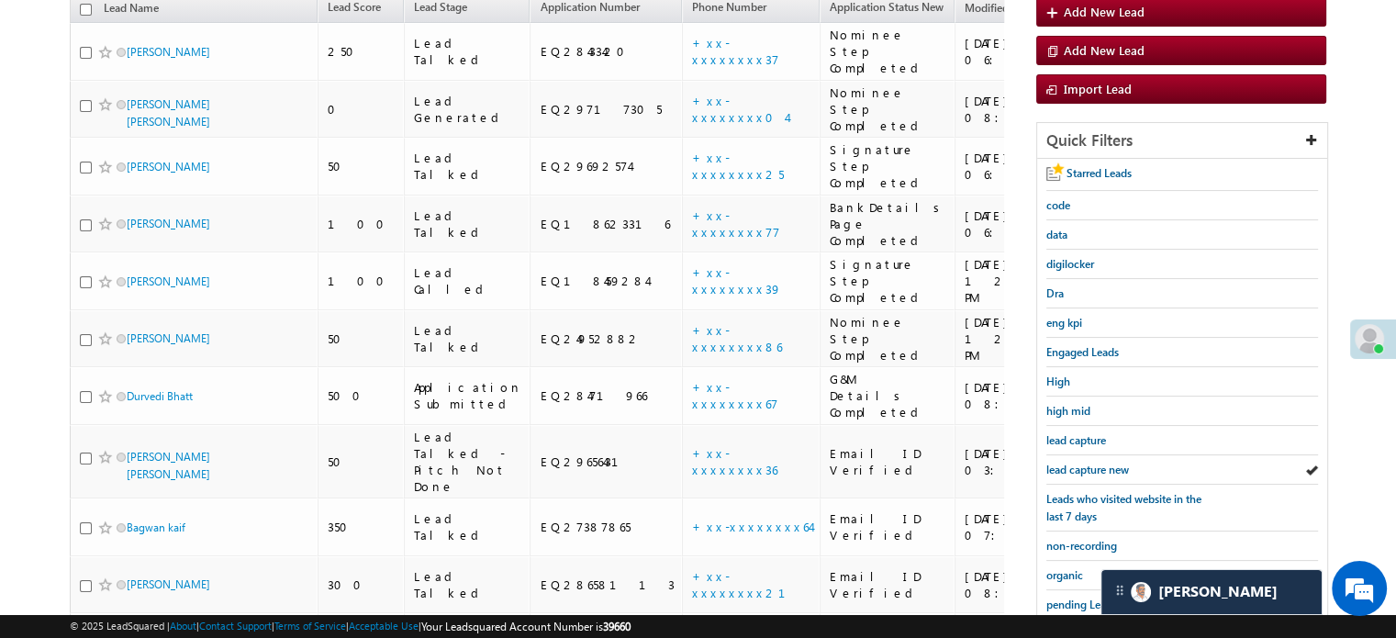
click at [1076, 467] on span "lead capture new" at bounding box center [1087, 470] width 83 height 14
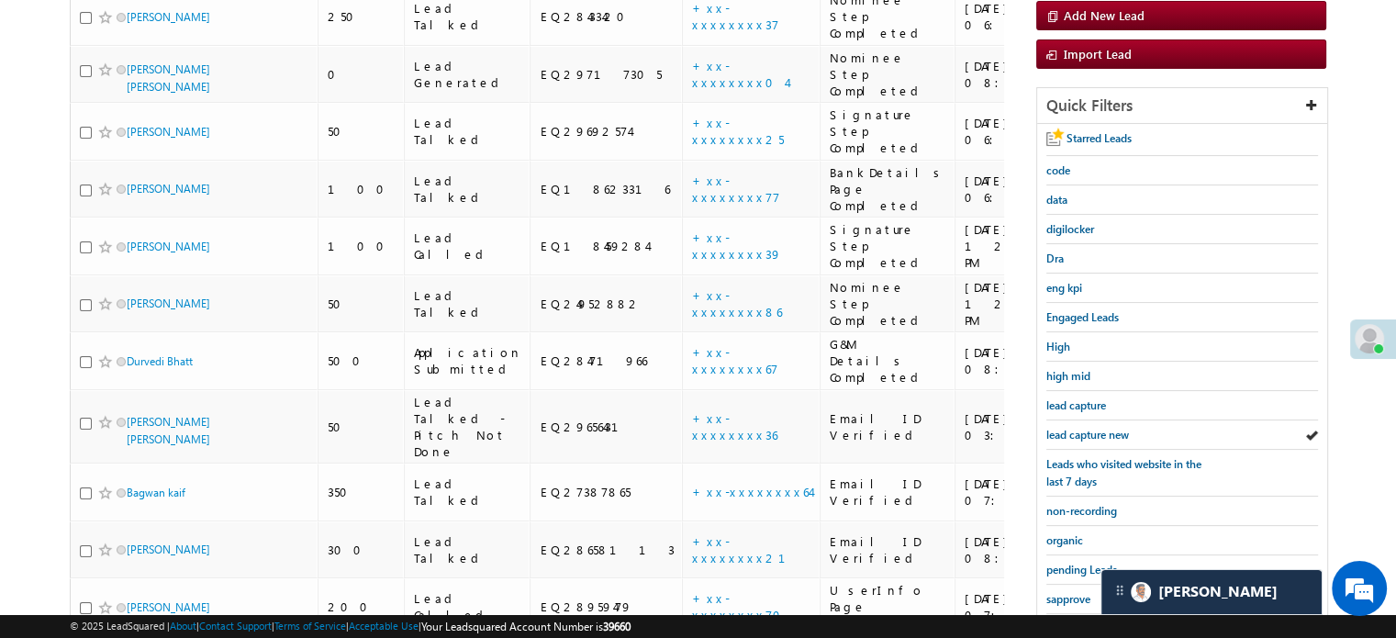
scroll to position [275, 0]
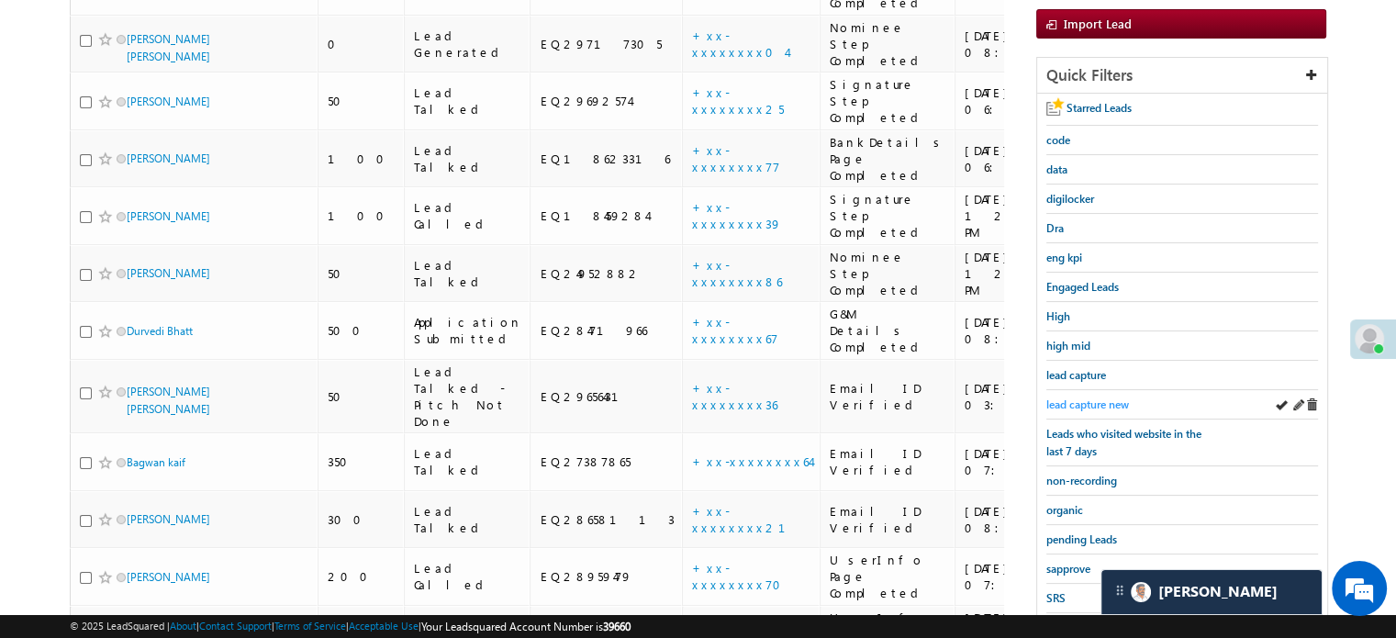
click at [1047, 407] on div "lead capture new" at bounding box center [1182, 404] width 272 height 29
click at [1054, 405] on span "lead capture new" at bounding box center [1087, 404] width 83 height 14
click at [1084, 398] on span "lead capture new" at bounding box center [1087, 404] width 83 height 14
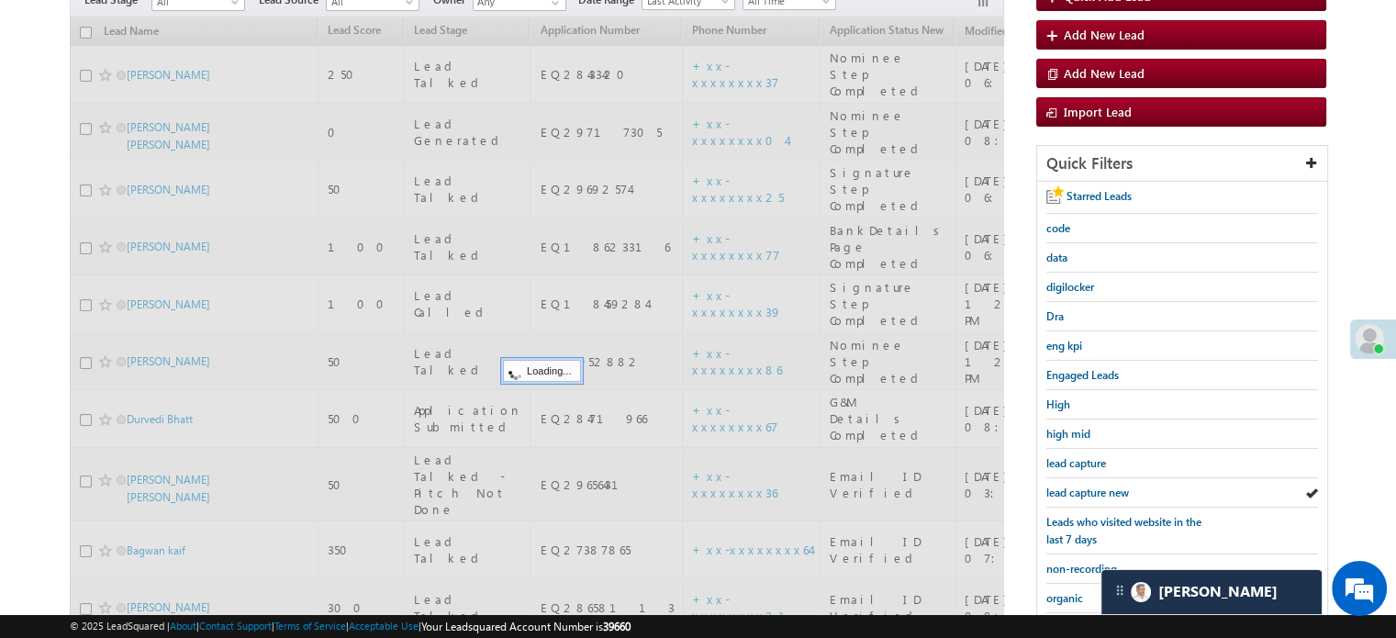
scroll to position [184, 0]
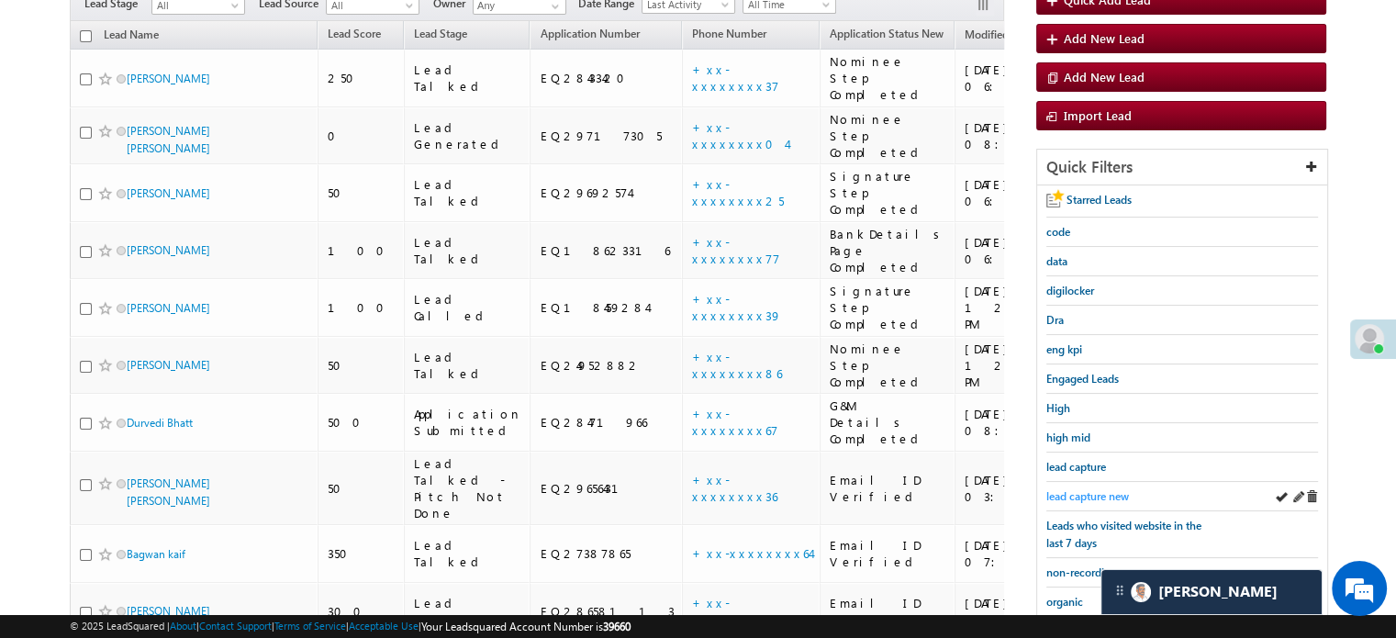
click at [1098, 489] on span "lead capture new" at bounding box center [1087, 496] width 83 height 14
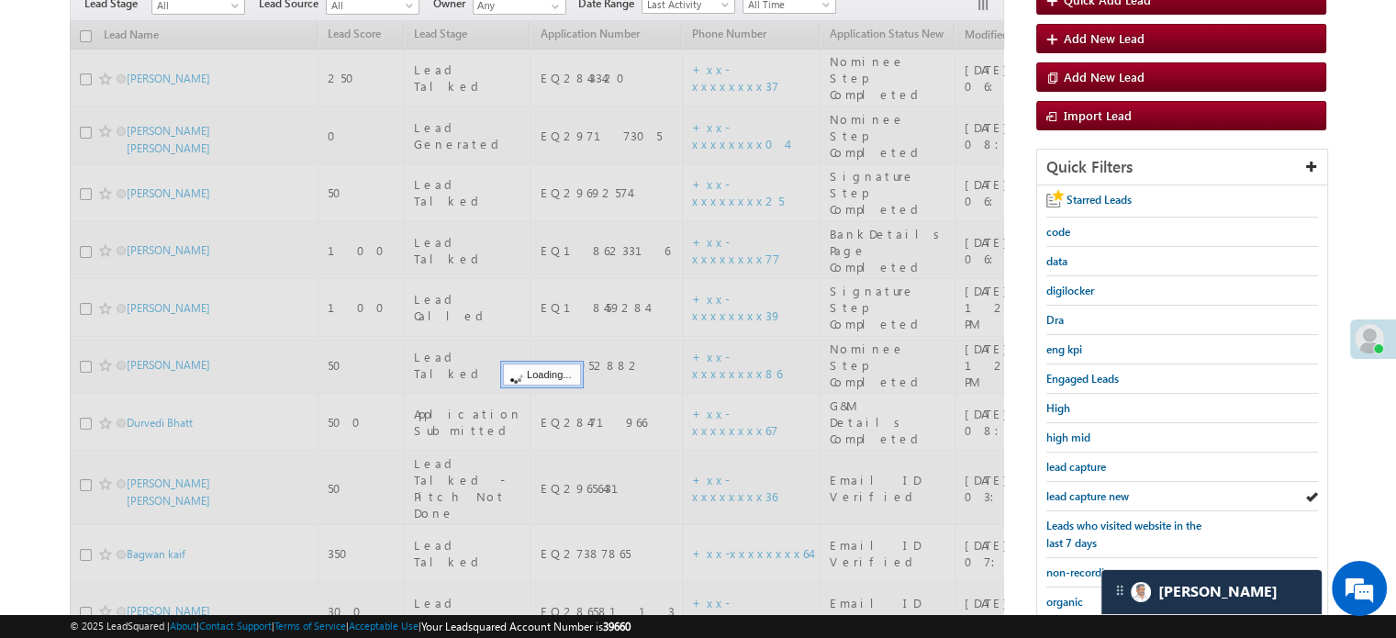
click at [1098, 489] on span "lead capture new" at bounding box center [1087, 496] width 83 height 14
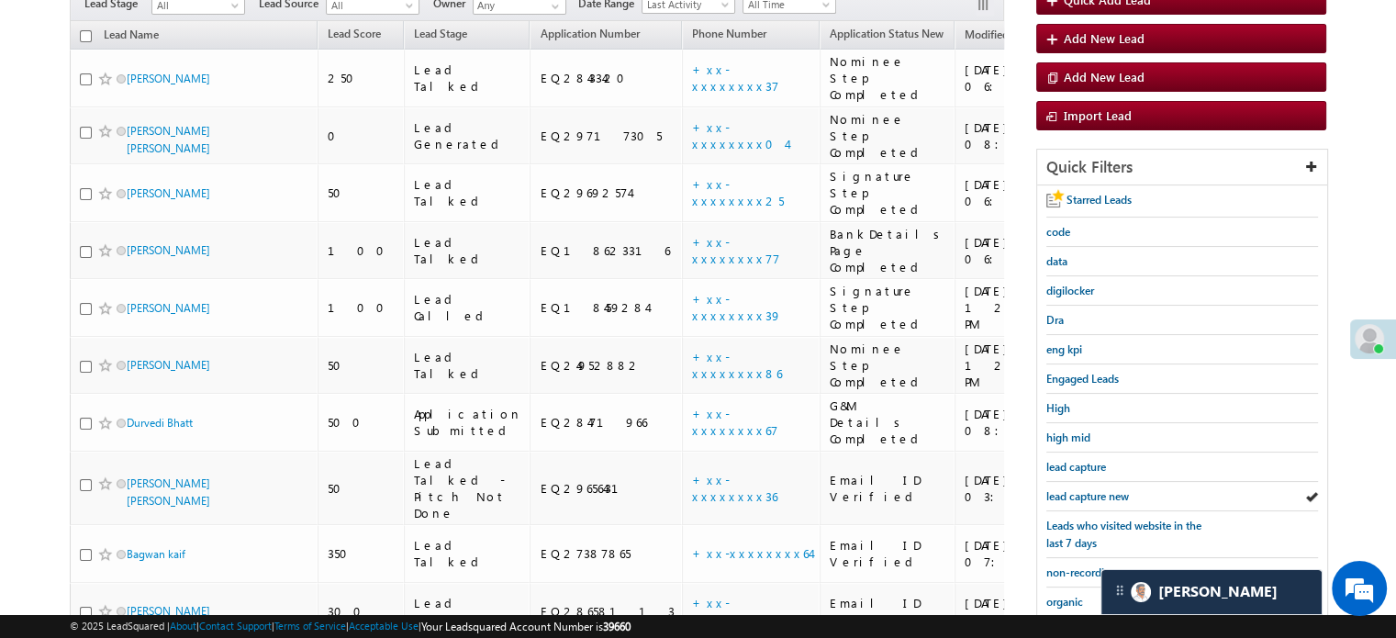
click at [1098, 489] on span "lead capture new" at bounding box center [1087, 496] width 83 height 14
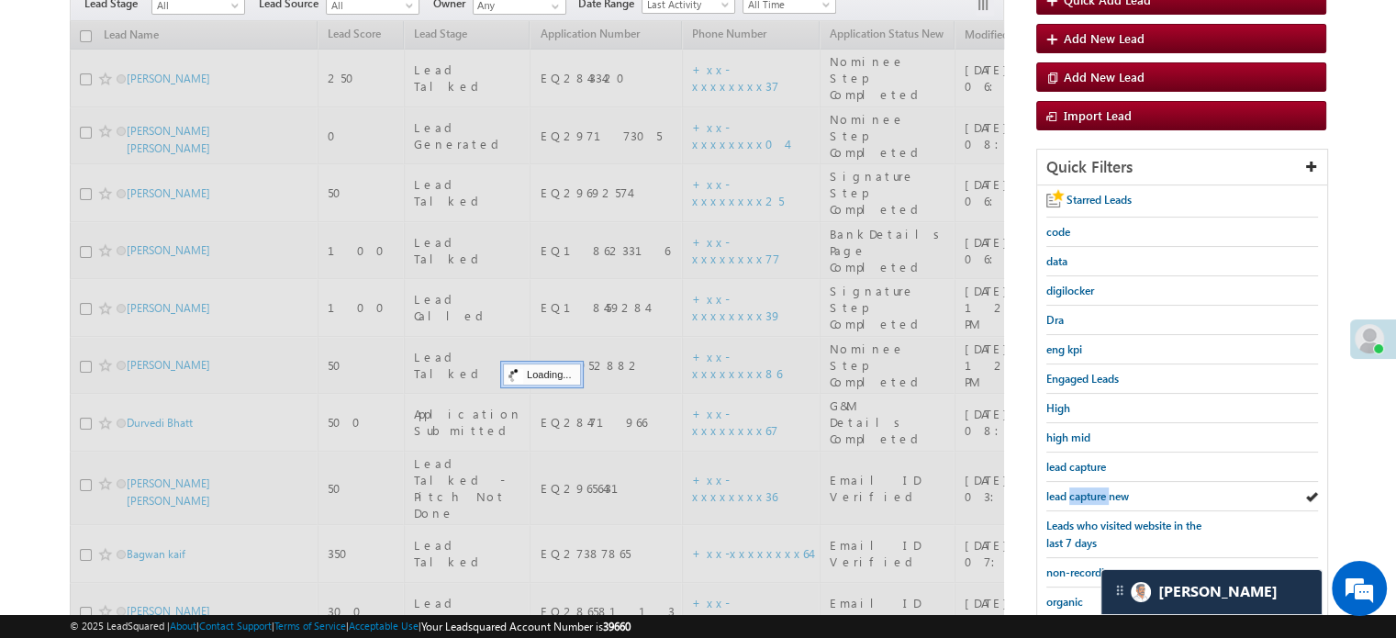
click at [1098, 489] on span "lead capture new" at bounding box center [1087, 496] width 83 height 14
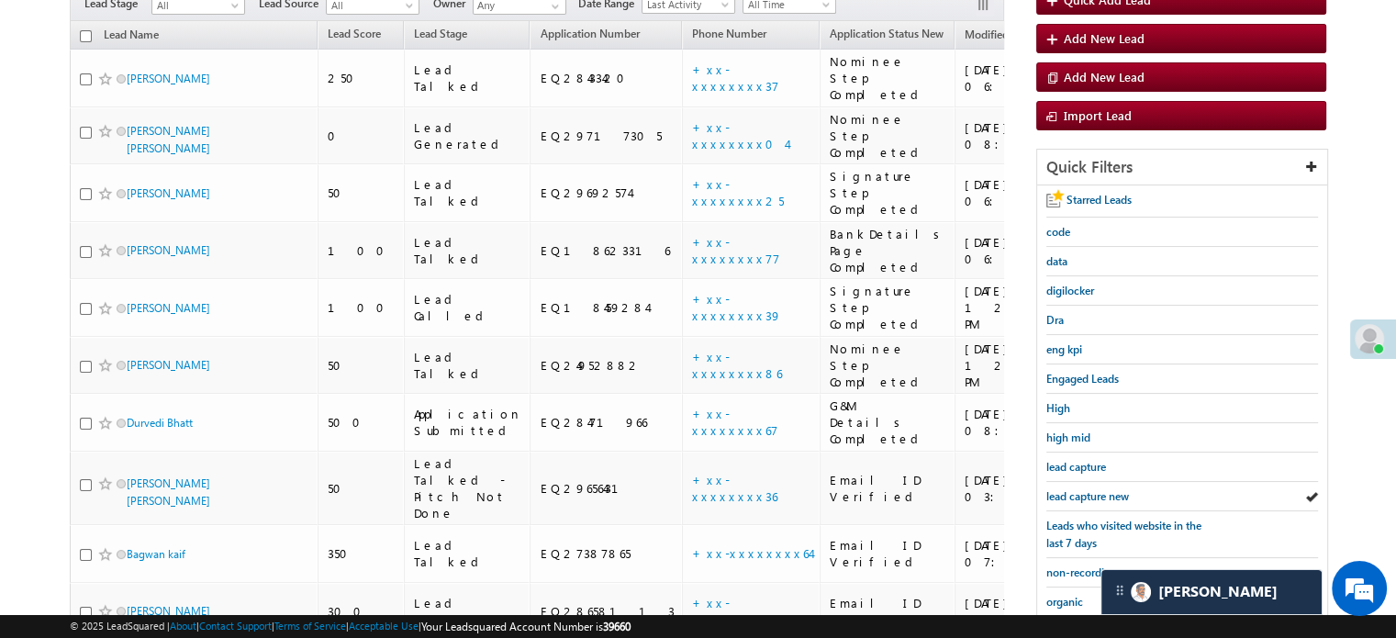
click at [1098, 489] on span "lead capture new" at bounding box center [1087, 496] width 83 height 14
click at [1057, 497] on span "lead capture new" at bounding box center [1087, 496] width 83 height 14
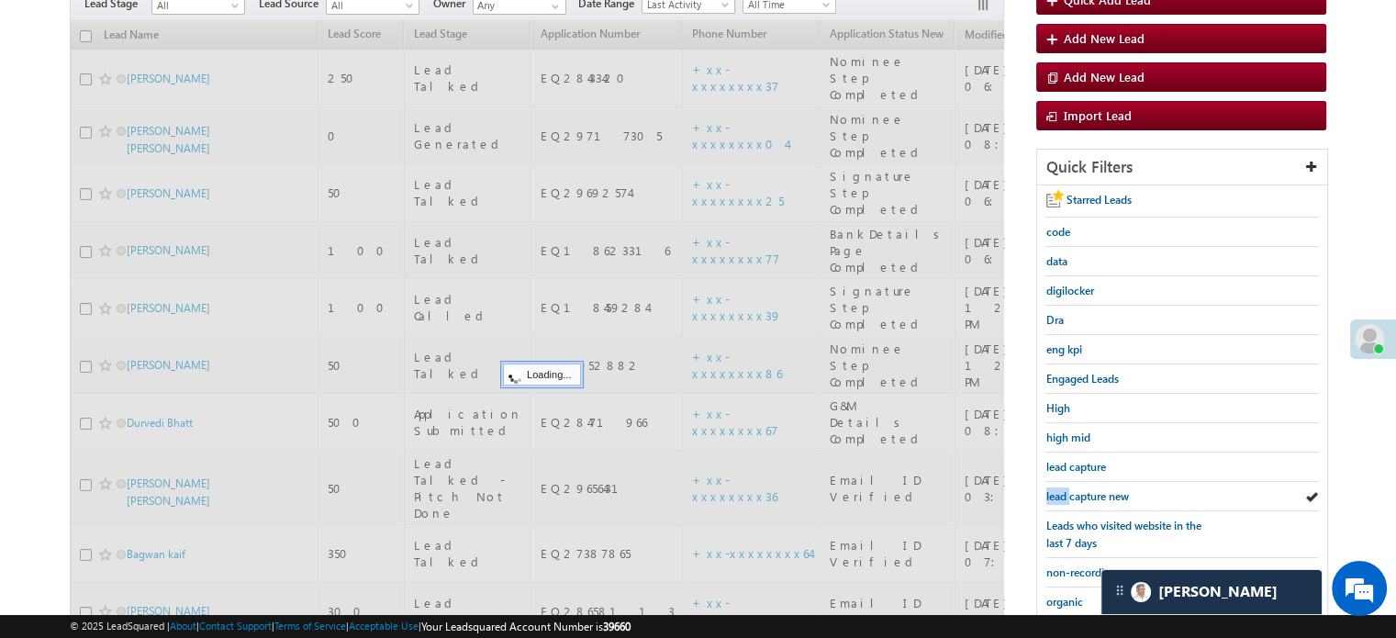
click at [1057, 497] on span "lead capture new" at bounding box center [1087, 496] width 83 height 14
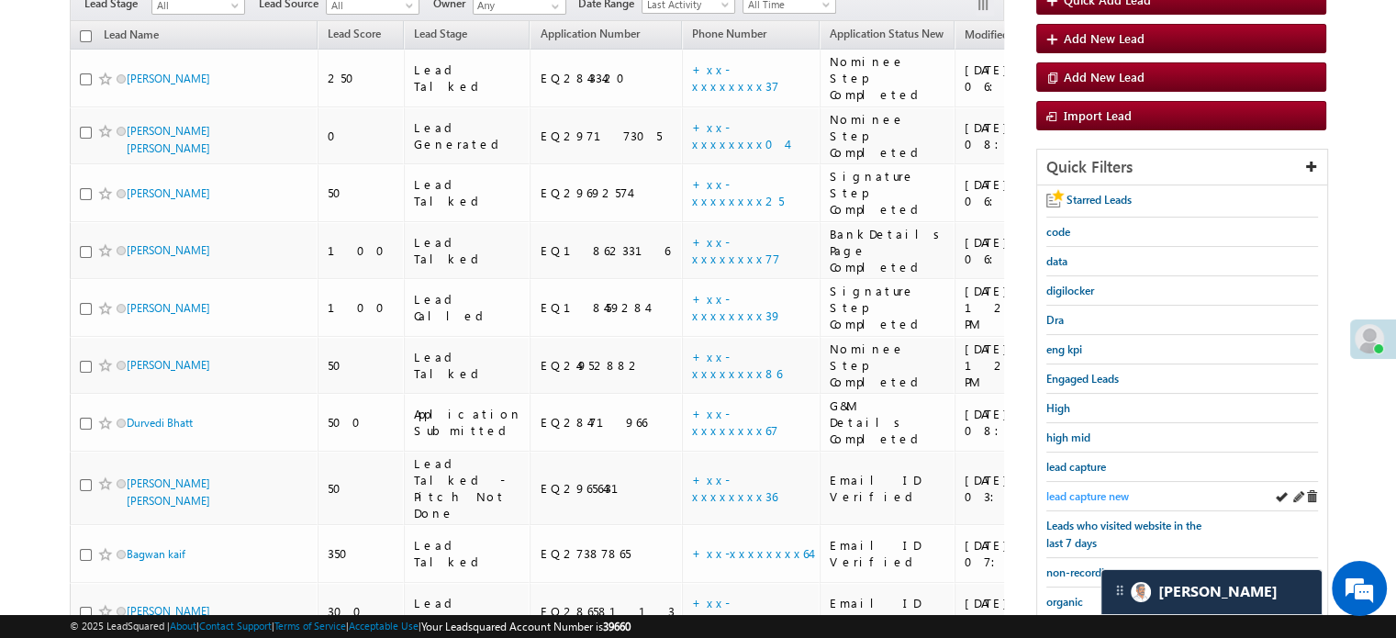
click at [1065, 496] on span "lead capture new" at bounding box center [1087, 496] width 83 height 14
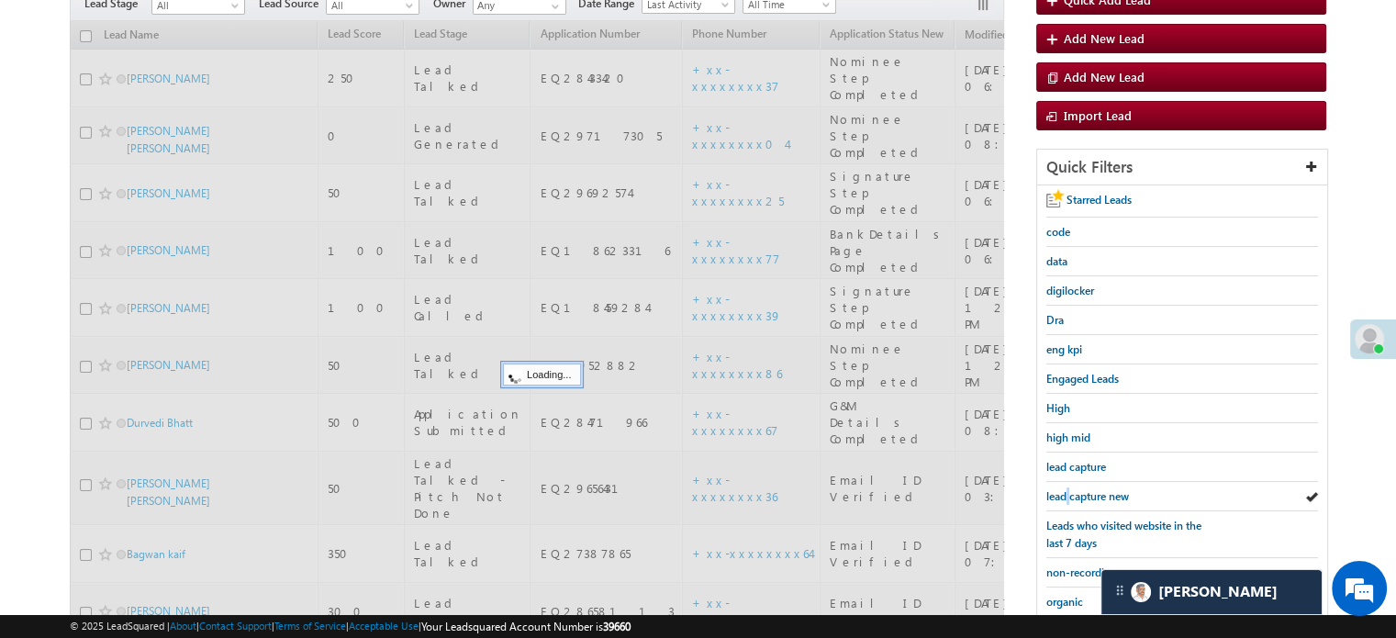
click at [1065, 496] on span "lead capture new" at bounding box center [1087, 496] width 83 height 14
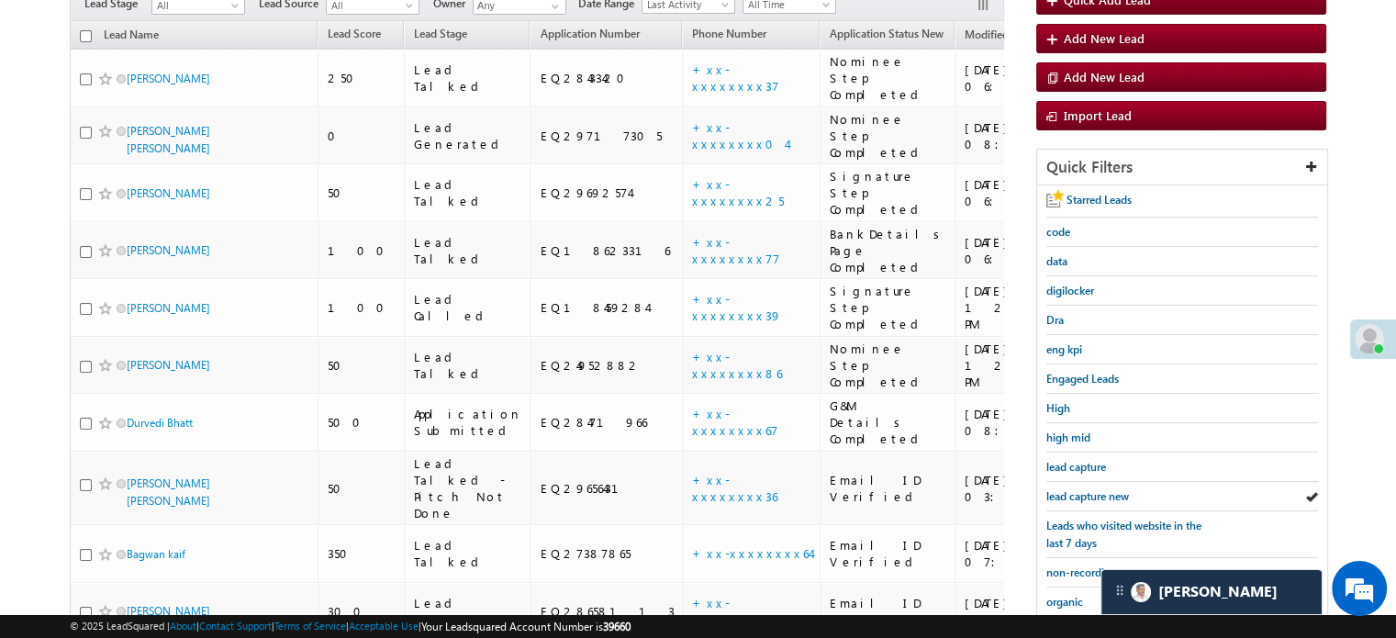
click at [1065, 496] on span "lead capture new" at bounding box center [1087, 496] width 83 height 14
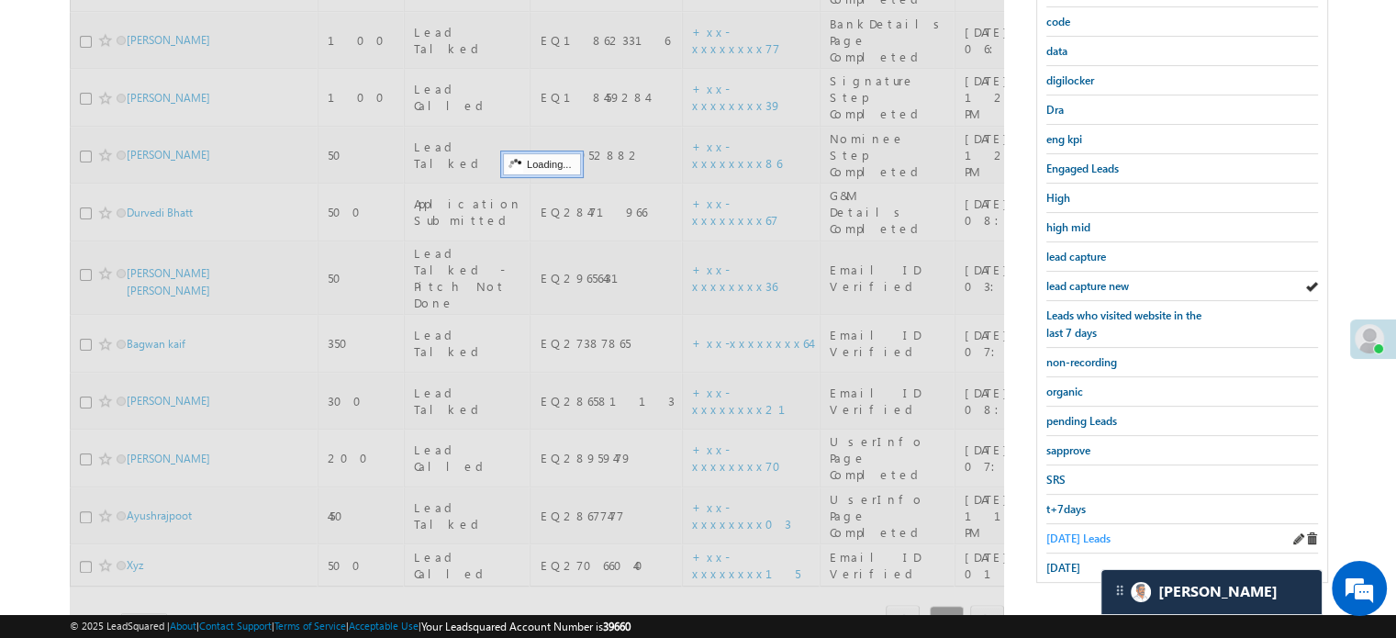
click at [1061, 531] on span "Today's Leads" at bounding box center [1078, 538] width 64 height 14
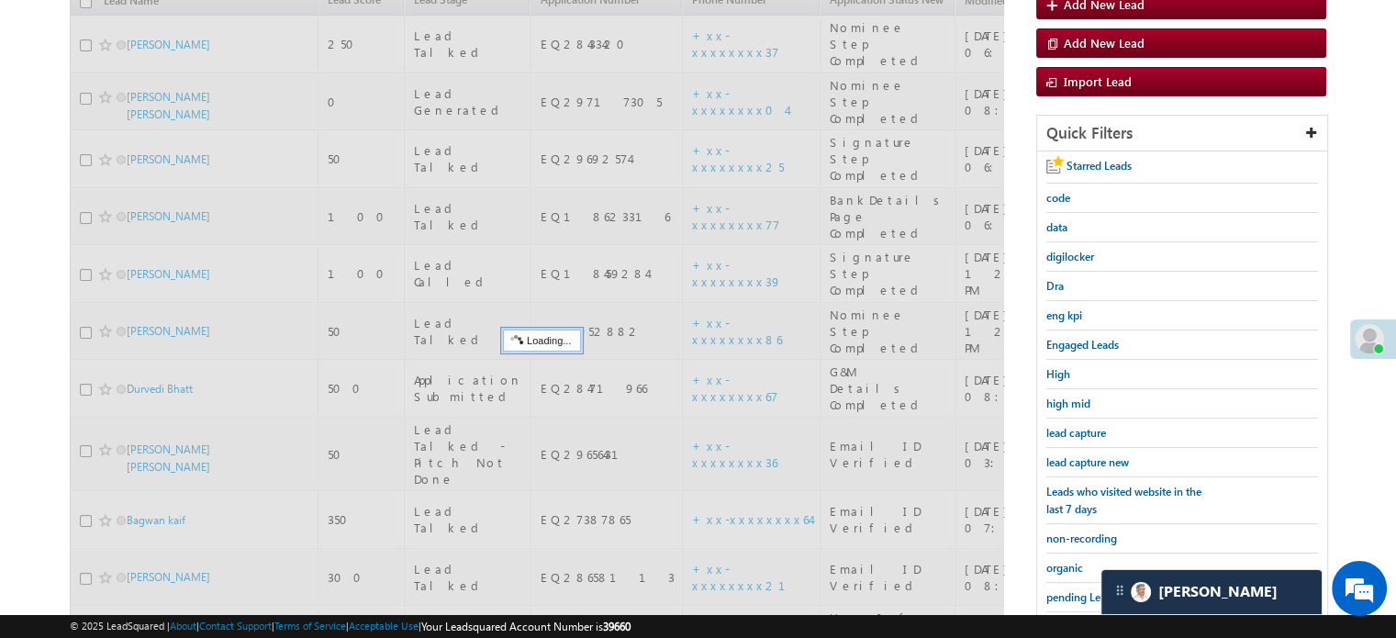
scroll to position [210, 0]
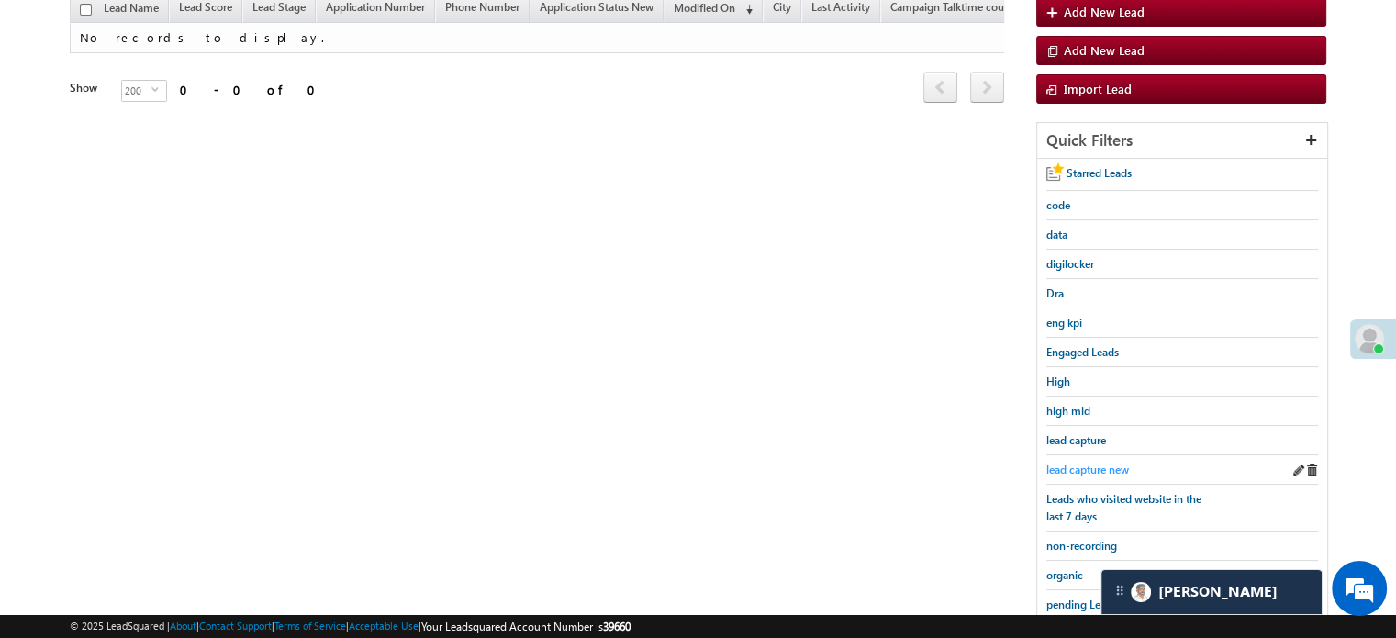
click at [1070, 468] on span "lead capture new" at bounding box center [1087, 470] width 83 height 14
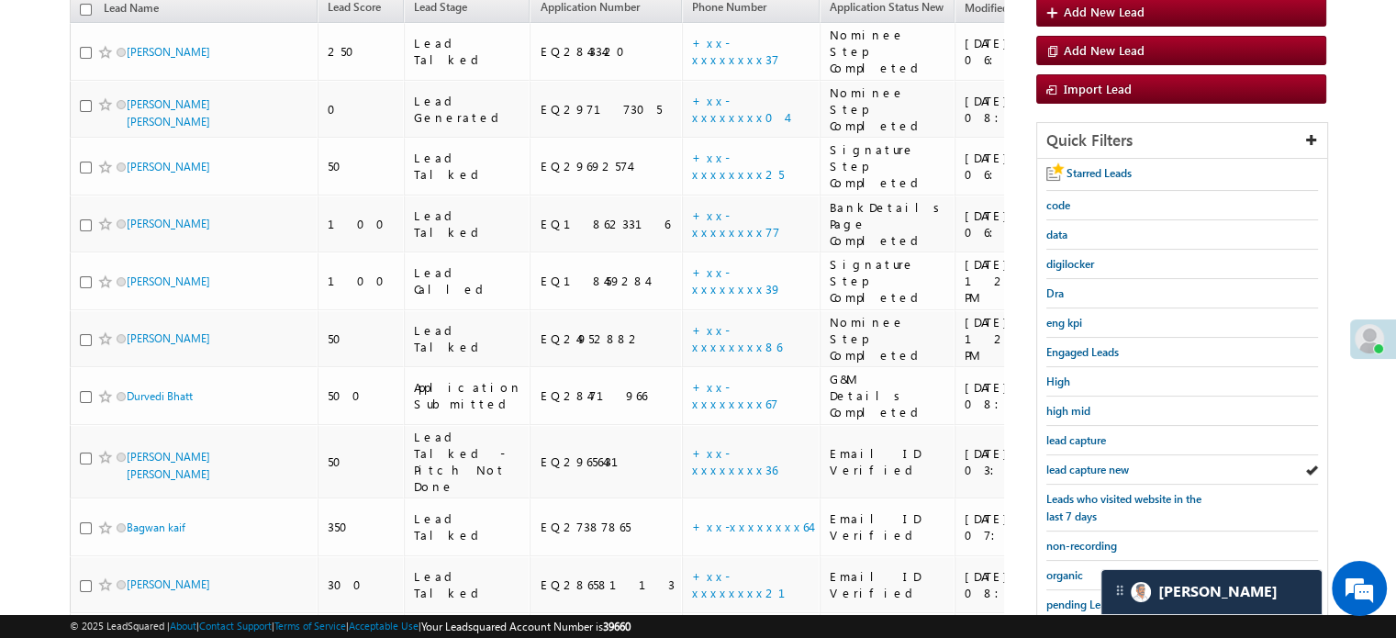
scroll to position [0, 0]
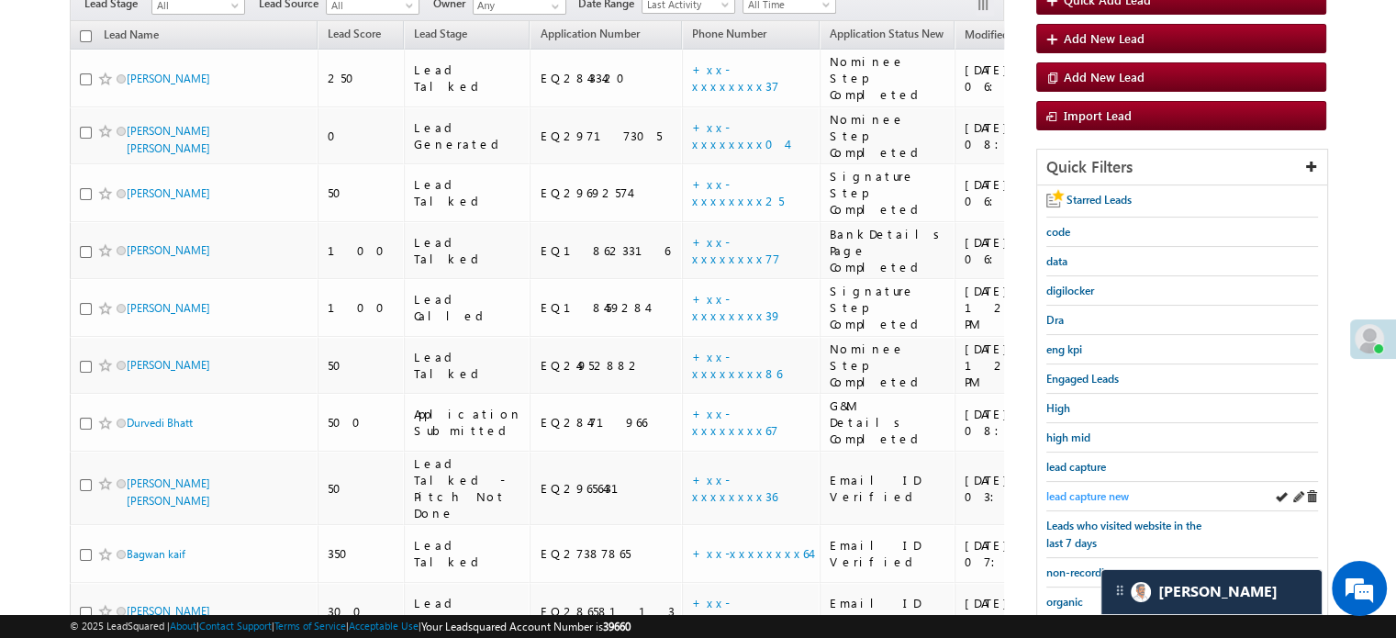
click at [1094, 489] on span "lead capture new" at bounding box center [1087, 496] width 83 height 14
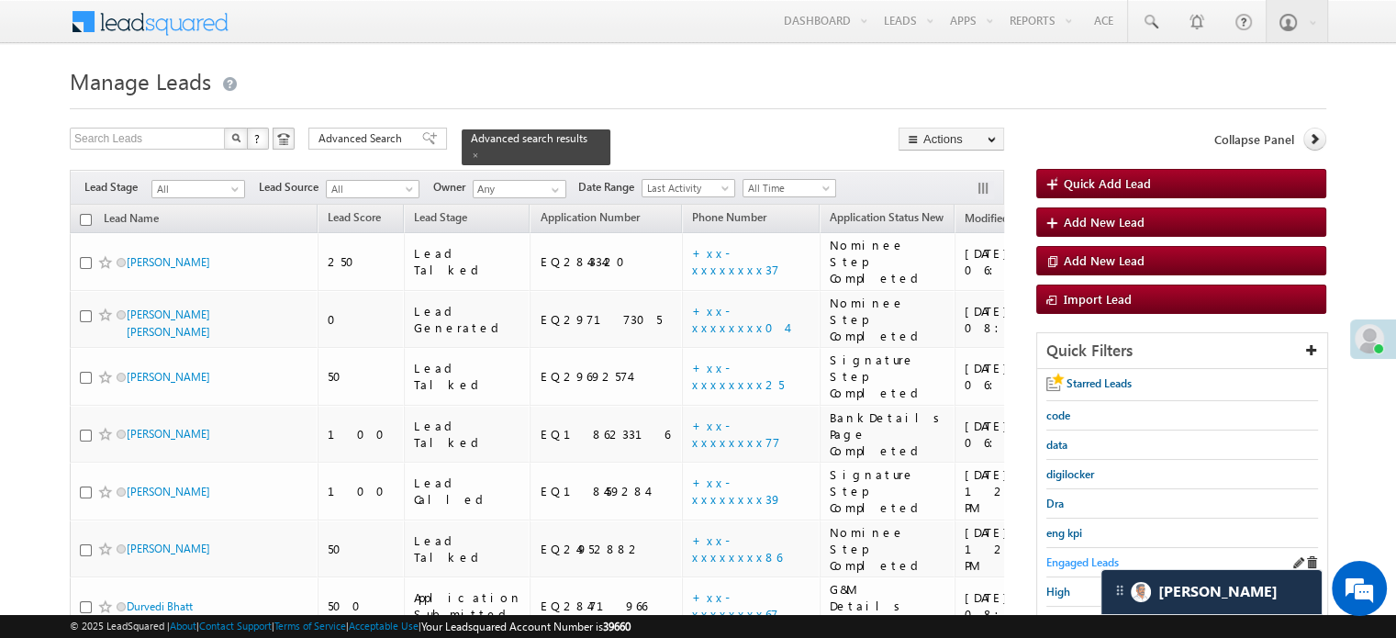
scroll to position [367, 0]
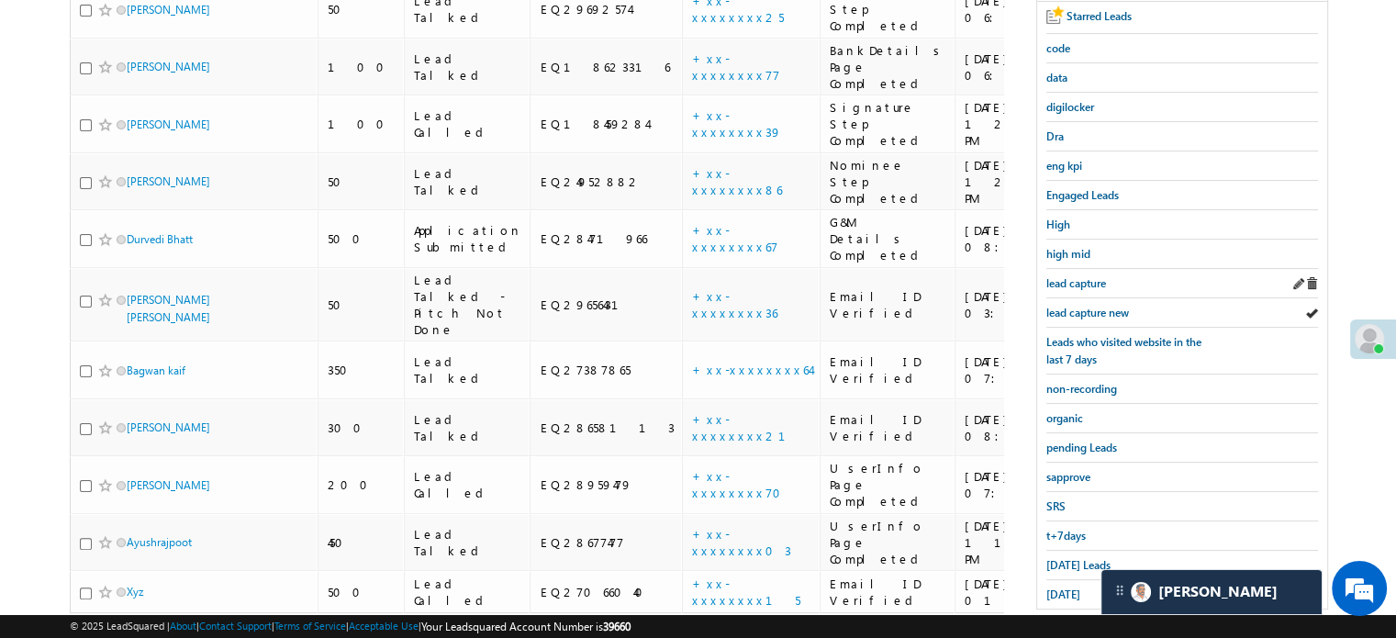
click at [1079, 291] on div "lead capture" at bounding box center [1182, 283] width 272 height 29
click at [1090, 309] on span "lead capture new" at bounding box center [1087, 313] width 83 height 14
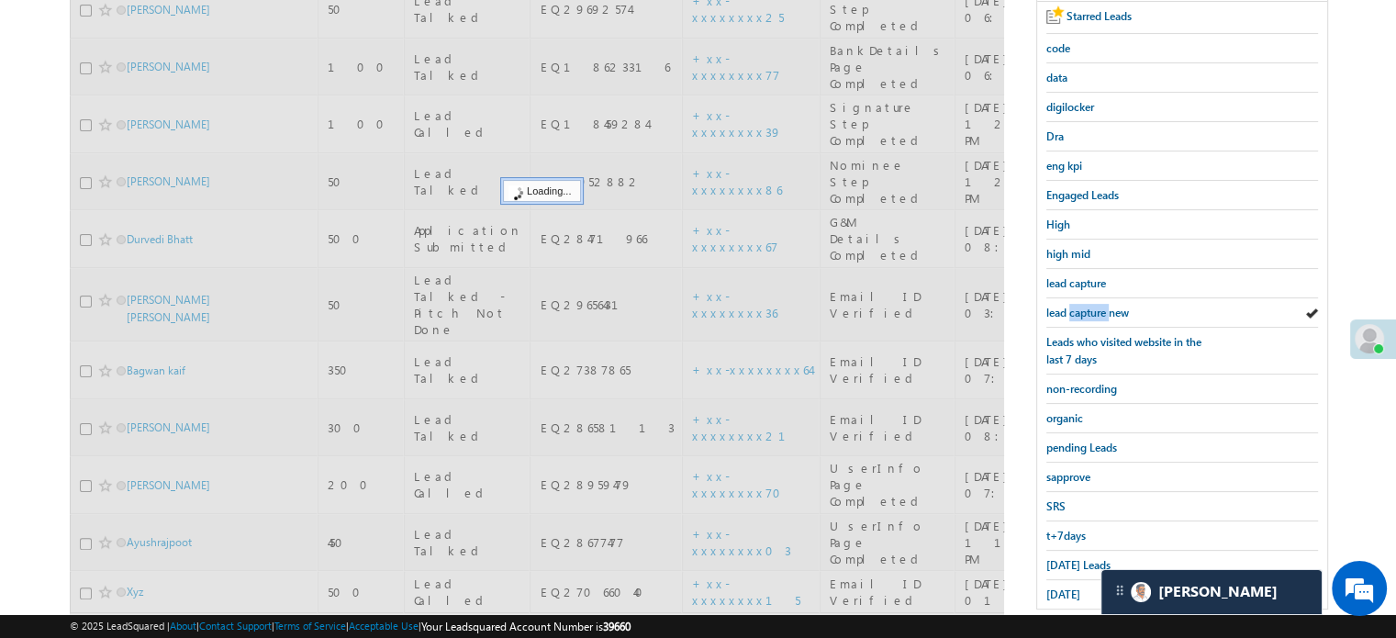
click at [1090, 309] on span "lead capture new" at bounding box center [1087, 313] width 83 height 14
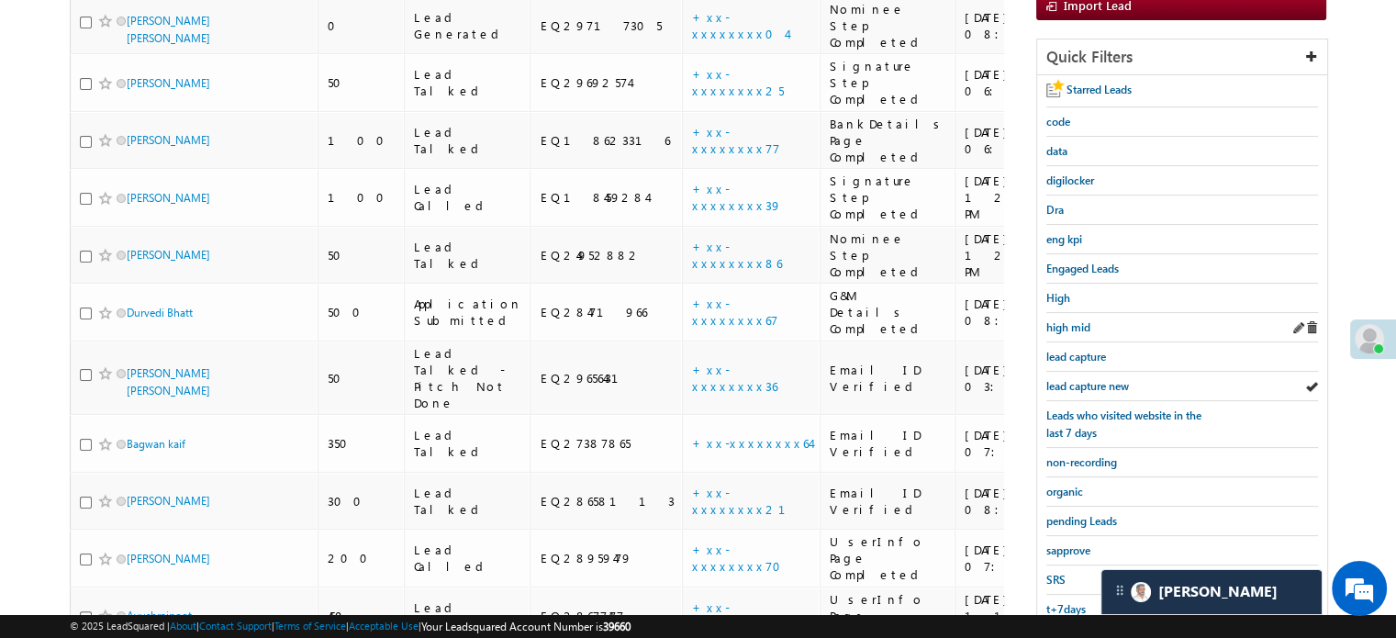
scroll to position [184, 0]
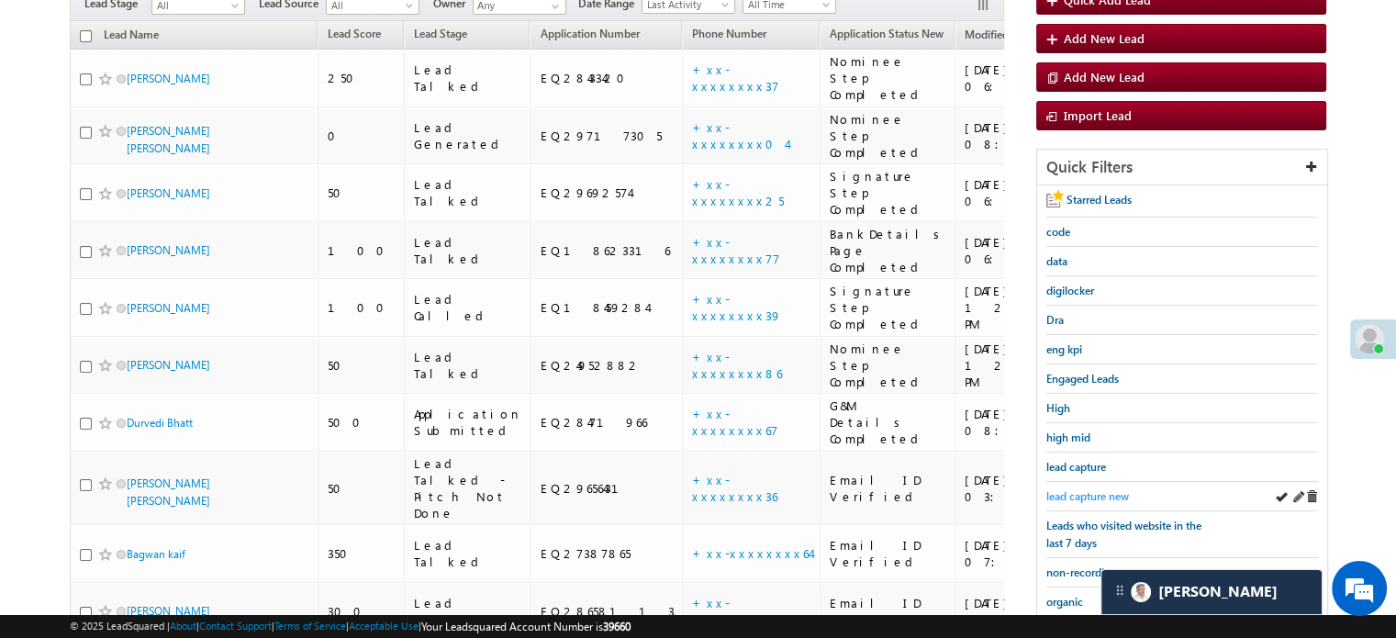
click at [1068, 489] on span "lead capture new" at bounding box center [1087, 496] width 83 height 14
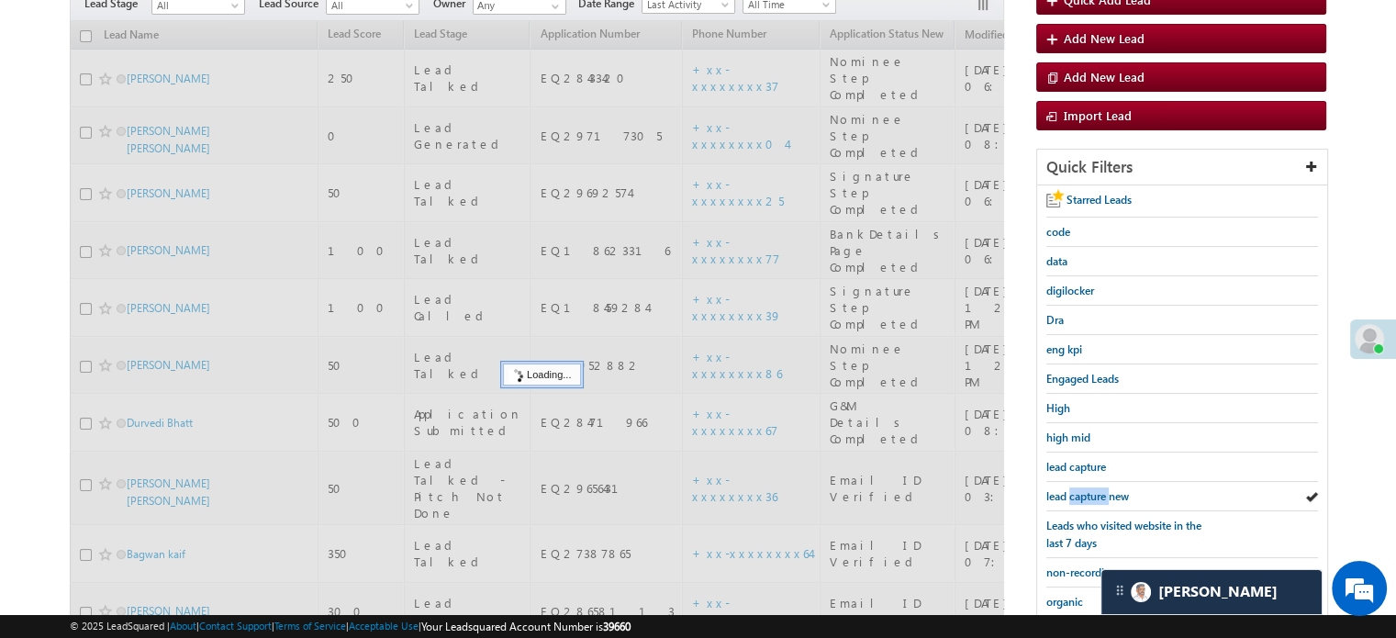
click at [1068, 489] on span "lead capture new" at bounding box center [1087, 496] width 83 height 14
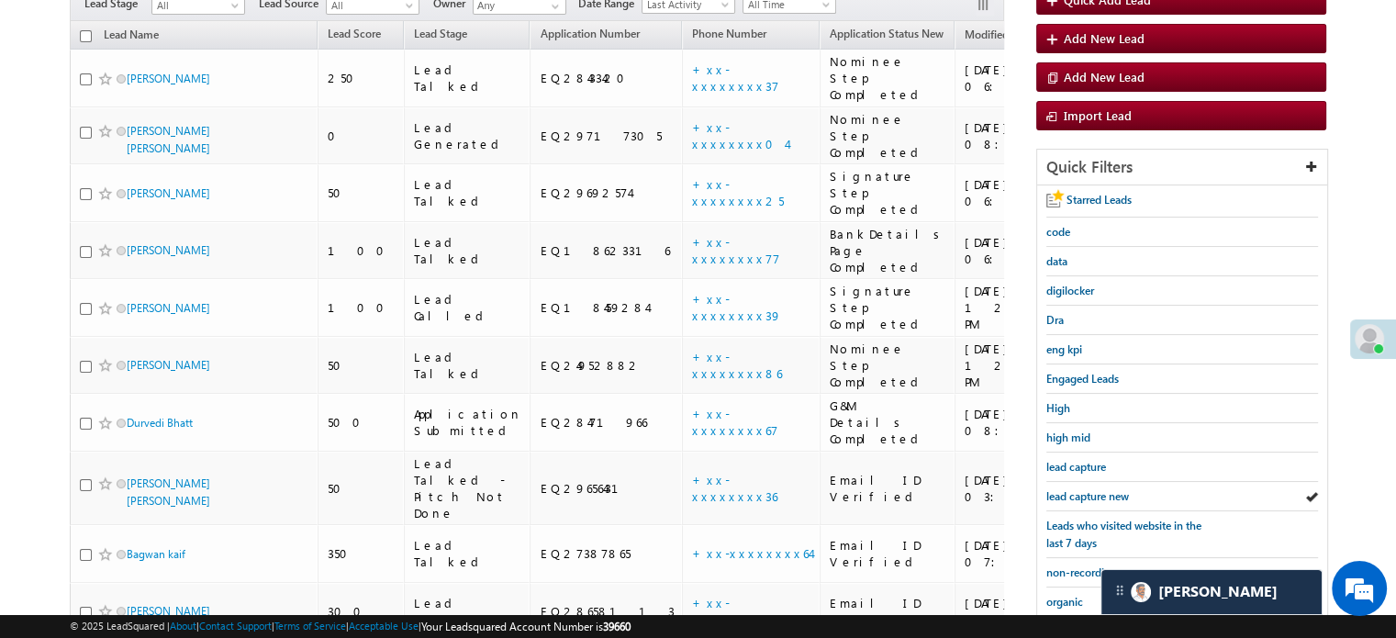
click at [1068, 489] on span "lead capture new" at bounding box center [1087, 496] width 83 height 14
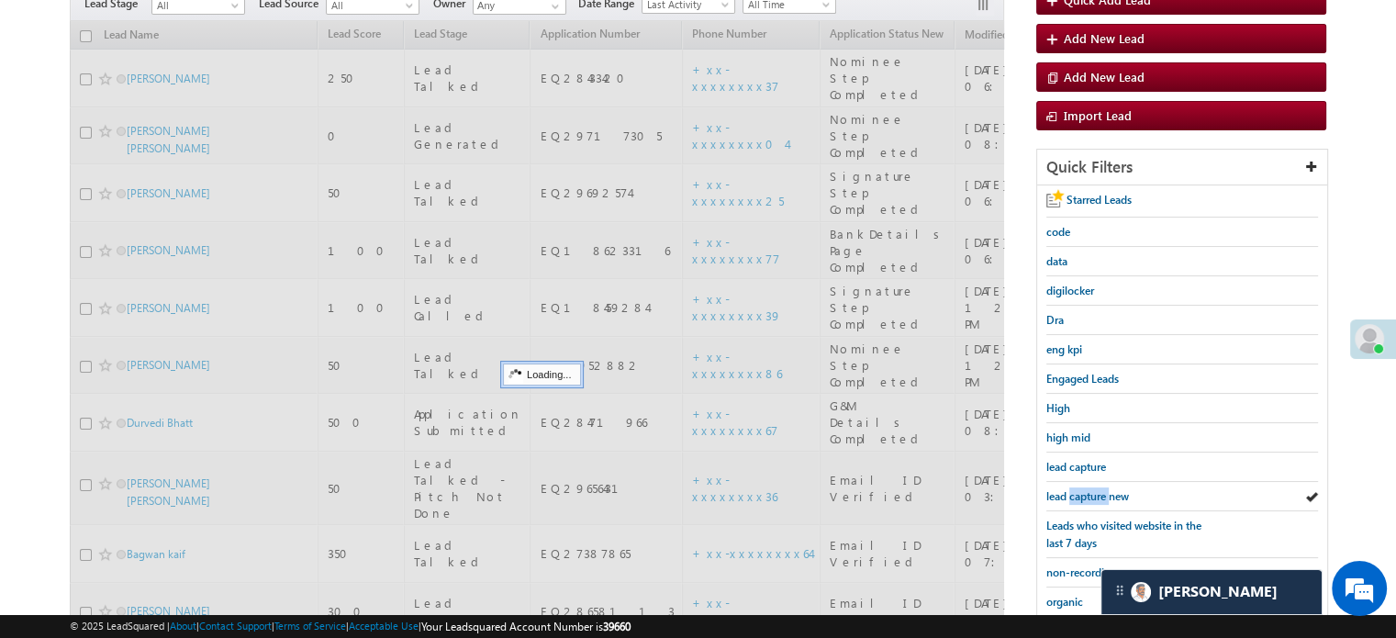
click at [1068, 489] on span "lead capture new" at bounding box center [1087, 496] width 83 height 14
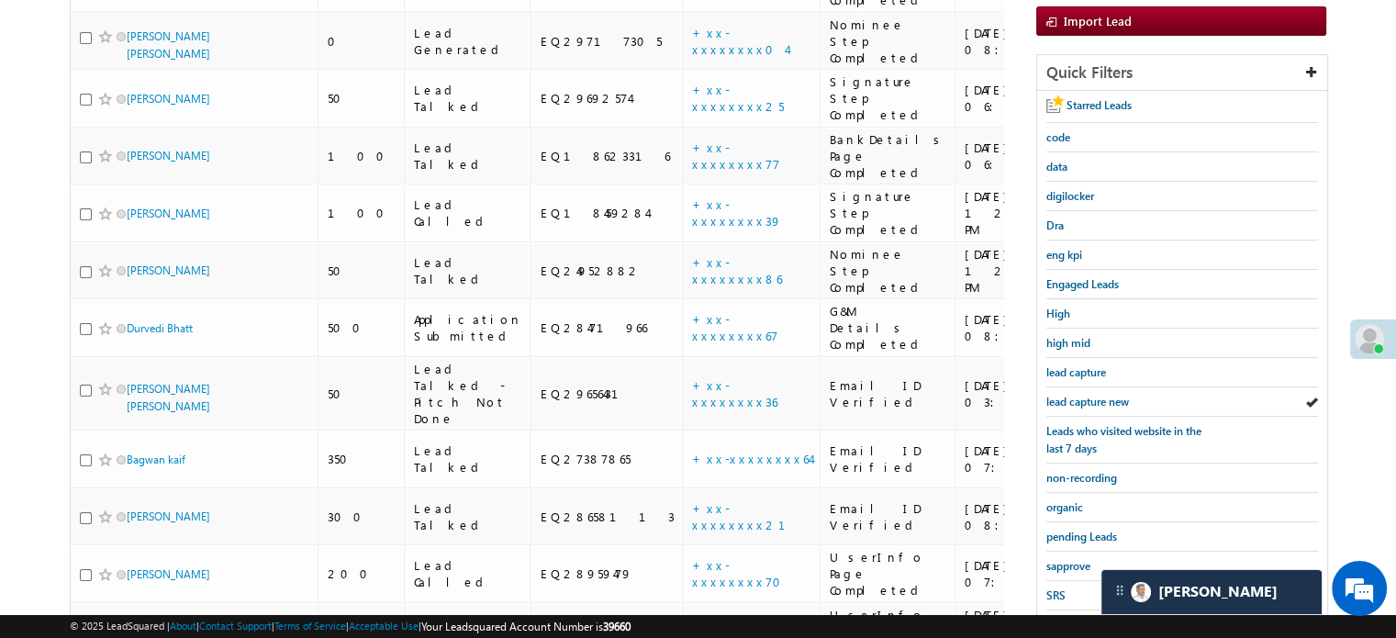
scroll to position [367, 0]
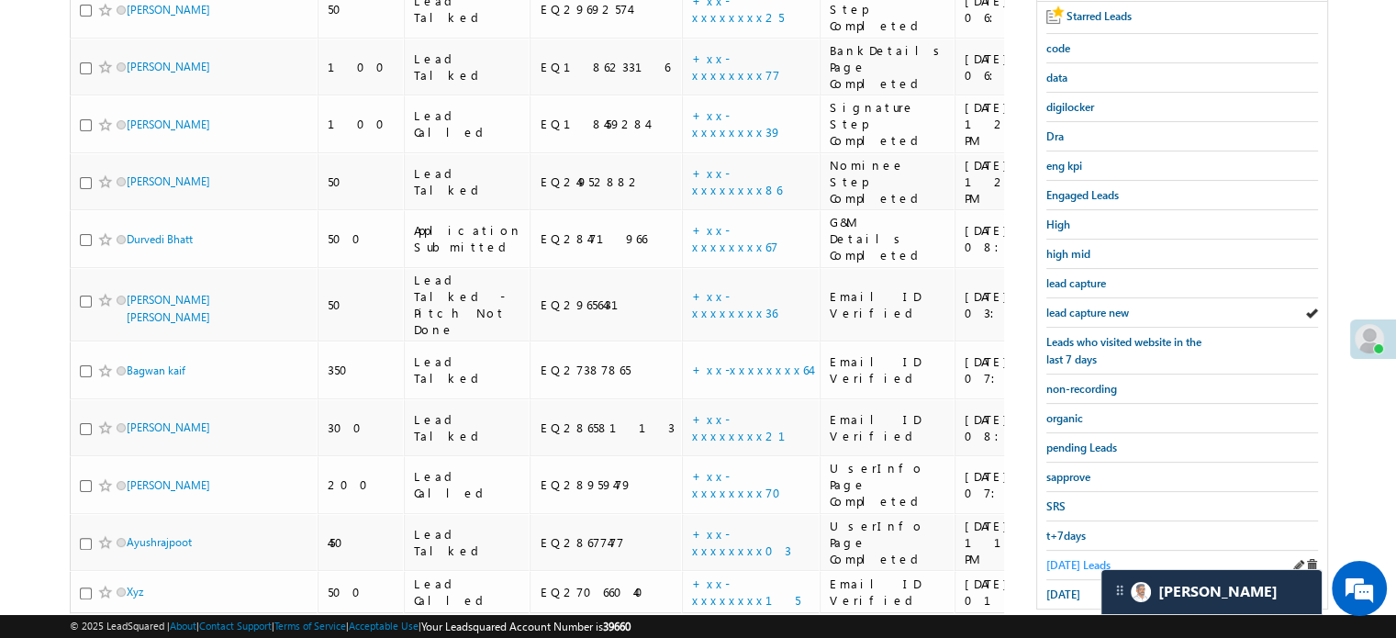
click at [1072, 556] on link "Today's Leads" at bounding box center [1078, 564] width 64 height 17
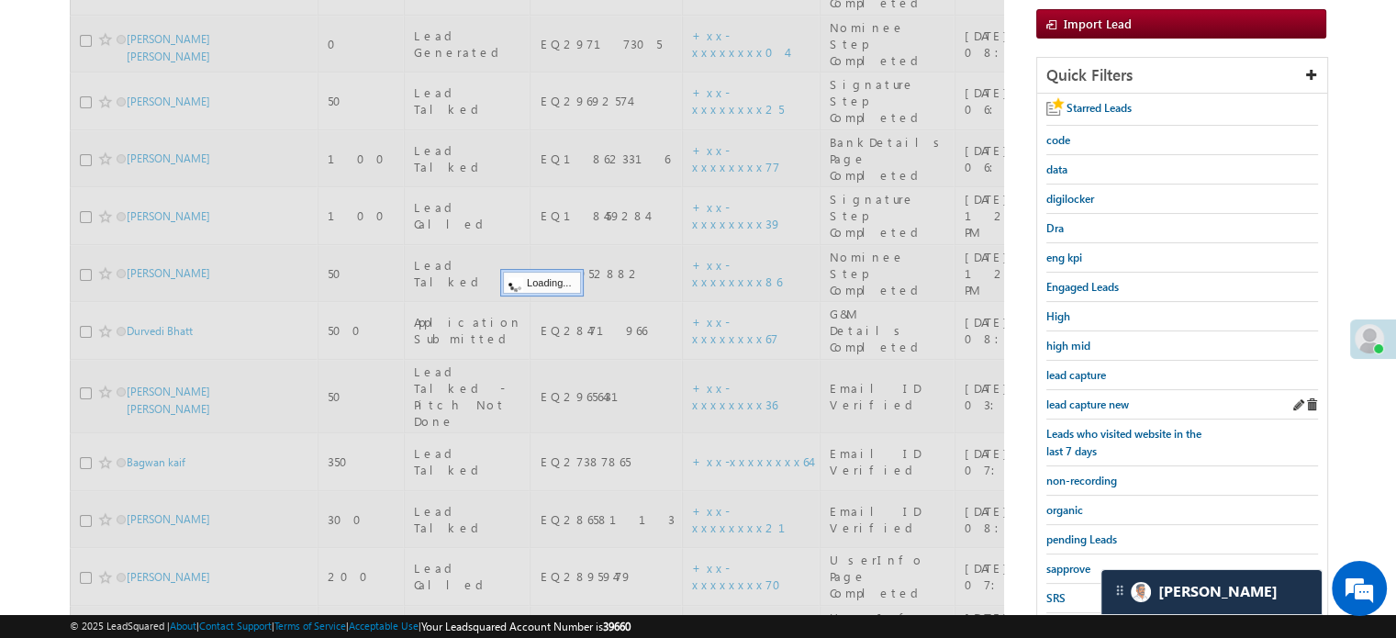
scroll to position [184, 0]
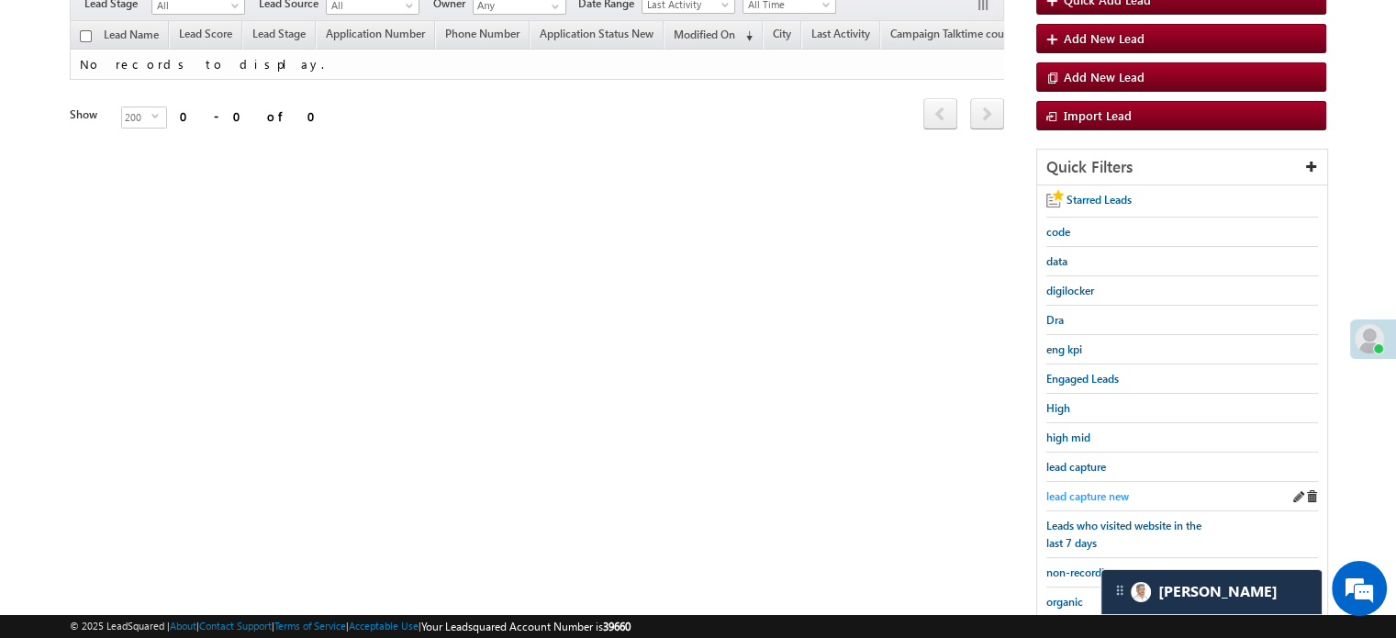
click at [1078, 489] on span "lead capture new" at bounding box center [1087, 496] width 83 height 14
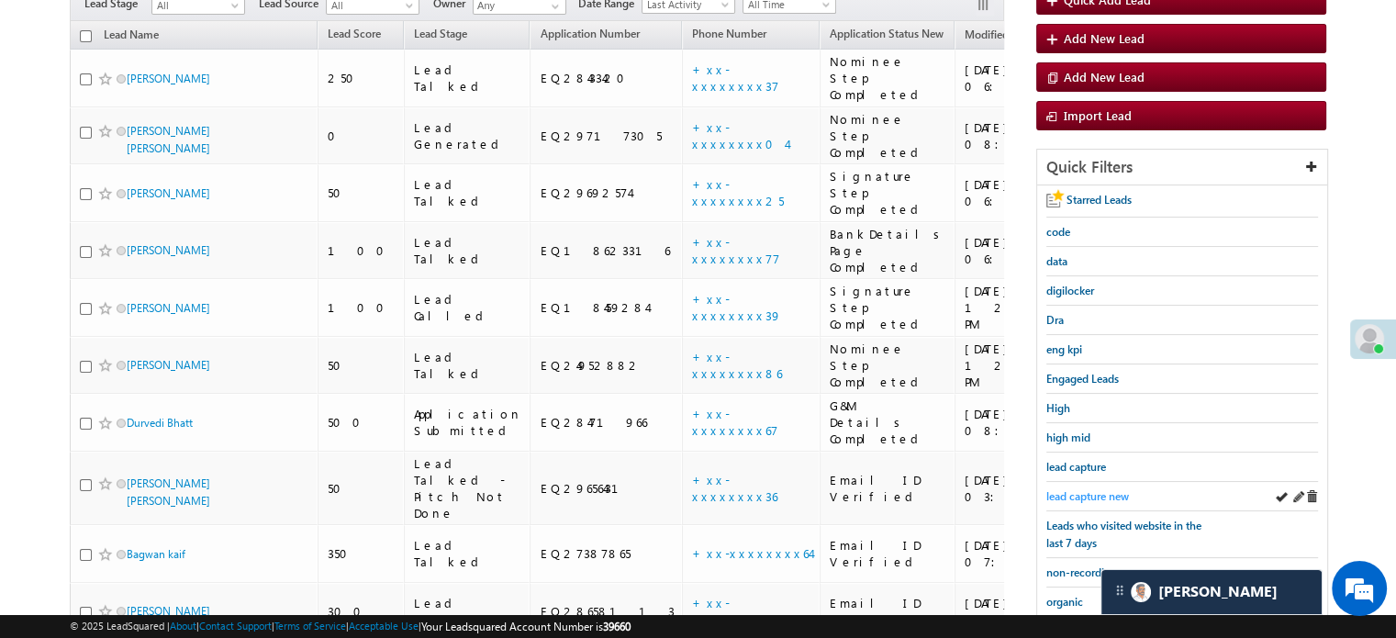
click at [1055, 491] on span "lead capture new" at bounding box center [1087, 496] width 83 height 14
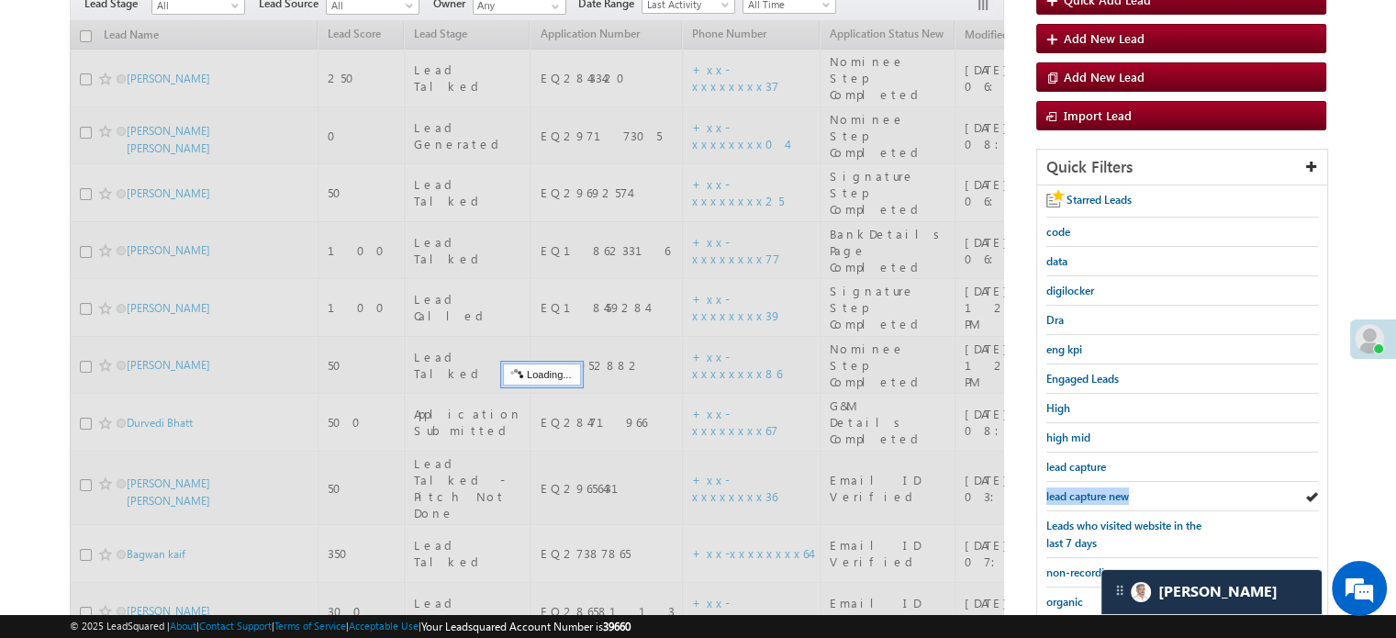
click at [1055, 491] on span "lead capture new" at bounding box center [1087, 496] width 83 height 14
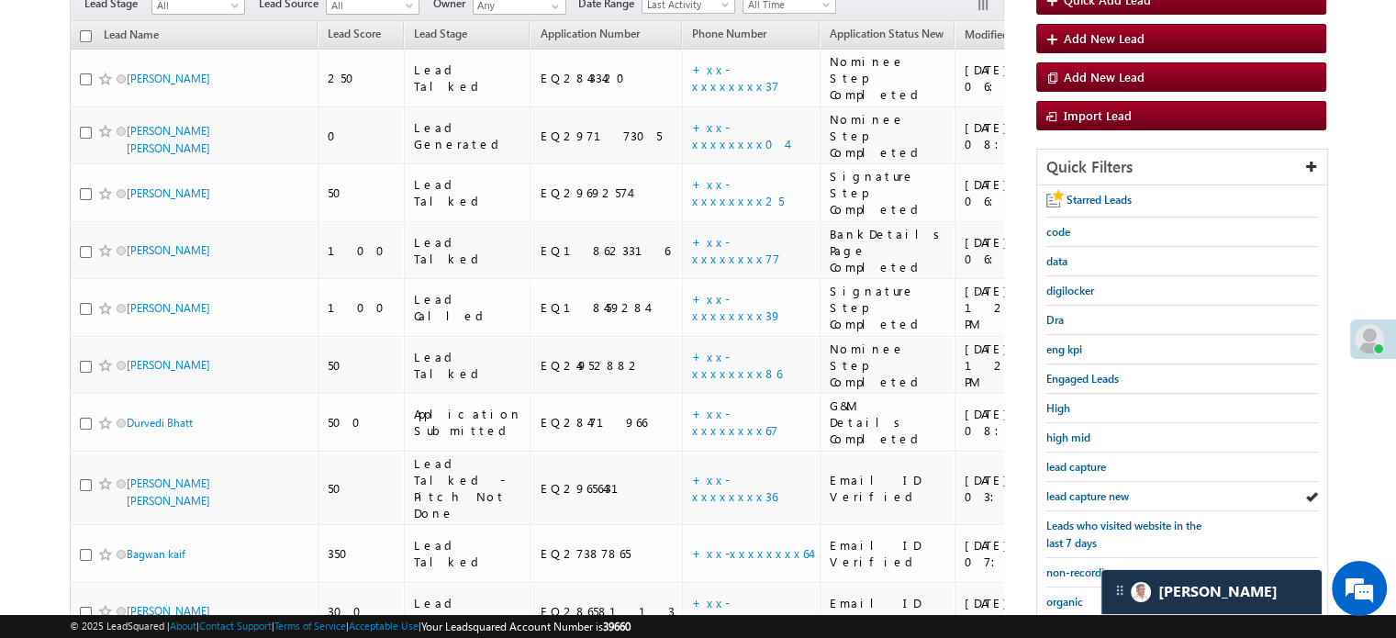
click at [1055, 491] on span "lead capture new" at bounding box center [1087, 496] width 83 height 14
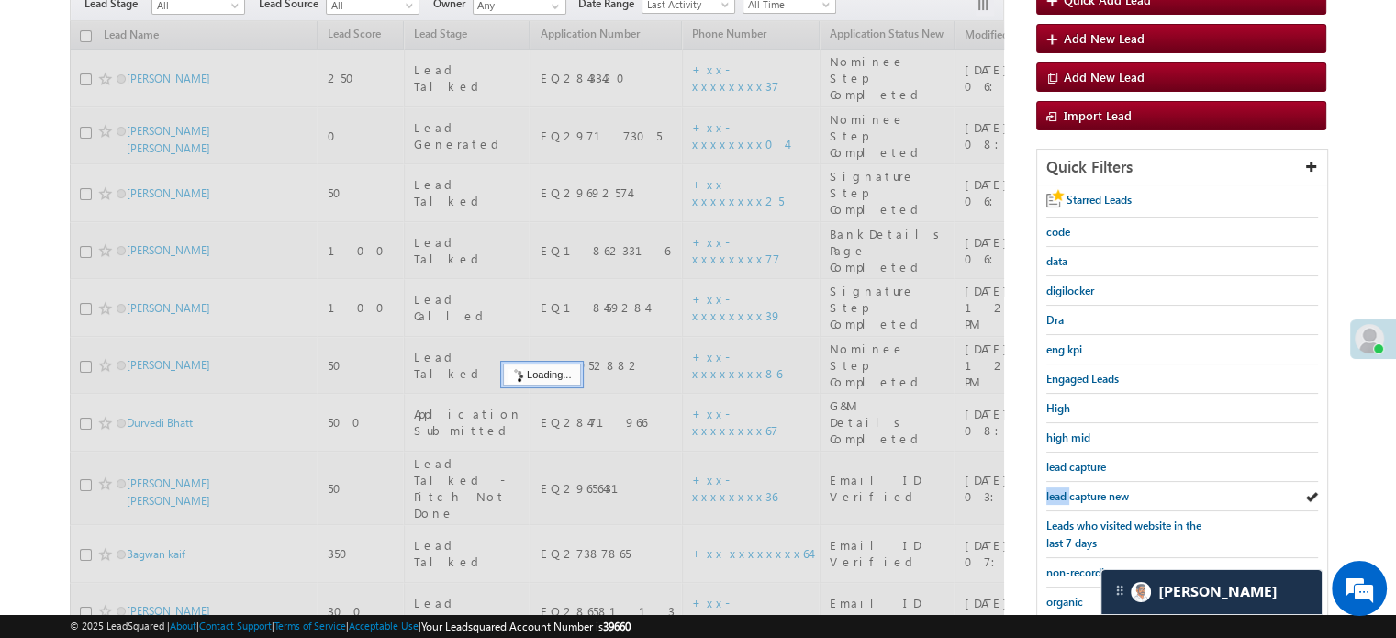
click at [1055, 491] on span "lead capture new" at bounding box center [1087, 496] width 83 height 14
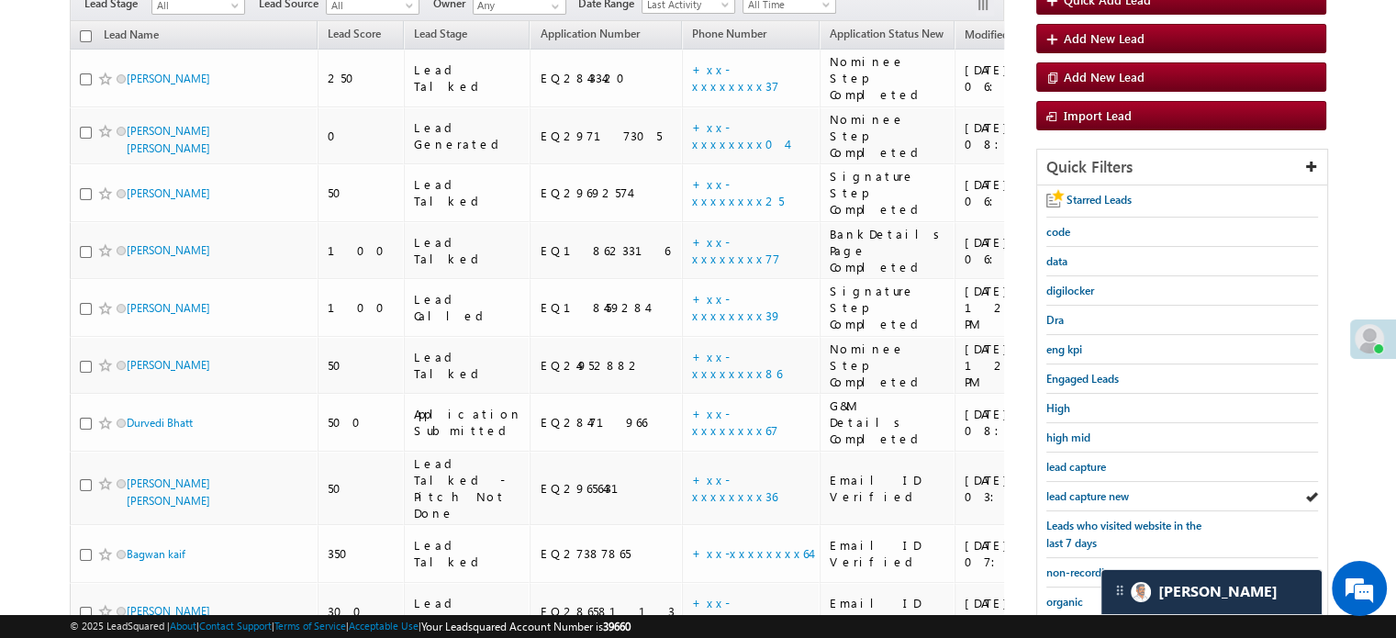
click at [1055, 491] on span "lead capture new" at bounding box center [1087, 496] width 83 height 14
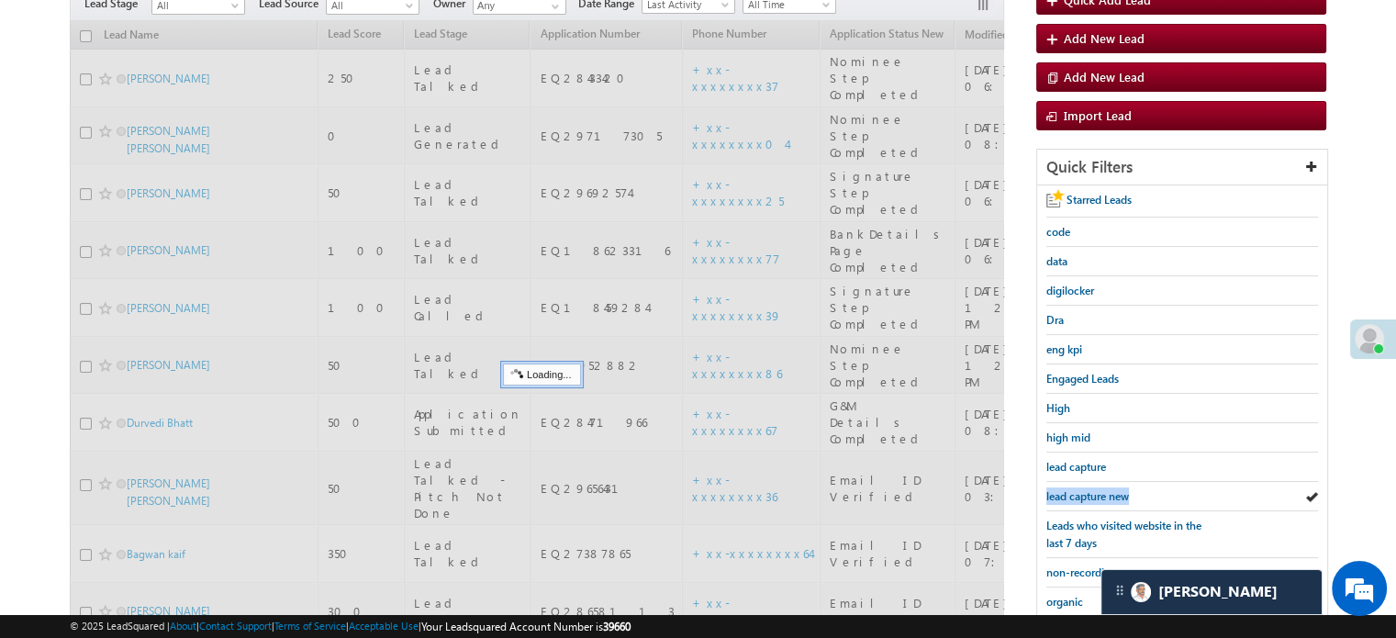
click at [1055, 491] on span "lead capture new" at bounding box center [1087, 496] width 83 height 14
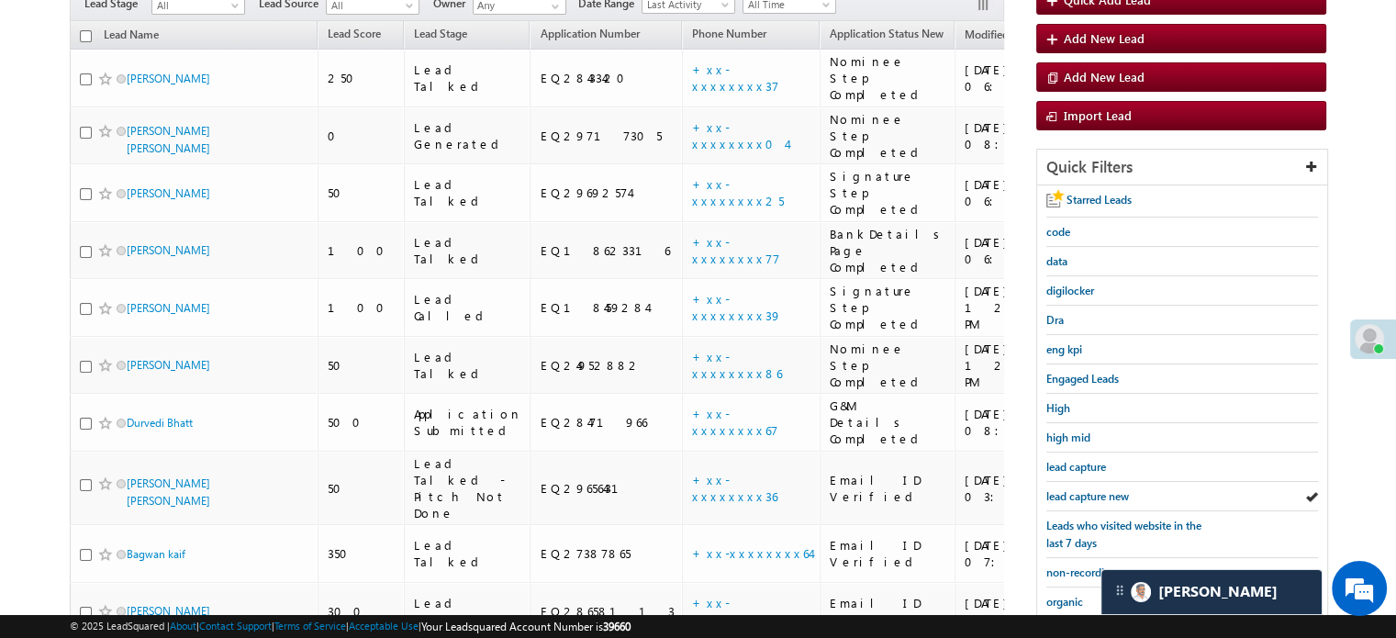
click at [1055, 491] on span "lead capture new" at bounding box center [1087, 496] width 83 height 14
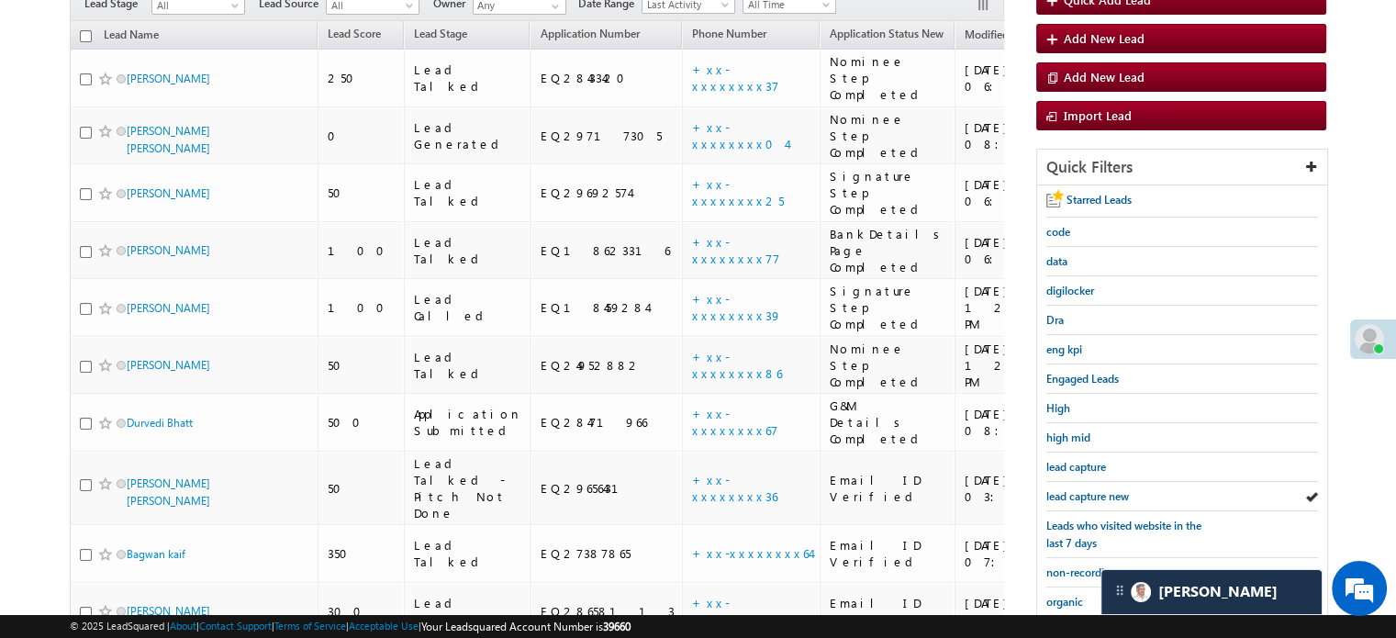
click at [1055, 491] on span "lead capture new" at bounding box center [1087, 496] width 83 height 14
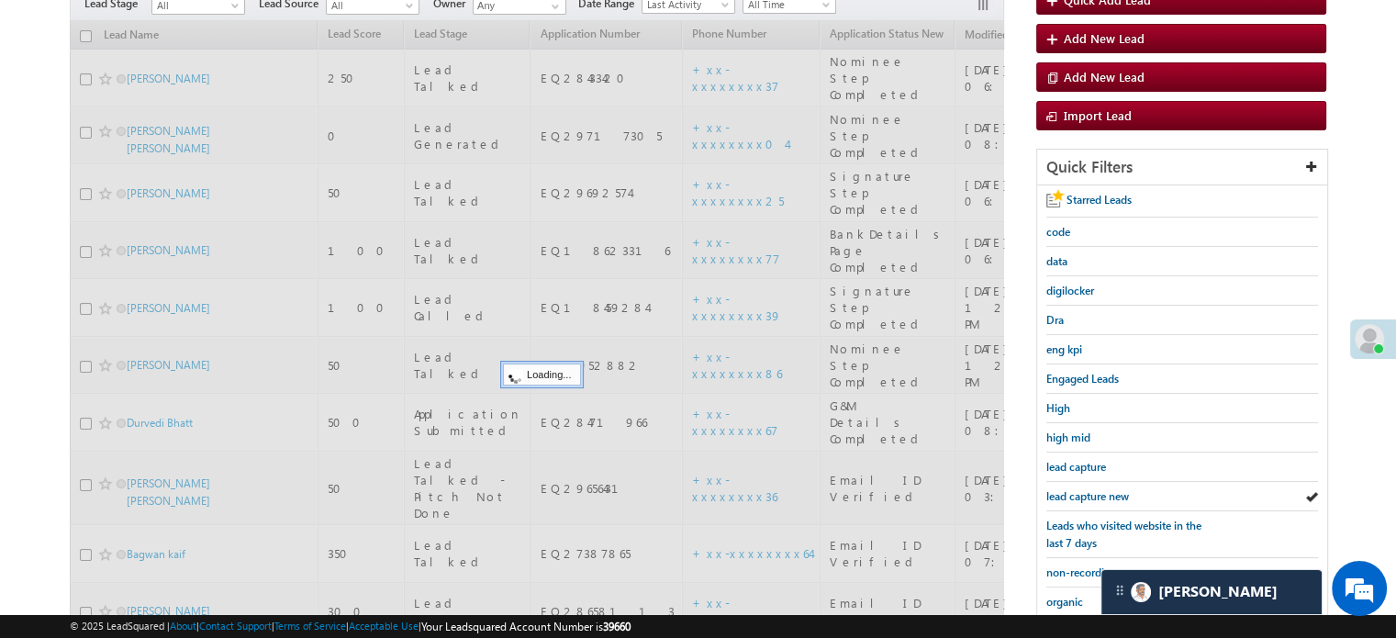
click at [1055, 491] on span "lead capture new" at bounding box center [1087, 496] width 83 height 14
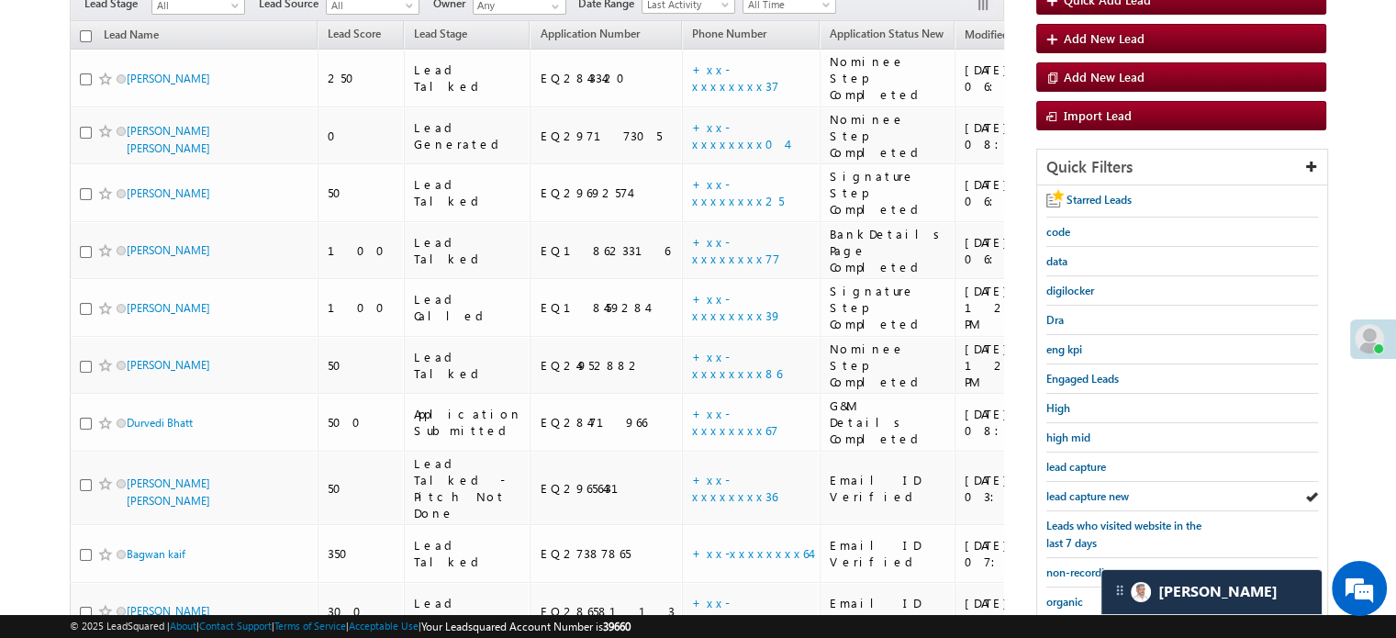
click at [1055, 491] on span "lead capture new" at bounding box center [1087, 496] width 83 height 14
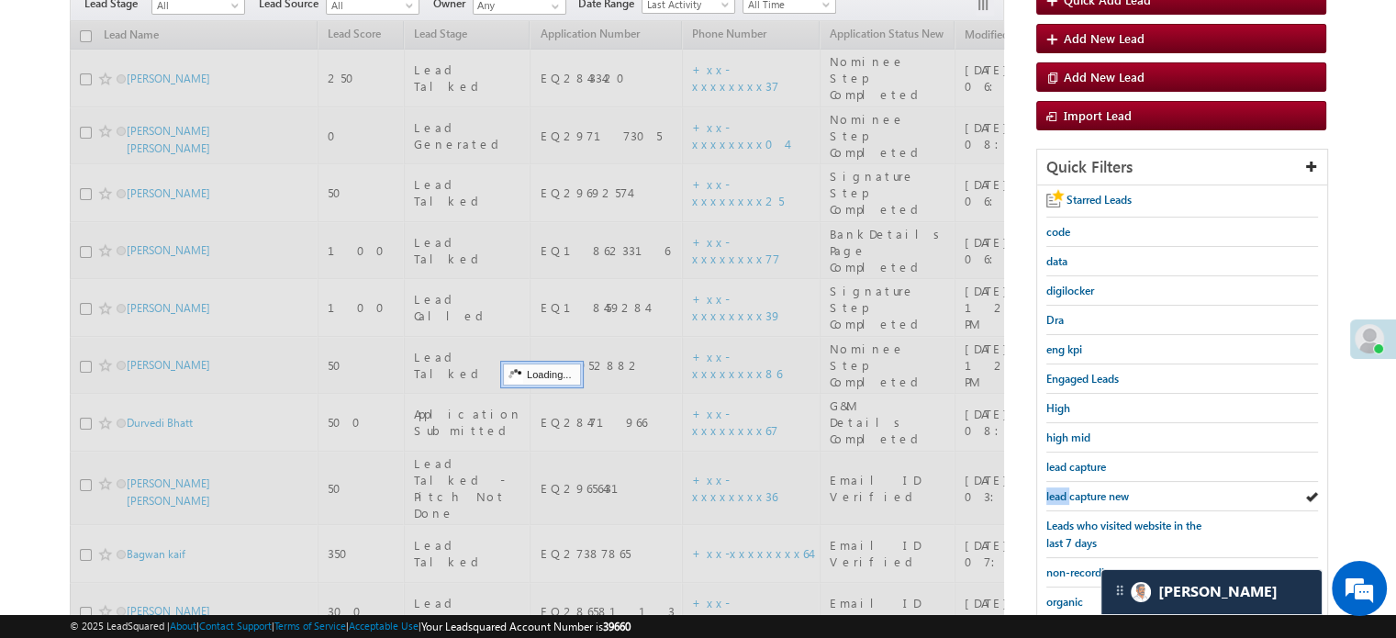
click at [1055, 491] on span "lead capture new" at bounding box center [1087, 496] width 83 height 14
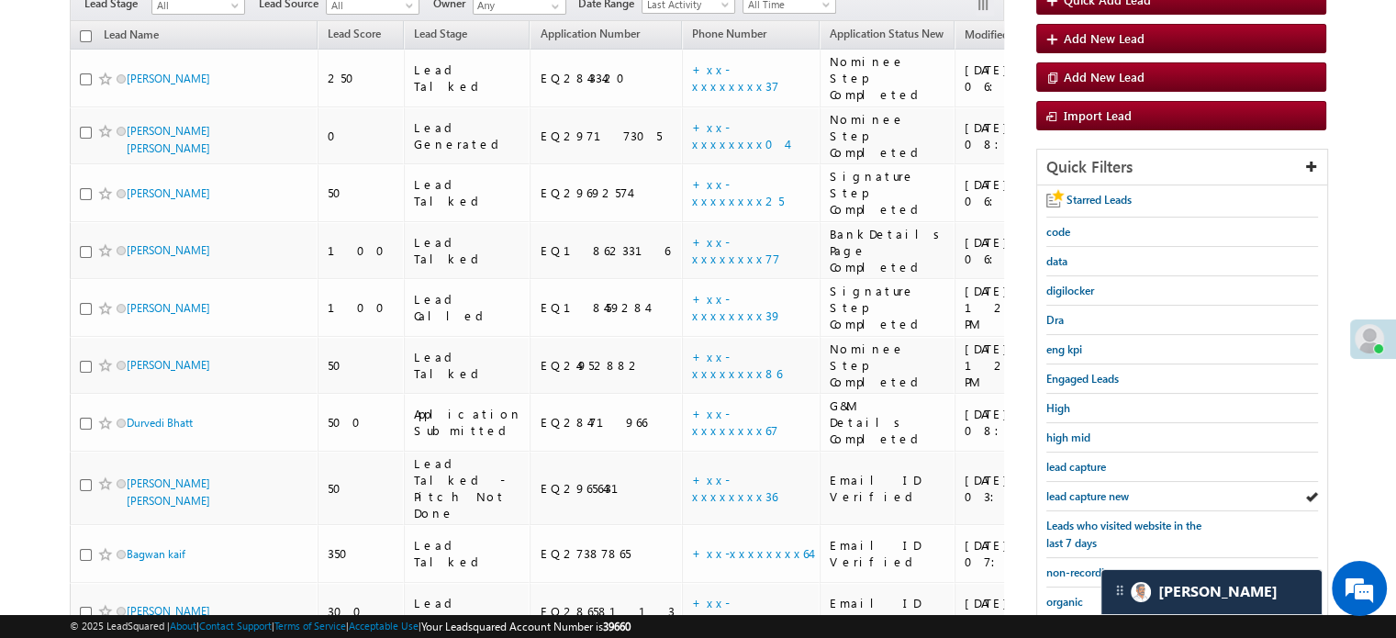
click at [1055, 491] on span "lead capture new" at bounding box center [1087, 496] width 83 height 14
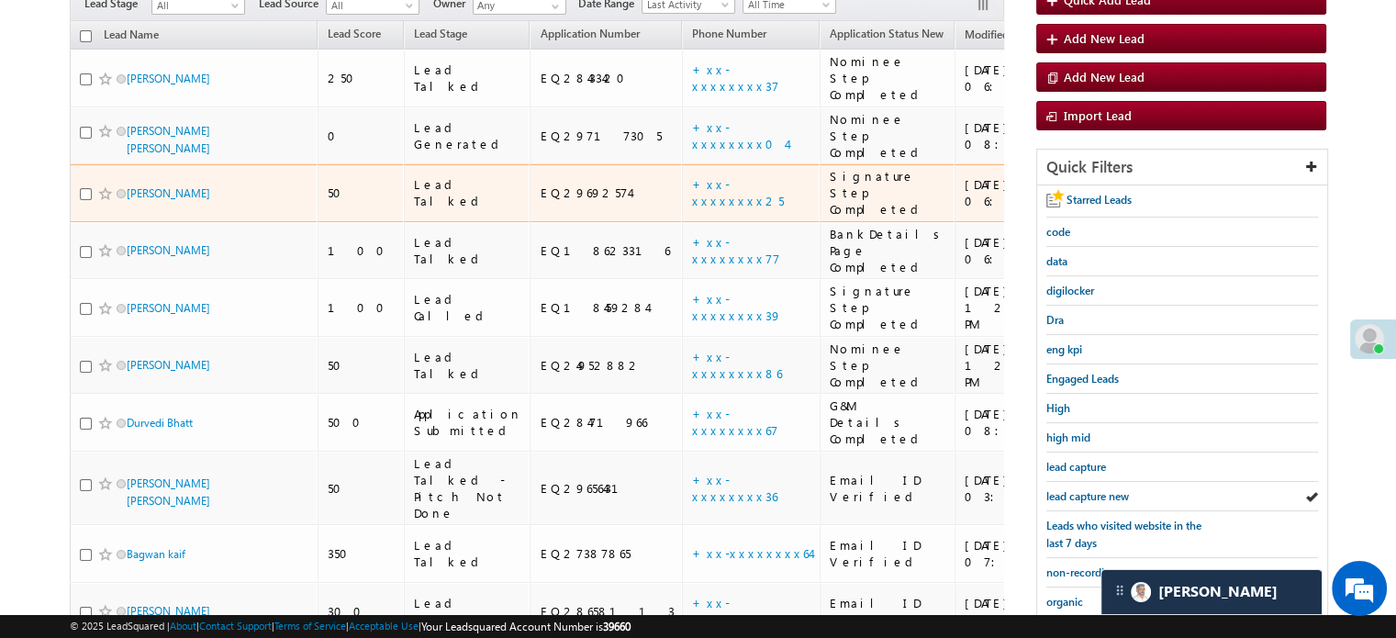
click at [720, 164] on td "+xx-xxxxxxxx25" at bounding box center [751, 193] width 138 height 58
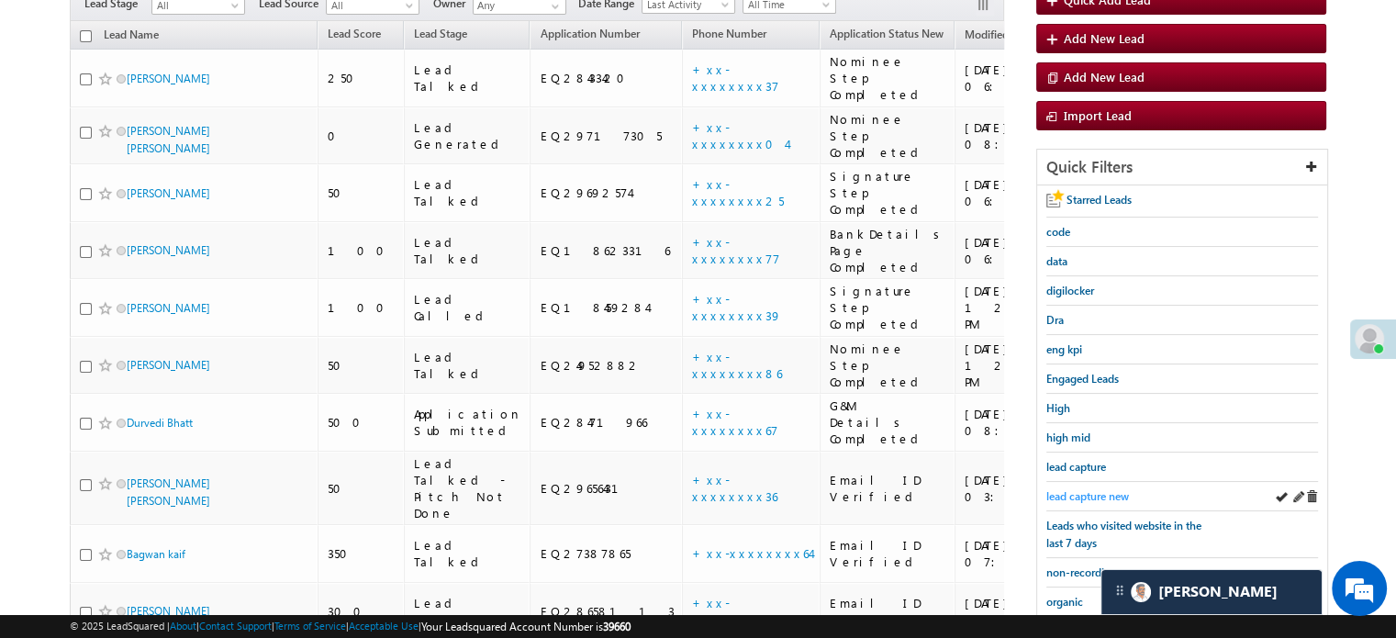
click at [1088, 495] on span "lead capture new" at bounding box center [1087, 496] width 83 height 14
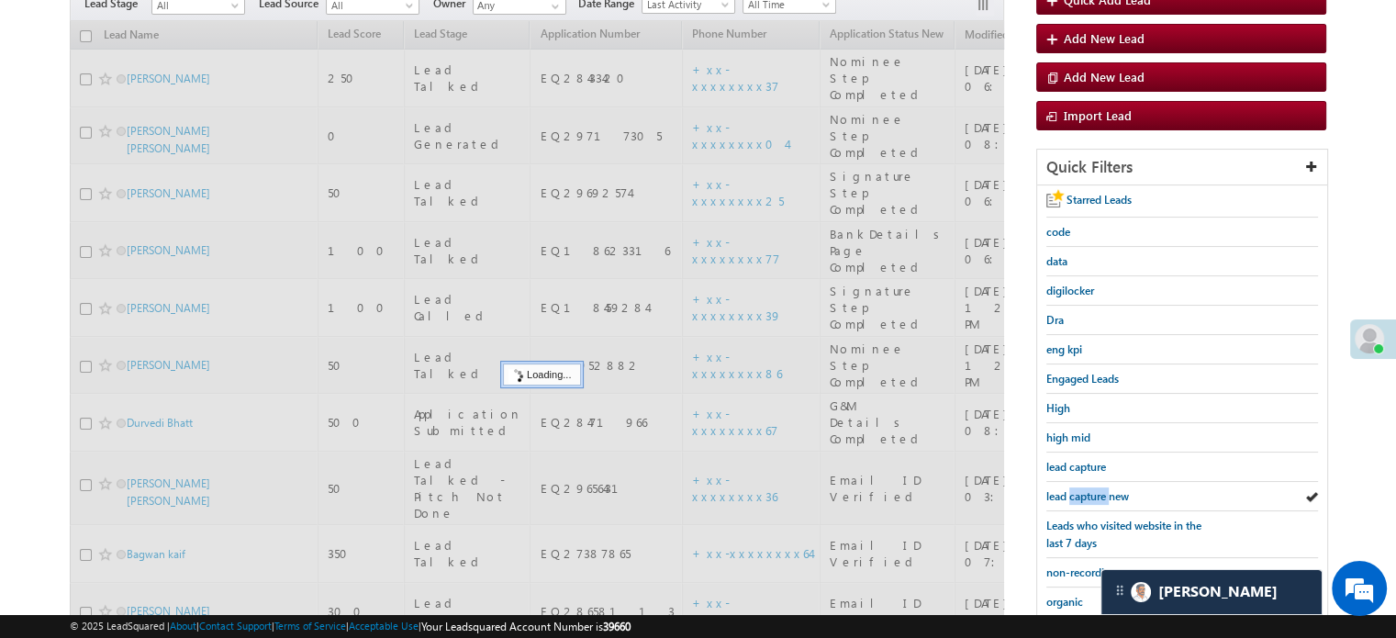
click at [1088, 495] on span "lead capture new" at bounding box center [1087, 496] width 83 height 14
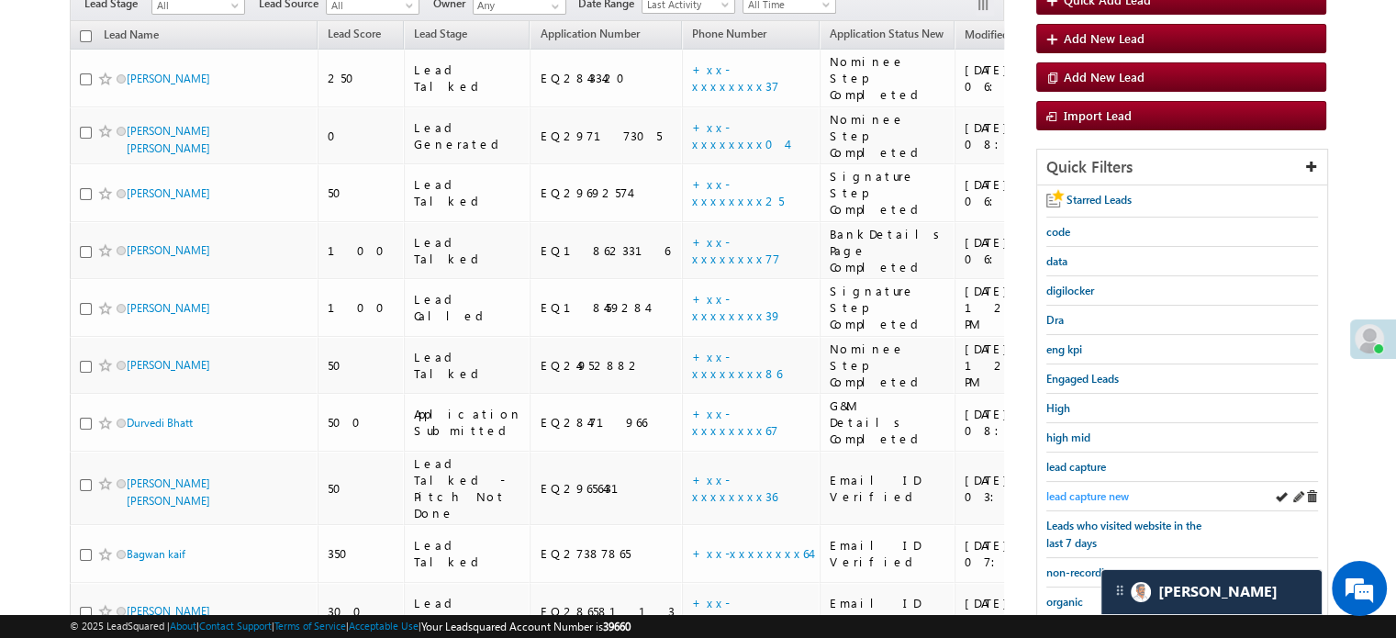
click at [1054, 489] on span "lead capture new" at bounding box center [1087, 496] width 83 height 14
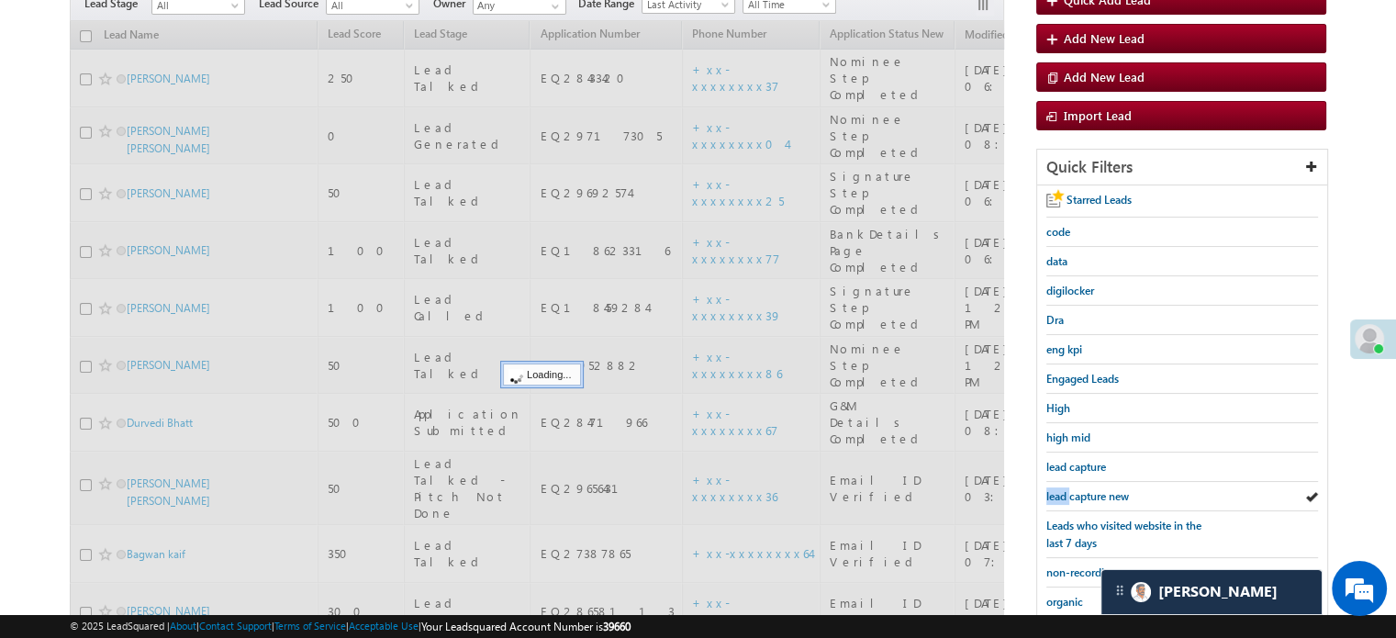
click at [1054, 489] on span "lead capture new" at bounding box center [1087, 496] width 83 height 14
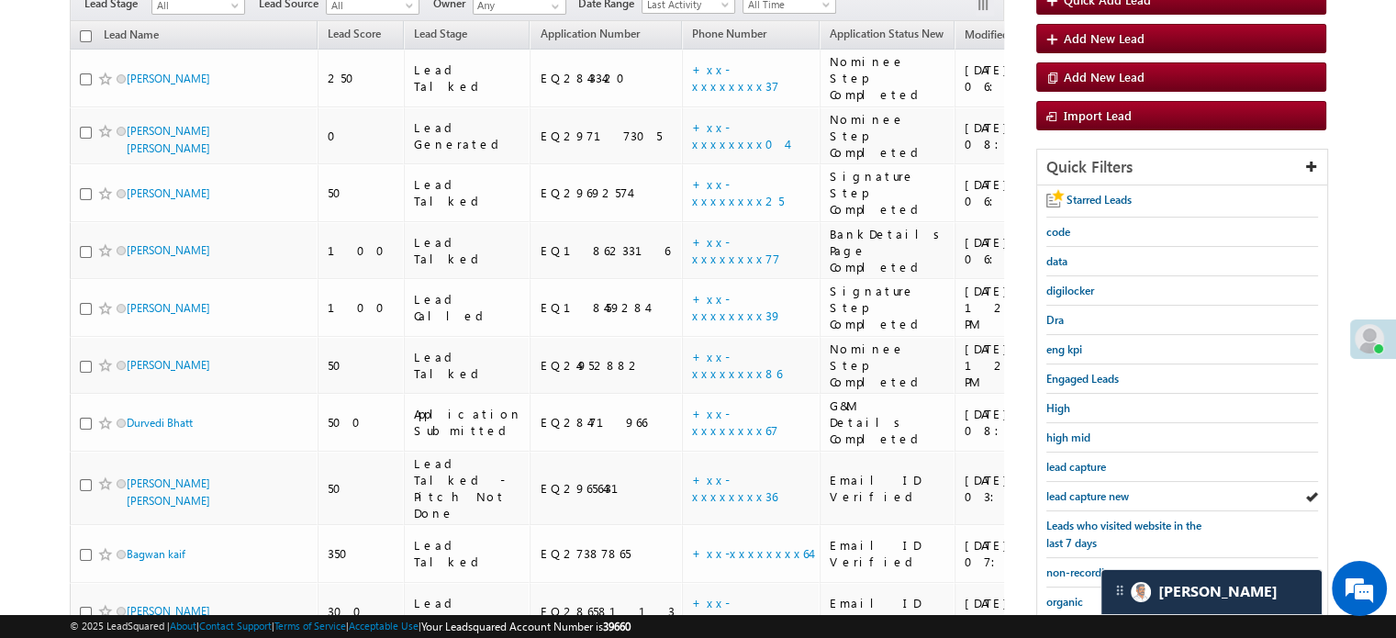
click at [1054, 489] on span "lead capture new" at bounding box center [1087, 496] width 83 height 14
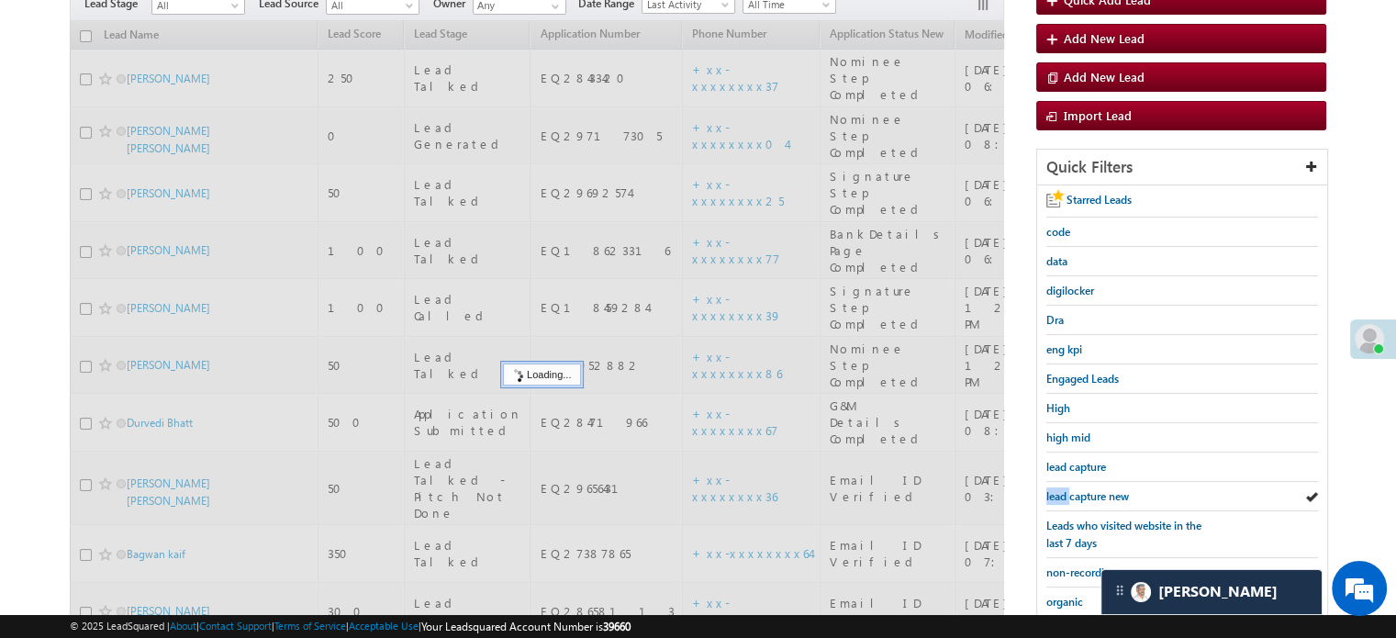
click at [1054, 489] on span "lead capture new" at bounding box center [1087, 496] width 83 height 14
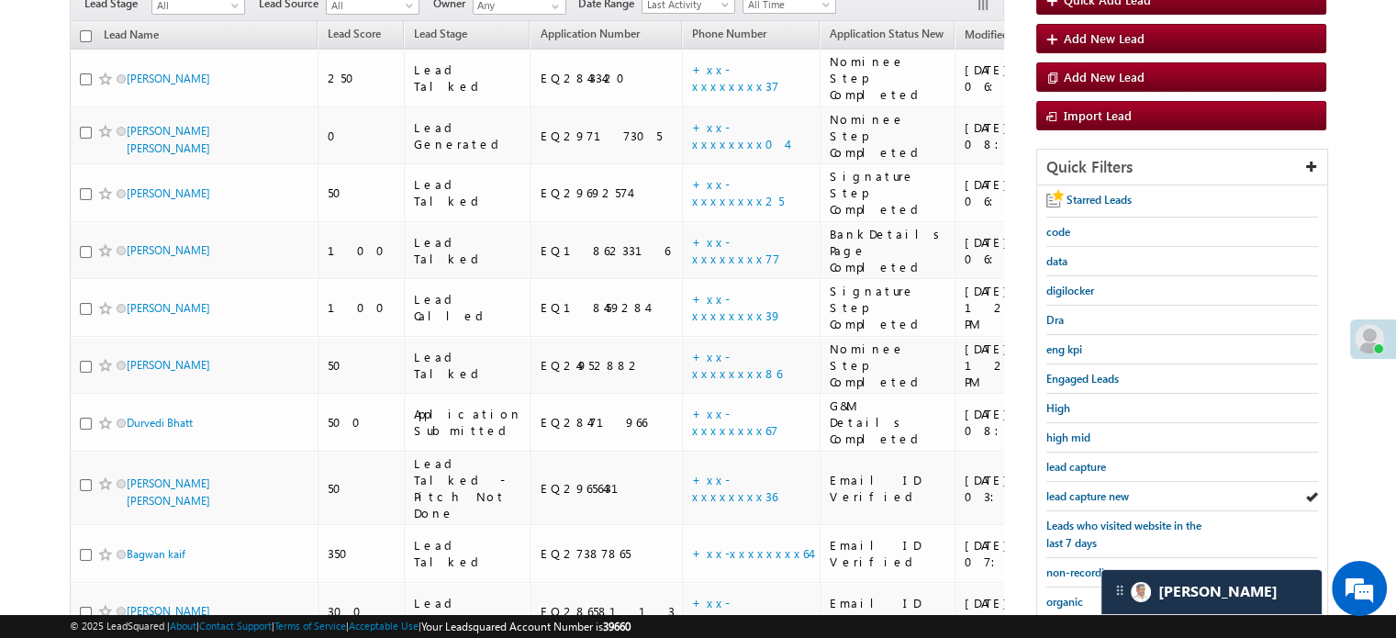
click at [1054, 489] on span "lead capture new" at bounding box center [1087, 496] width 83 height 14
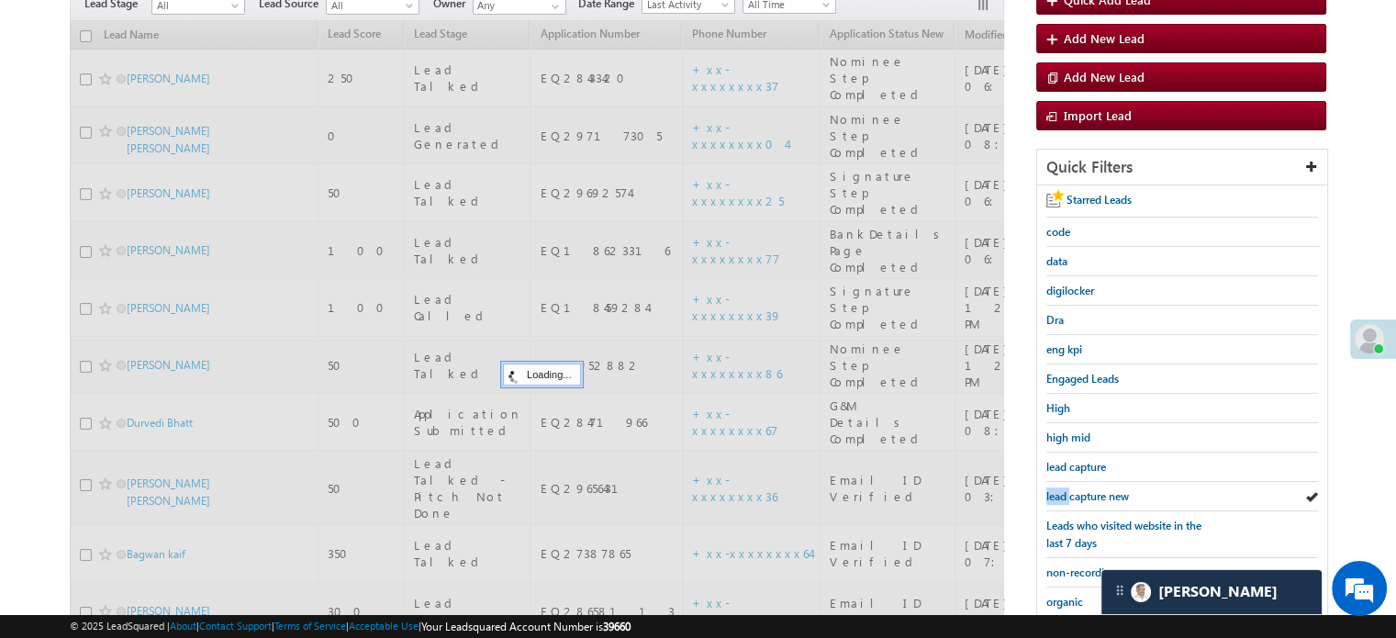
click at [1054, 489] on span "lead capture new" at bounding box center [1087, 496] width 83 height 14
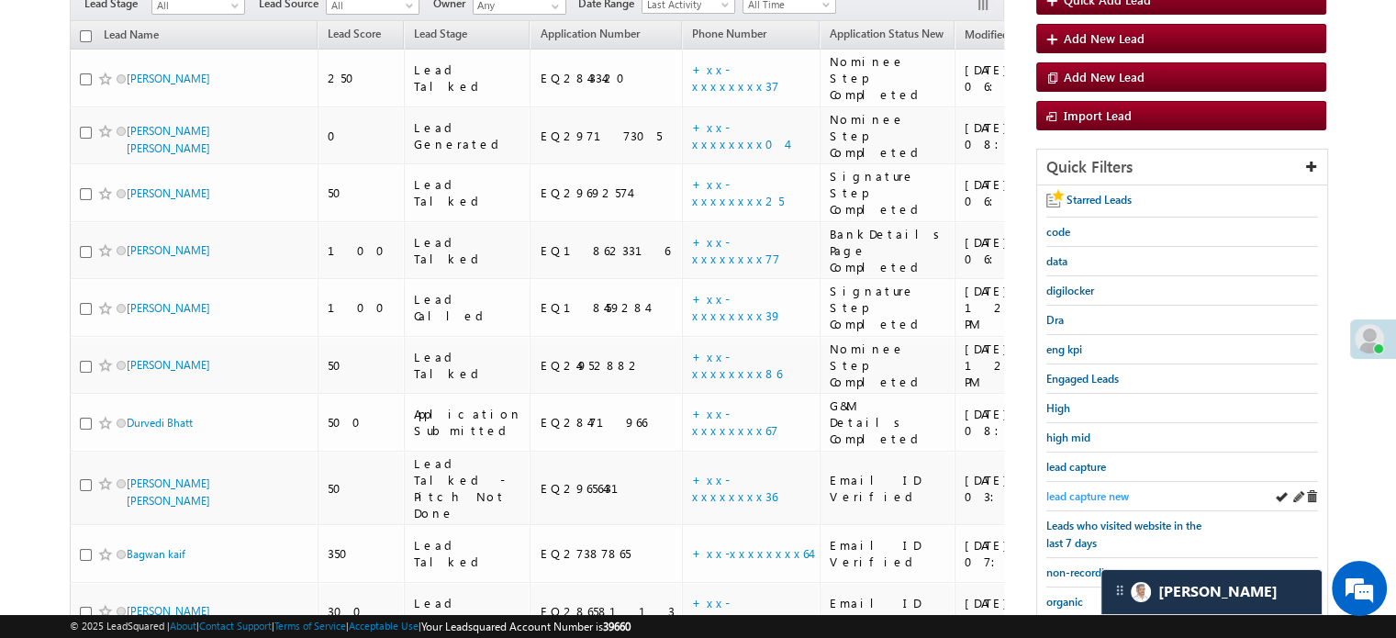
click at [1063, 489] on span "lead capture new" at bounding box center [1087, 496] width 83 height 14
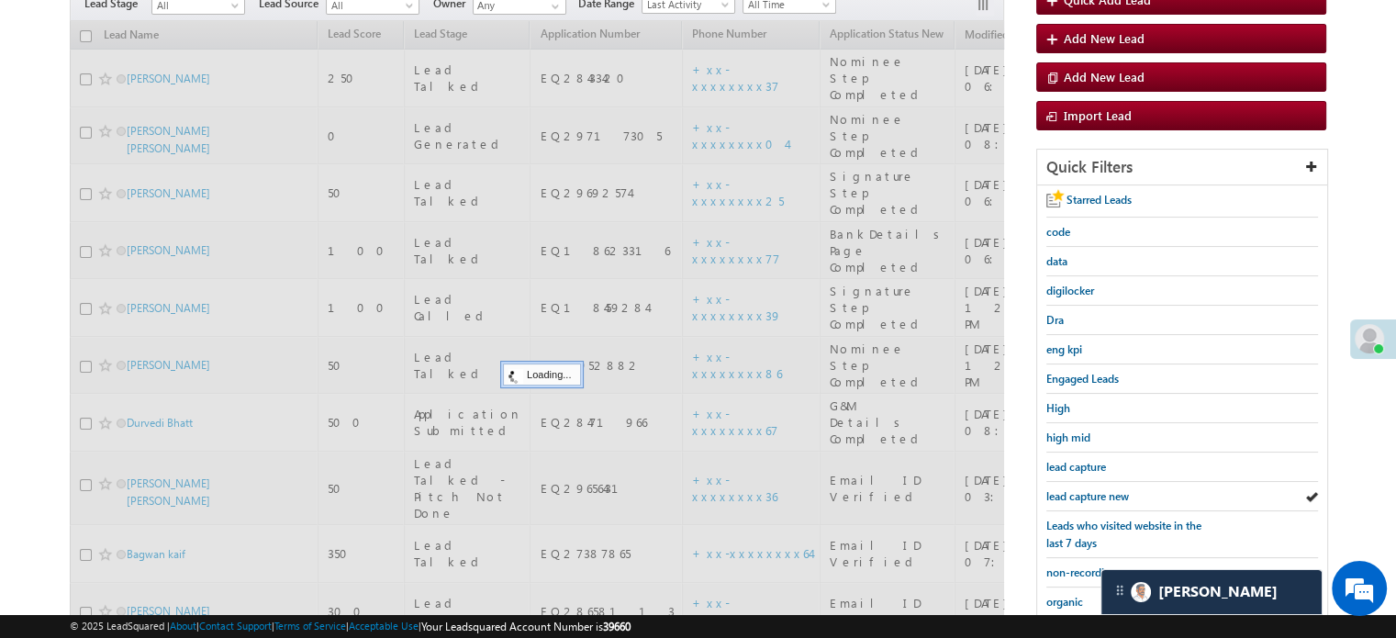
click at [1063, 489] on span "lead capture new" at bounding box center [1087, 496] width 83 height 14
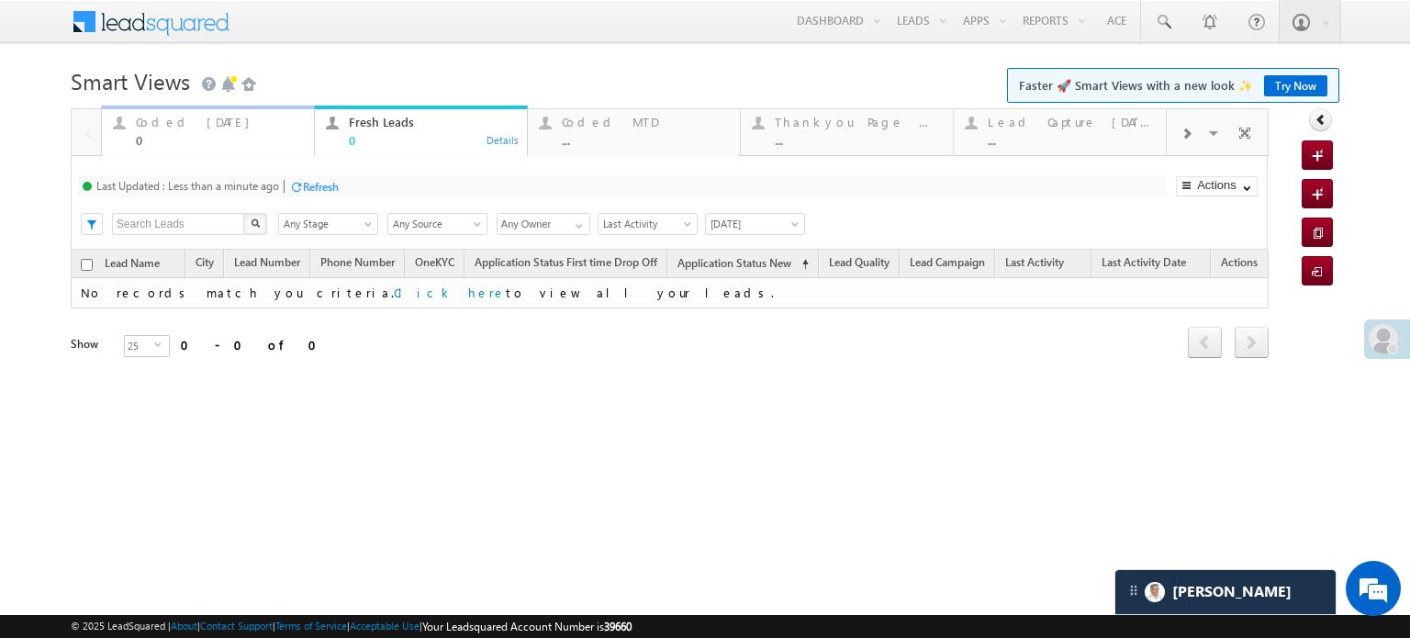
click at [190, 150] on link "Coded Today 0 Details" at bounding box center [208, 131] width 214 height 50
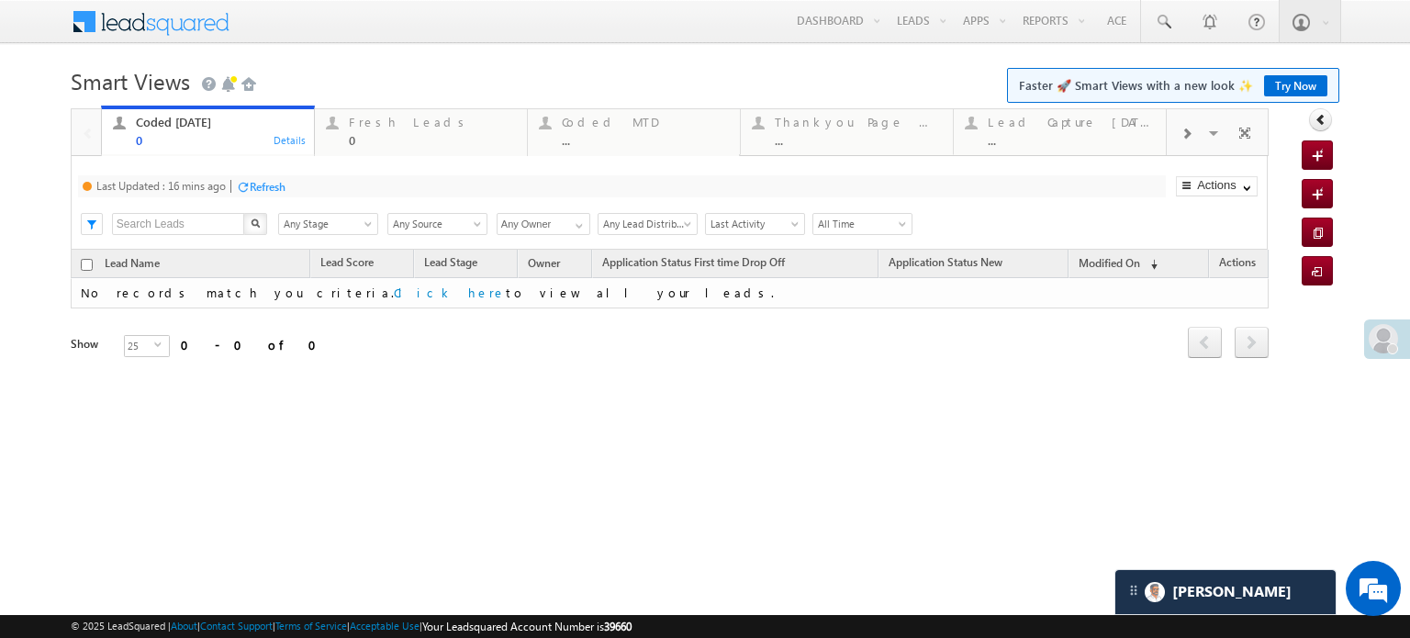
click at [284, 185] on div "Refresh" at bounding box center [268, 187] width 36 height 14
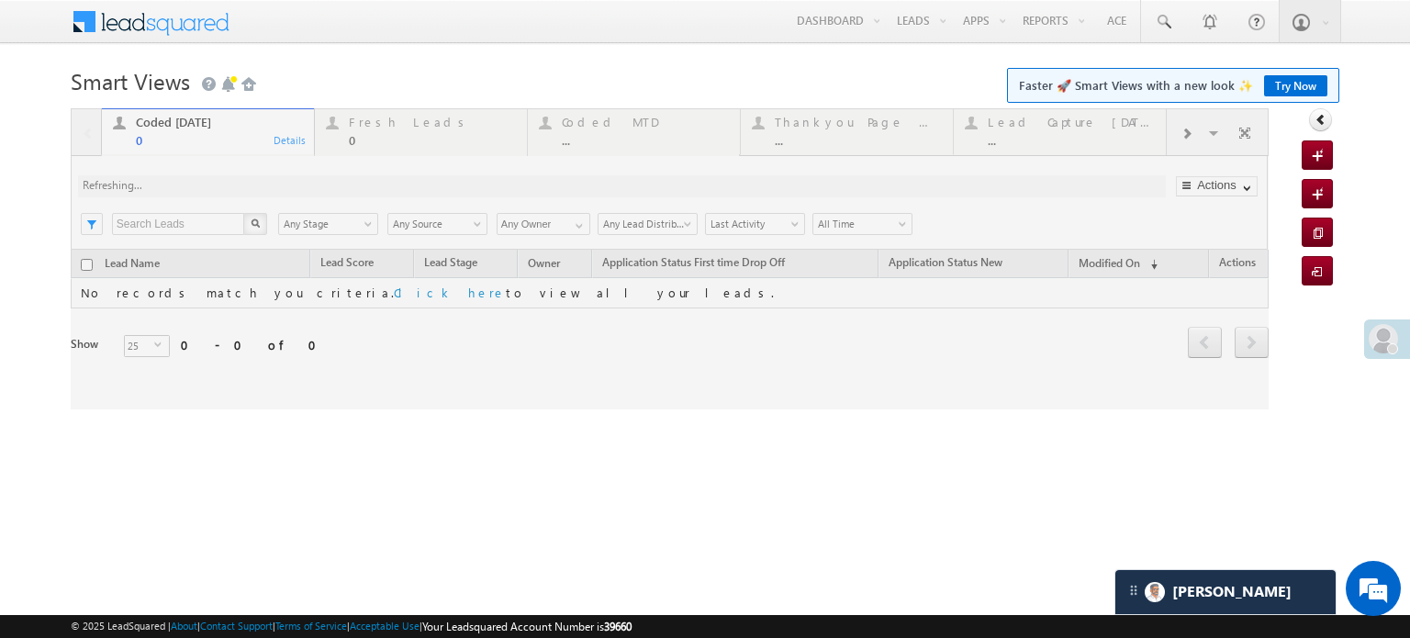
click at [284, 185] on div at bounding box center [670, 258] width 1198 height 301
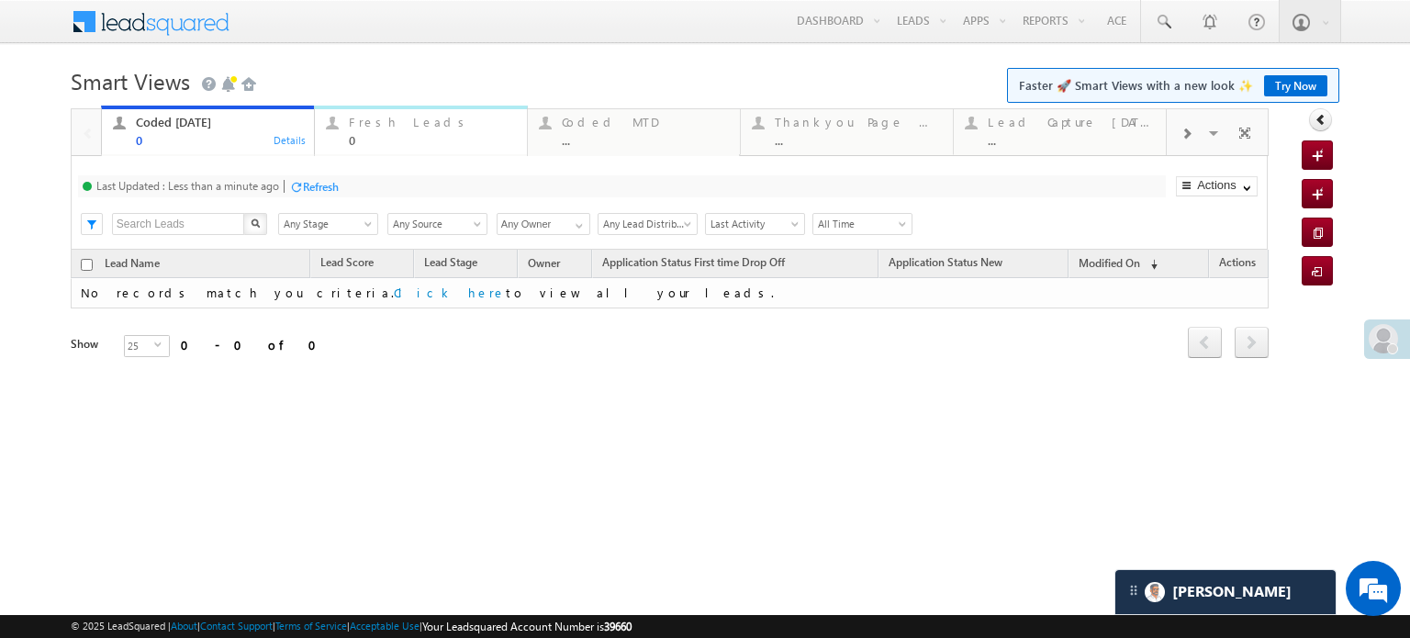
click at [341, 116] on div at bounding box center [331, 122] width 23 height 23
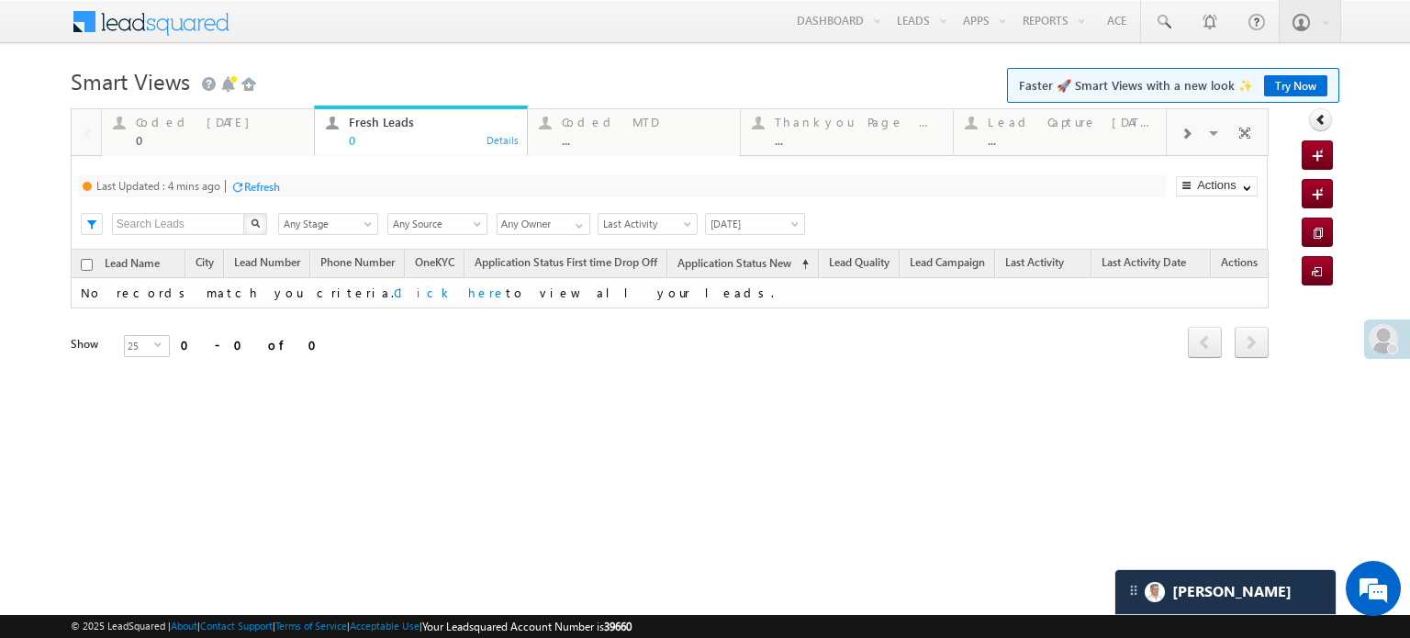
click at [271, 184] on div "Refresh" at bounding box center [262, 187] width 36 height 14
click at [213, 140] on div "0" at bounding box center [219, 140] width 167 height 14
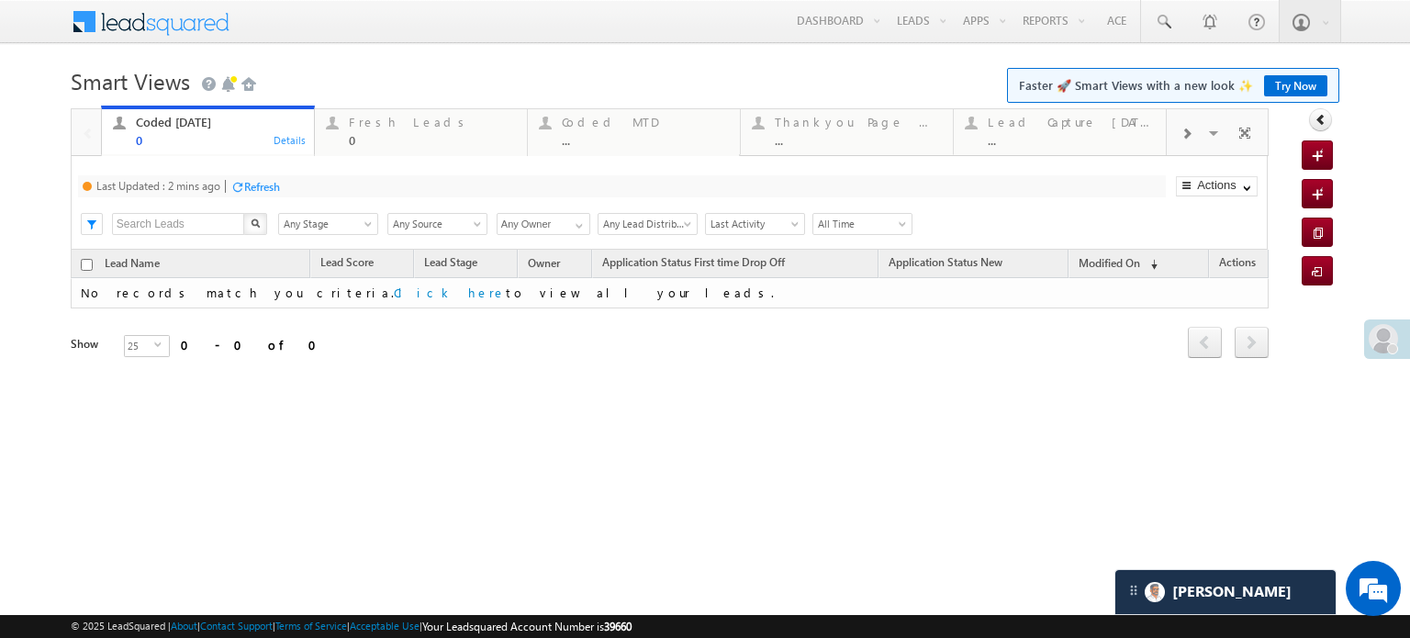
click at [256, 194] on div "Refresh" at bounding box center [262, 187] width 36 height 14
click at [398, 123] on div "Fresh Leads" at bounding box center [432, 122] width 167 height 15
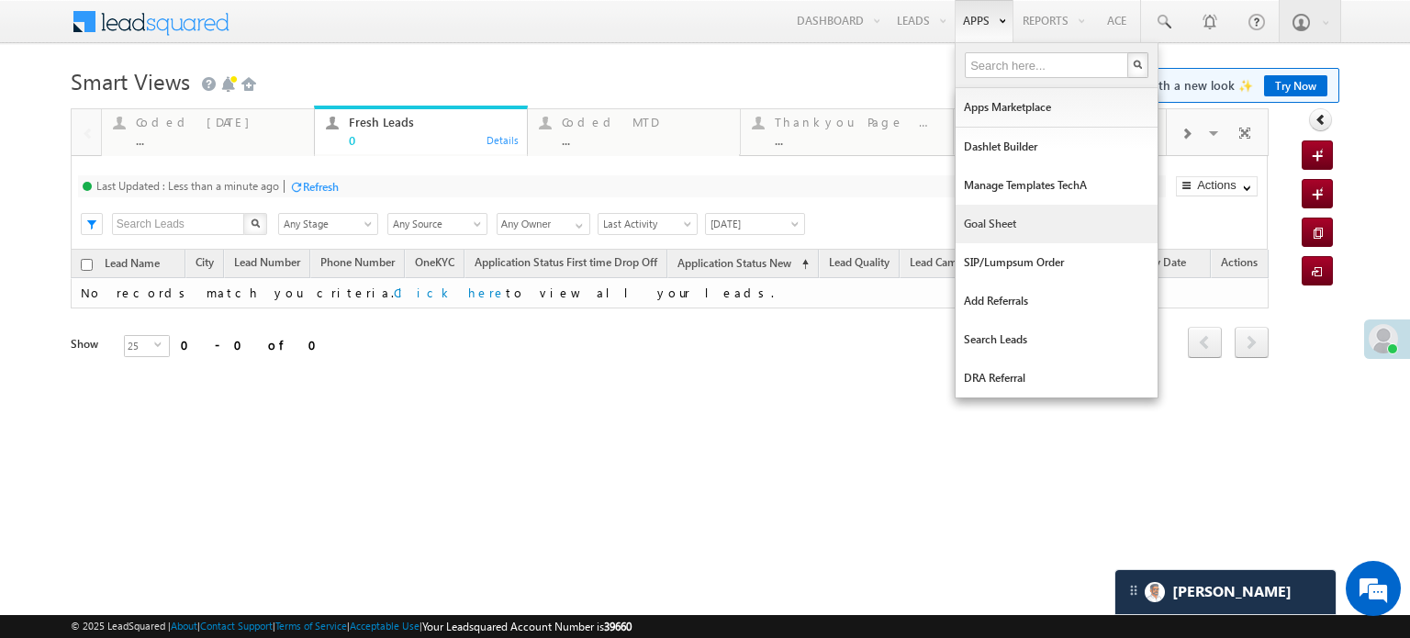
click at [973, 234] on link "Goal Sheet" at bounding box center [1056, 224] width 202 height 39
click at [967, 221] on link "Goal Sheet" at bounding box center [1056, 224] width 202 height 39
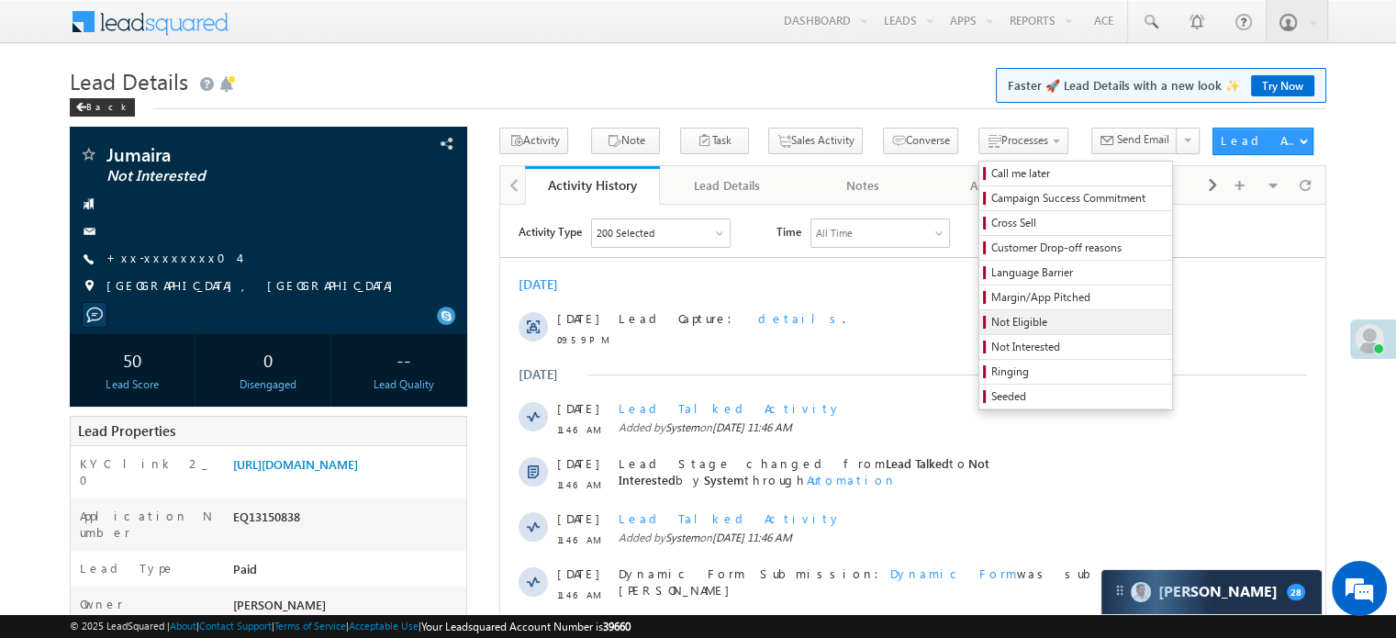
click at [991, 328] on span "Not Eligible" at bounding box center [1078, 322] width 174 height 17
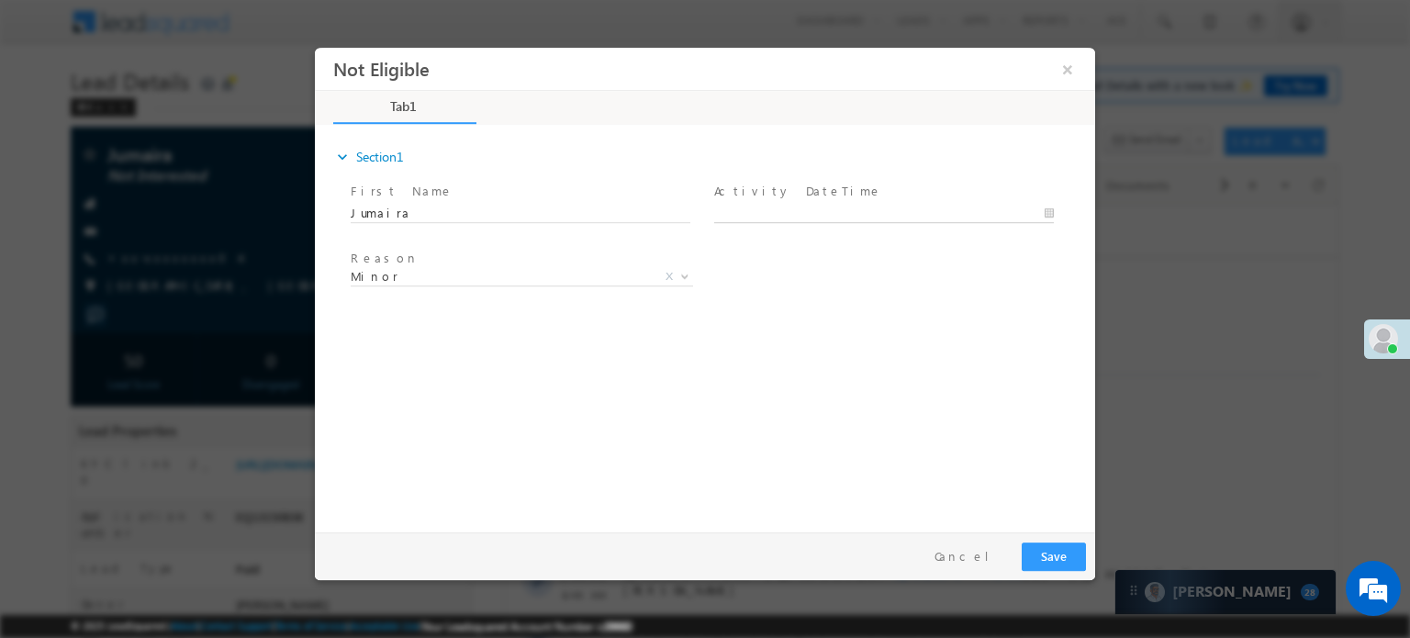
type input "09/29/25 7:48 AM"
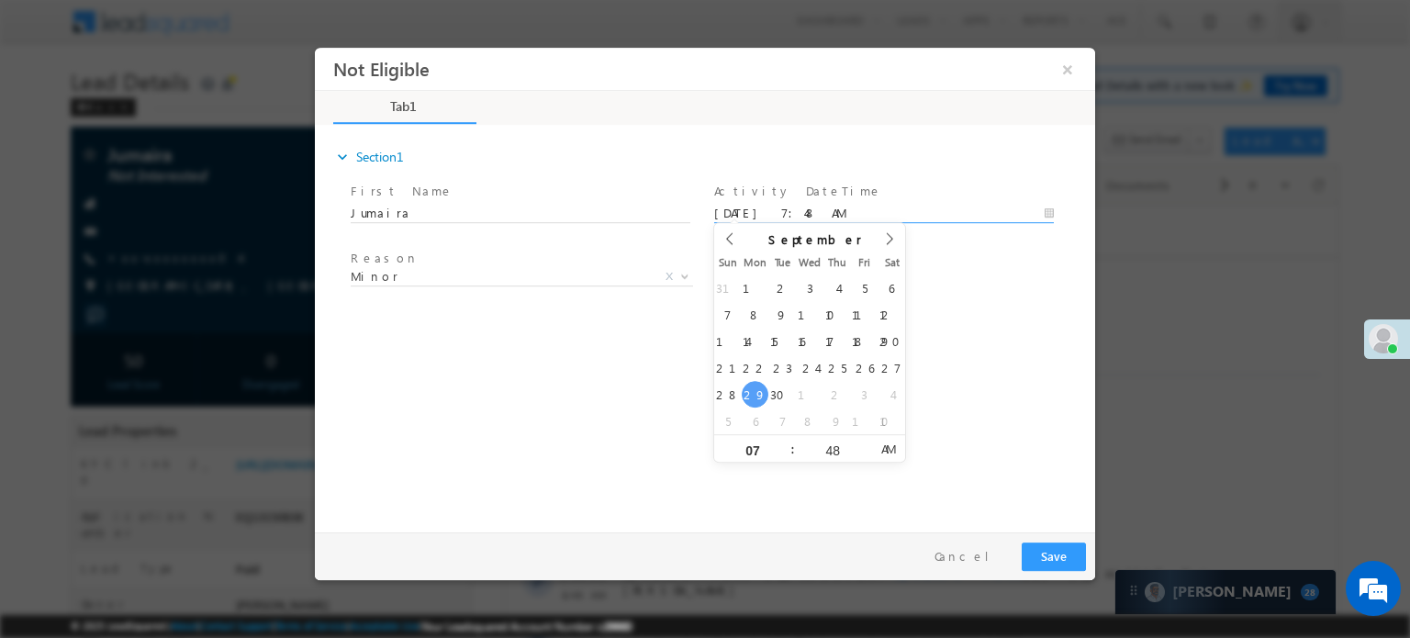
click at [772, 212] on input "09/29/25 7:48 AM" at bounding box center [884, 213] width 340 height 18
click at [546, 277] on span "Minor" at bounding box center [500, 275] width 298 height 17
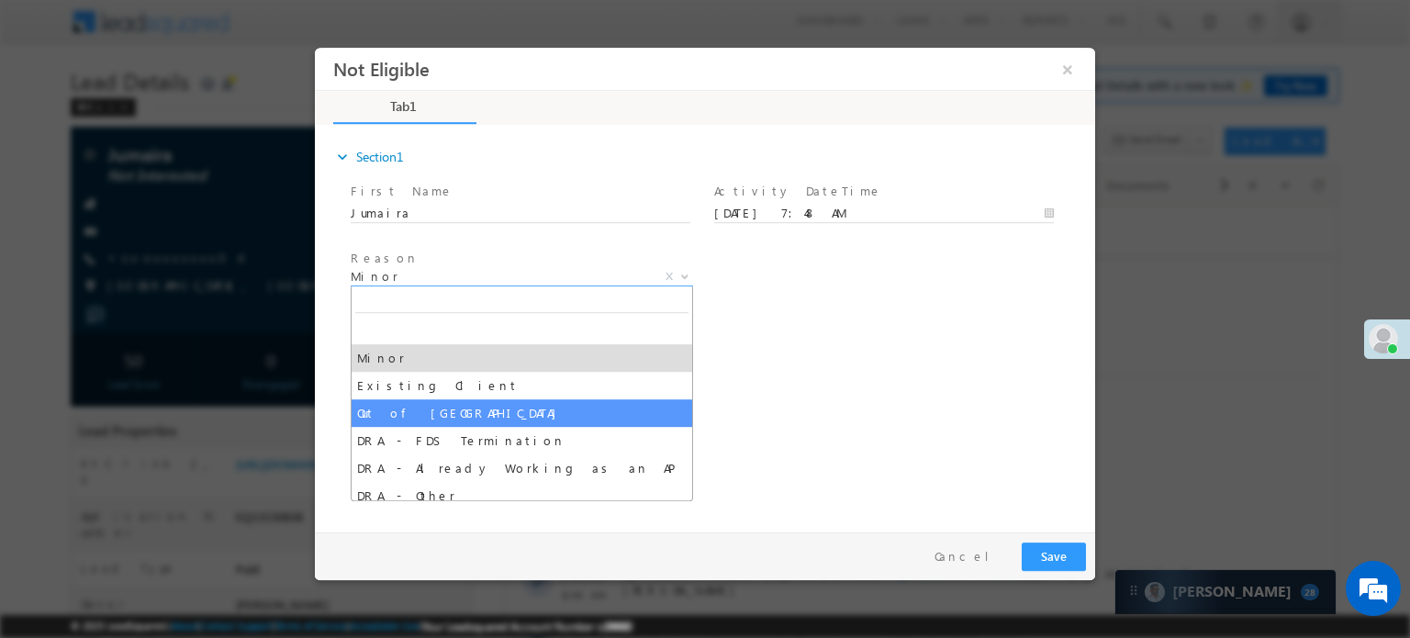
select select "Out of India"
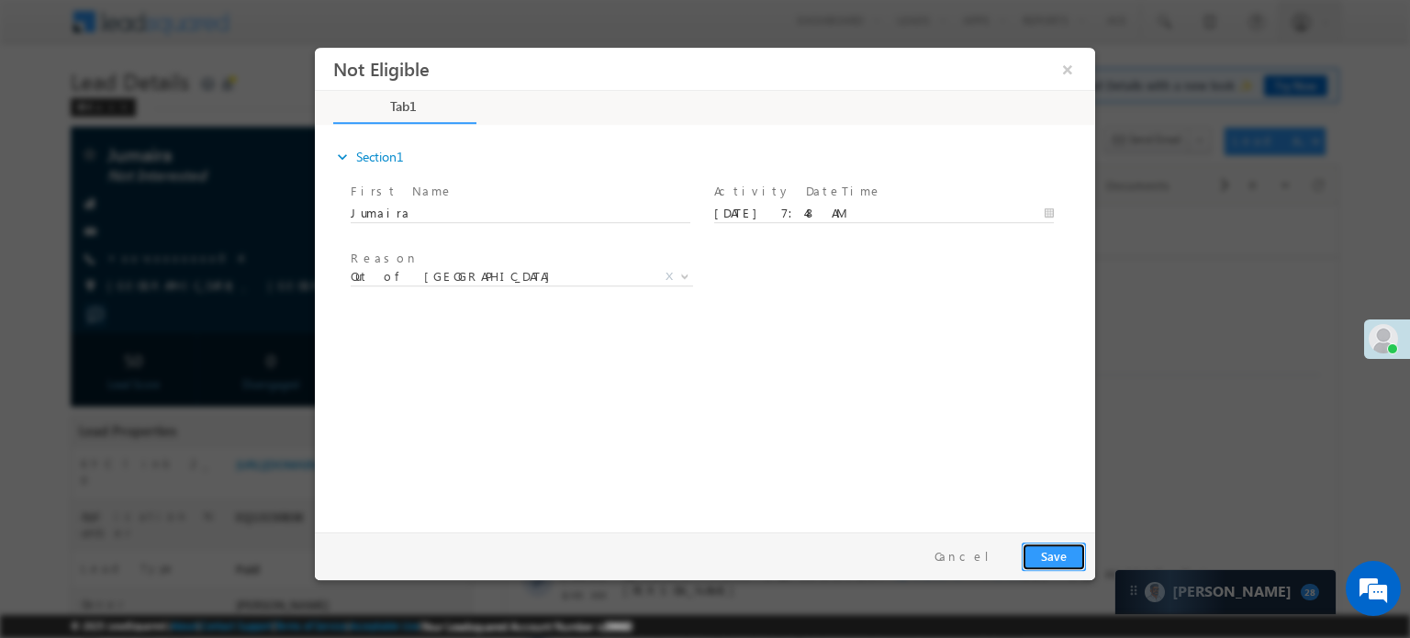
click at [1076, 558] on button "Save" at bounding box center [1053, 555] width 64 height 28
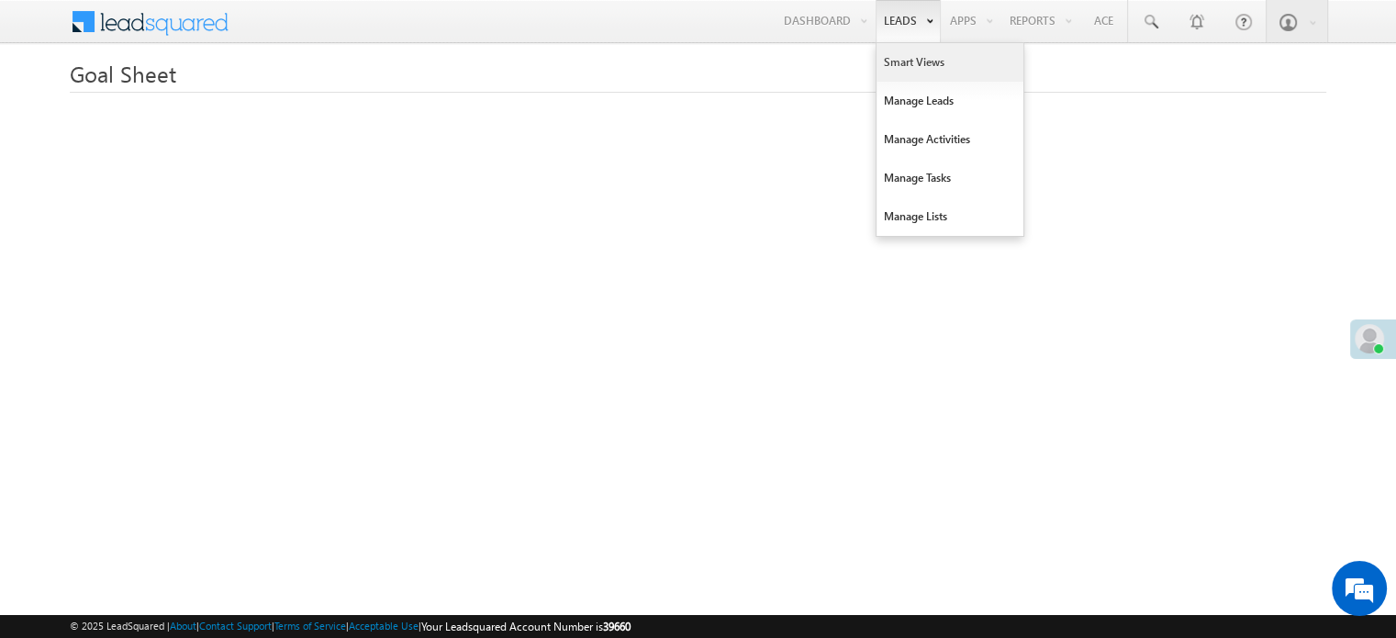
click at [910, 50] on link "Smart Views" at bounding box center [949, 62] width 147 height 39
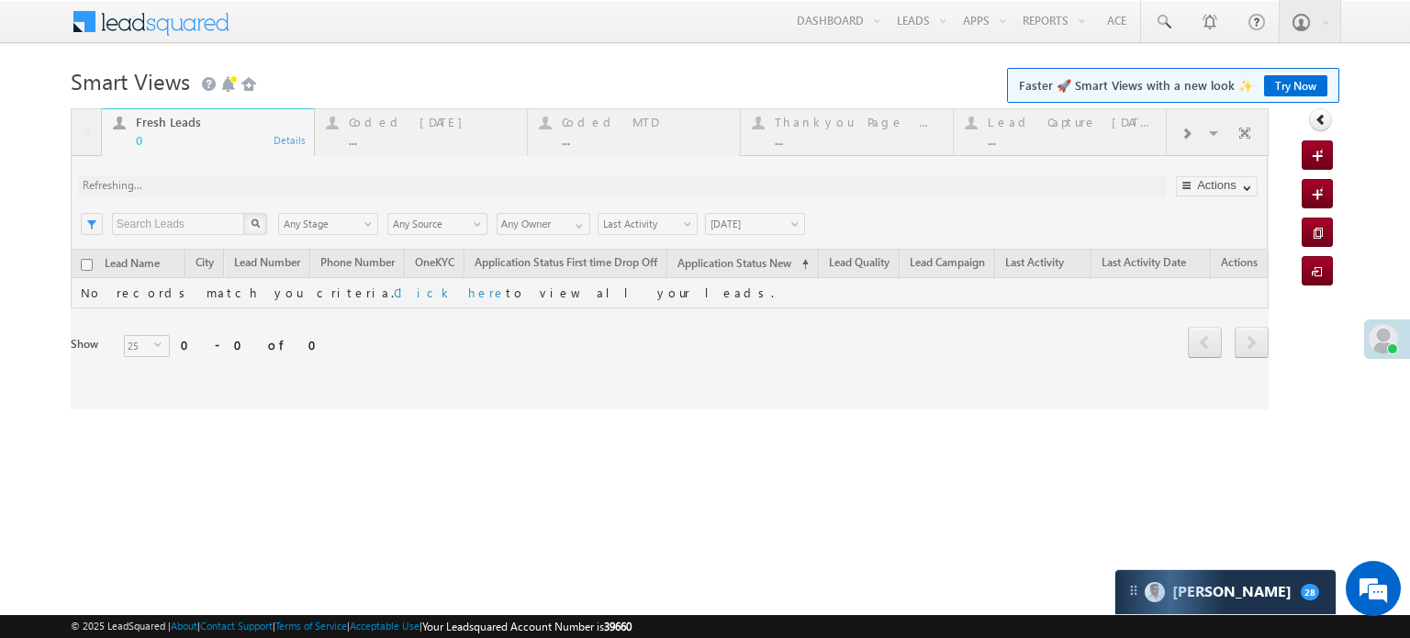
drag, startPoint x: 415, startPoint y: 137, endPoint x: 363, endPoint y: 147, distance: 52.4
click at [363, 147] on div at bounding box center [670, 258] width 1198 height 301
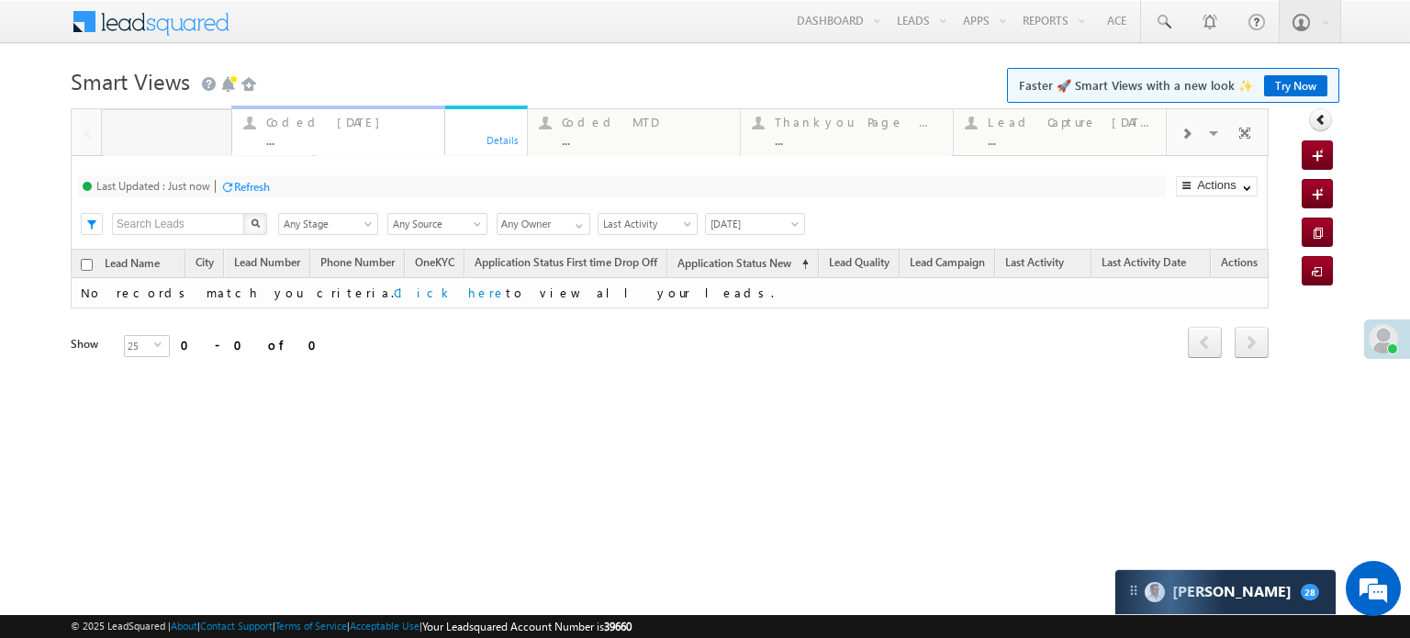
drag, startPoint x: 385, startPoint y: 133, endPoint x: 301, endPoint y: 130, distance: 84.5
click at [190, 135] on div "..." at bounding box center [219, 140] width 167 height 14
